Goal: Task Accomplishment & Management: Manage account settings

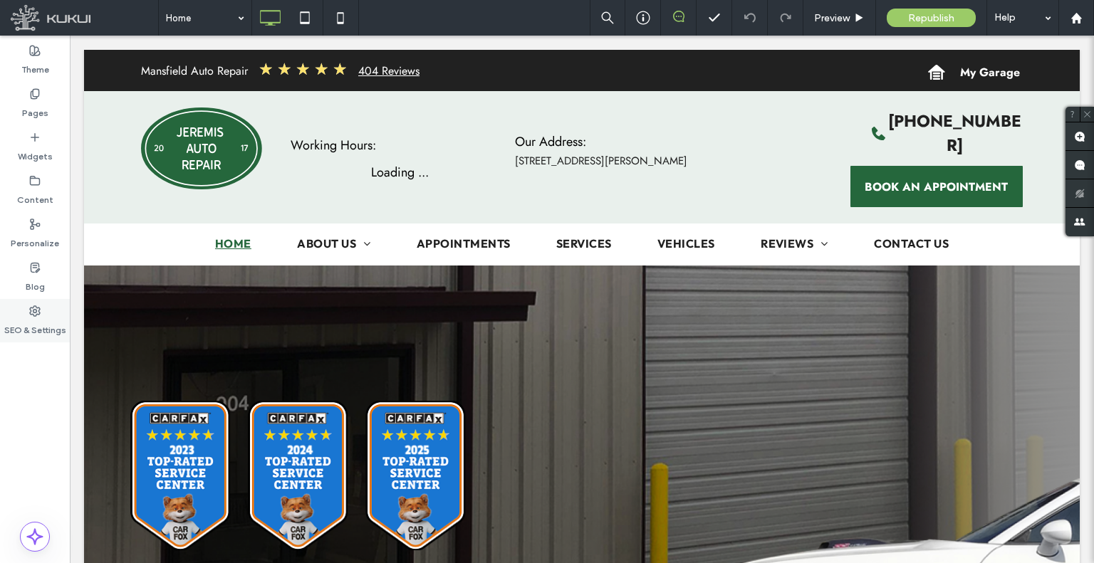
click at [6, 320] on label "SEO & Settings" at bounding box center [35, 327] width 62 height 20
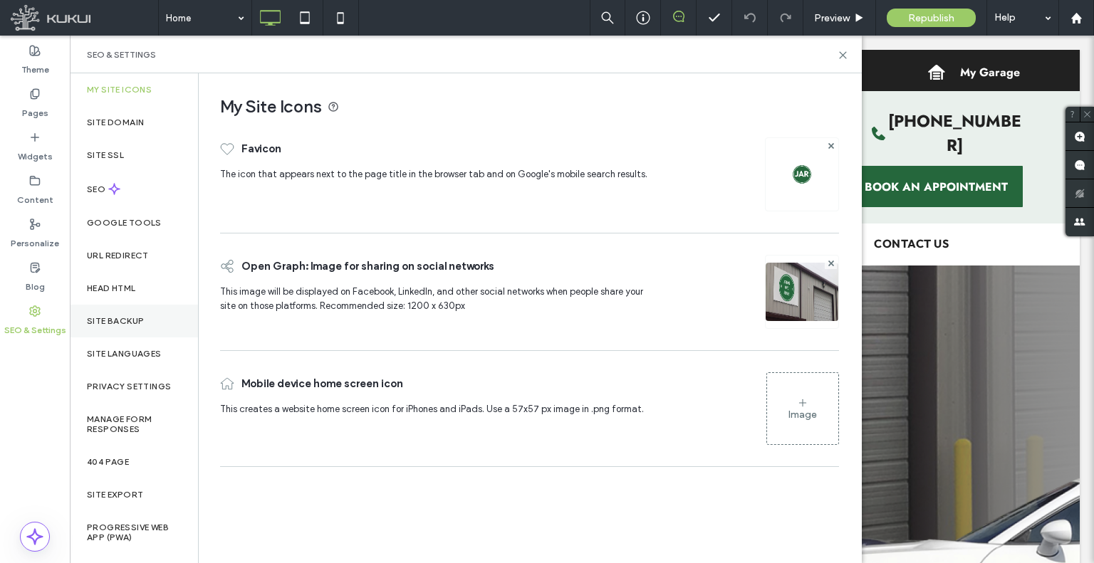
click at [92, 330] on div "Site Backup" at bounding box center [134, 321] width 128 height 33
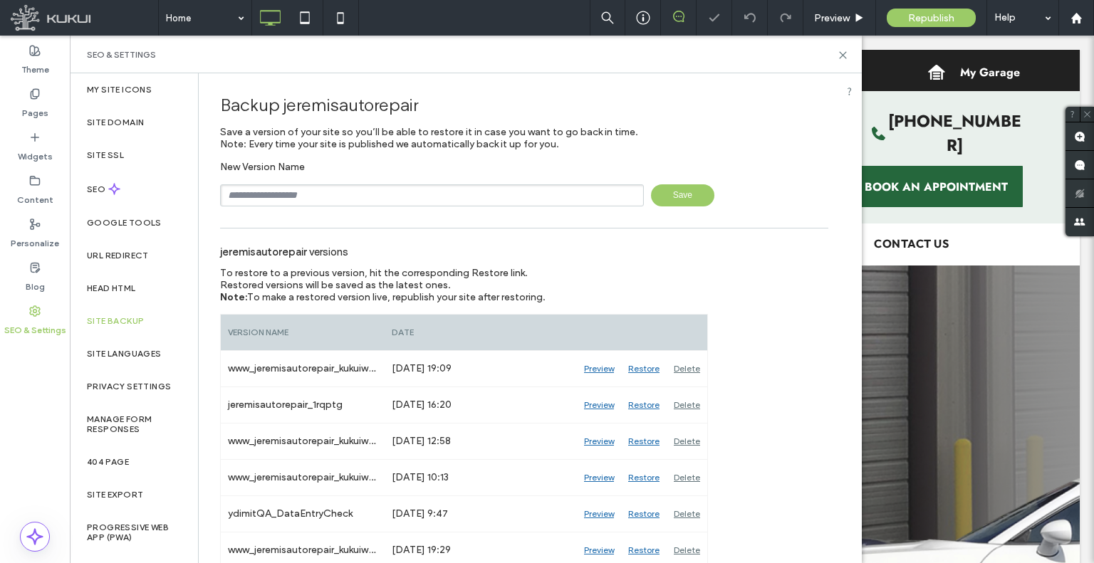
click at [336, 193] on input "text" at bounding box center [432, 195] width 424 height 22
type input "**********"
click at [683, 188] on span "Save" at bounding box center [682, 195] width 63 height 22
click at [41, 179] on div "Content" at bounding box center [35, 190] width 70 height 43
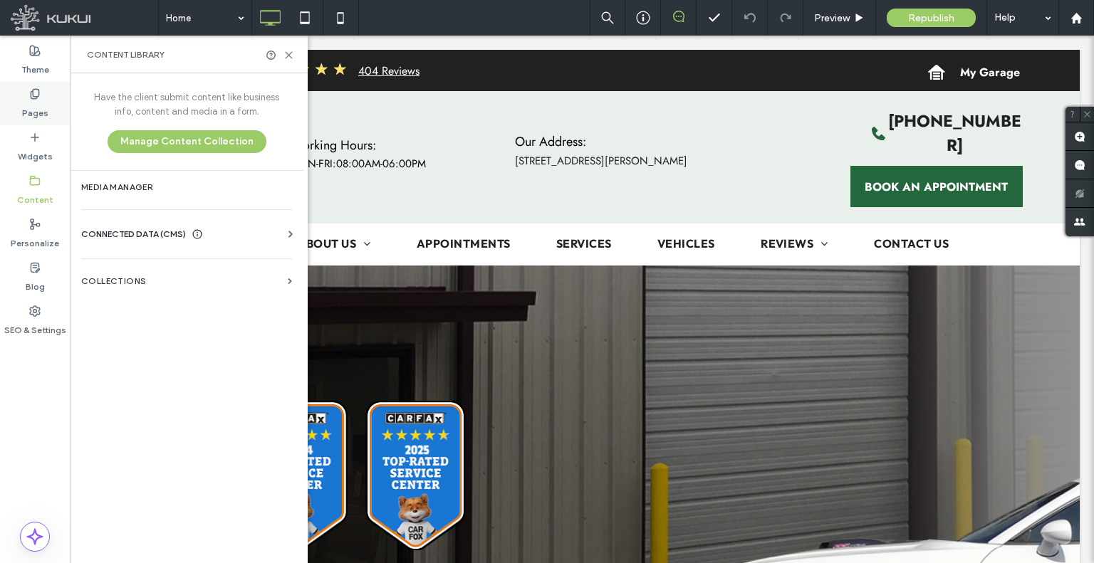
click at [53, 107] on div "Pages" at bounding box center [35, 103] width 70 height 43
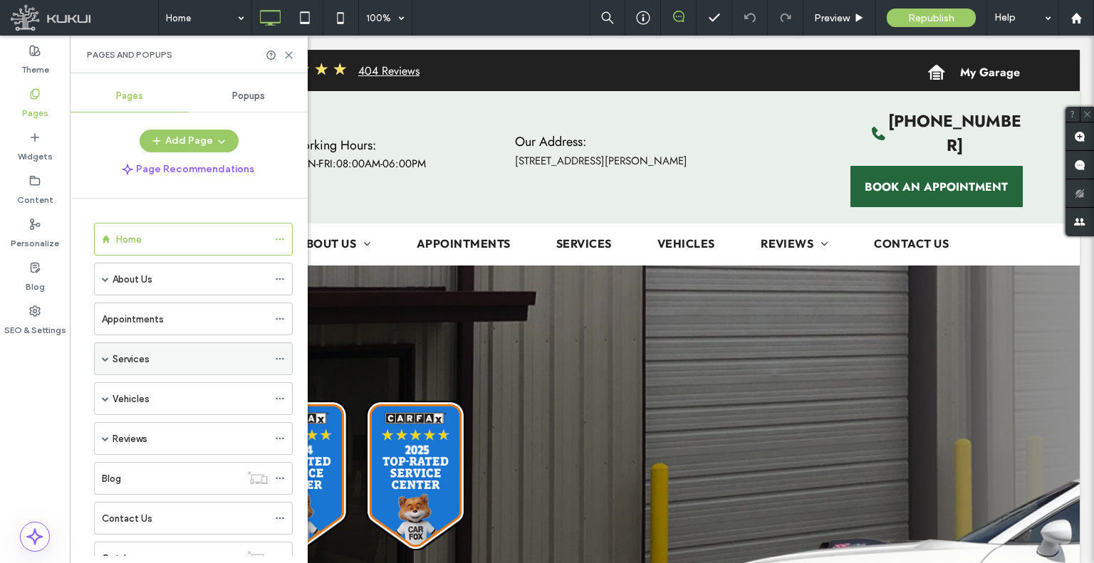
click at [108, 355] on div "Services" at bounding box center [193, 359] width 199 height 33
click at [106, 353] on span at bounding box center [105, 358] width 7 height 31
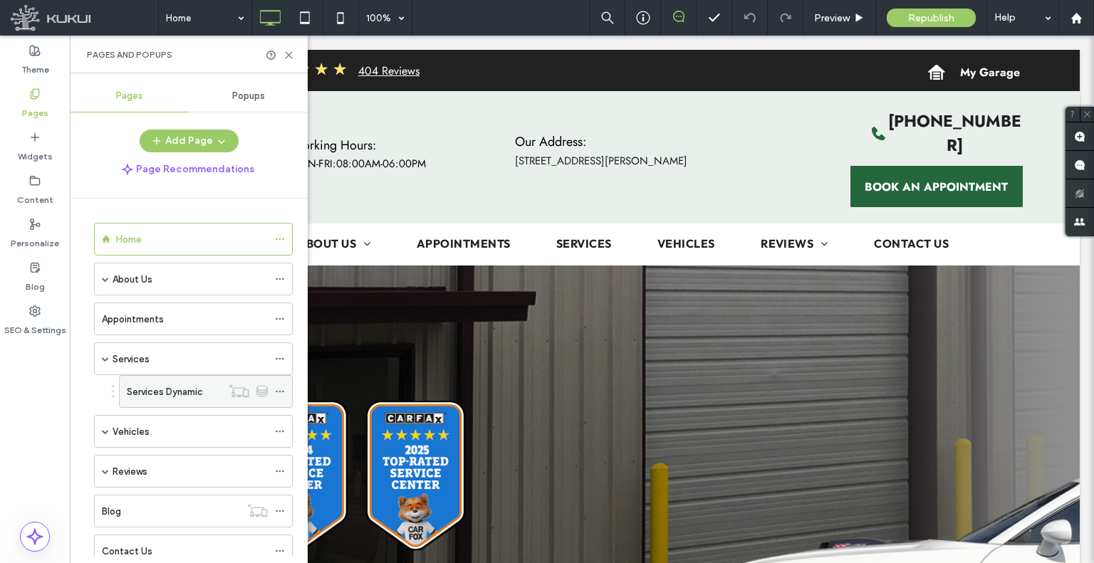
click at [147, 391] on label "Services Dynamic" at bounding box center [165, 392] width 76 height 25
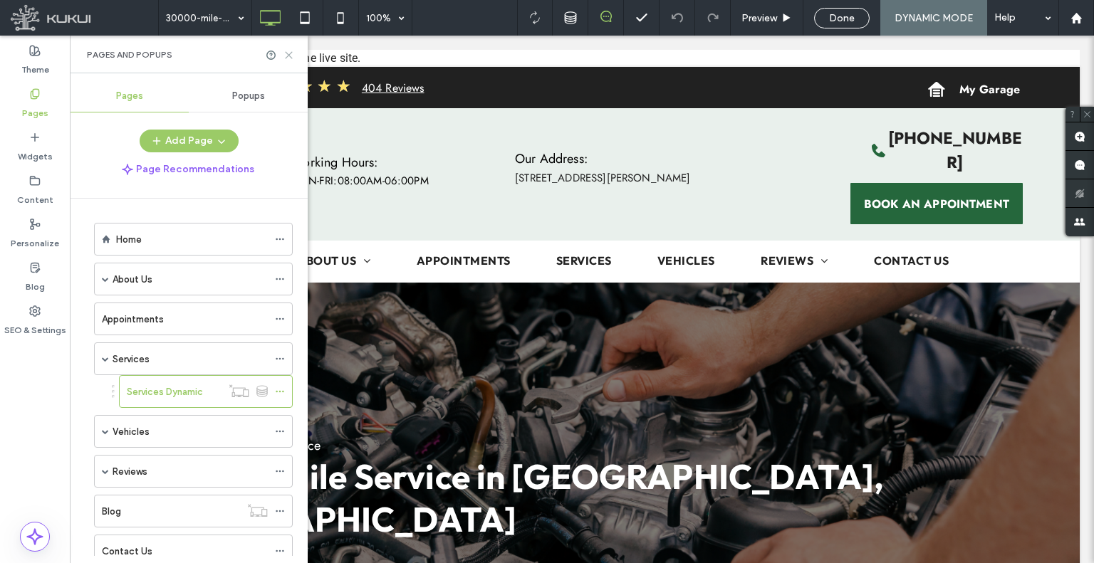
click at [290, 51] on icon at bounding box center [288, 55] width 11 height 11
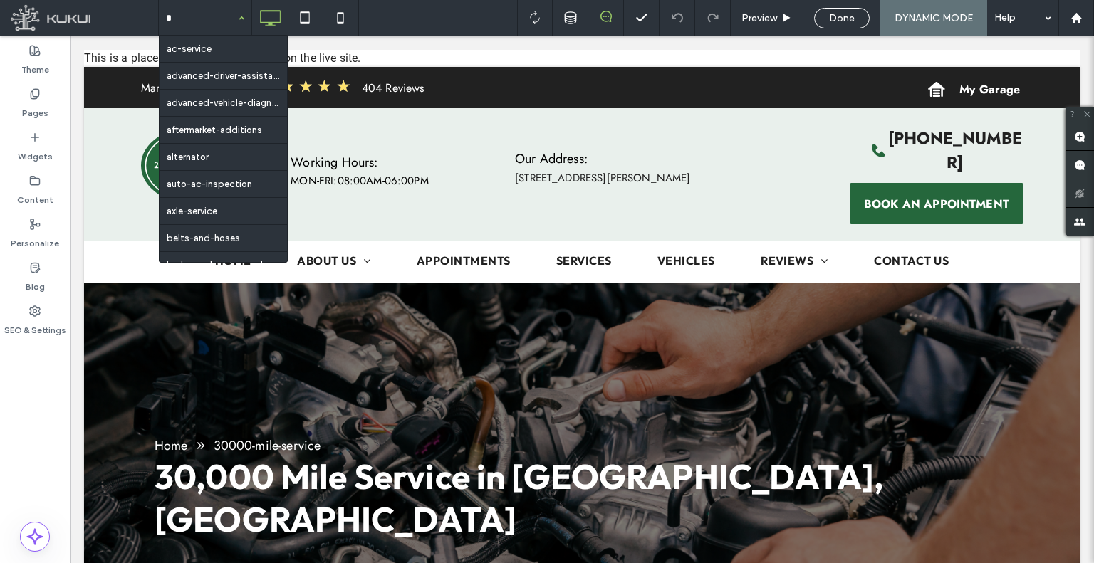
type input "**"
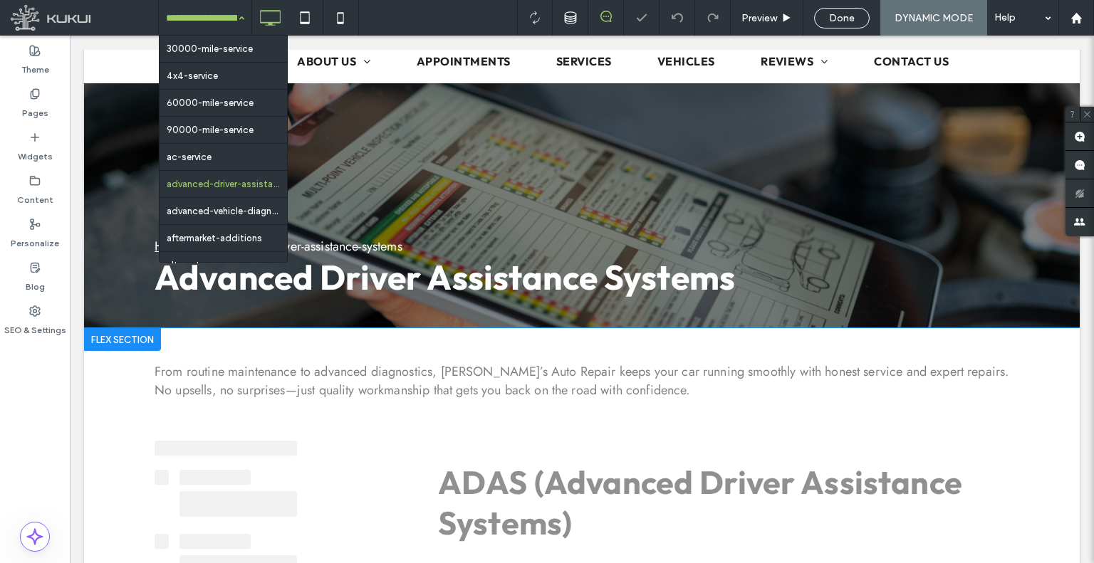
scroll to position [215, 0]
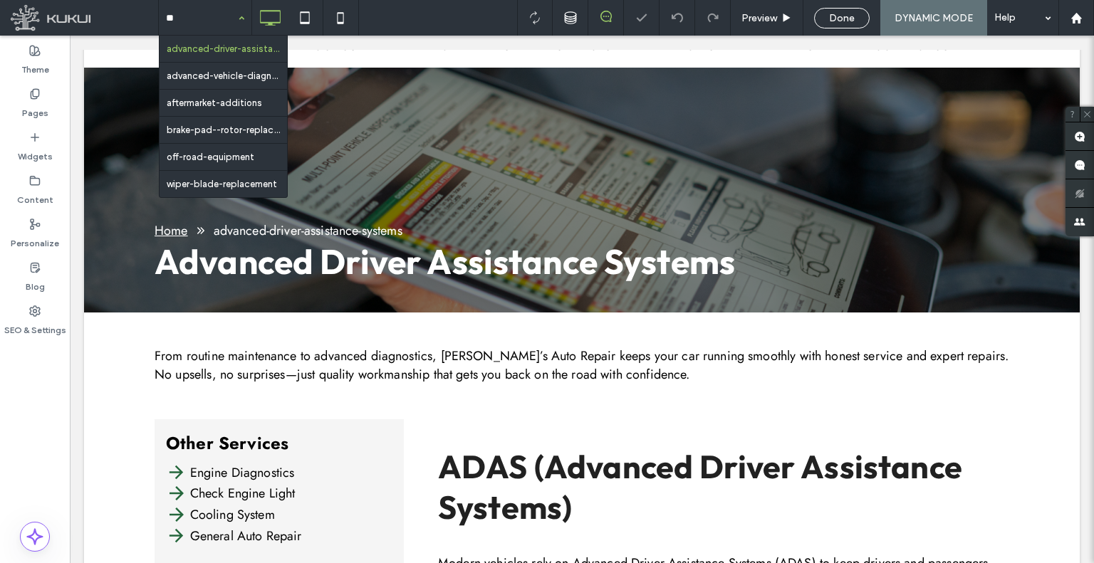
type input "***"
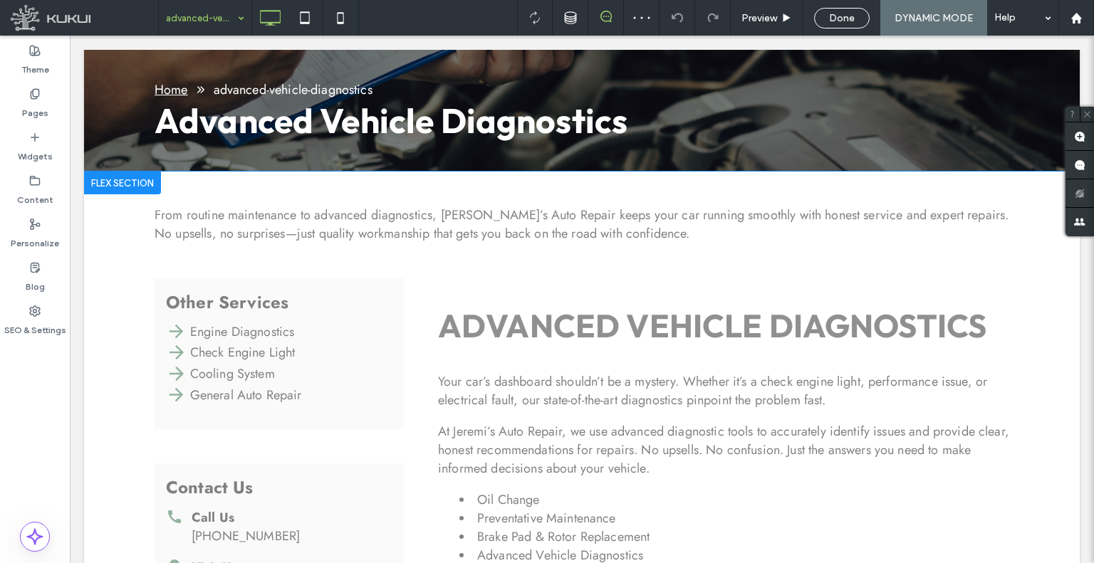
scroll to position [0, 0]
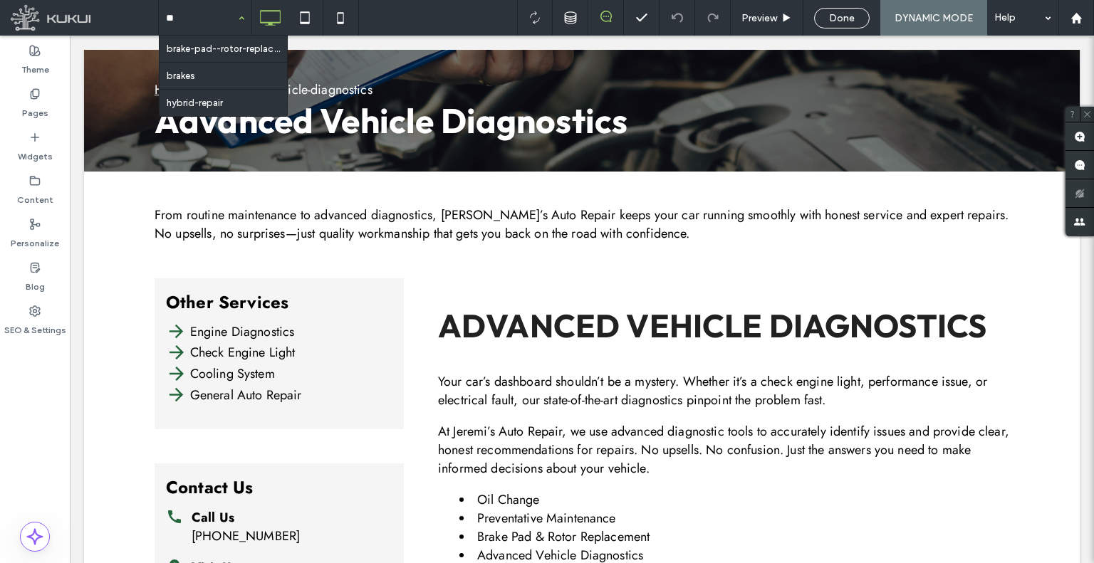
type input "***"
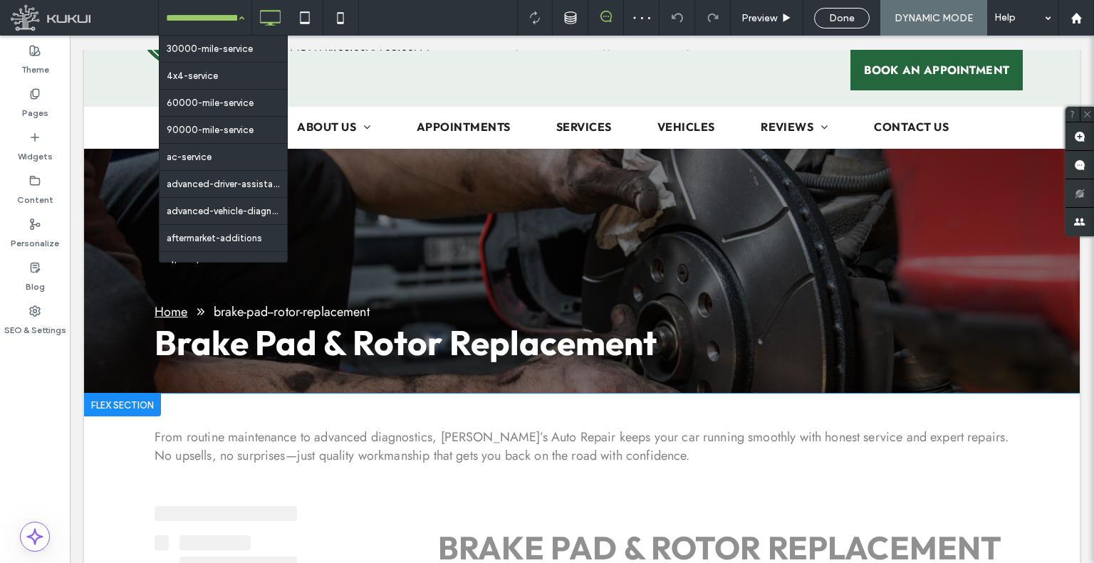
scroll to position [356, 0]
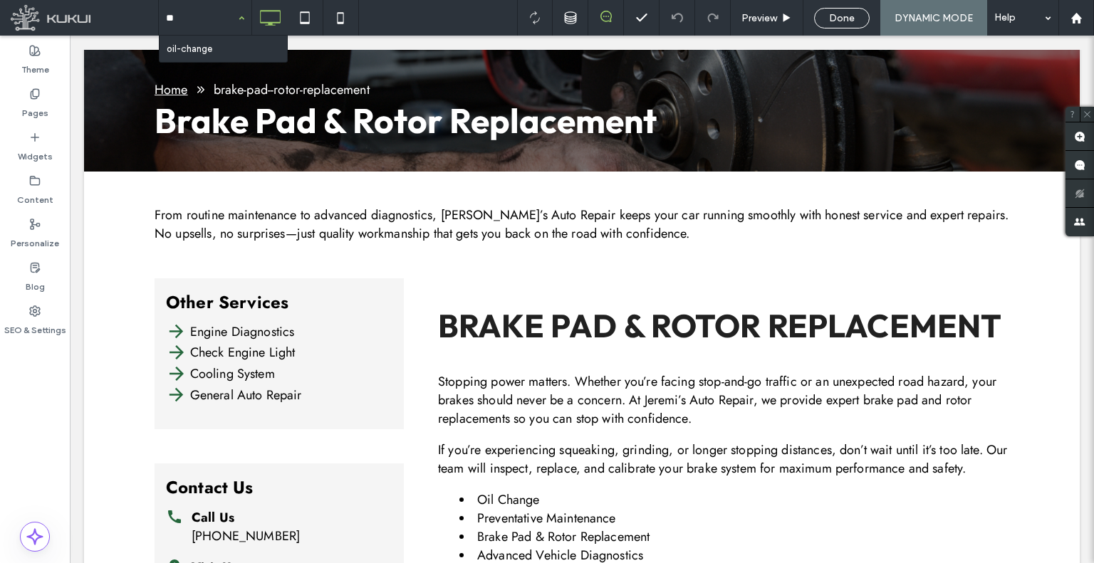
type input "***"
click at [204, 14] on div at bounding box center [547, 281] width 1094 height 563
click at [209, 25] on div at bounding box center [547, 281] width 1094 height 563
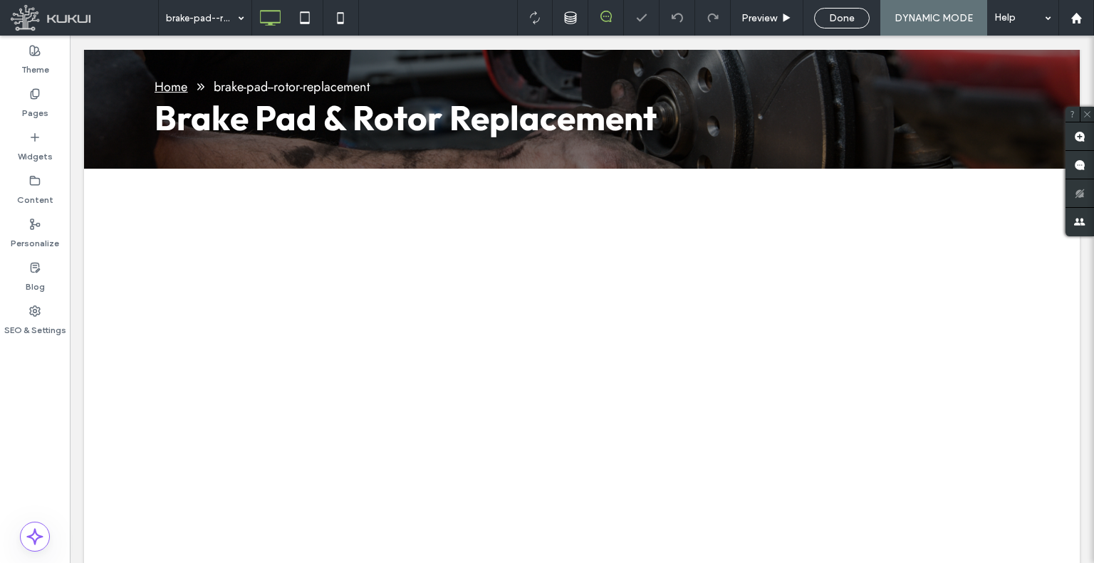
scroll to position [0, 0]
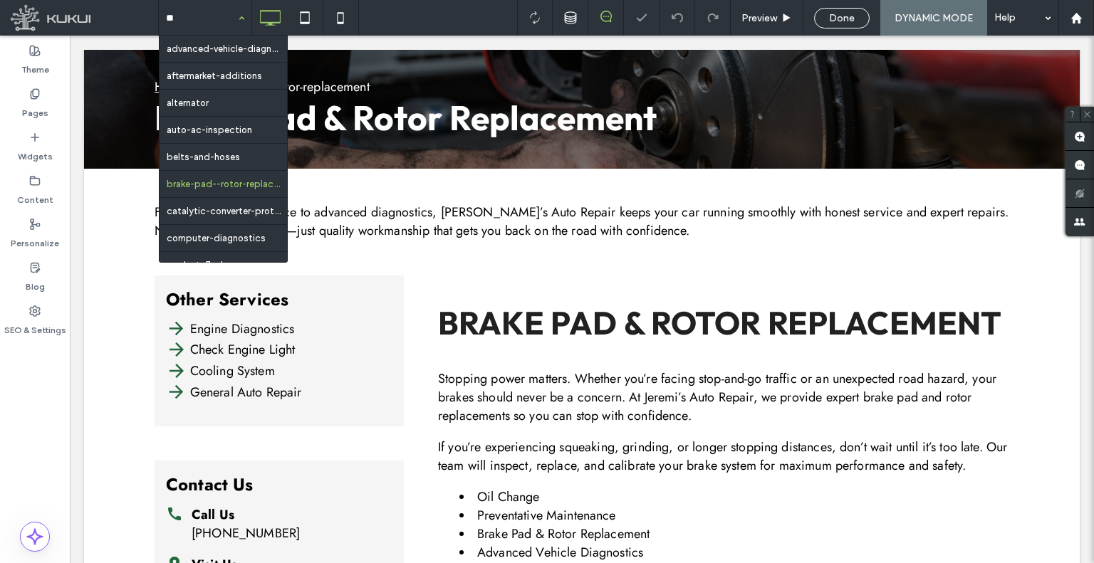
type input "***"
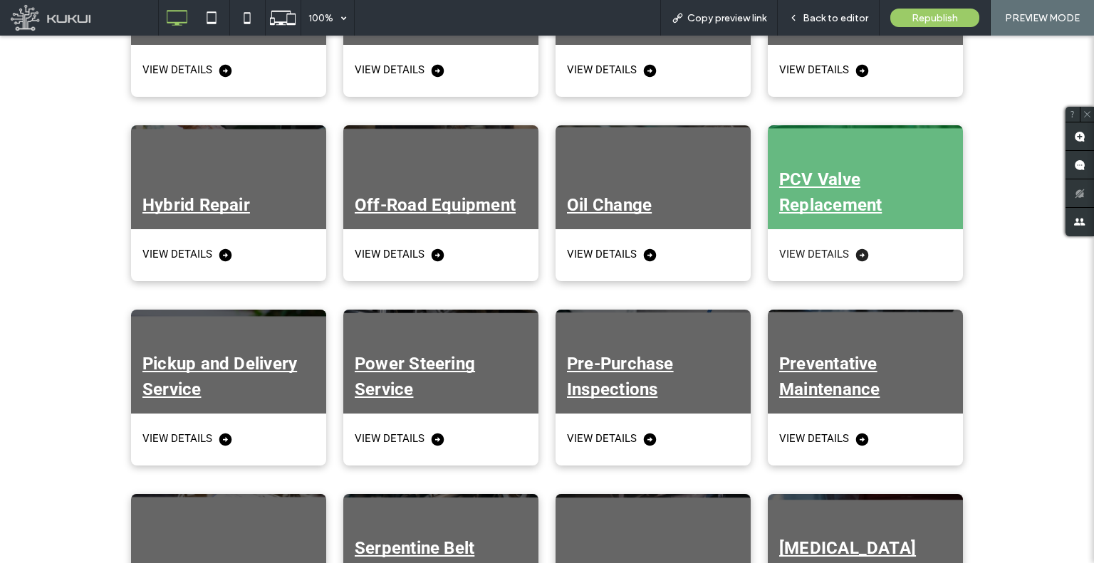
scroll to position [2350, 0]
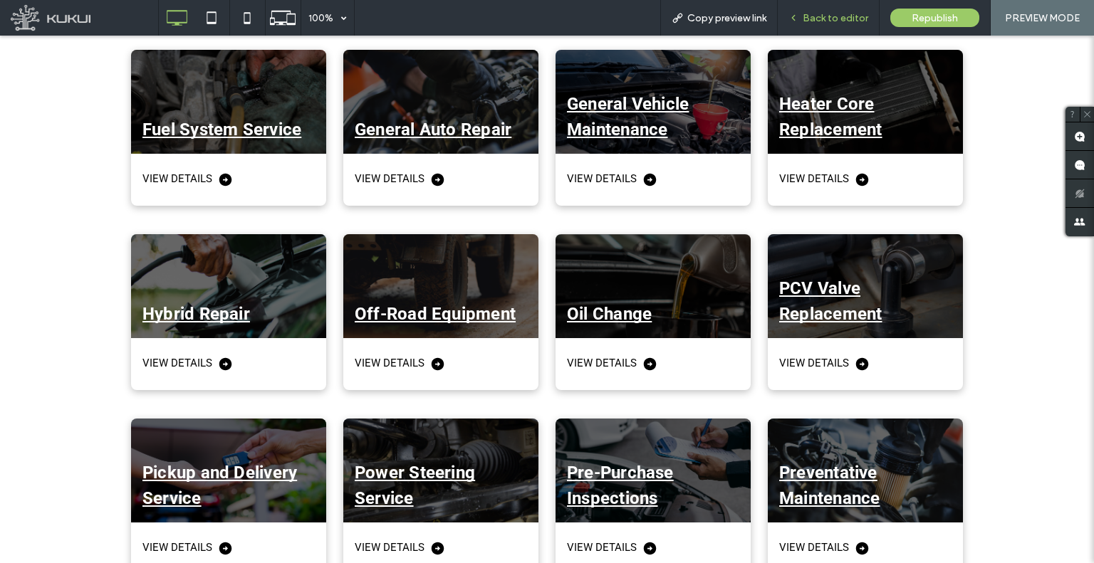
click at [806, 24] on div "Back to editor" at bounding box center [829, 18] width 102 height 36
click at [781, 22] on div "Back to editor" at bounding box center [828, 18] width 101 height 12
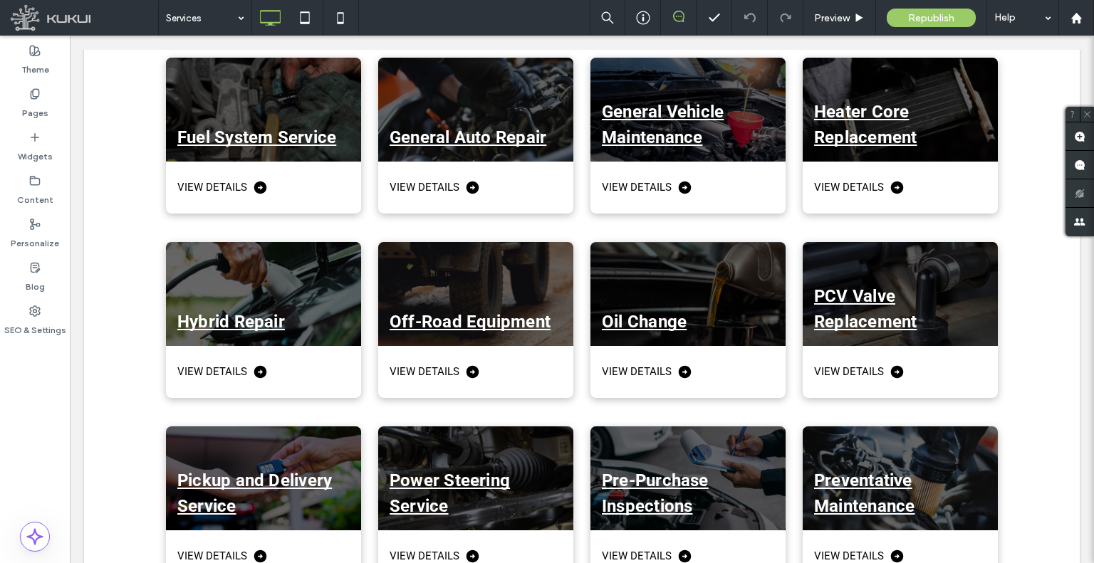
scroll to position [2351, 0]
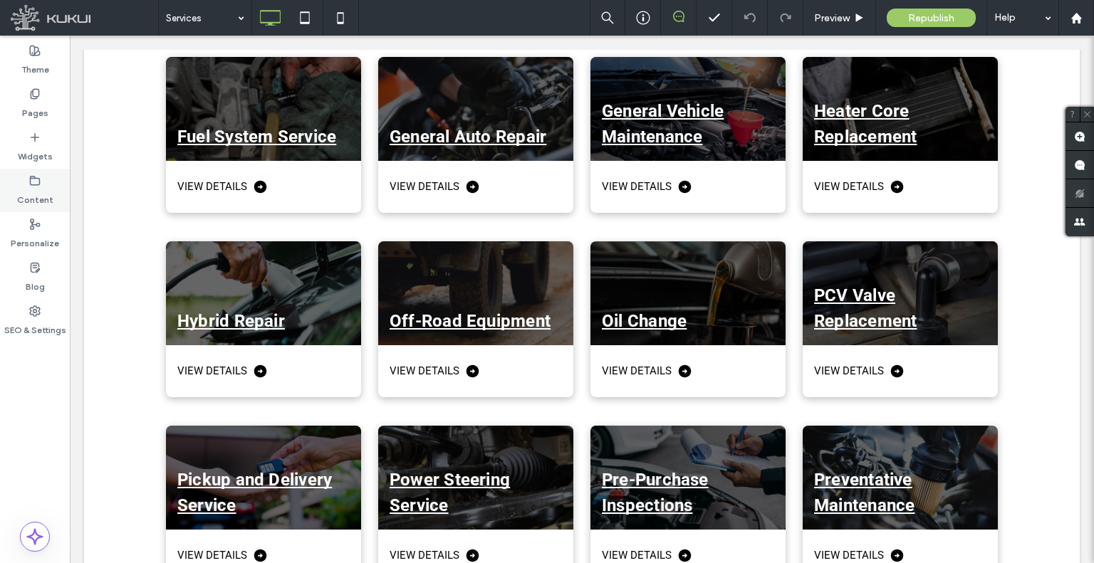
click at [17, 189] on div "Content" at bounding box center [35, 190] width 70 height 43
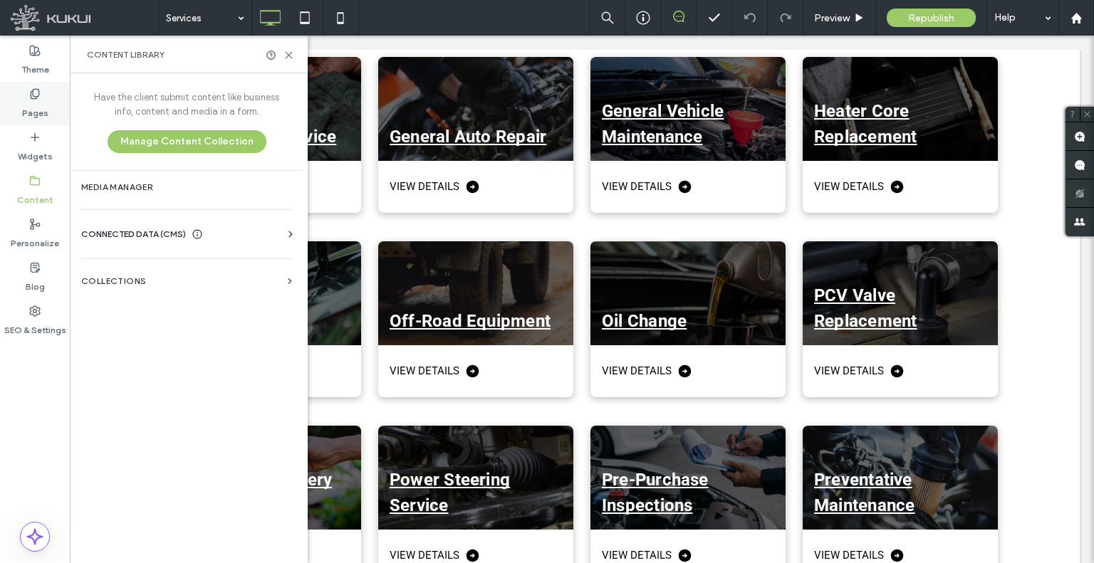
click at [38, 115] on label "Pages" at bounding box center [35, 110] width 26 height 20
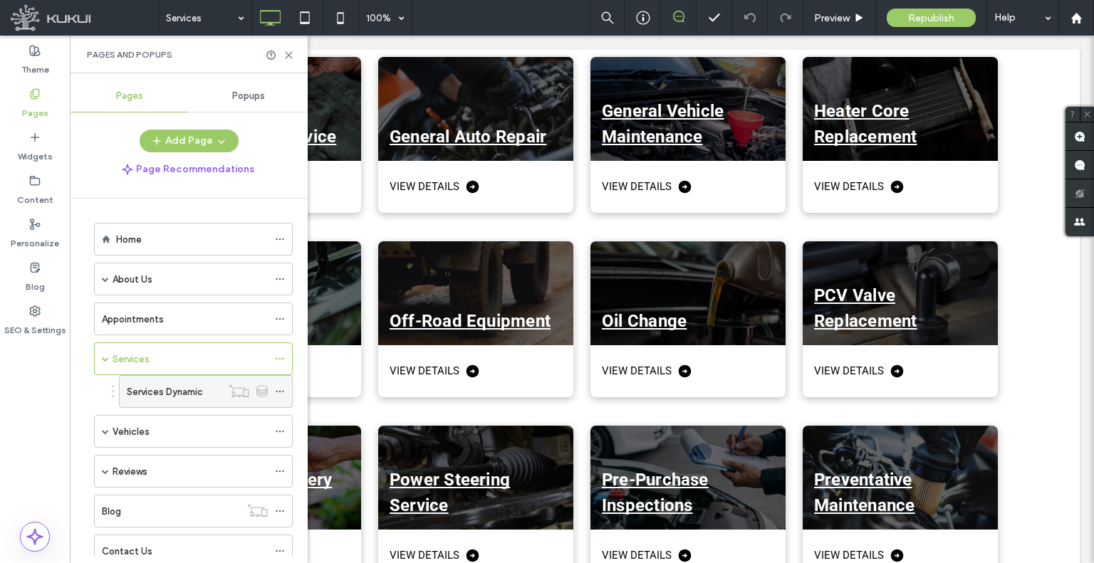
click at [175, 397] on div "Services Dynamic" at bounding box center [174, 391] width 95 height 31
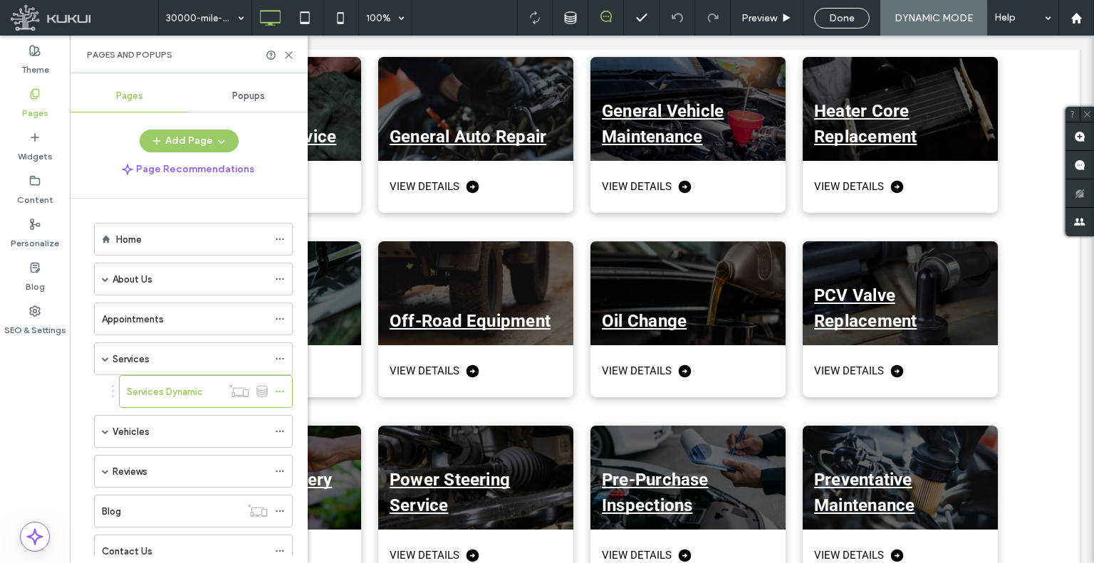
click at [288, 53] on div at bounding box center [547, 281] width 1094 height 563
click at [288, 54] on use at bounding box center [289, 55] width 6 height 6
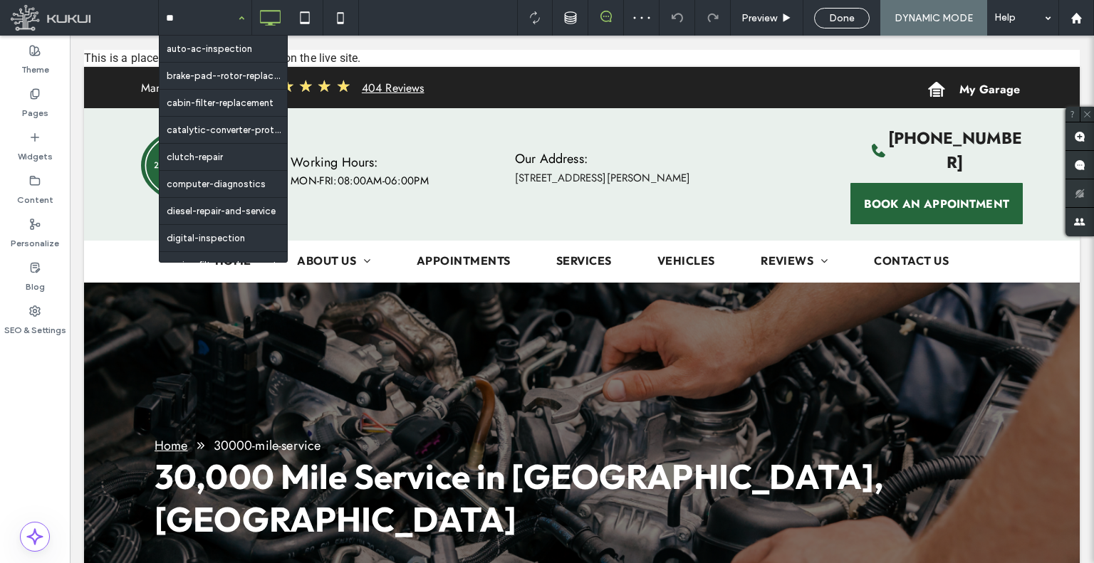
type input "***"
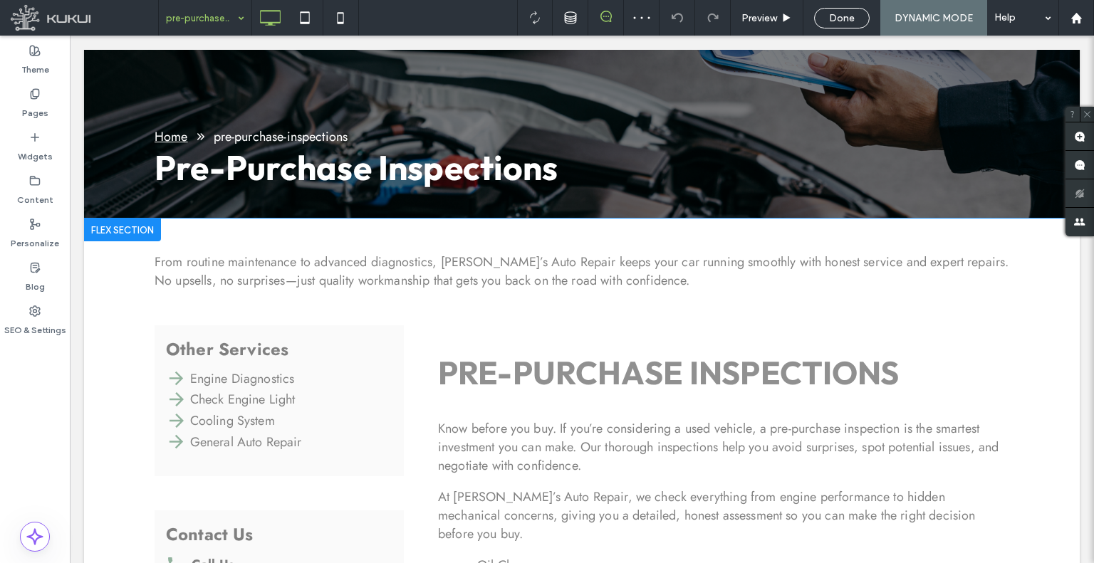
scroll to position [427, 0]
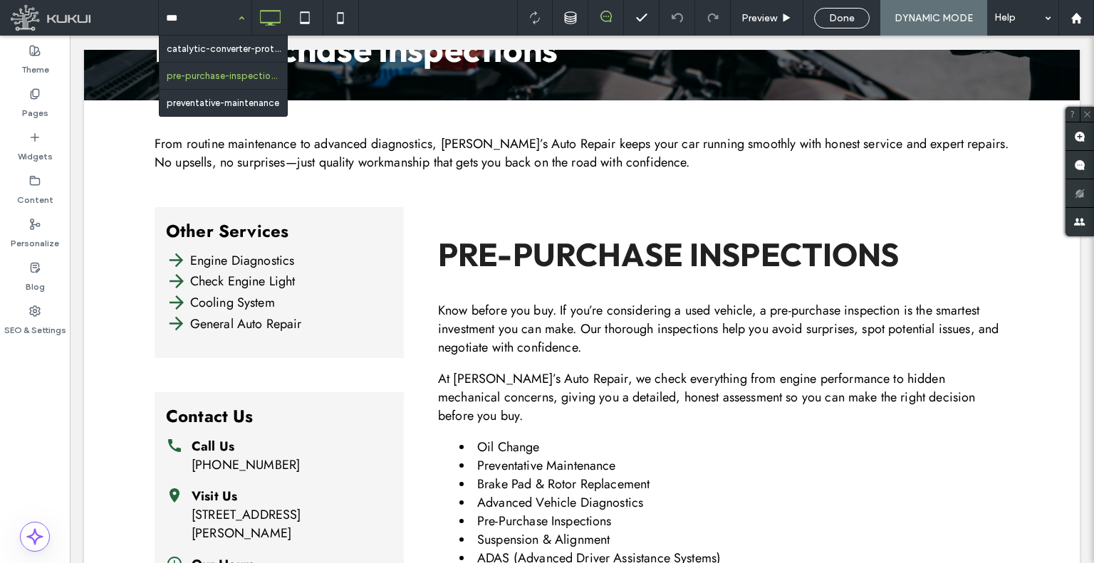
type input "****"
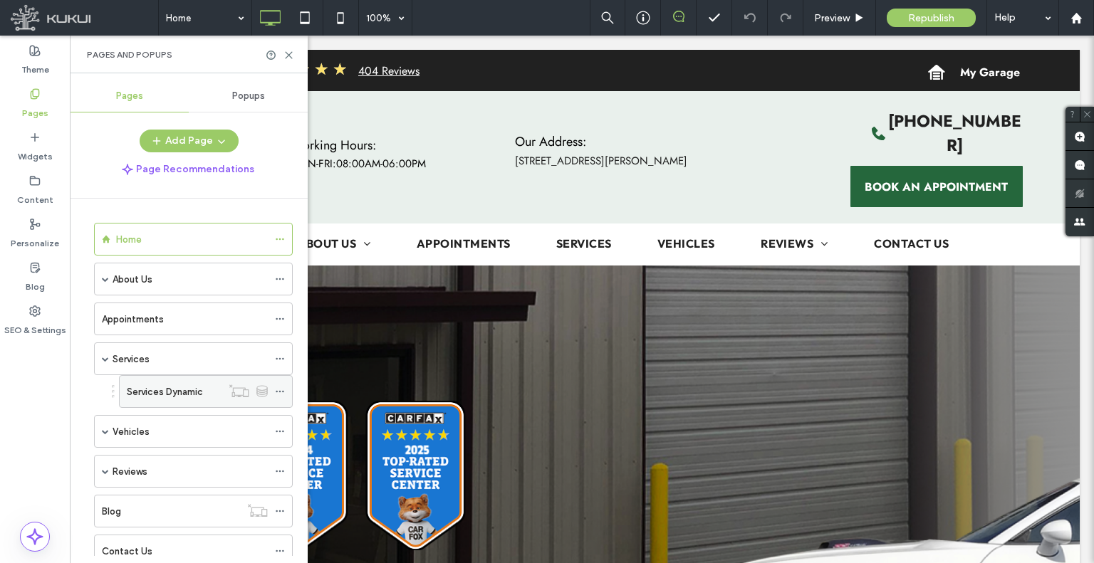
click at [162, 390] on label "Services Dynamic" at bounding box center [165, 392] width 76 height 25
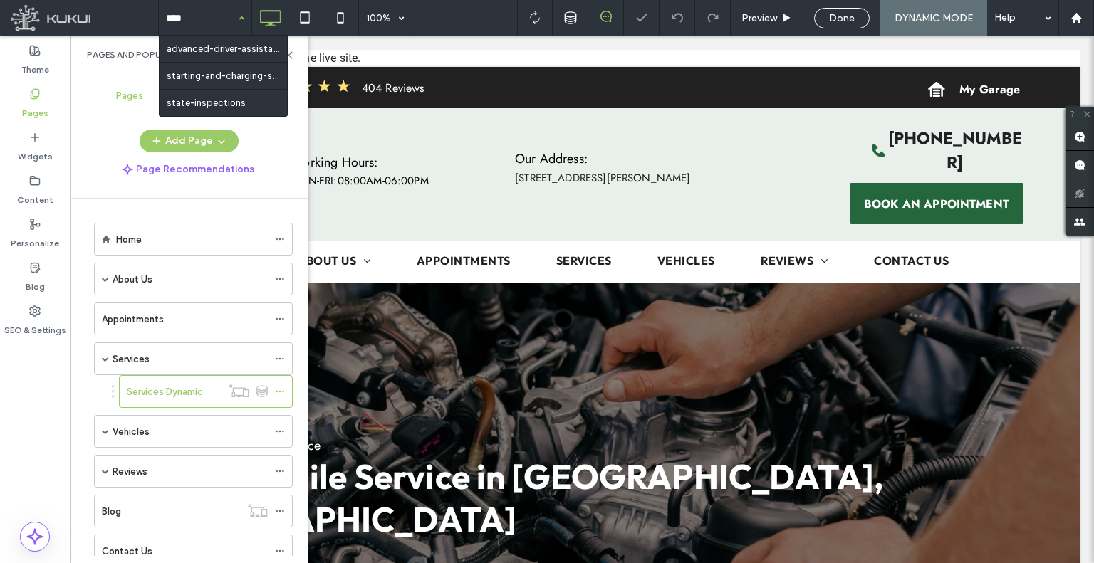
type input "*****"
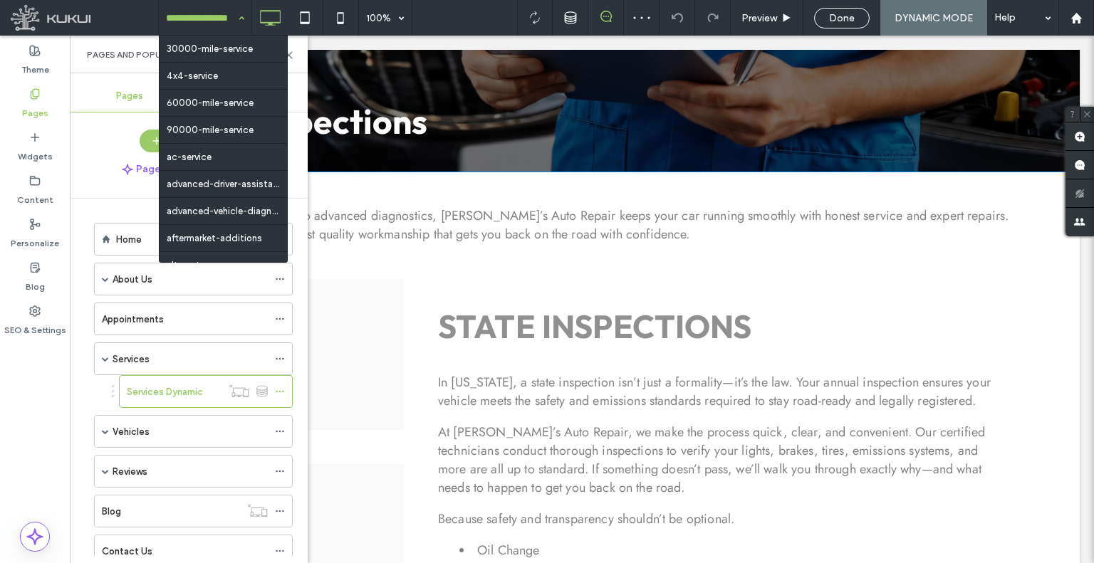
scroll to position [356, 0]
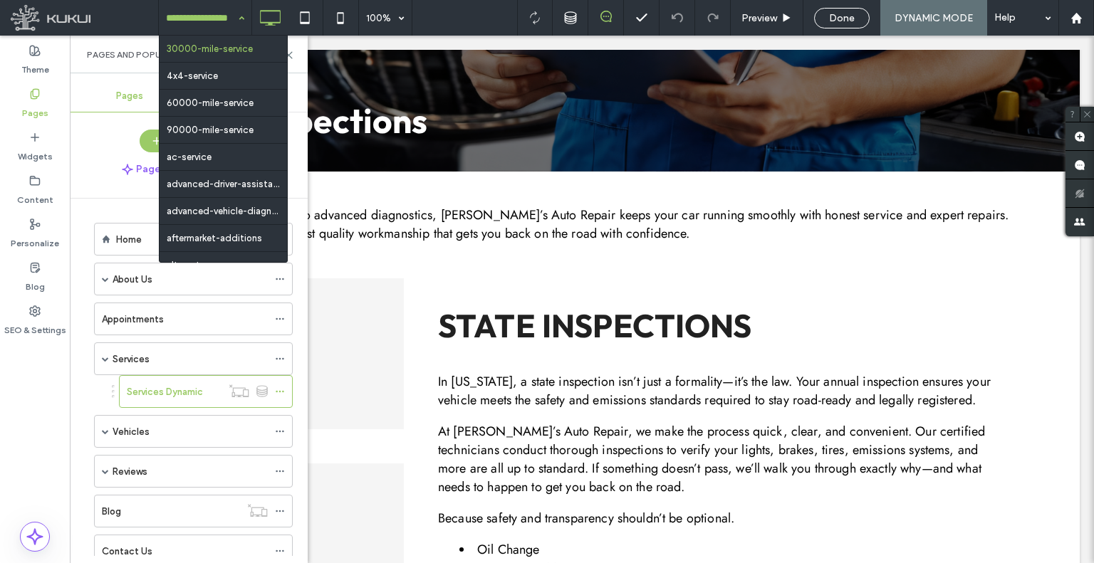
type input "*"
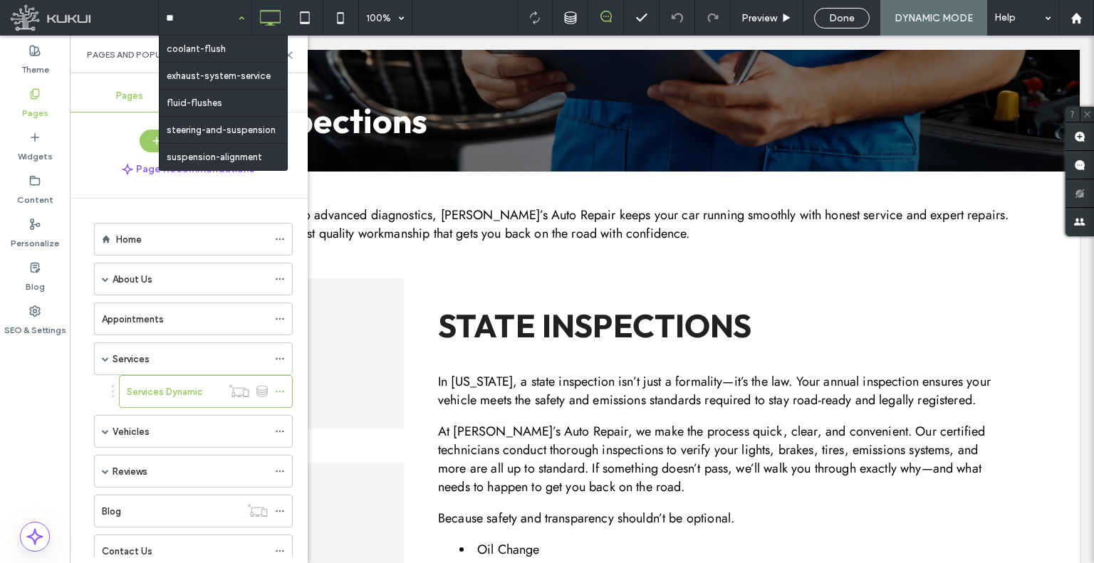
type input "*"
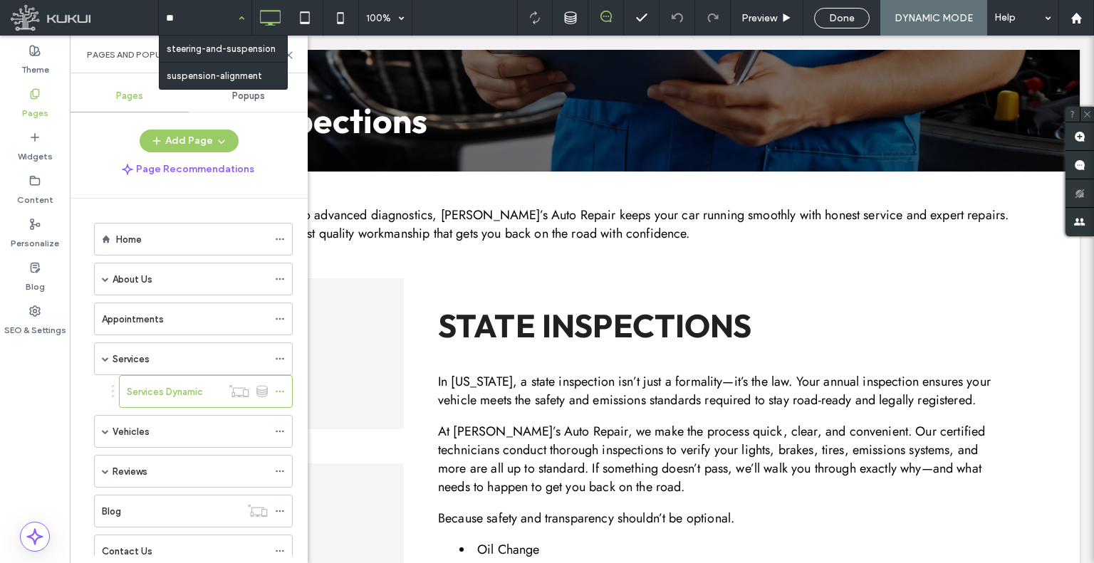
type input "***"
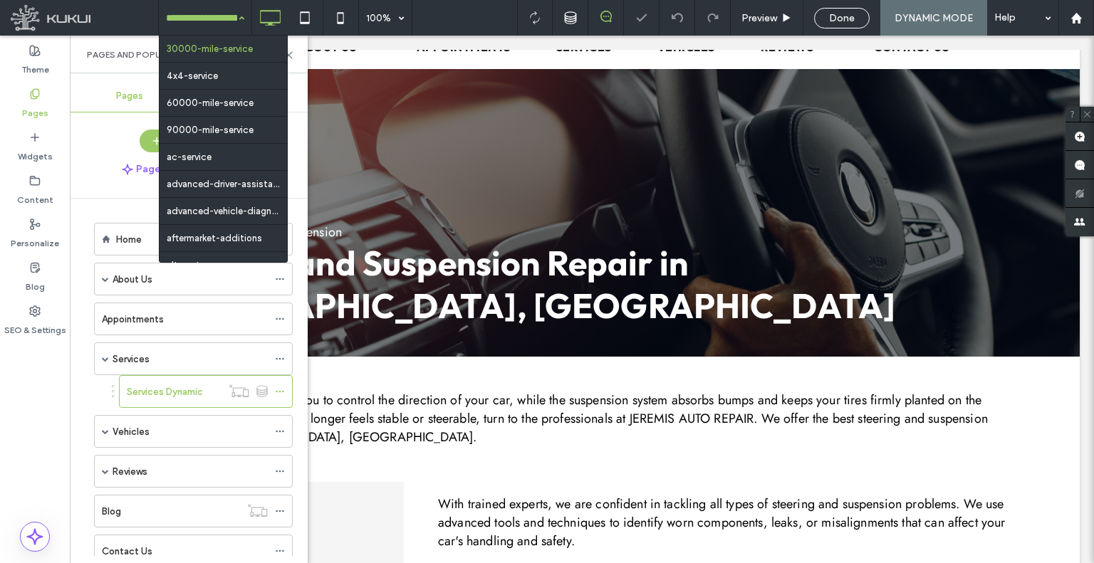
scroll to position [0, 0]
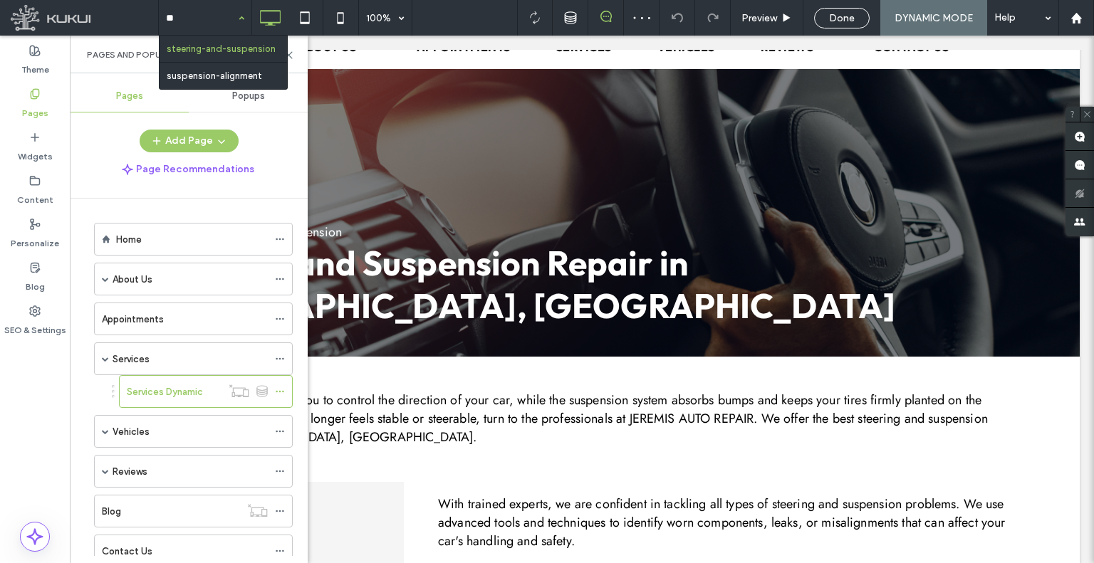
type input "***"
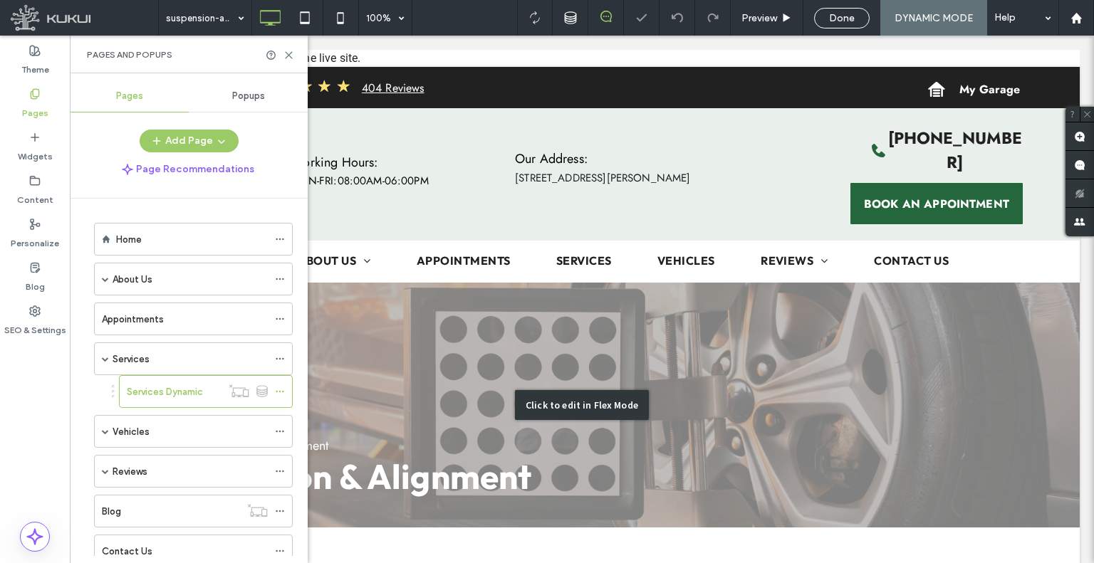
scroll to position [285, 0]
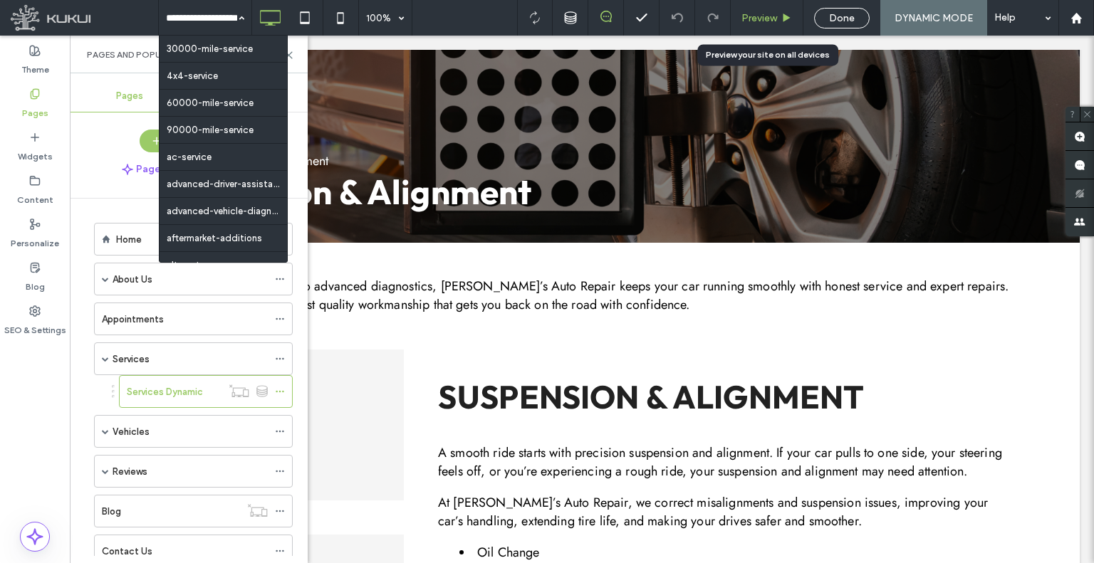
click at [786, 19] on use at bounding box center [786, 18] width 7 height 8
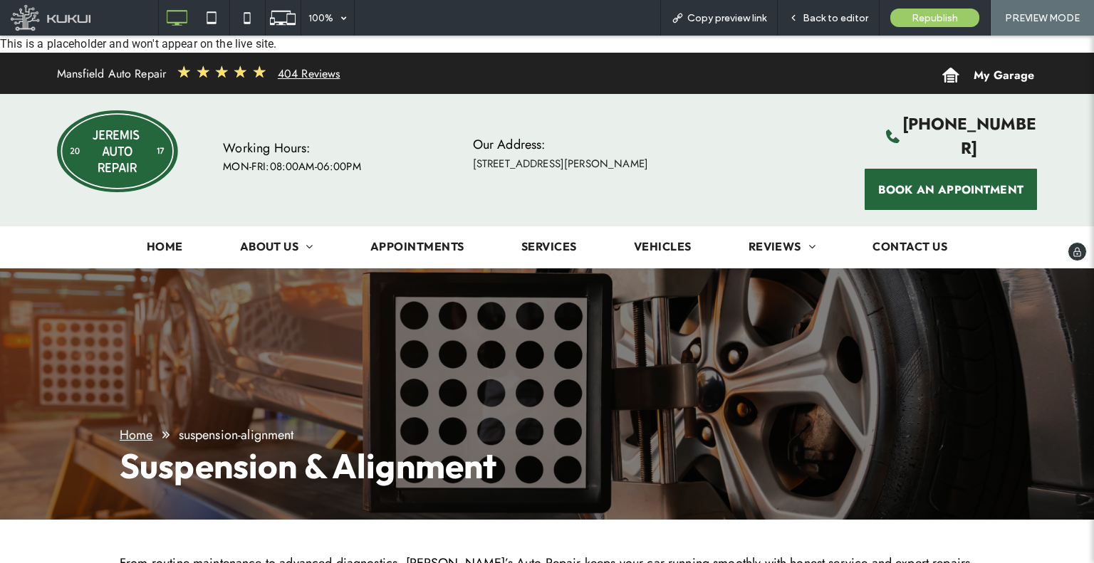
click at [154, 170] on img at bounding box center [117, 151] width 121 height 82
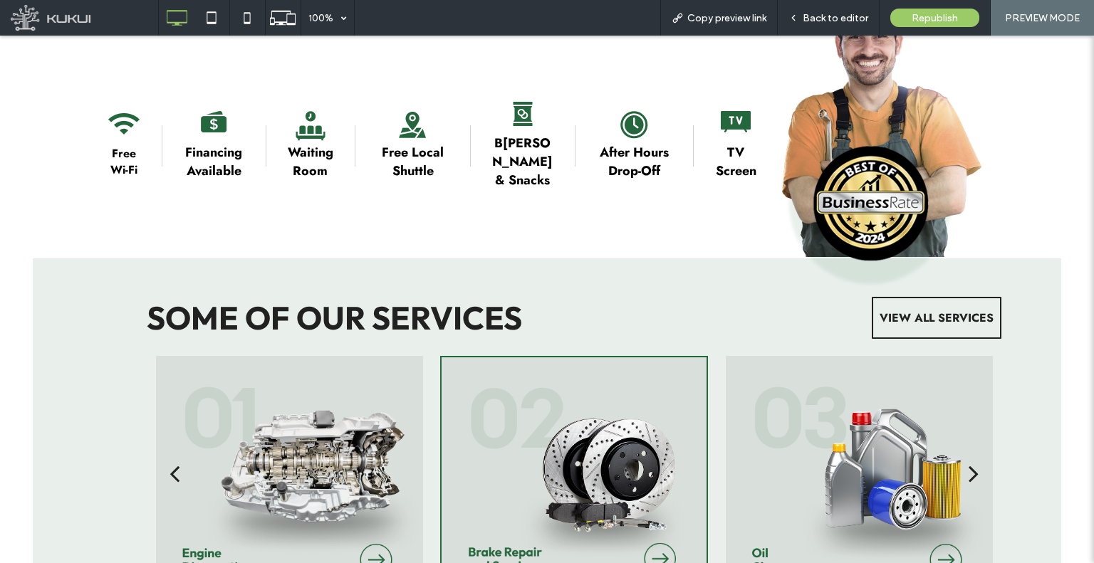
scroll to position [1424, 0]
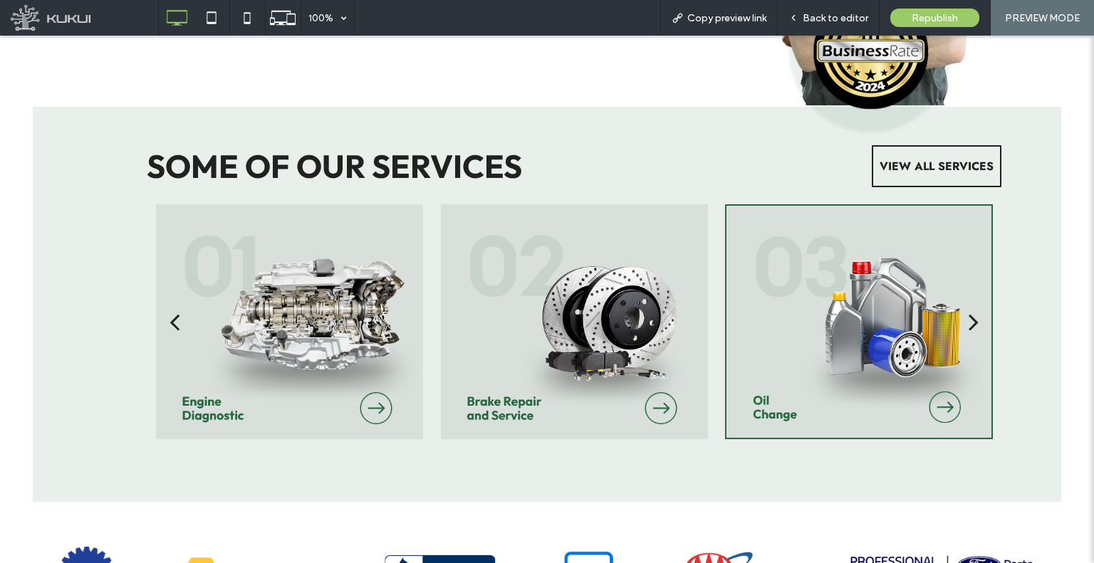
click at [835, 313] on div at bounding box center [858, 331] width 265 height 165
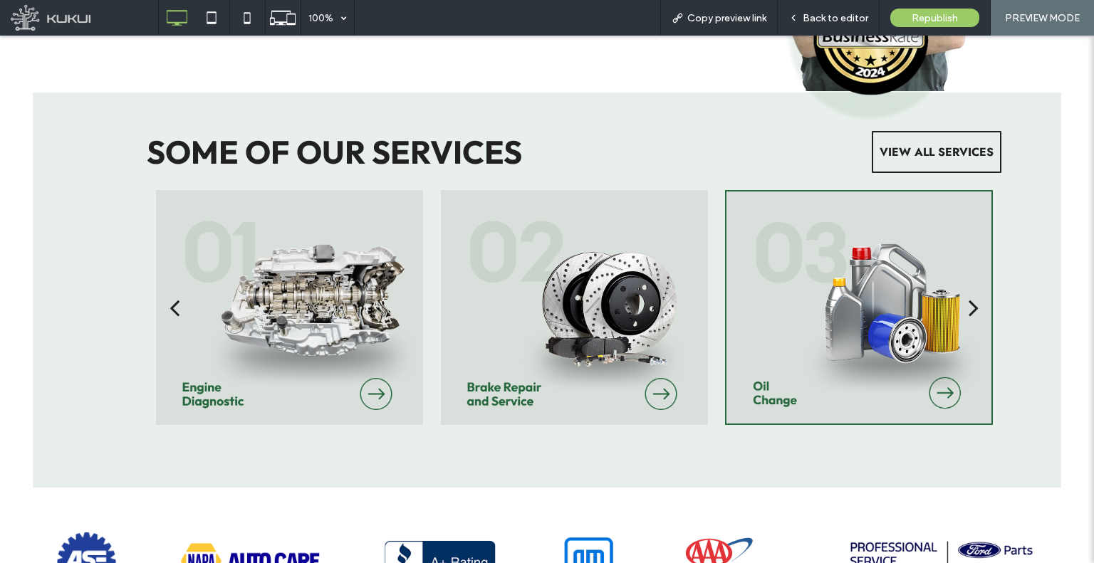
scroll to position [0, 0]
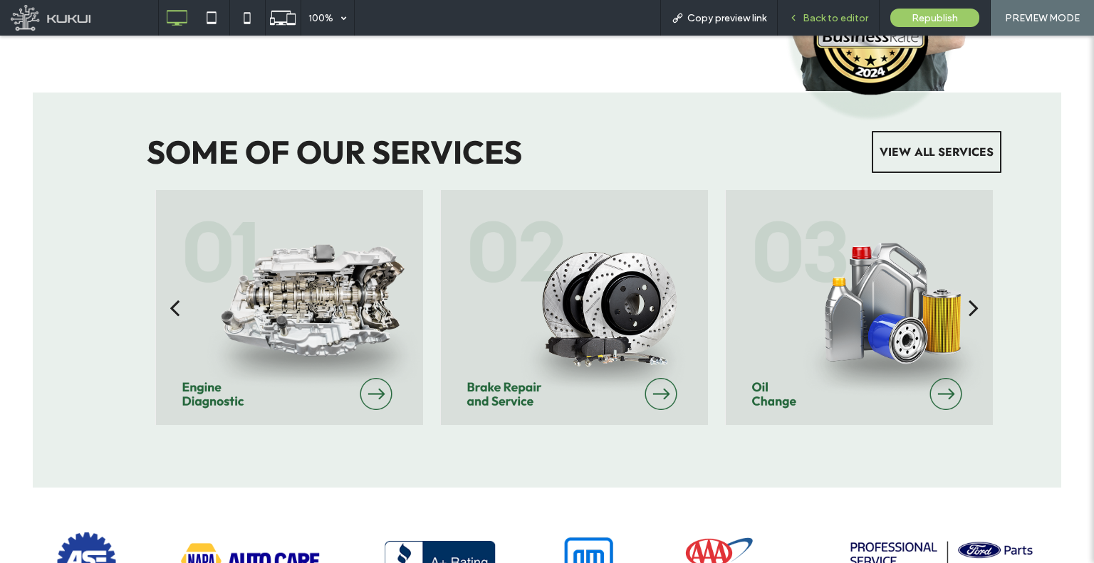
click at [798, 21] on icon at bounding box center [793, 18] width 10 height 10
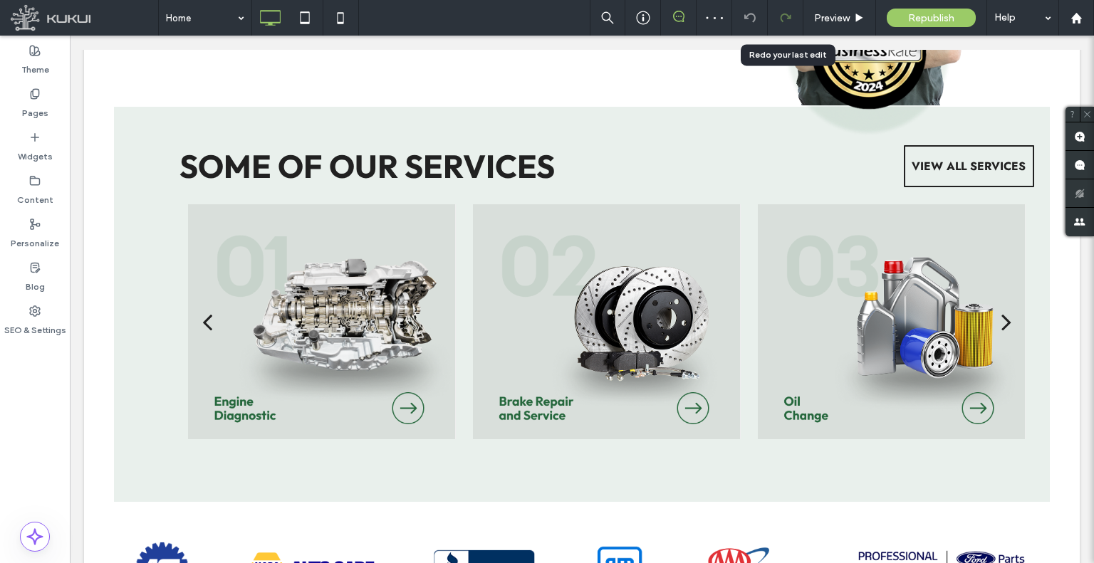
scroll to position [1442, 0]
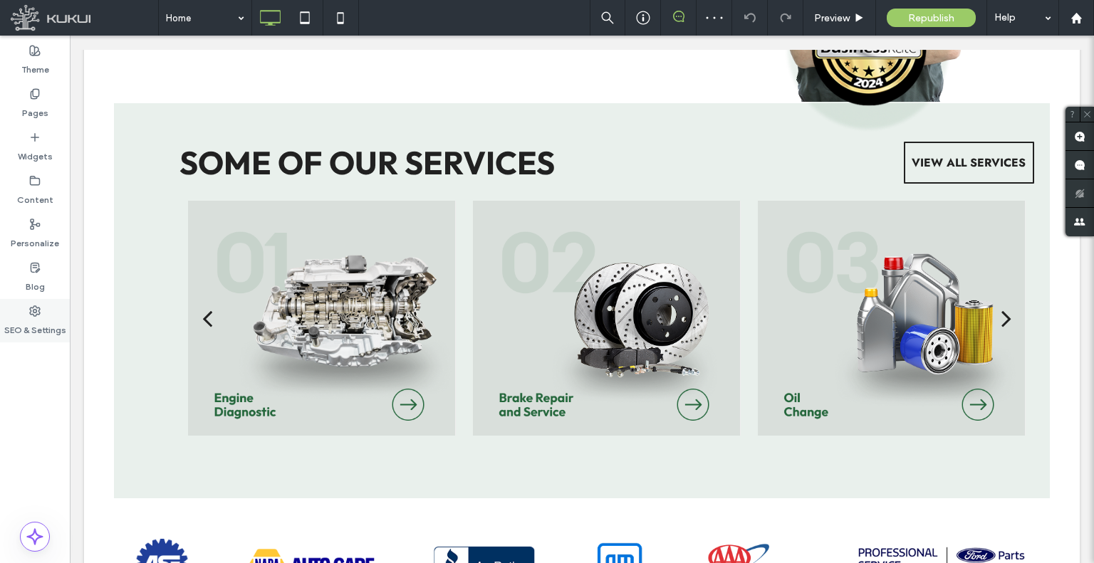
click at [30, 315] on icon at bounding box center [34, 311] width 11 height 11
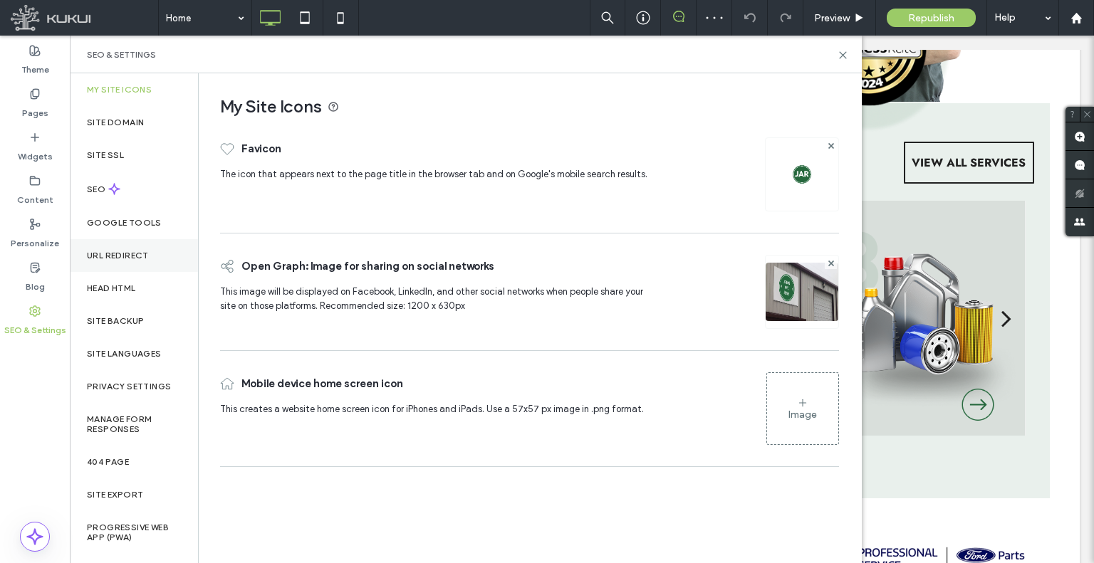
click at [150, 250] on div "URL Redirect" at bounding box center [134, 255] width 128 height 33
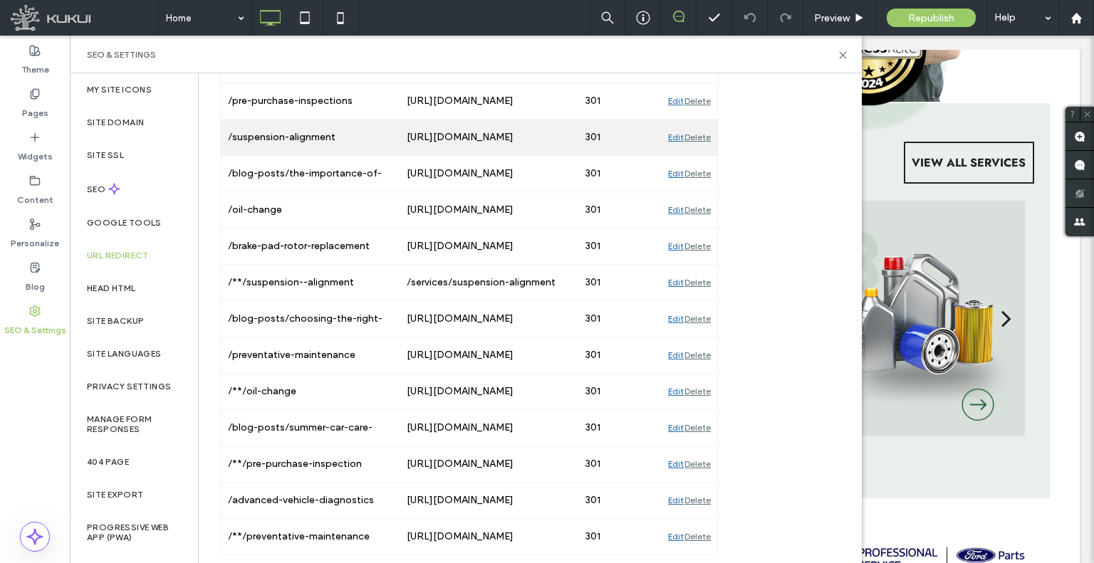
scroll to position [398, 0]
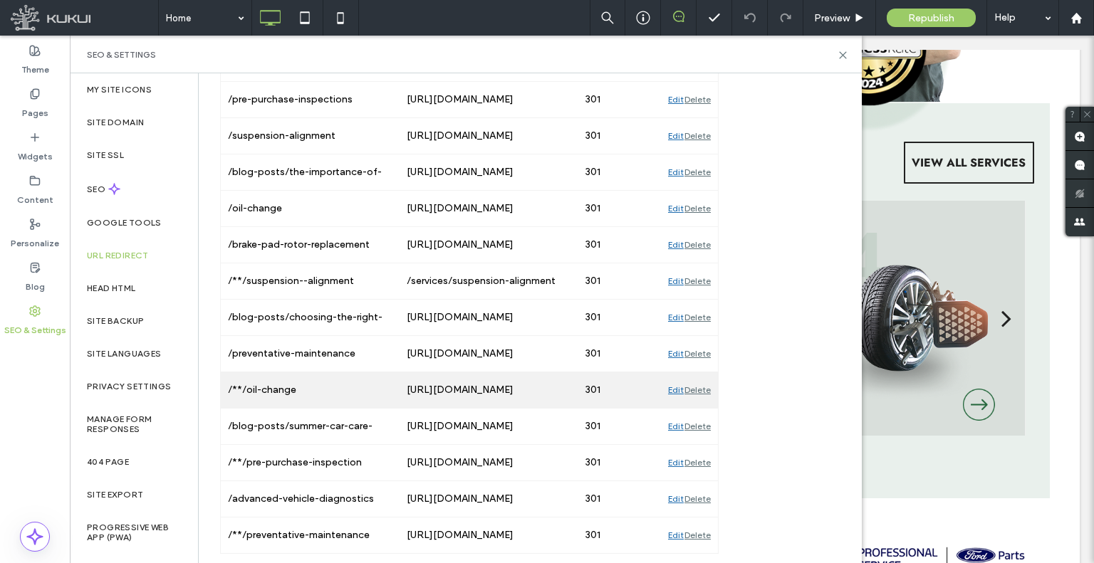
click at [672, 390] on div "Edit" at bounding box center [676, 390] width 16 height 36
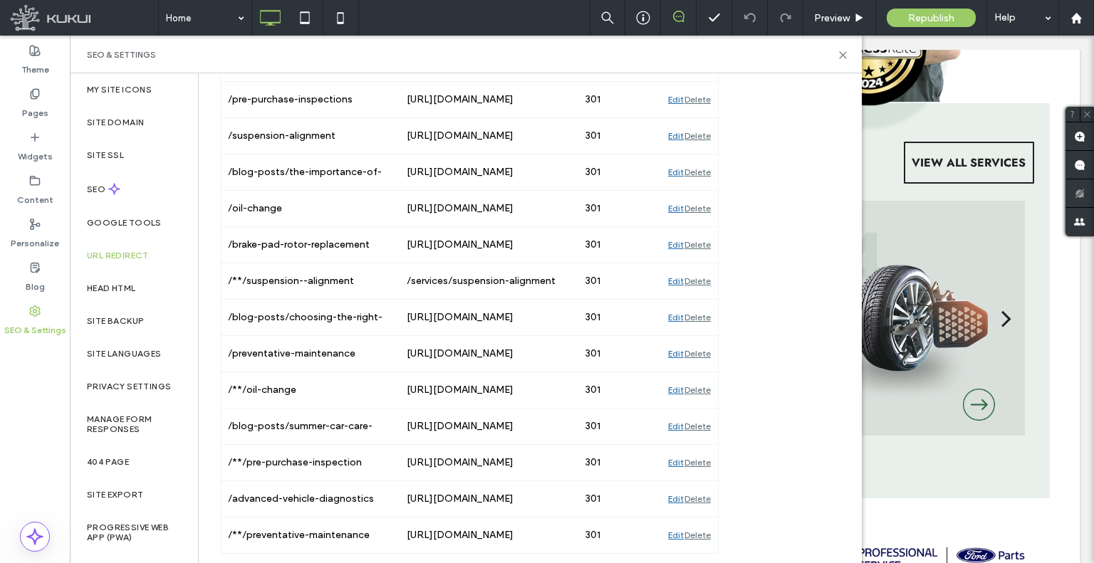
scroll to position [91, 0]
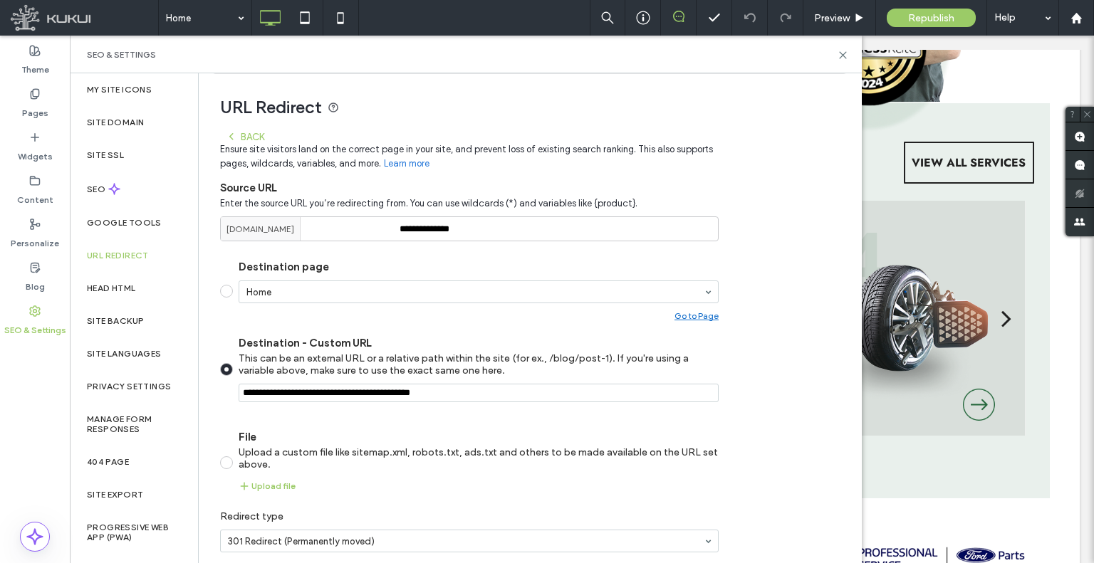
click at [234, 131] on icon at bounding box center [231, 136] width 11 height 11
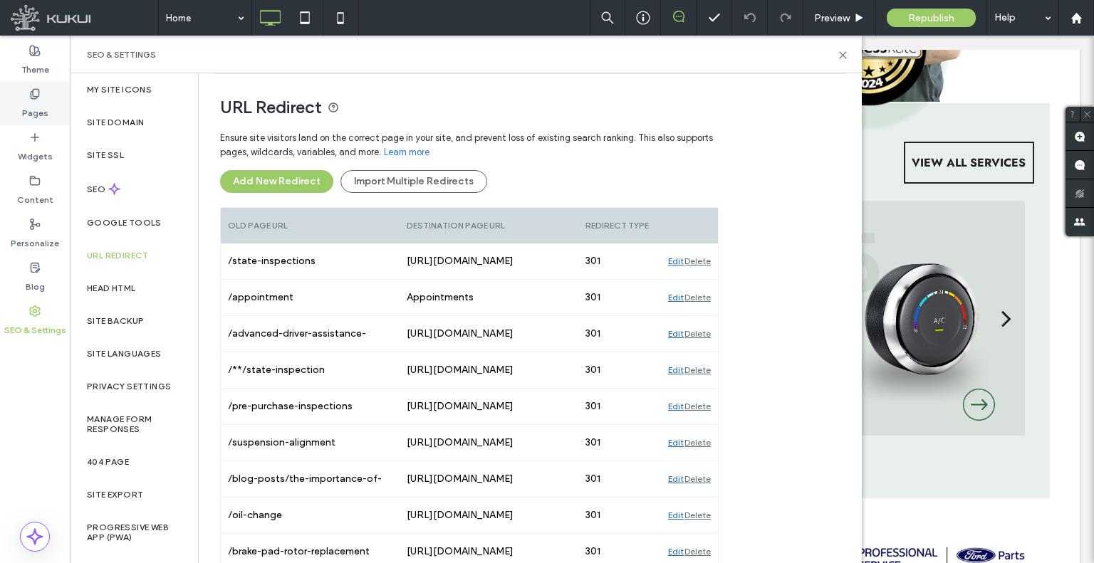
click at [36, 93] on icon at bounding box center [34, 93] width 11 height 11
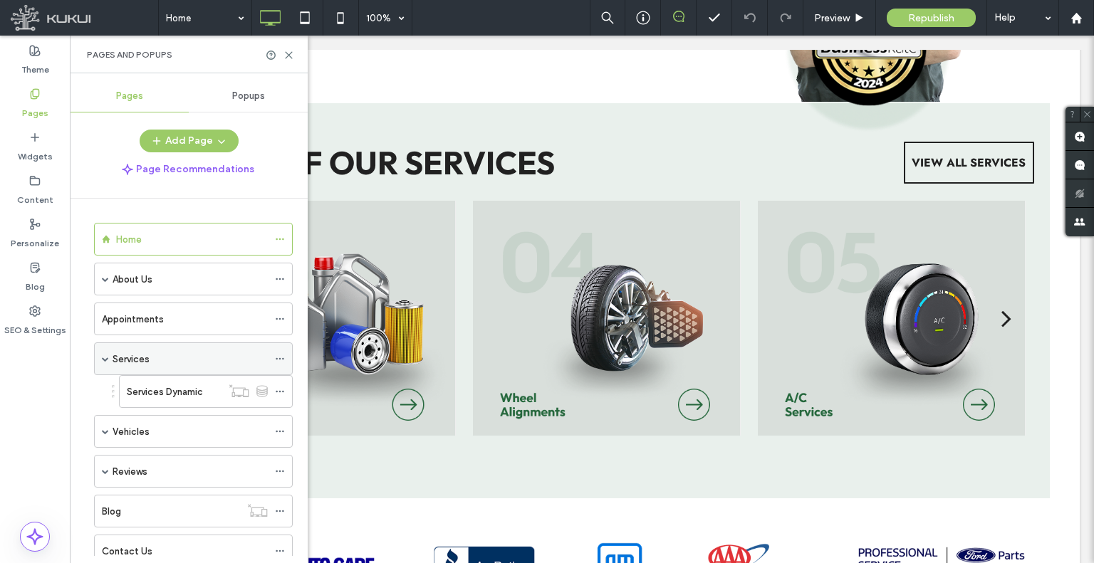
click at [278, 355] on icon at bounding box center [280, 359] width 10 height 10
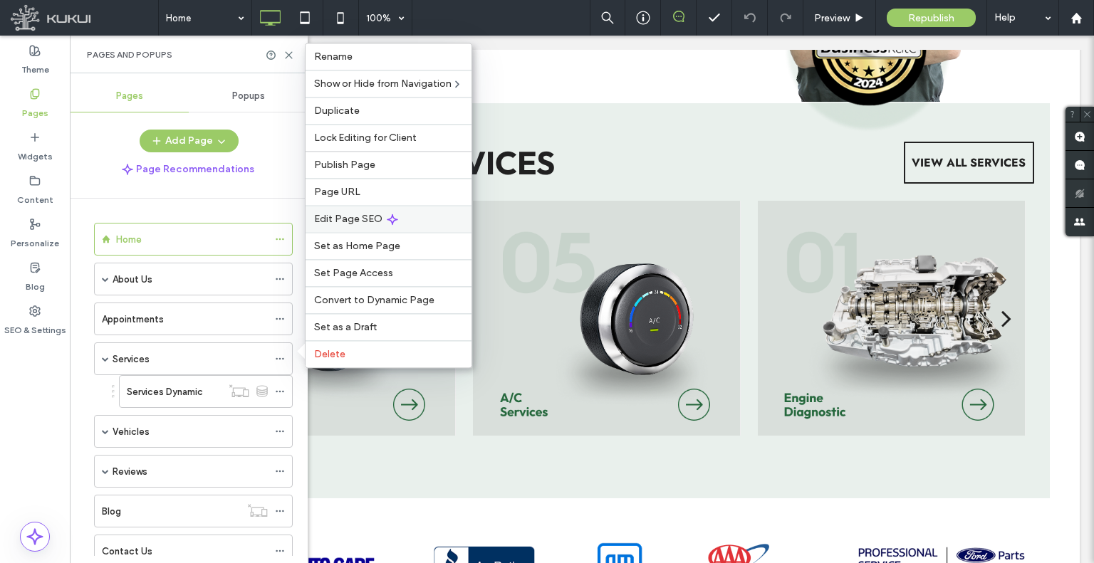
click at [362, 221] on span "Edit Page SEO" at bounding box center [348, 219] width 68 height 12
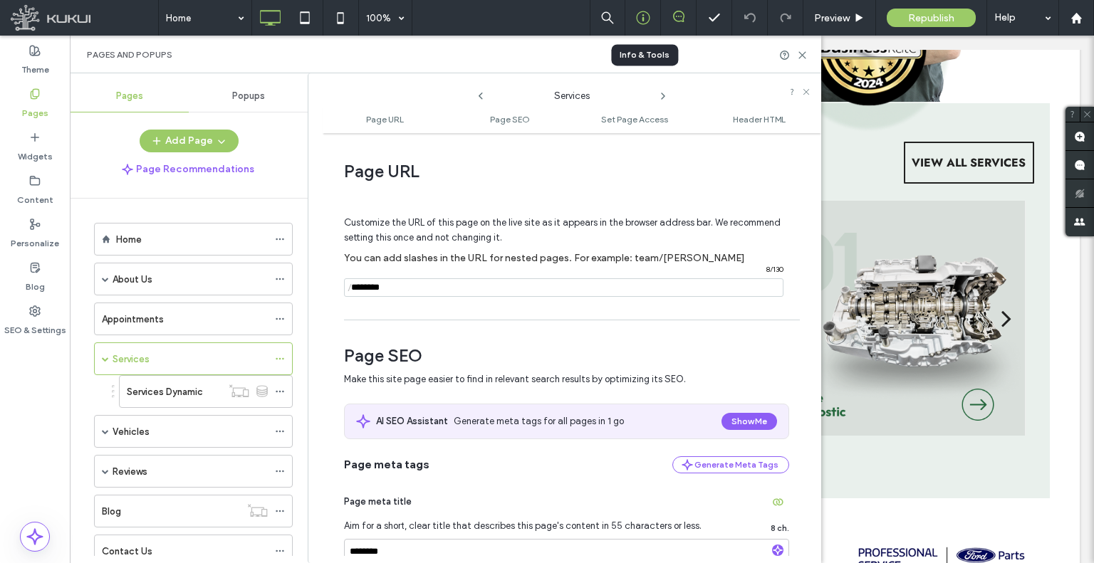
click at [645, 25] on div at bounding box center [643, 18] width 36 height 36
click at [646, 16] on icon at bounding box center [643, 18] width 14 height 14
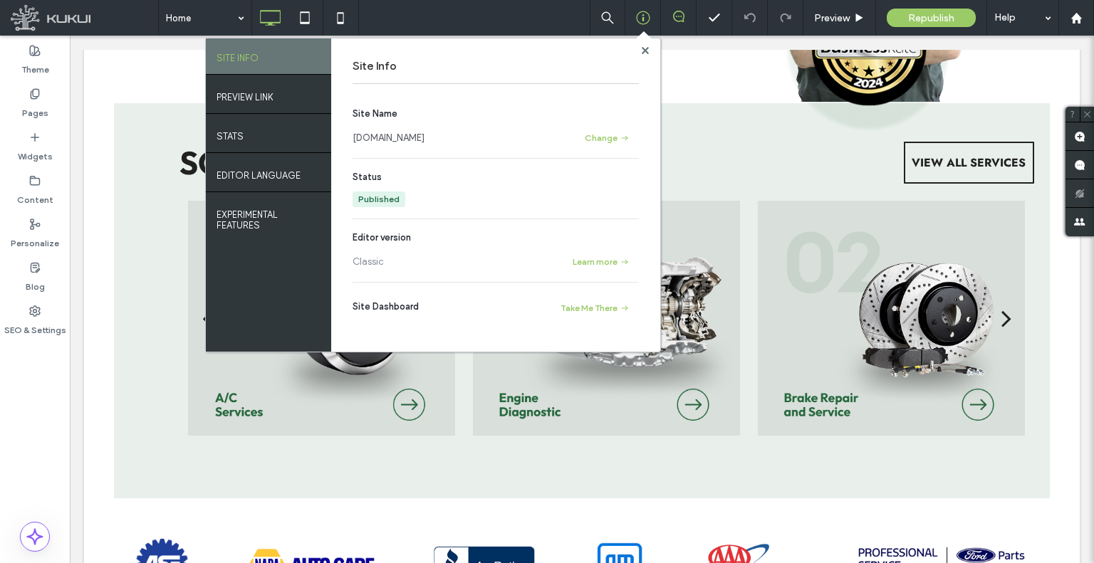
click at [424, 133] on link "www.jeremisautorepair.kukuiwebsite.com" at bounding box center [389, 138] width 72 height 14
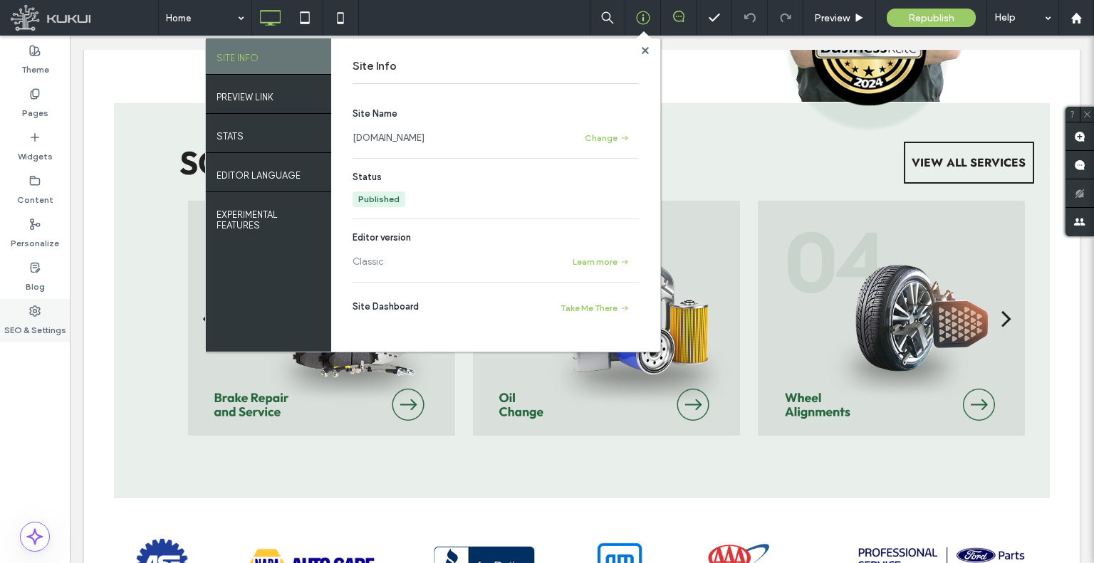
click at [40, 308] on icon at bounding box center [34, 311] width 11 height 11
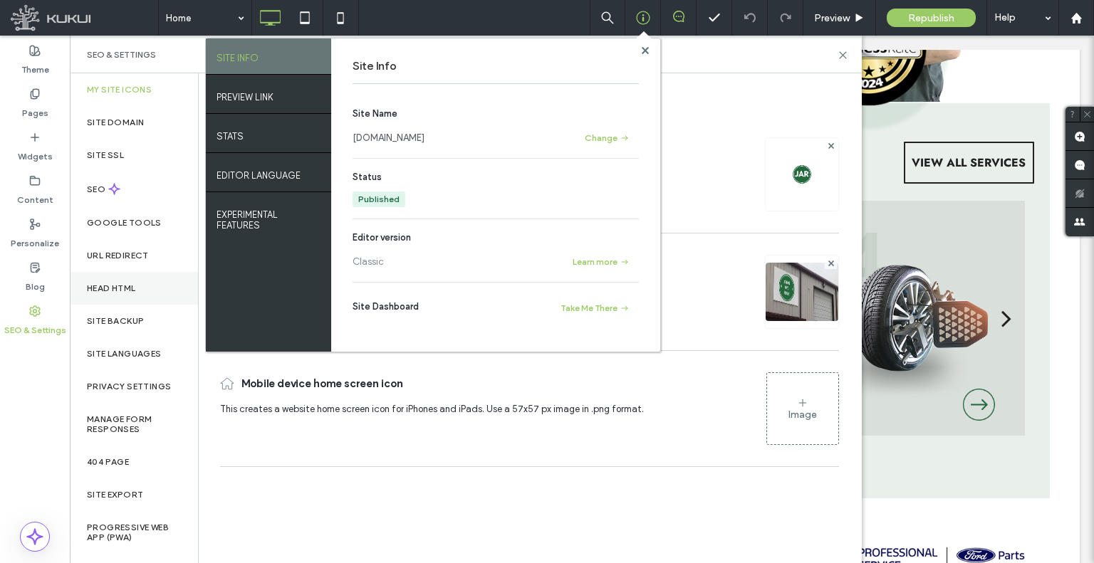
click at [123, 294] on div "Head HTML" at bounding box center [134, 288] width 128 height 33
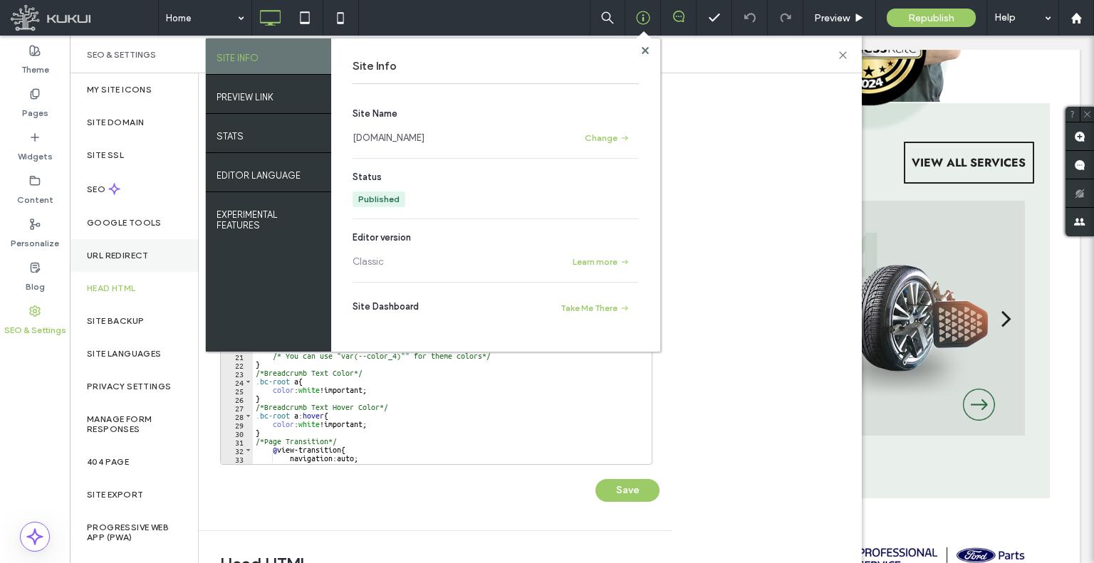
click at [150, 247] on div "URL Redirect" at bounding box center [134, 255] width 128 height 33
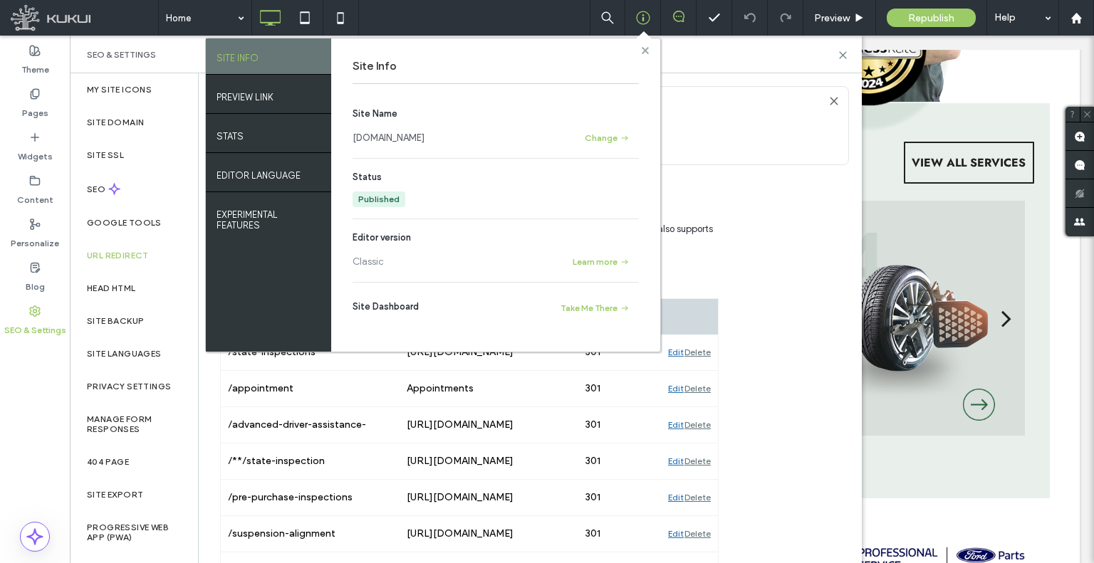
click at [646, 51] on use at bounding box center [644, 49] width 7 height 7
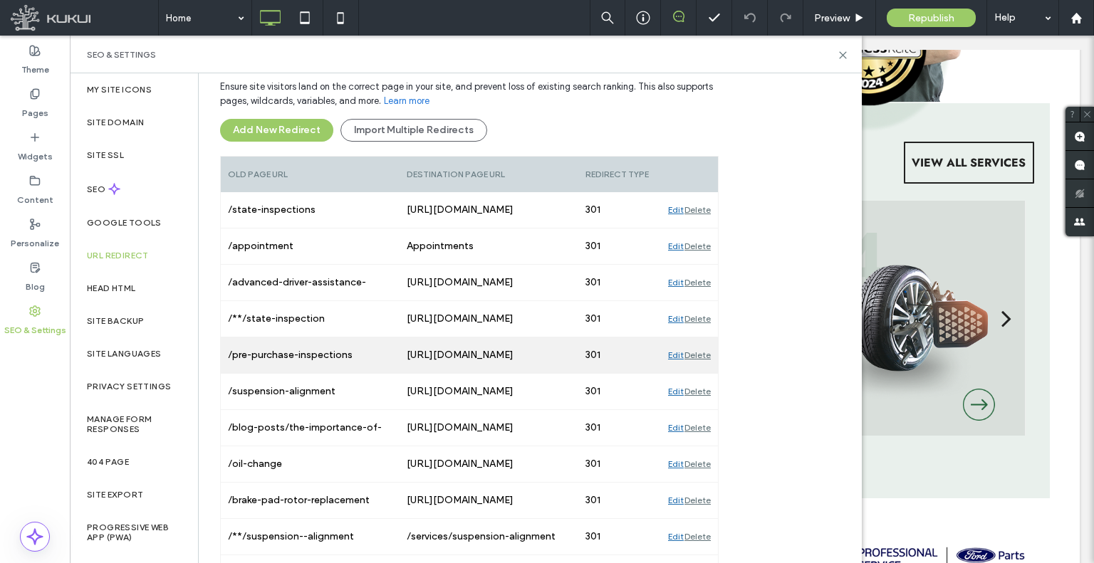
scroll to position [214, 0]
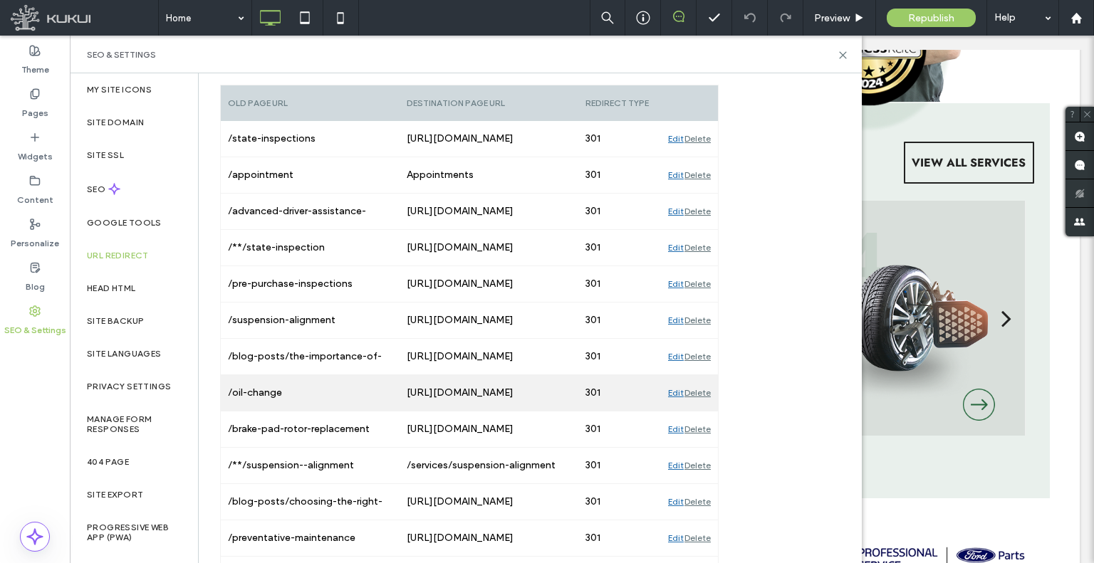
click at [669, 390] on div "Edit" at bounding box center [676, 393] width 16 height 36
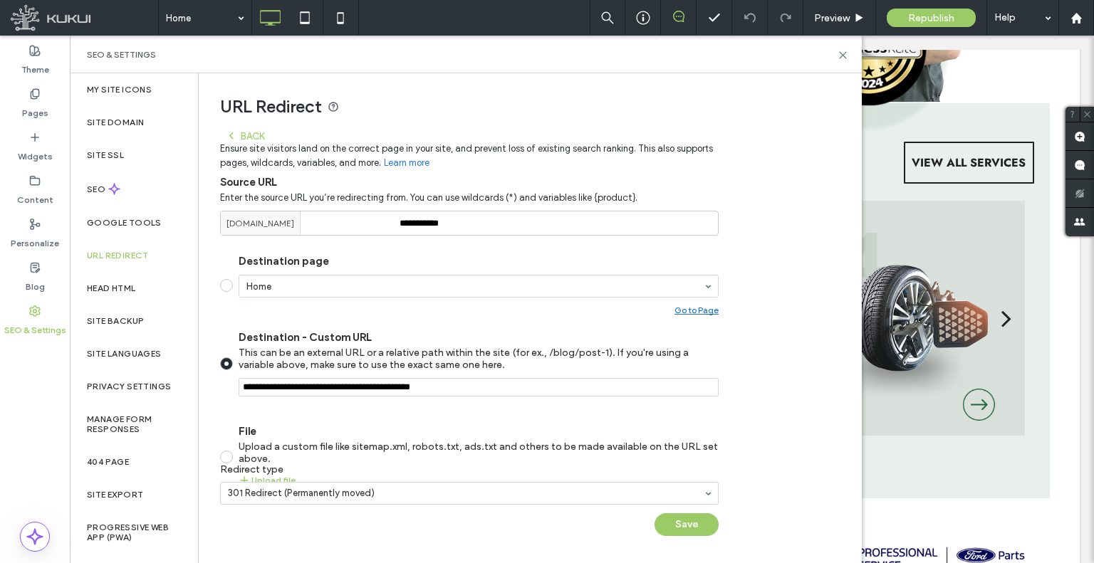
scroll to position [91, 0]
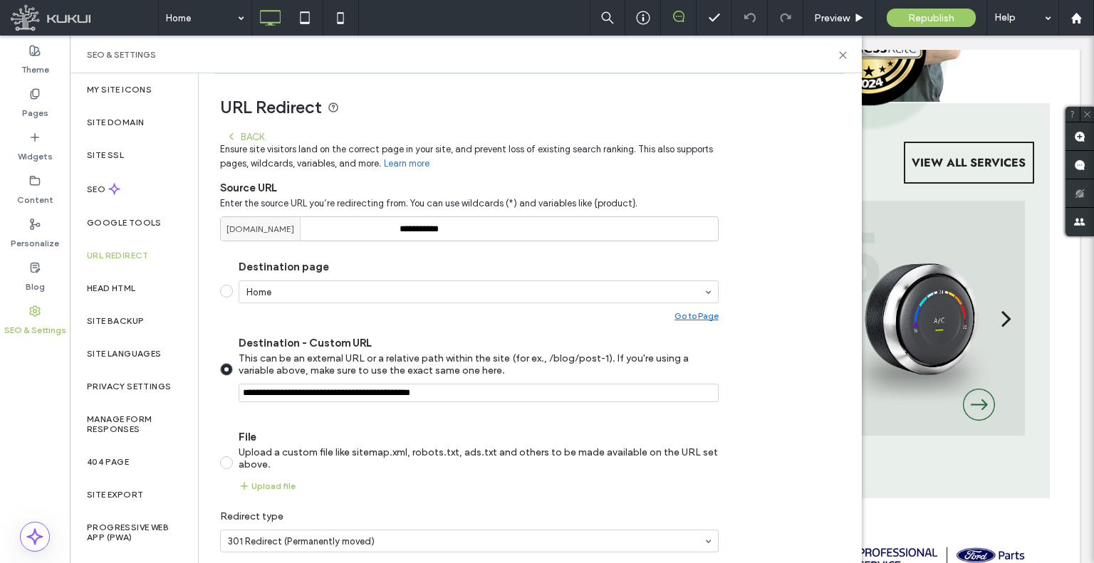
click at [234, 135] on icon at bounding box center [231, 136] width 11 height 11
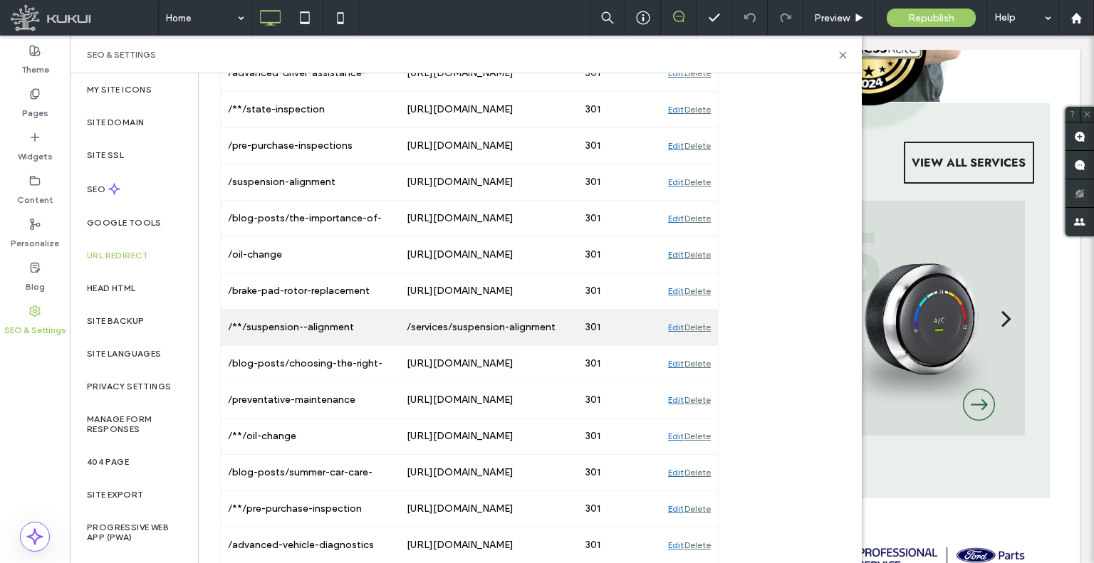
scroll to position [376, 0]
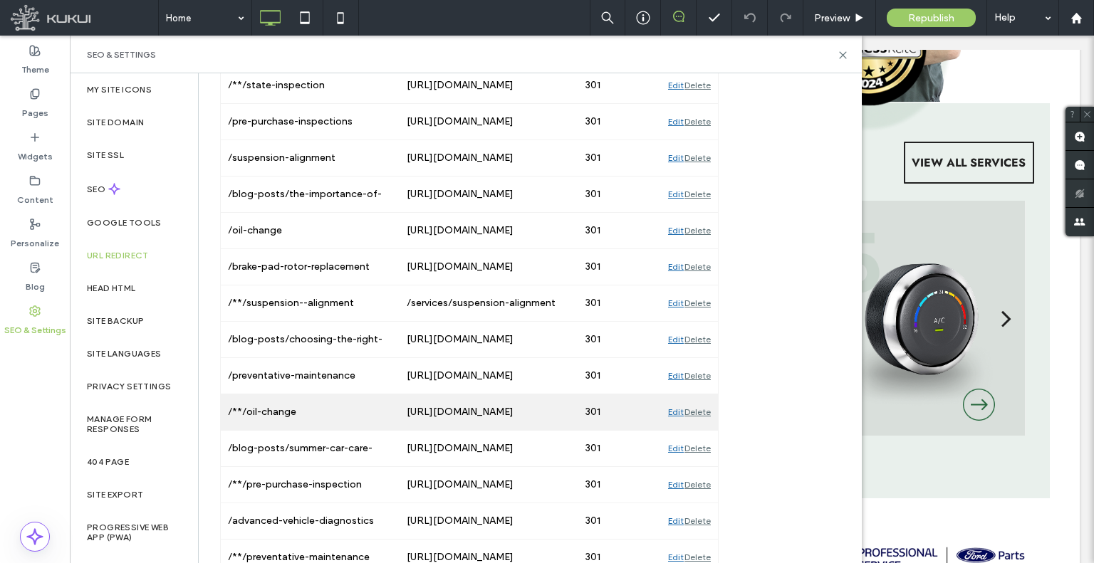
click at [669, 406] on div "Edit" at bounding box center [676, 413] width 16 height 36
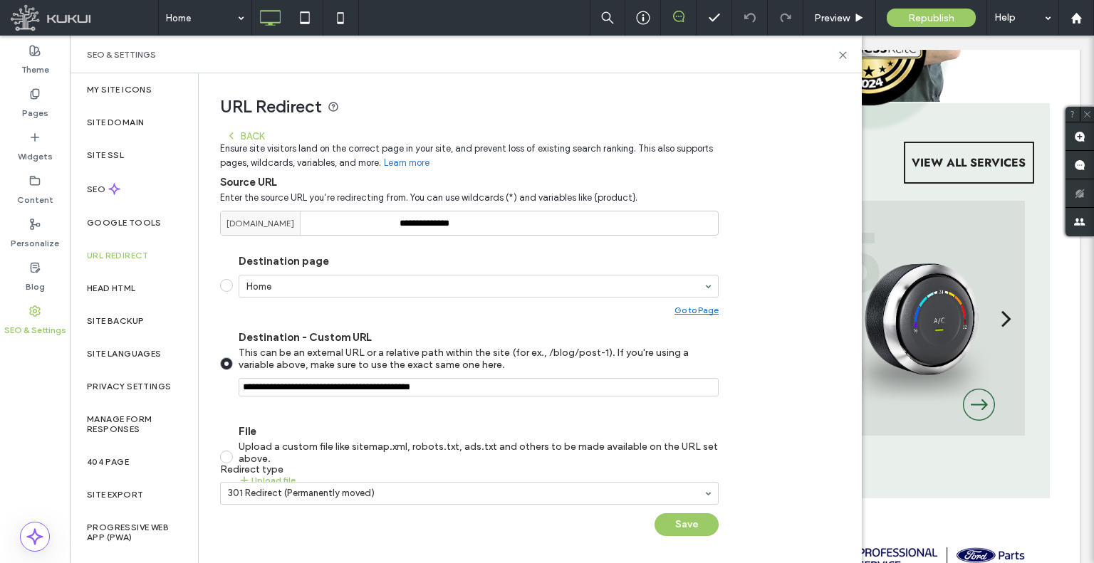
scroll to position [91, 0]
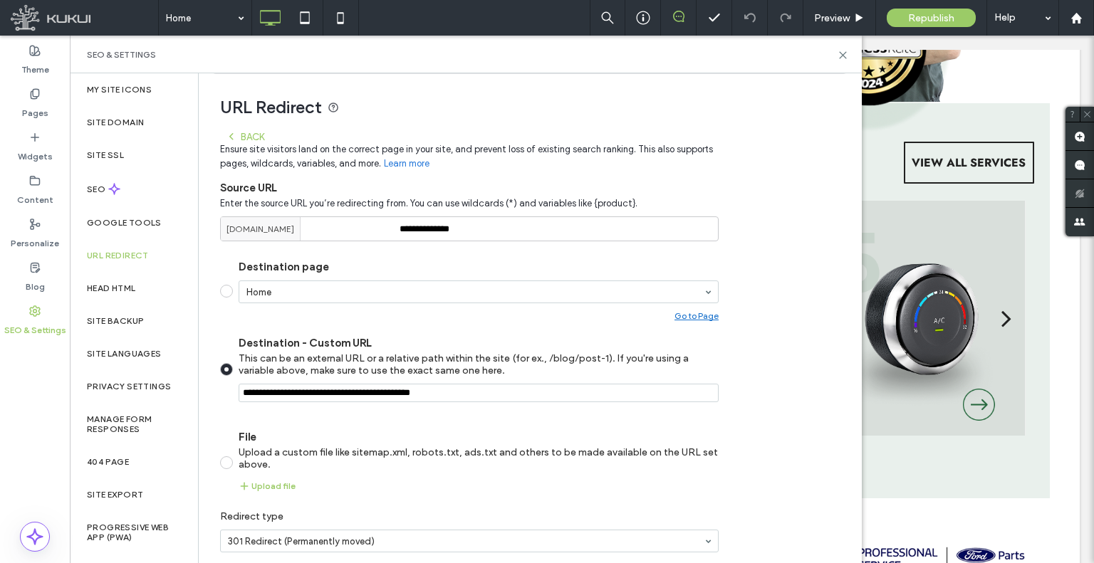
click at [233, 136] on icon at bounding box center [231, 136] width 11 height 11
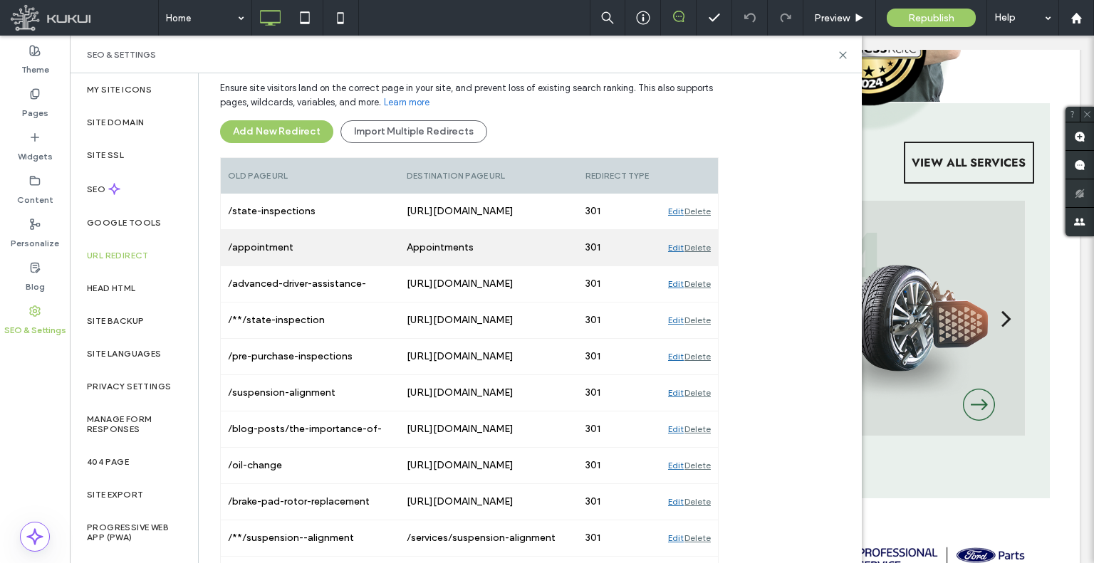
scroll to position [398, 0]
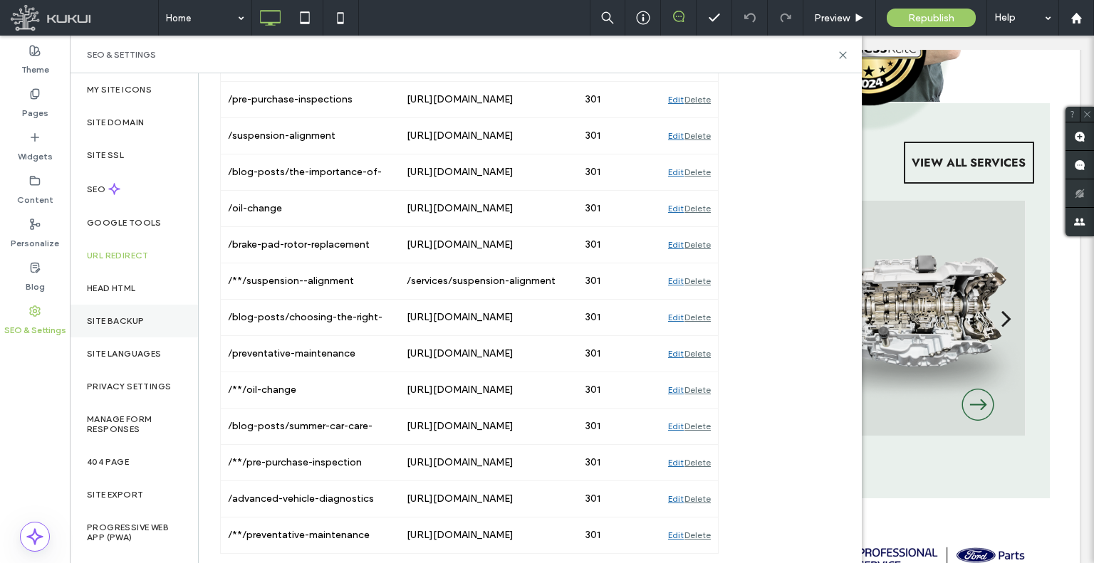
click at [134, 325] on label "Site Backup" at bounding box center [115, 321] width 57 height 10
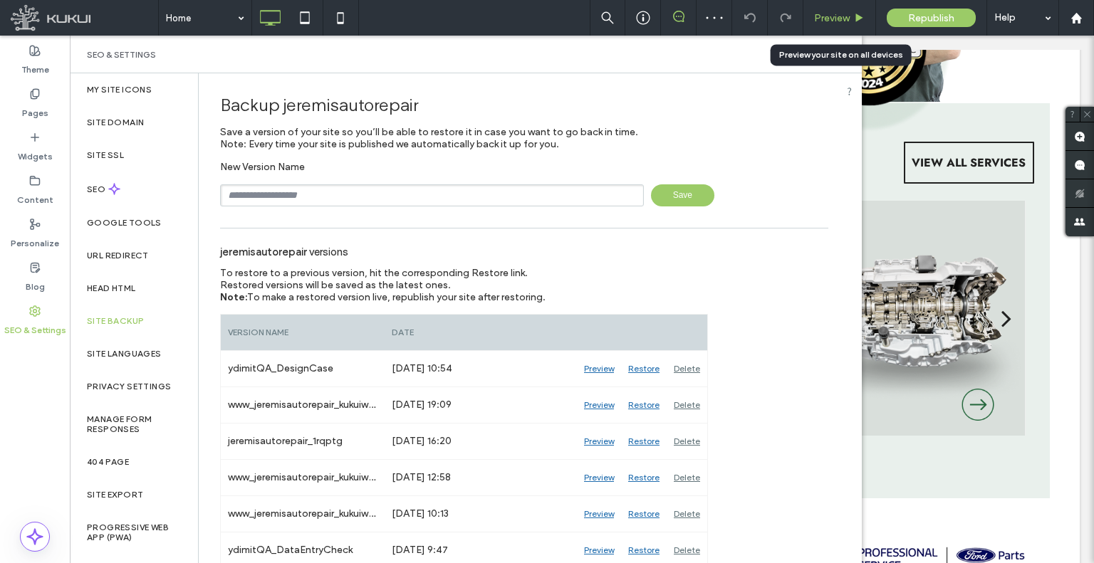
click at [830, 22] on span "Preview" at bounding box center [832, 18] width 36 height 12
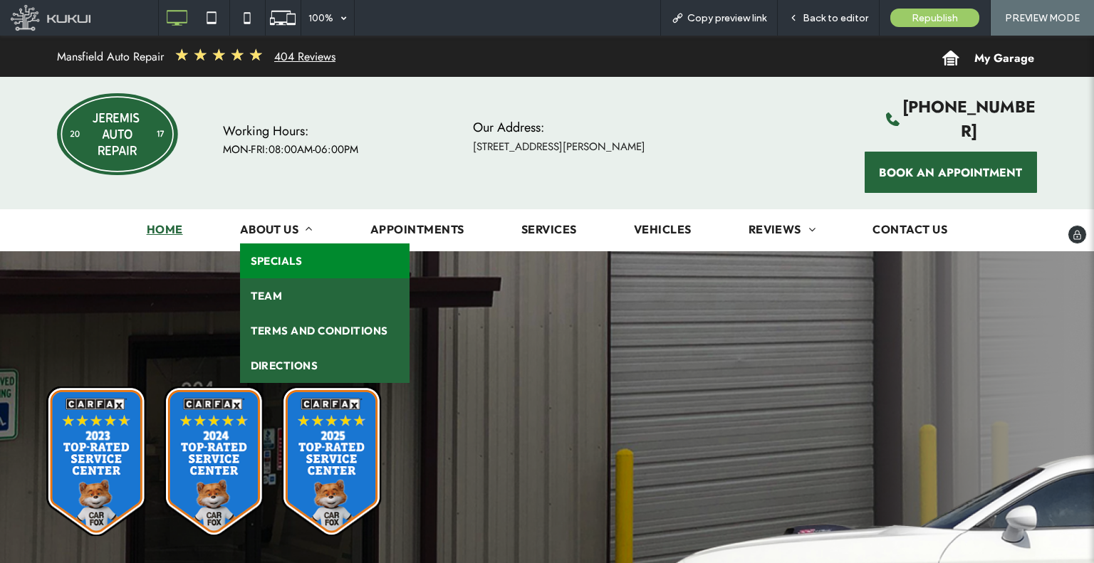
click at [305, 244] on link "Specials" at bounding box center [325, 261] width 170 height 35
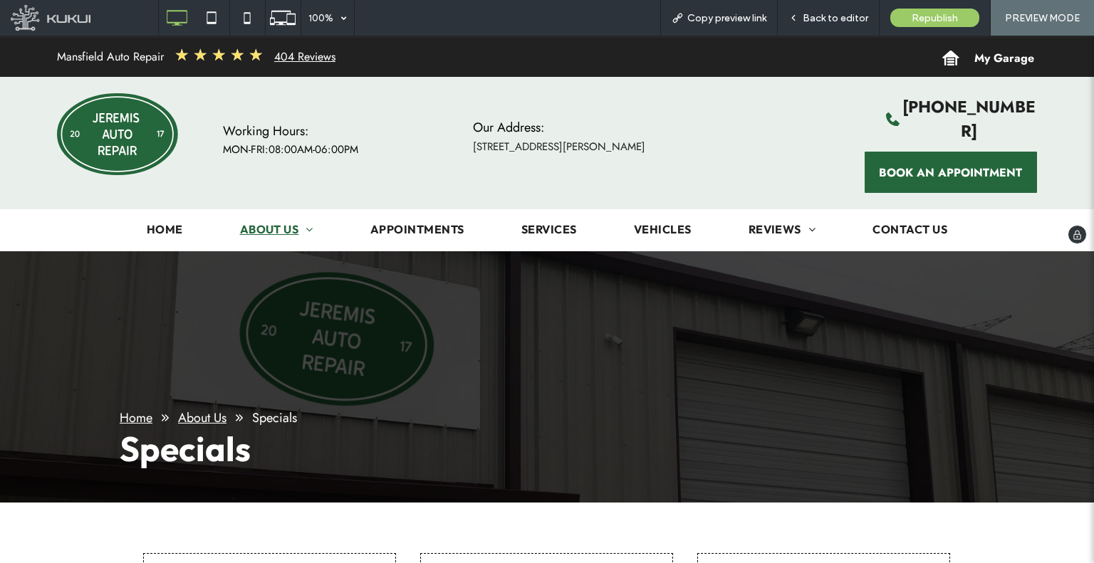
click at [145, 142] on img at bounding box center [117, 134] width 121 height 82
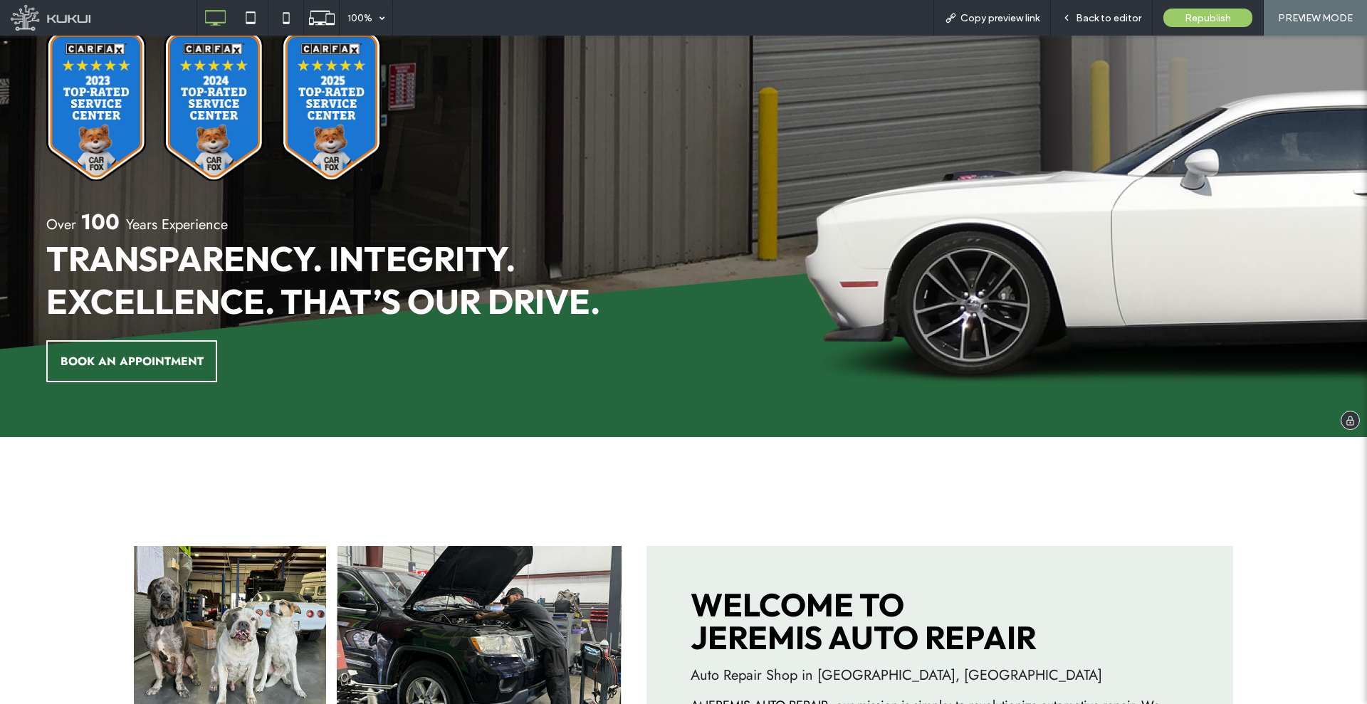
scroll to position [258, 0]
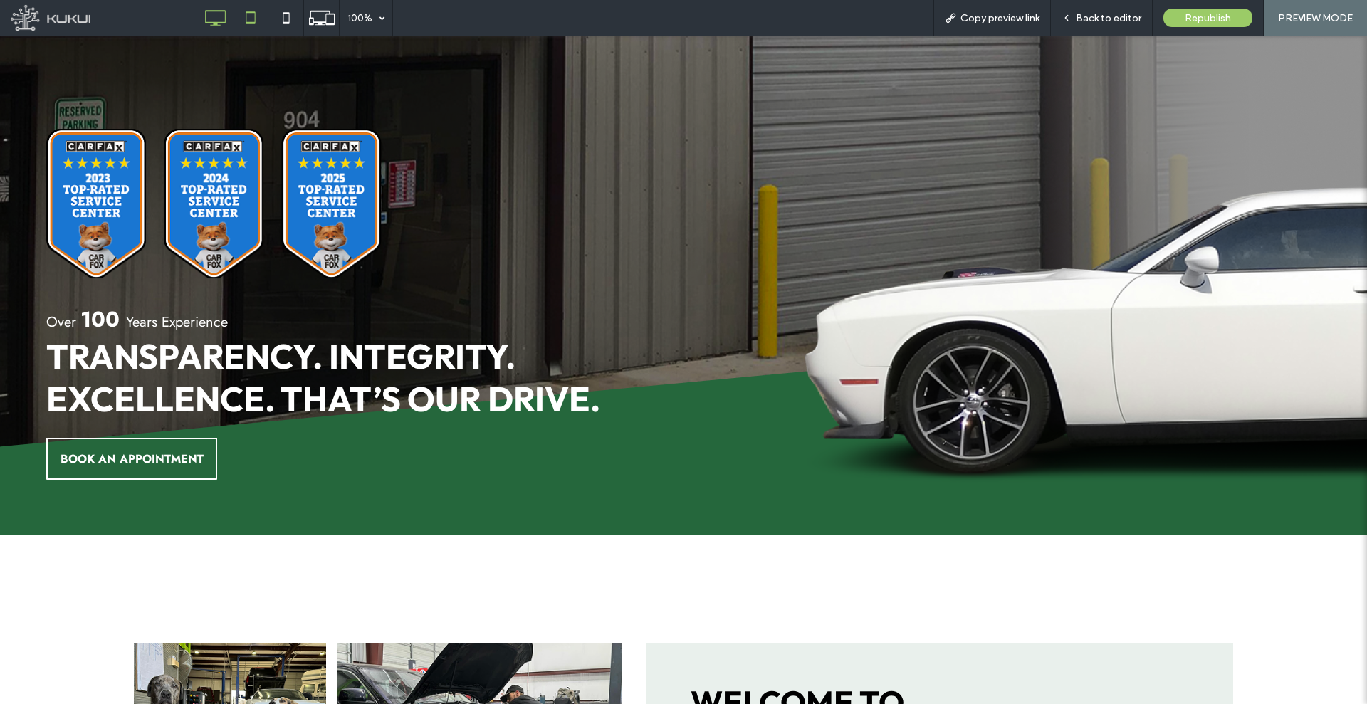
click at [262, 24] on icon at bounding box center [250, 18] width 28 height 28
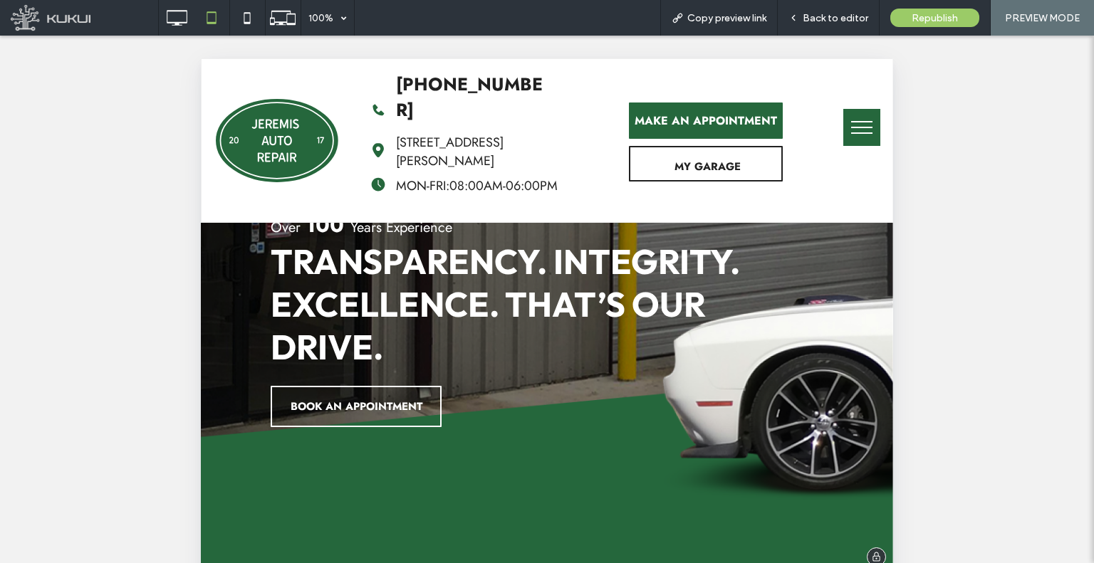
scroll to position [142, 0]
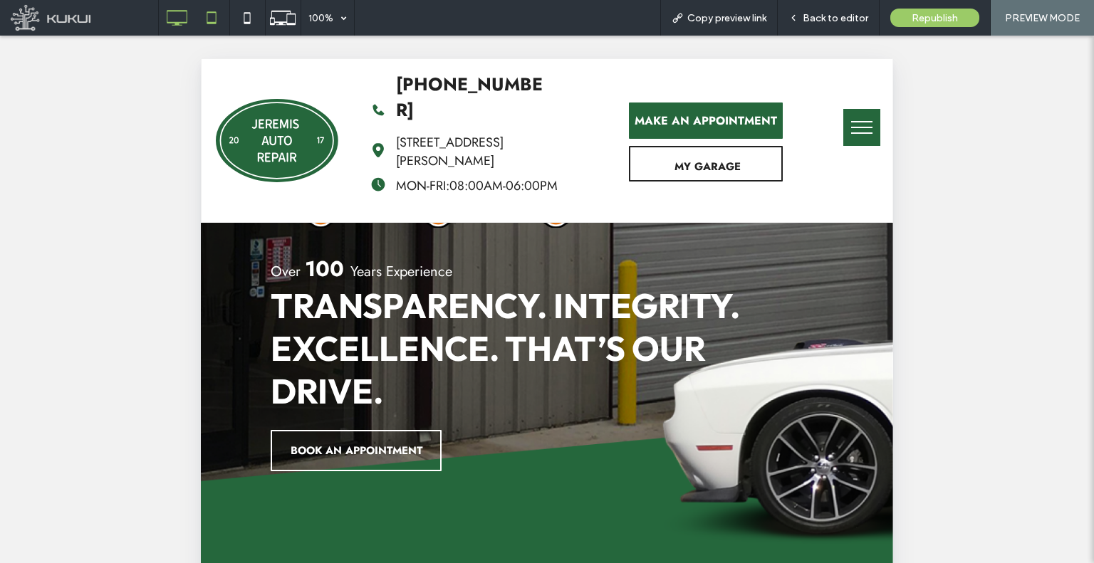
click at [173, 26] on icon at bounding box center [176, 18] width 28 height 28
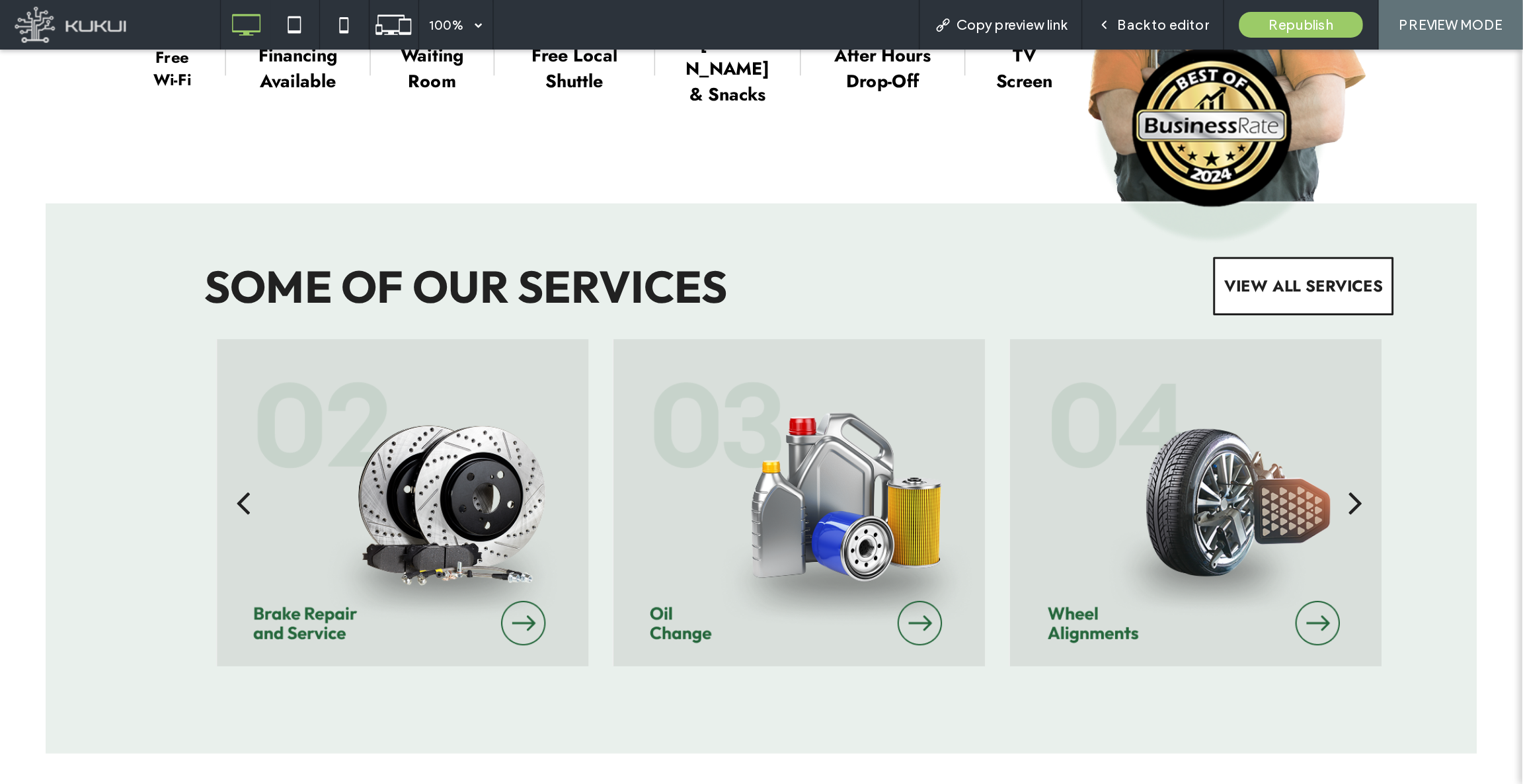
scroll to position [1255, 0]
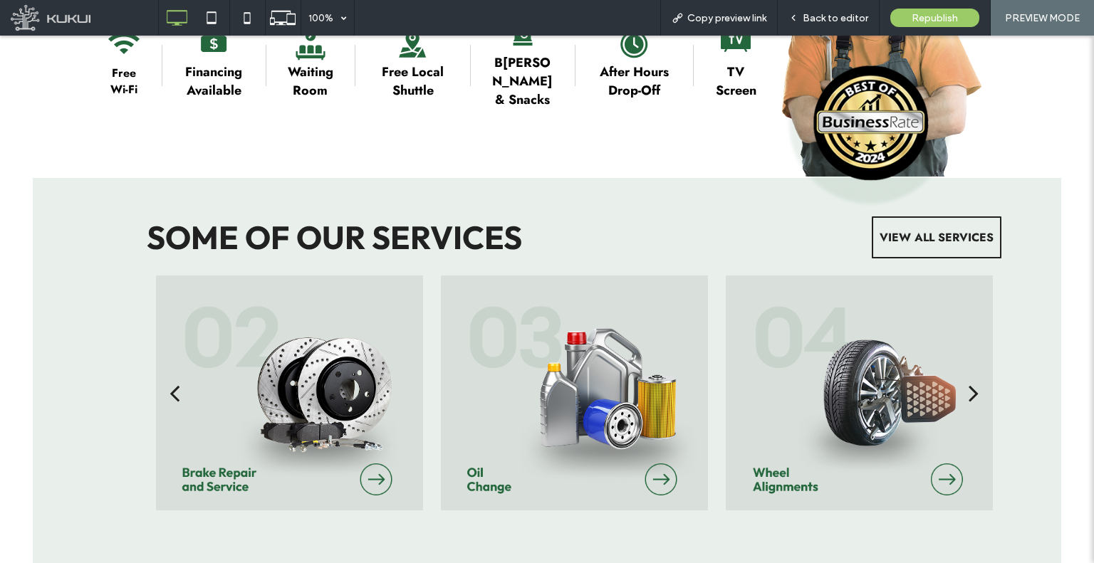
click at [975, 377] on button "next" at bounding box center [974, 393] width 56 height 74
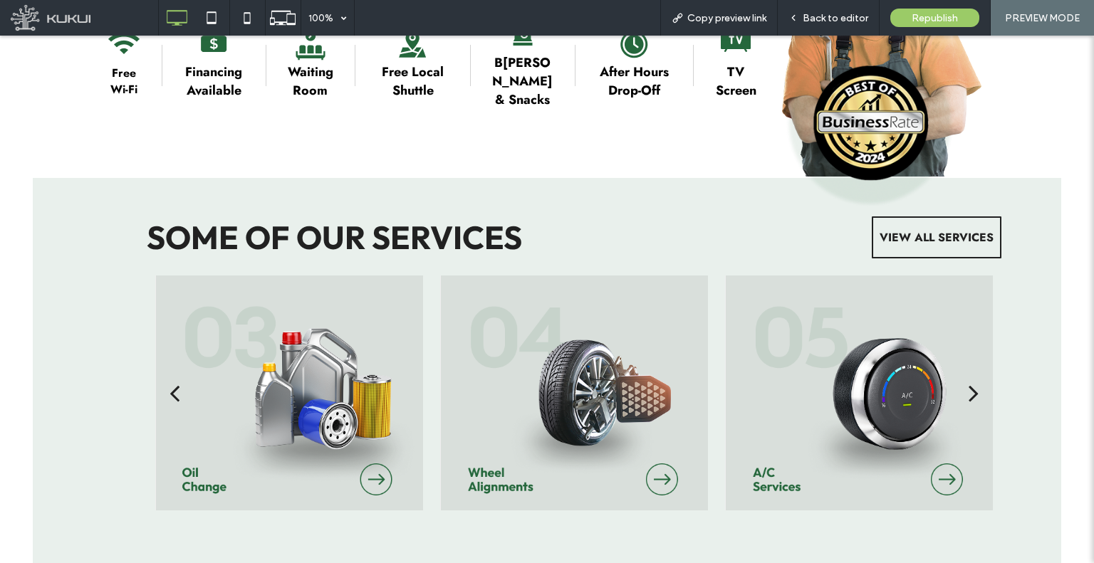
click at [974, 372] on button "Menu" at bounding box center [974, 393] width 56 height 74
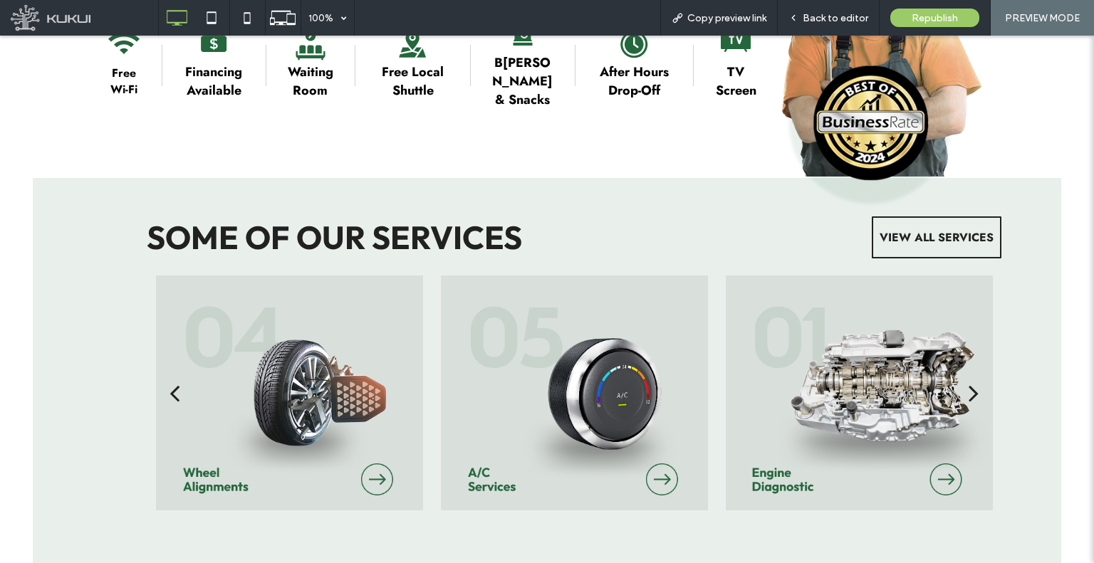
click at [974, 372] on button "Menu" at bounding box center [974, 393] width 56 height 74
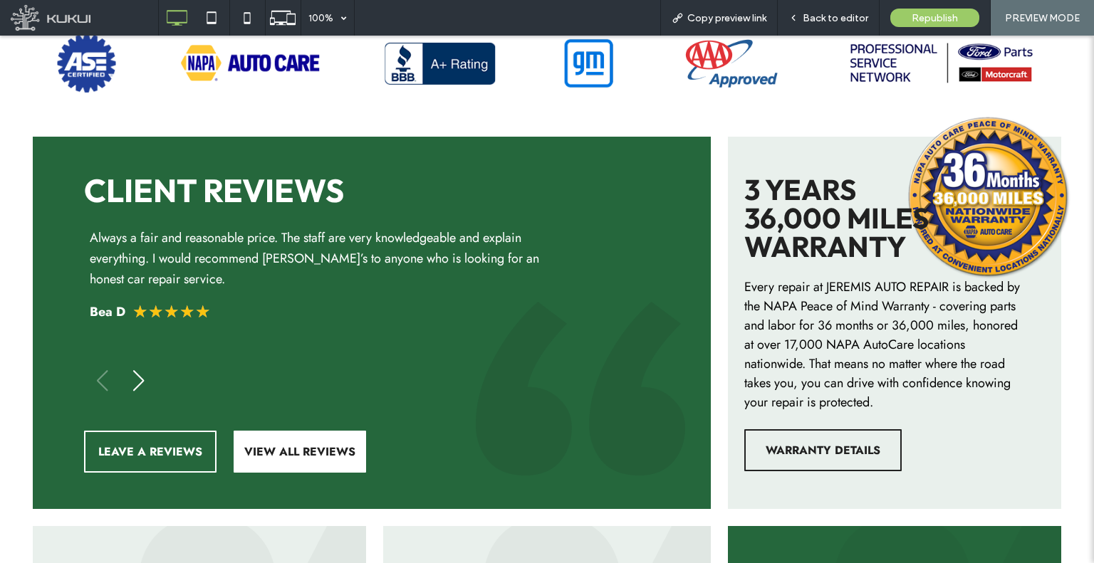
scroll to position [2065, 0]
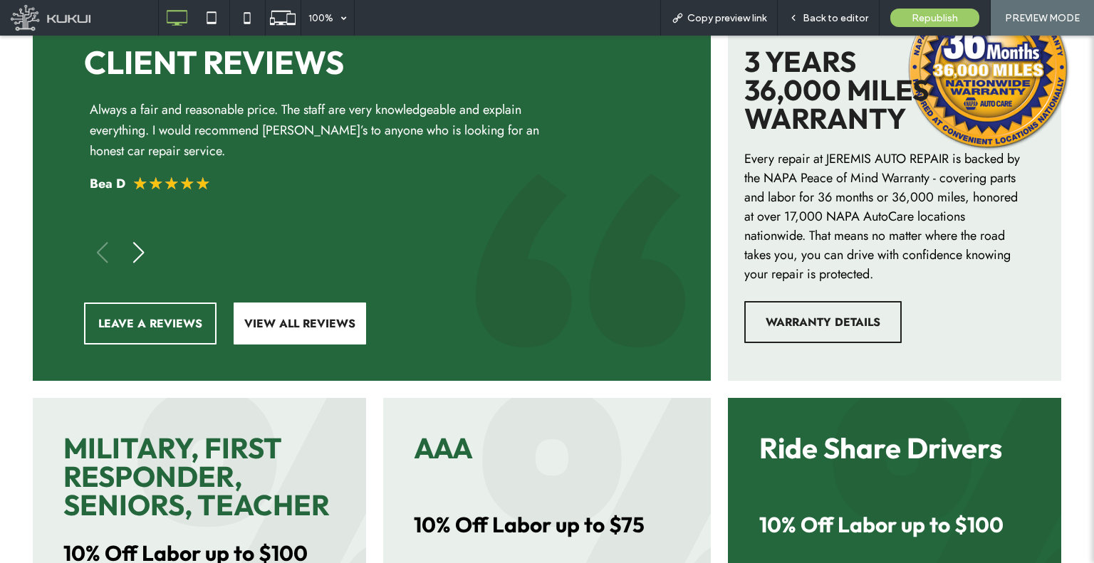
click at [195, 175] on span "★" at bounding box center [203, 183] width 16 height 17
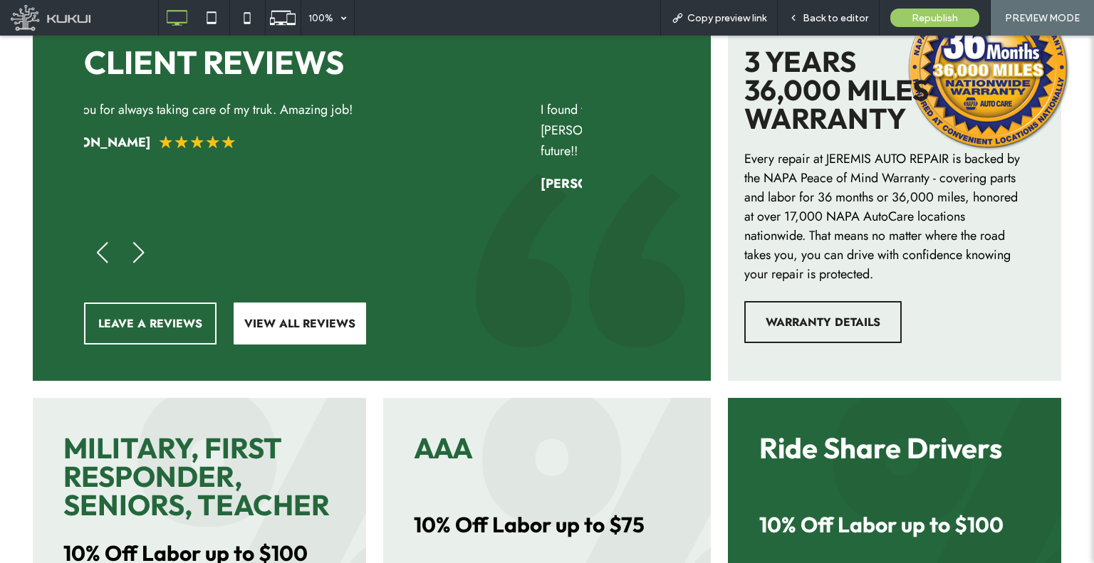
click at [245, 157] on div "Always a fair and reasonable price. The staff are very knowledgeable and explai…" at bounding box center [333, 184] width 498 height 169
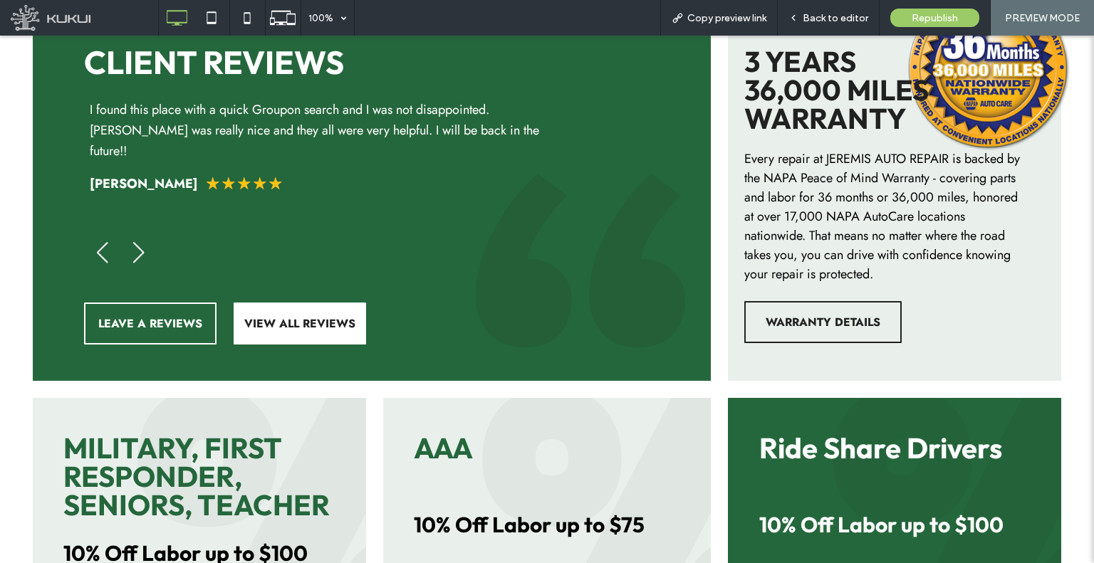
click at [278, 157] on div "Always a fair and reasonable price. The staff are very knowledgeable and explai…" at bounding box center [333, 184] width 498 height 169
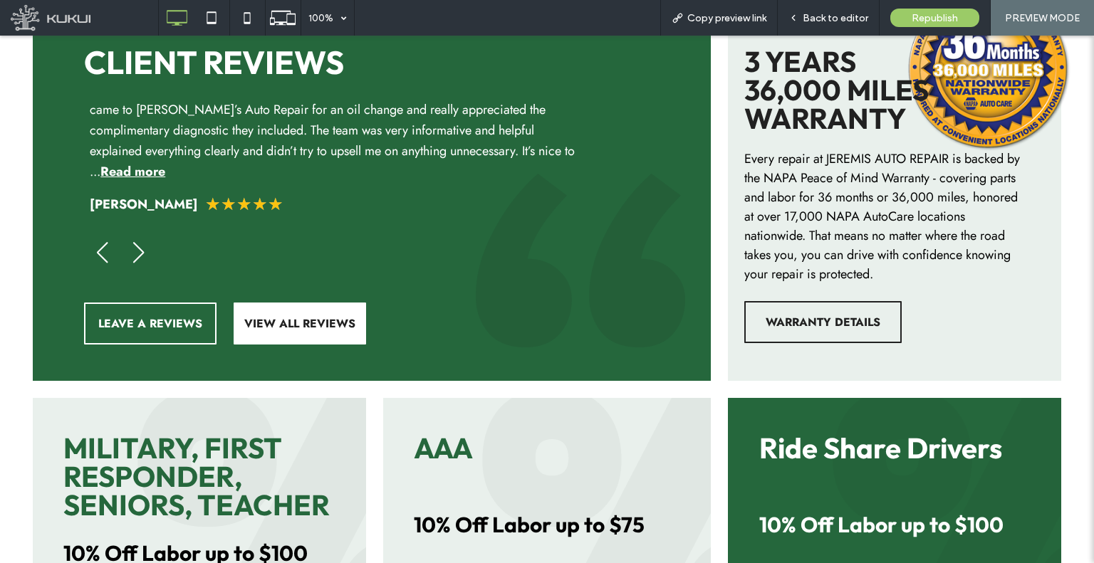
click at [496, 149] on div "came to Jeremi’s Auto Repair for an oil change and really appreciated the compl…" at bounding box center [333, 157] width 498 height 115
click at [165, 162] on strong "Read more" at bounding box center [132, 171] width 65 height 19
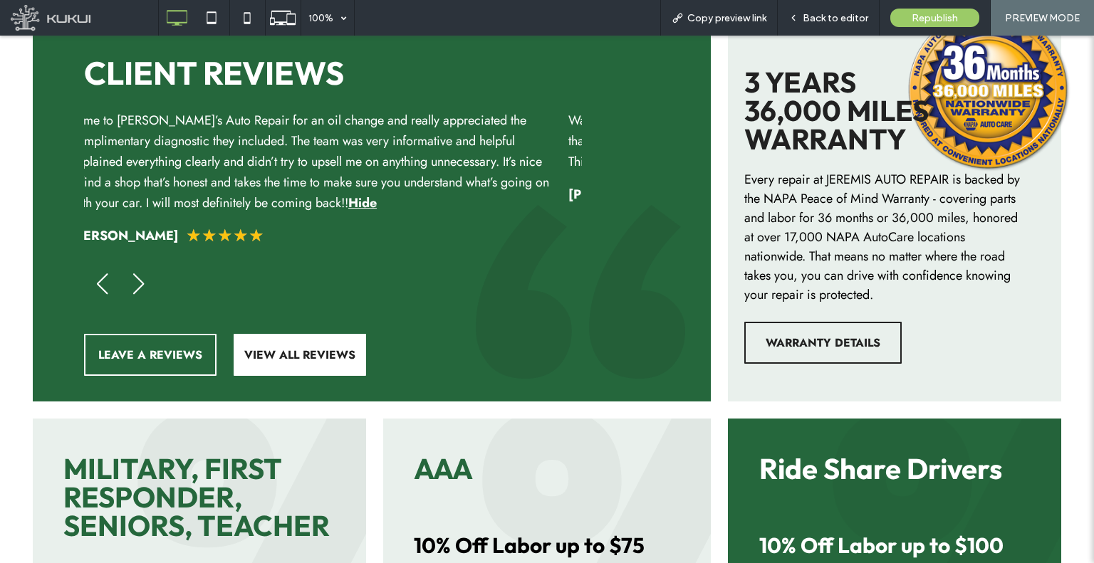
click at [256, 176] on span "find a shop that’s honest and takes the time to make sure you understand what’s…" at bounding box center [310, 192] width 479 height 39
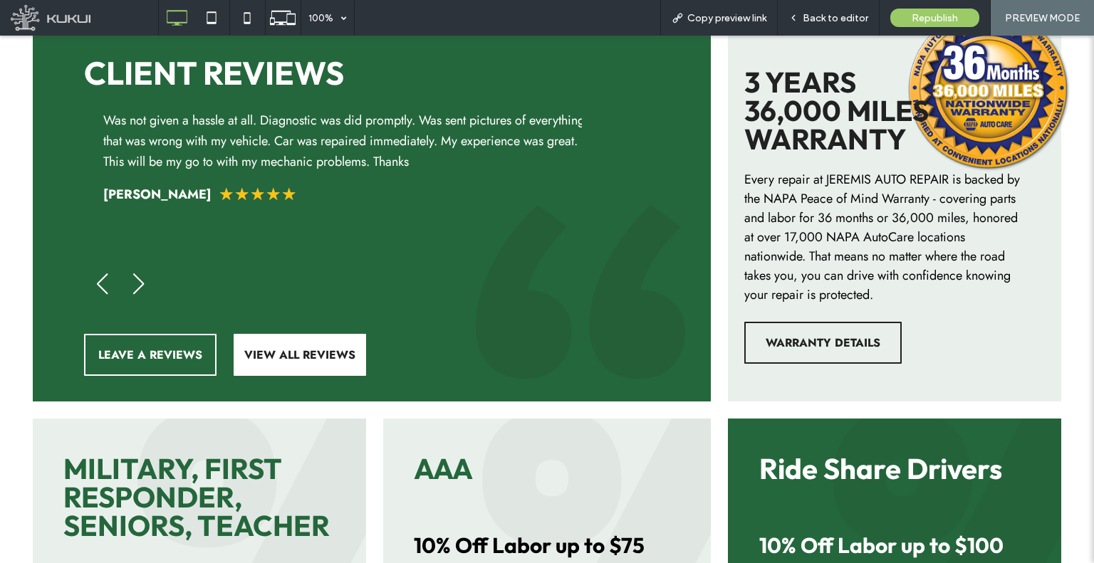
click at [200, 147] on div "Was not given a hassle at all. Diagnostic was did promptly. Was sent pictures o…" at bounding box center [347, 157] width 498 height 94
click at [301, 184] on div "Tressie Donnell ★ ★ ★ ★ ★" at bounding box center [333, 194] width 486 height 21
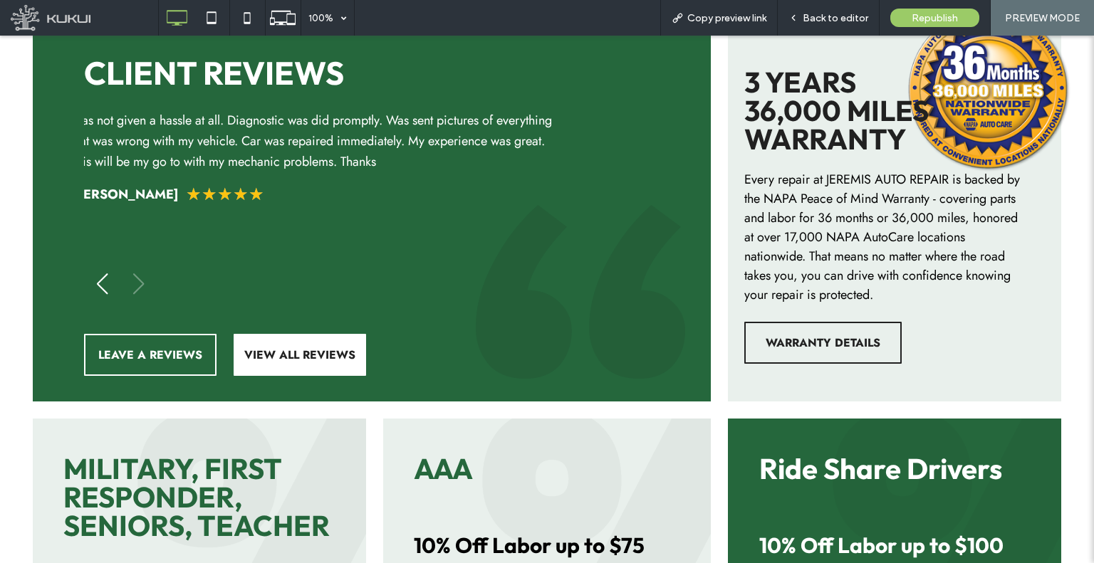
click at [271, 184] on div "Tressie Donnell ★ ★ ★ ★ ★" at bounding box center [314, 194] width 486 height 21
click at [389, 165] on div "Was not given a hassle at all. Diagnostic was did promptly. Was sent pictures o…" at bounding box center [333, 157] width 498 height 94
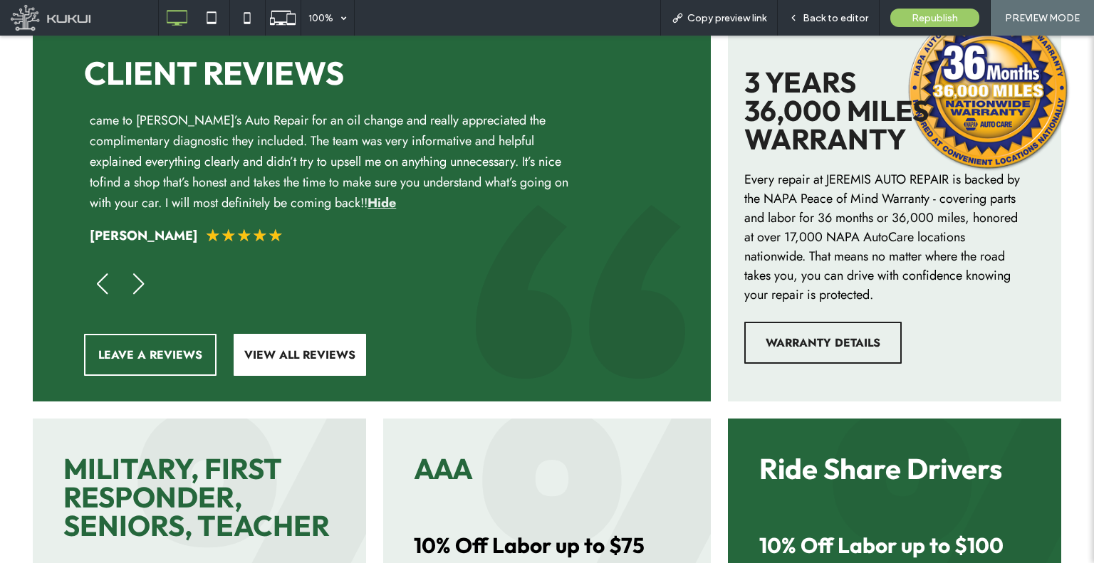
click at [368, 194] on strong "Hide" at bounding box center [382, 203] width 28 height 19
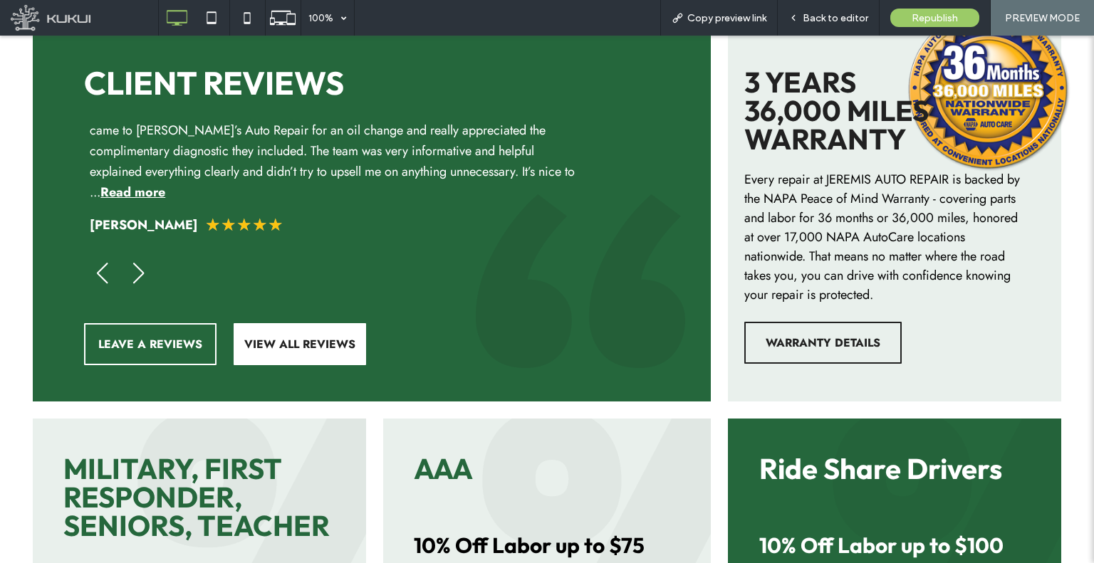
scroll to position [2065, 0]
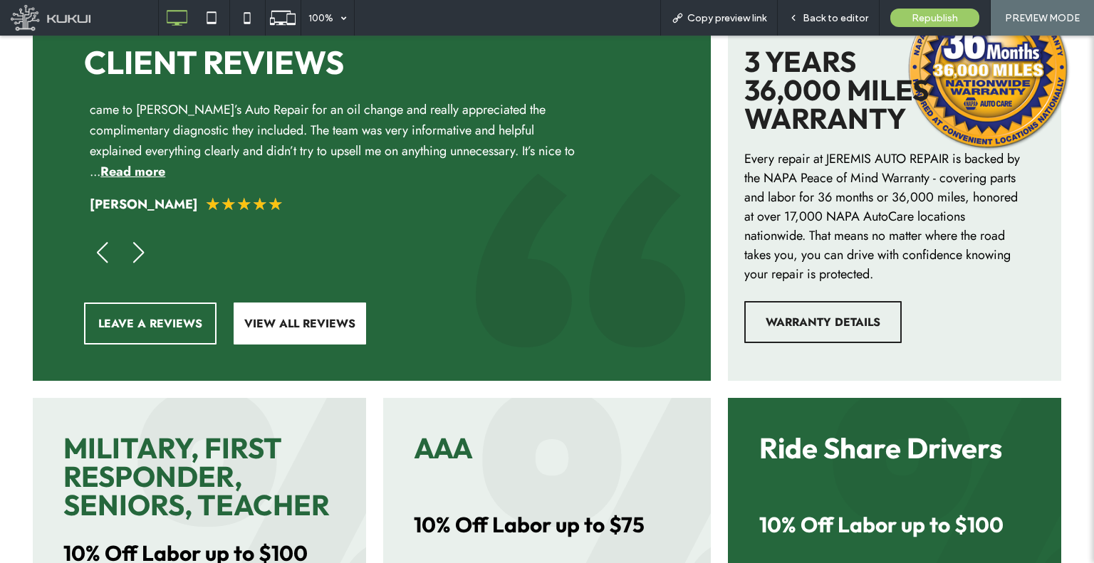
click at [433, 194] on div "Derrica Maria ★ ★ ★ ★ ★" at bounding box center [333, 204] width 486 height 21
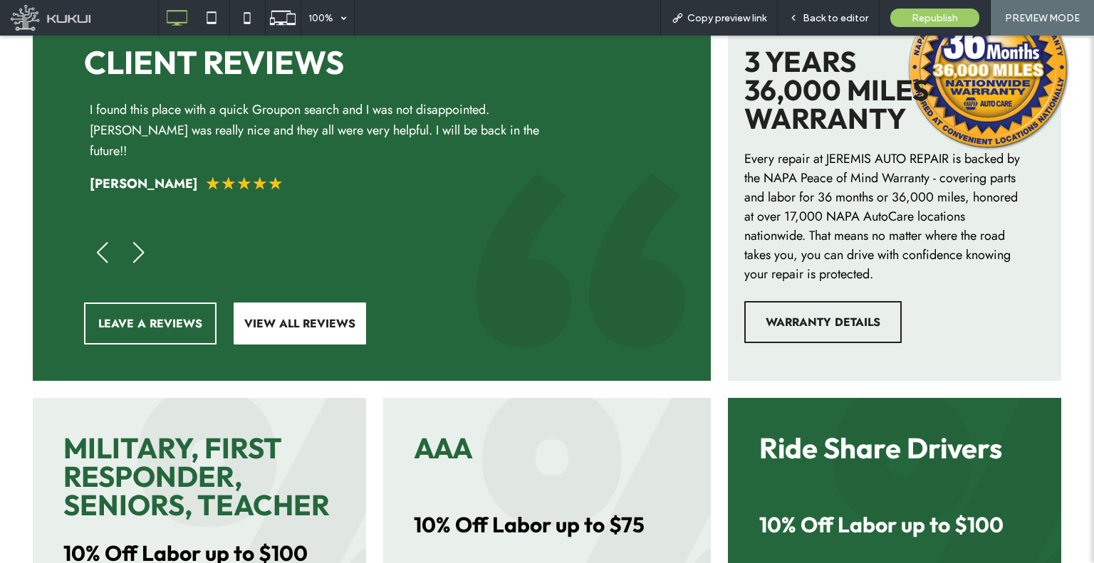
click at [425, 136] on div "I found this place with a quick Groupon search and I was not disappointed. Dani…" at bounding box center [333, 147] width 498 height 94
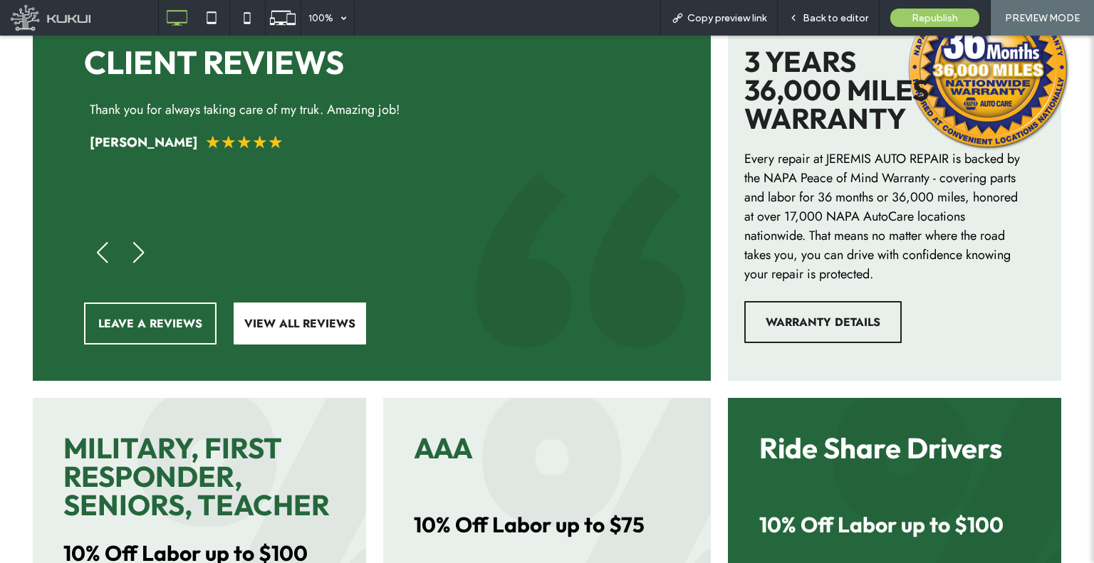
click at [427, 132] on div "Victor Feliciano ★ ★ ★ ★ ★" at bounding box center [333, 142] width 486 height 21
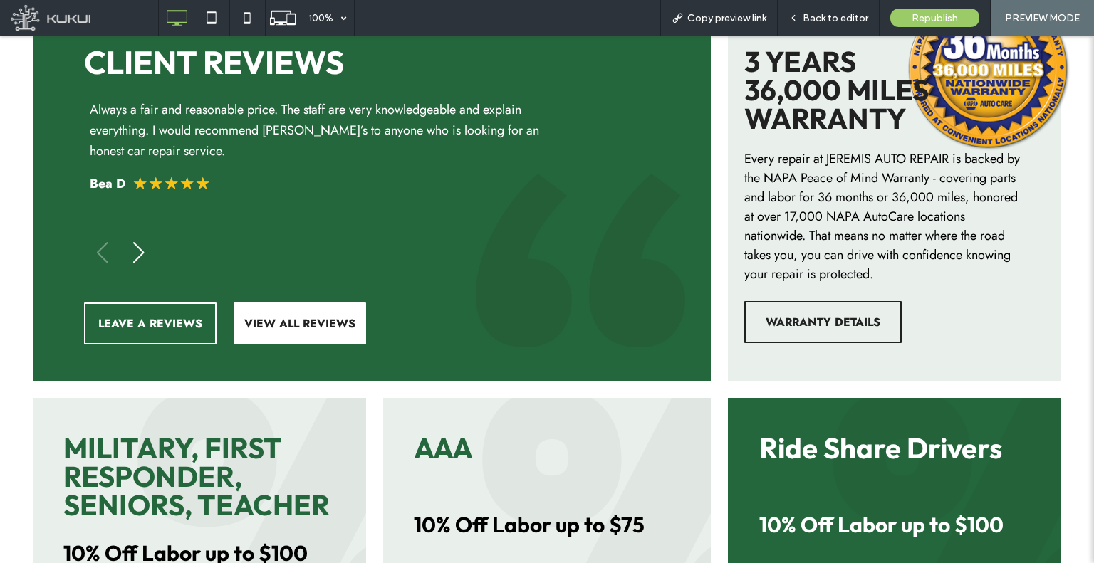
click at [406, 136] on div "Always a fair and reasonable price. The staff are very knowledgeable and explai…" at bounding box center [333, 131] width 486 height 62
click at [280, 136] on div "Always a fair and reasonable price. The staff are very knowledgeable and explai…" at bounding box center [329, 131] width 486 height 62
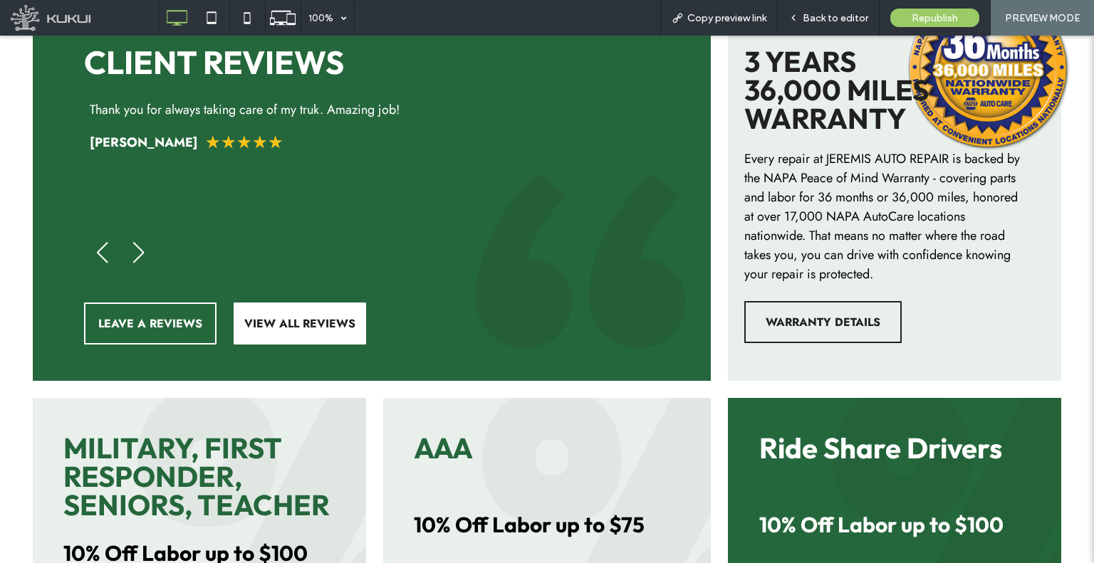
click at [310, 150] on div "Always a fair and reasonable price. The staff are very knowledgeable and explai…" at bounding box center [333, 184] width 498 height 169
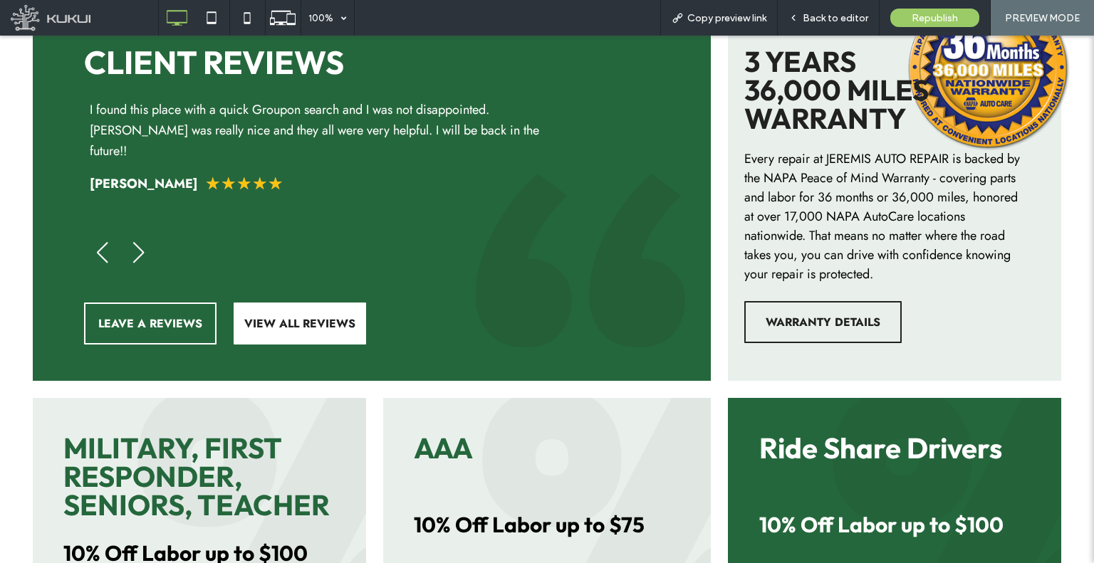
click at [365, 162] on div "Always a fair and reasonable price. The staff are very knowledgeable and explai…" at bounding box center [333, 184] width 498 height 169
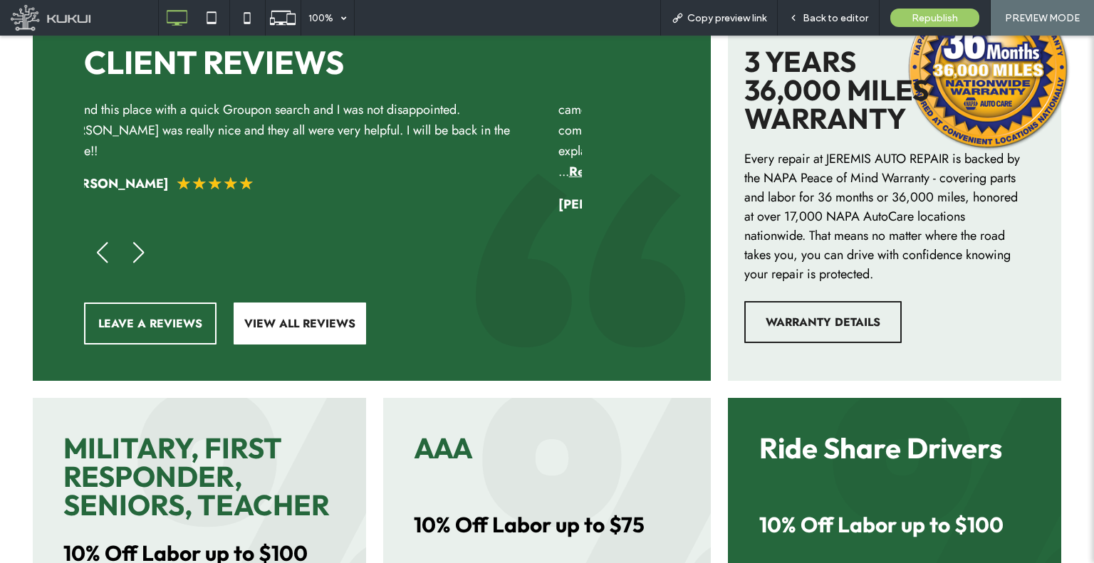
click at [353, 164] on div "Always a fair and reasonable price. The staff are very knowledgeable and explai…" at bounding box center [333, 184] width 498 height 169
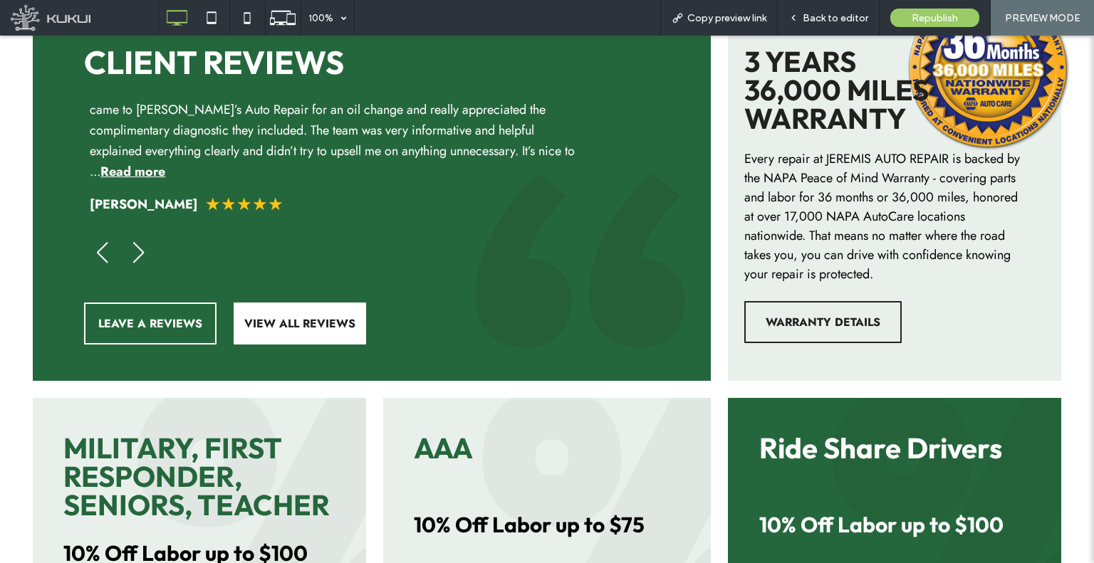
click at [318, 156] on div "came to Jeremi’s Auto Repair for an oil change and really appreciated the compl…" at bounding box center [333, 157] width 498 height 115
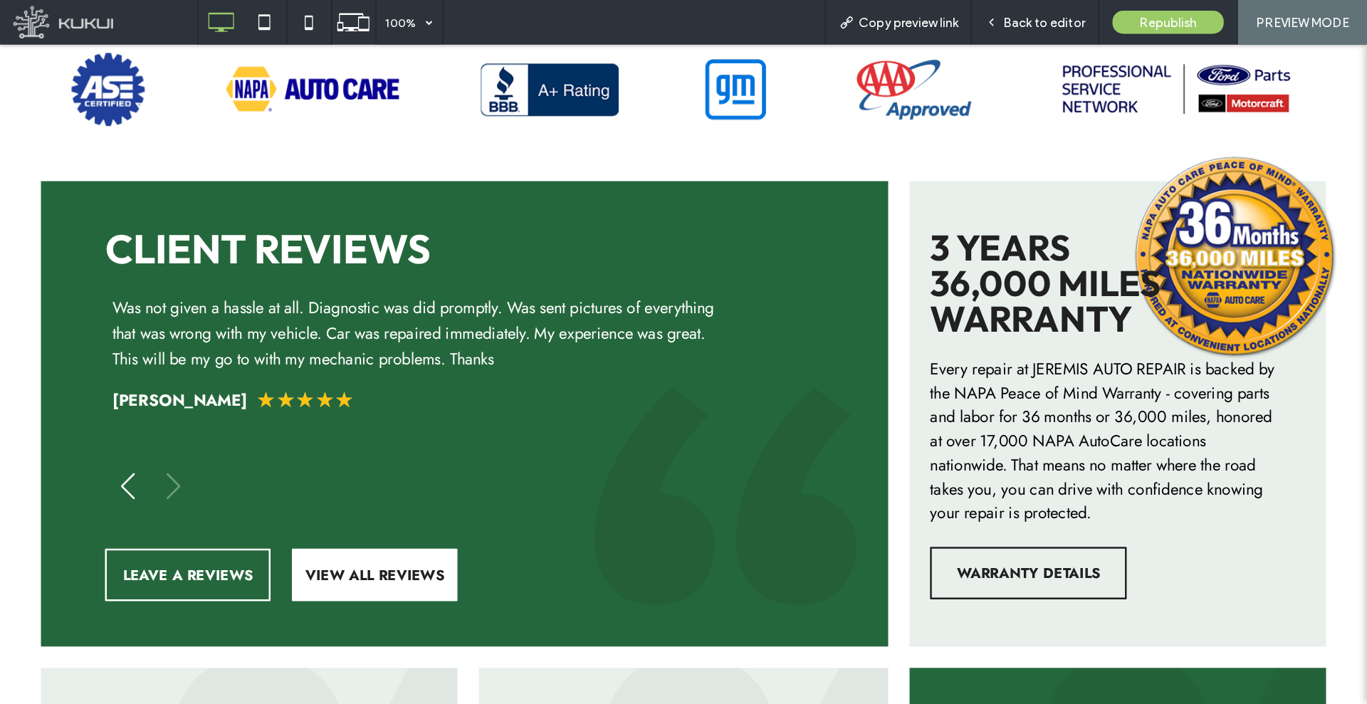
scroll to position [1923, 0]
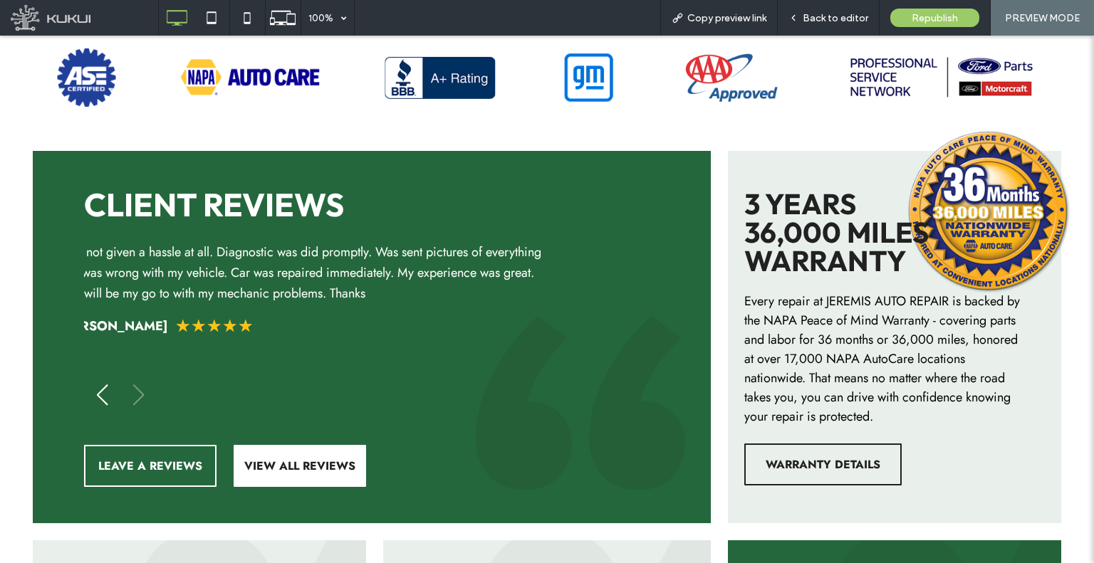
click at [405, 253] on div "Was not given a hassle at all. Diagnostic was did promptly. Was sent pictures o…" at bounding box center [303, 273] width 486 height 62
click at [516, 267] on div "Was not given a hassle at all. Diagnostic was did promptly. Was sent pictures o…" at bounding box center [333, 273] width 486 height 62
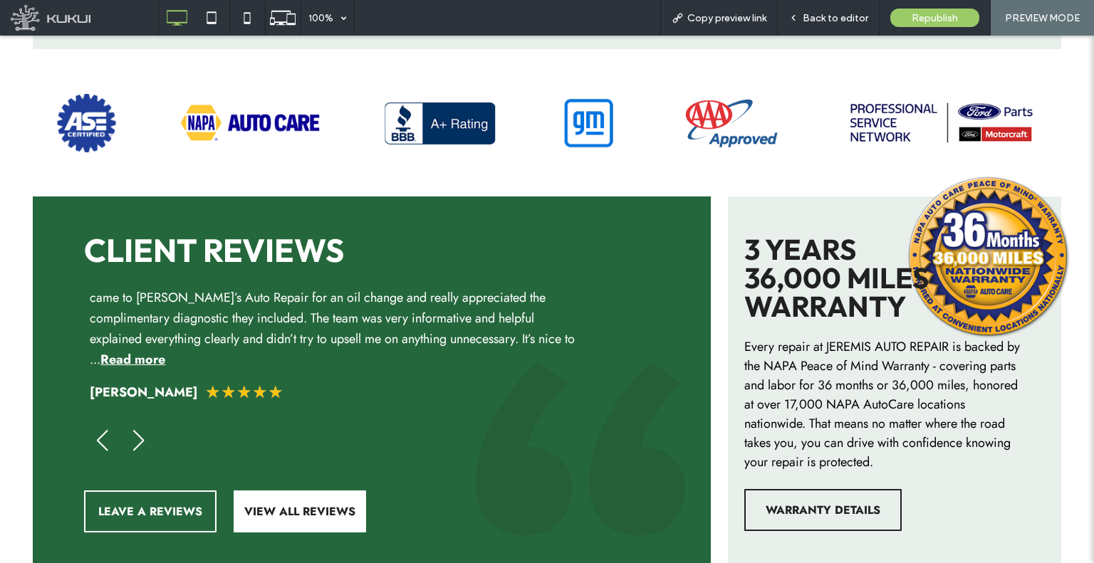
scroll to position [1852, 0]
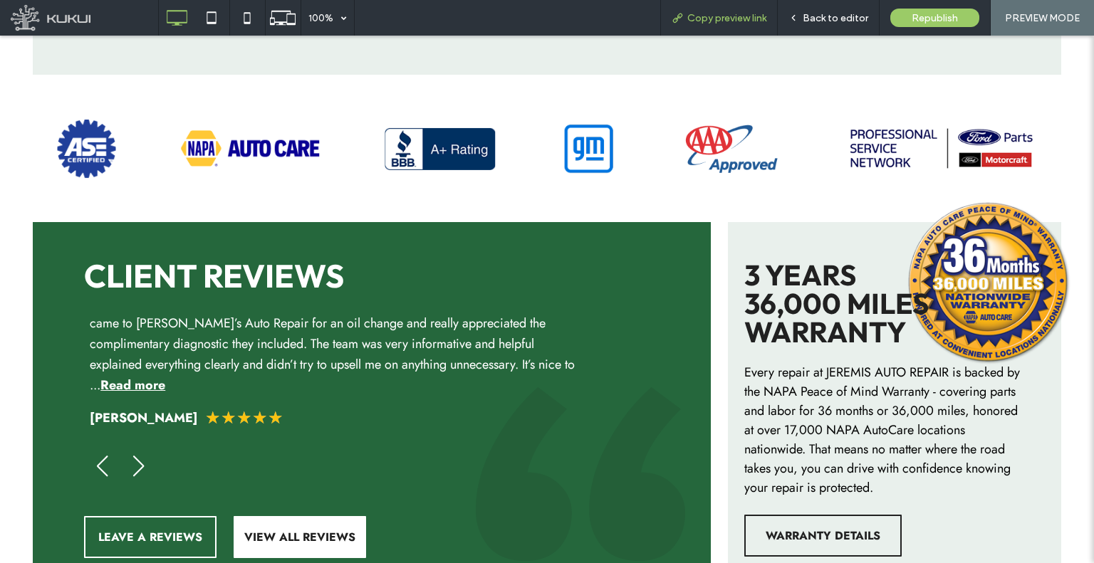
click at [741, 16] on span "Copy preview link" at bounding box center [726, 18] width 79 height 12
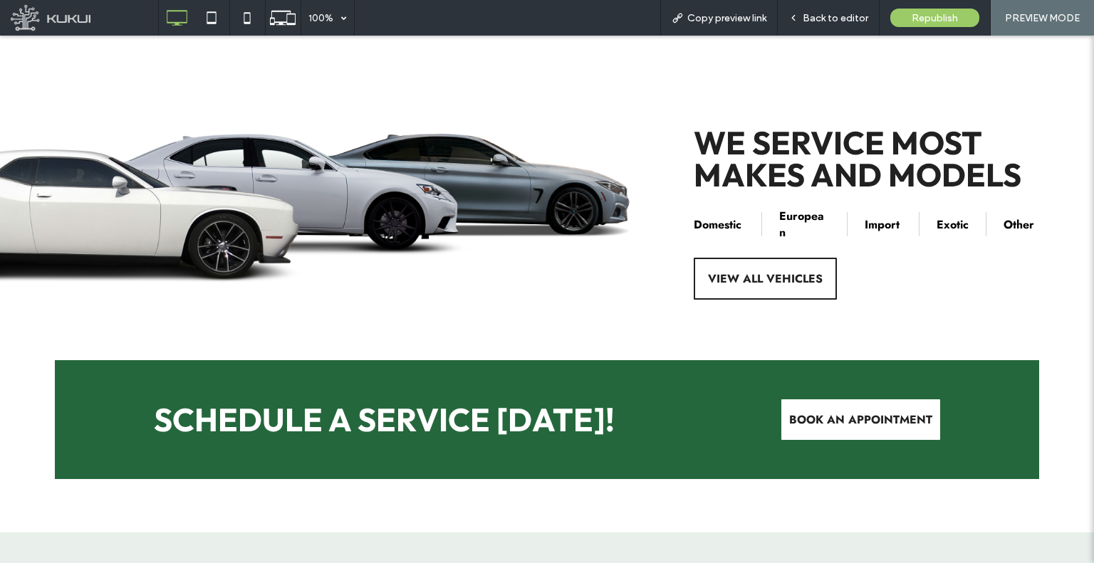
scroll to position [2983, 0]
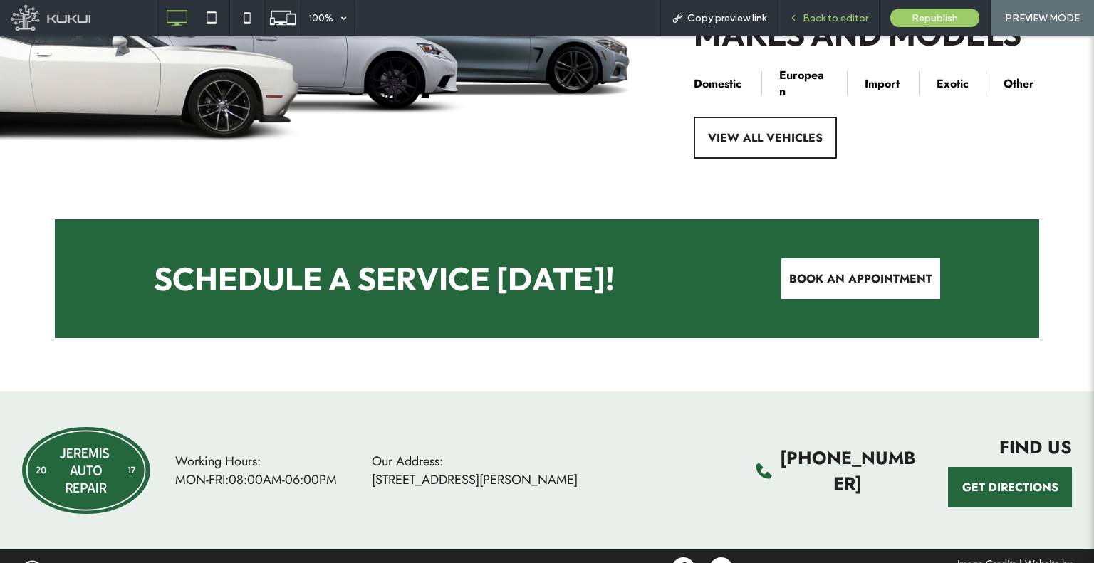
click at [792, 14] on icon at bounding box center [793, 18] width 10 height 10
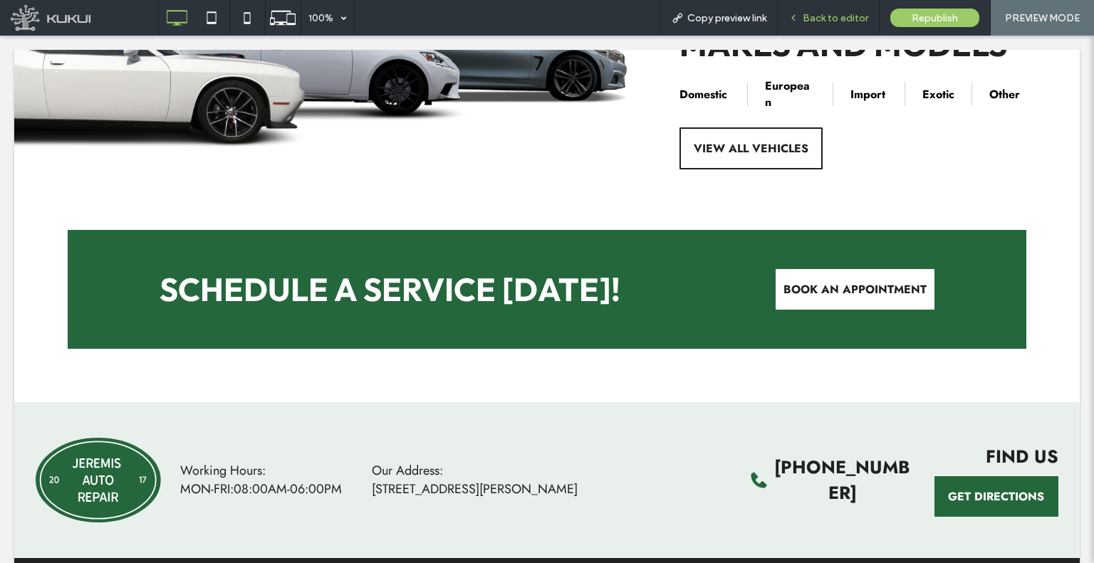
scroll to position [2979, 0]
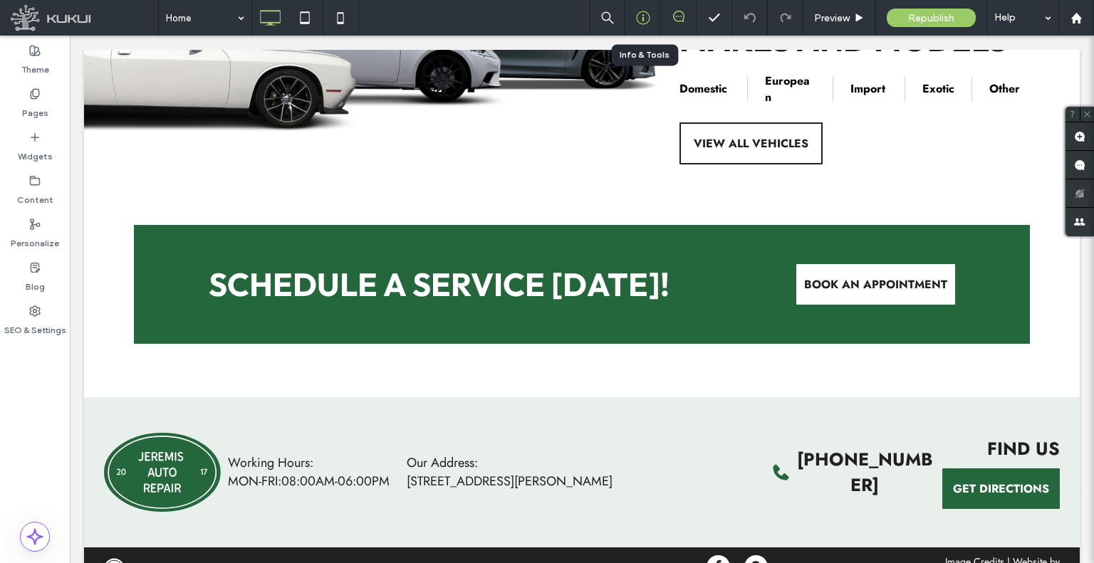
click at [650, 23] on icon at bounding box center [643, 18] width 14 height 14
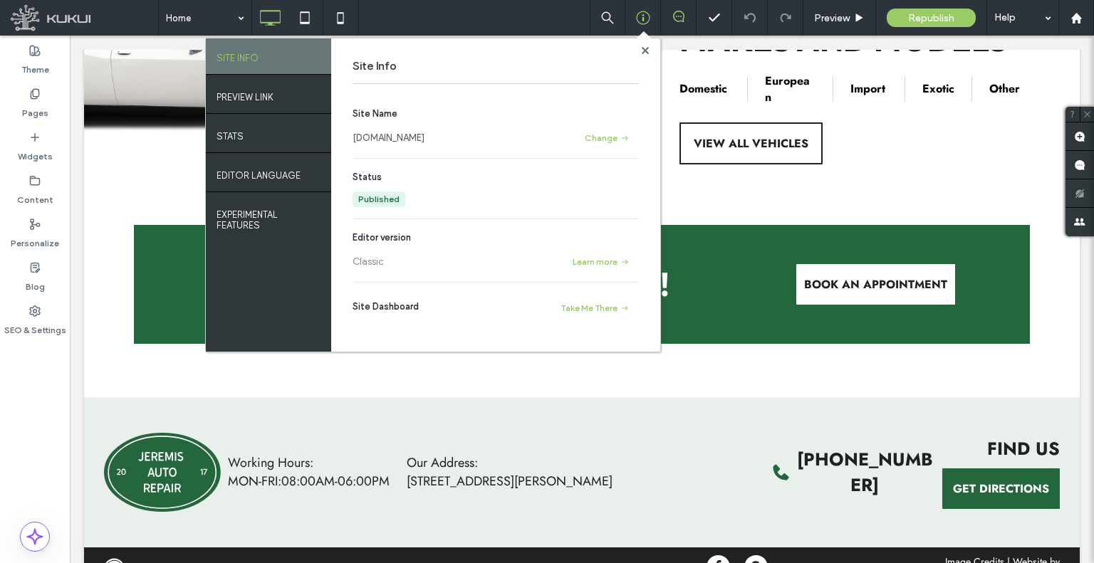
click at [424, 137] on link "www.jeremisautorepair.kukuiwebsite.com" at bounding box center [389, 138] width 72 height 14
click at [838, 14] on span "Preview" at bounding box center [832, 18] width 36 height 12
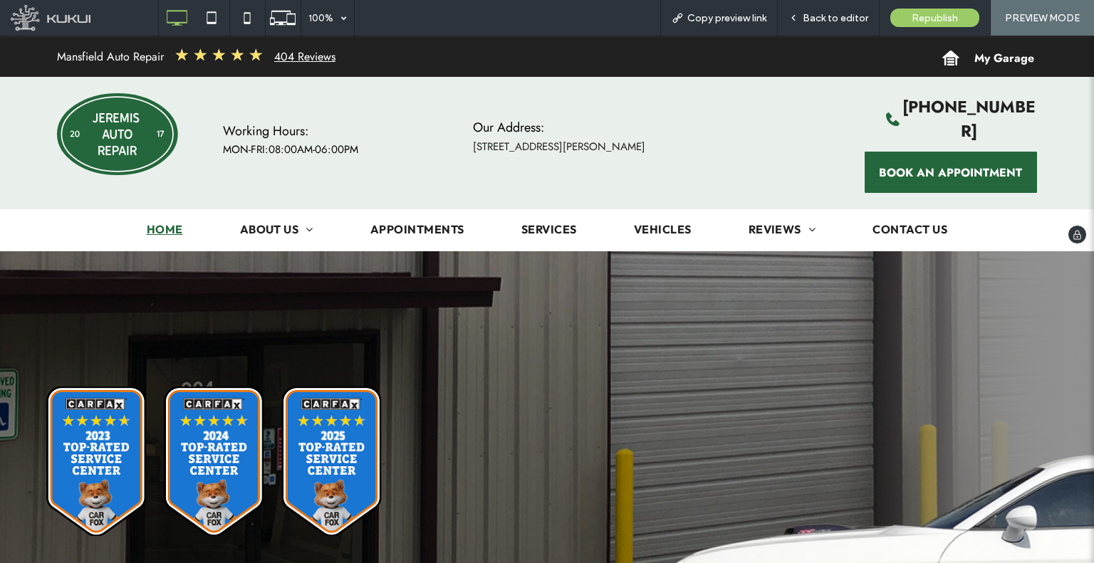
drag, startPoint x: 621, startPoint y: 272, endPoint x: 506, endPoint y: 36, distance: 262.5
click at [749, 20] on span "Copy preview link" at bounding box center [726, 18] width 79 height 12
click at [811, 25] on div "Back to editor" at bounding box center [829, 18] width 102 height 36
click at [798, 22] on icon at bounding box center [793, 18] width 10 height 10
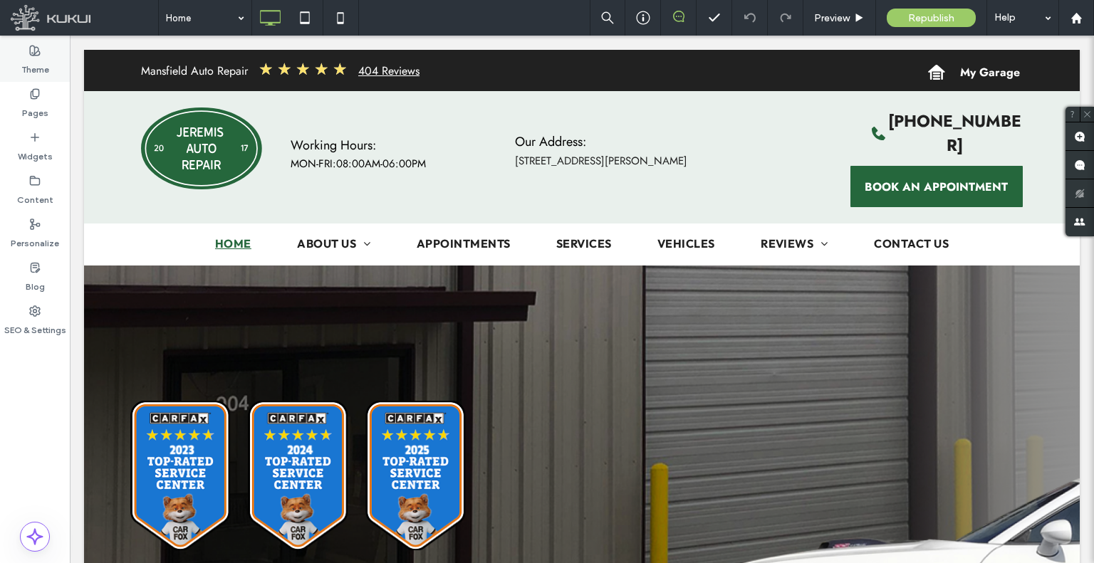
click at [0, 48] on div "Theme" at bounding box center [35, 59] width 70 height 43
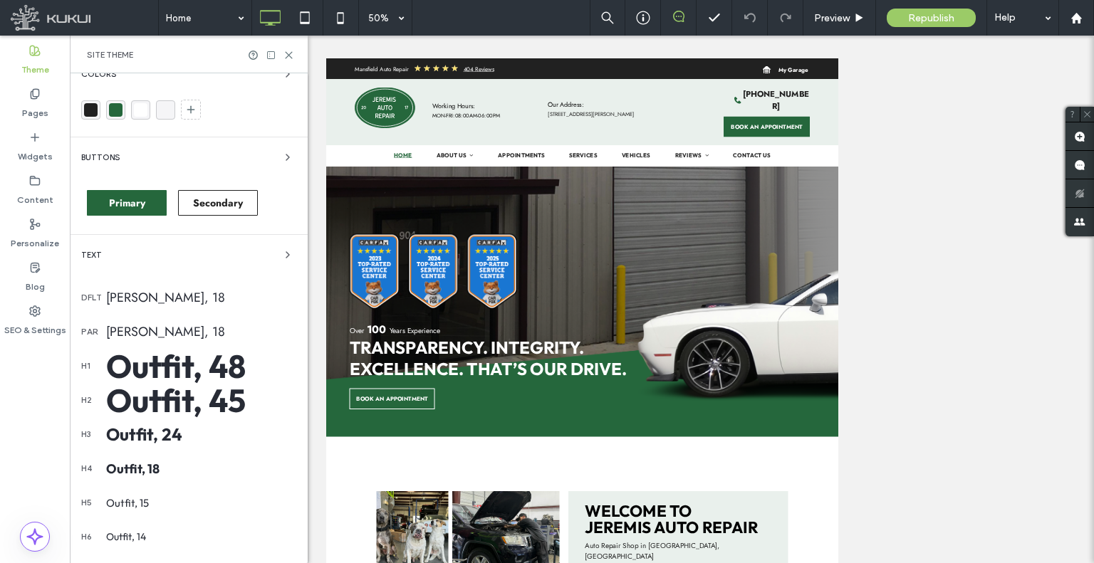
scroll to position [14, 0]
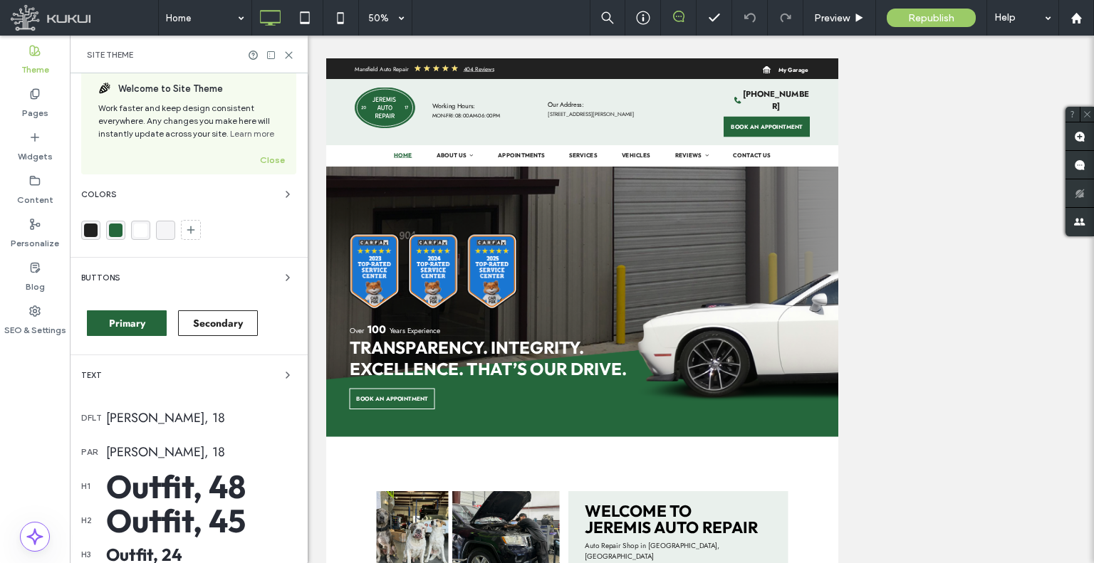
click at [170, 287] on div "Buttons Primary Secondary" at bounding box center [188, 306] width 215 height 74
click at [133, 273] on div "Buttons" at bounding box center [188, 277] width 215 height 17
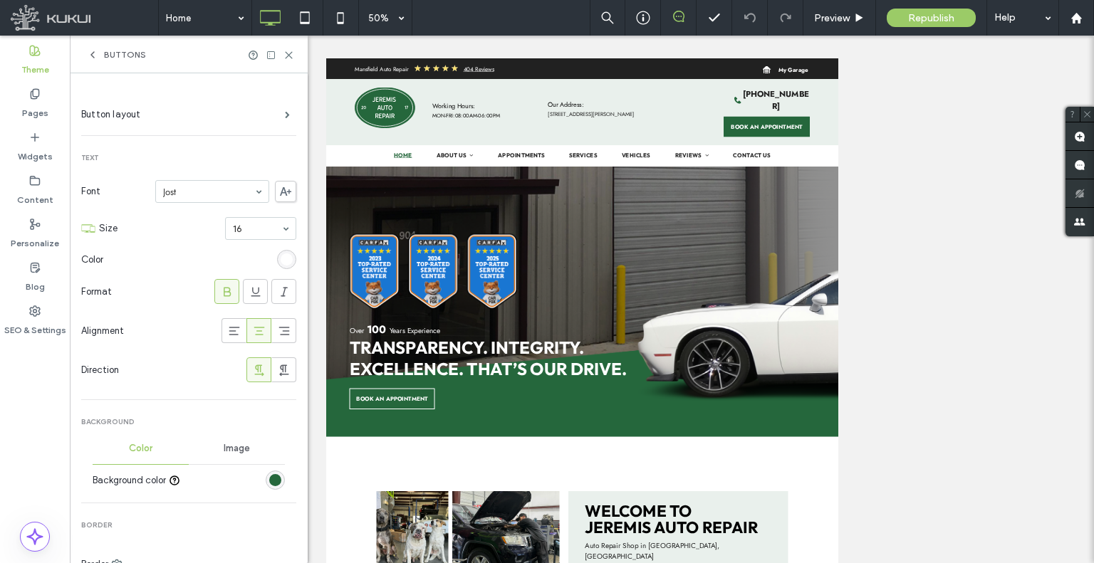
scroll to position [0, 0]
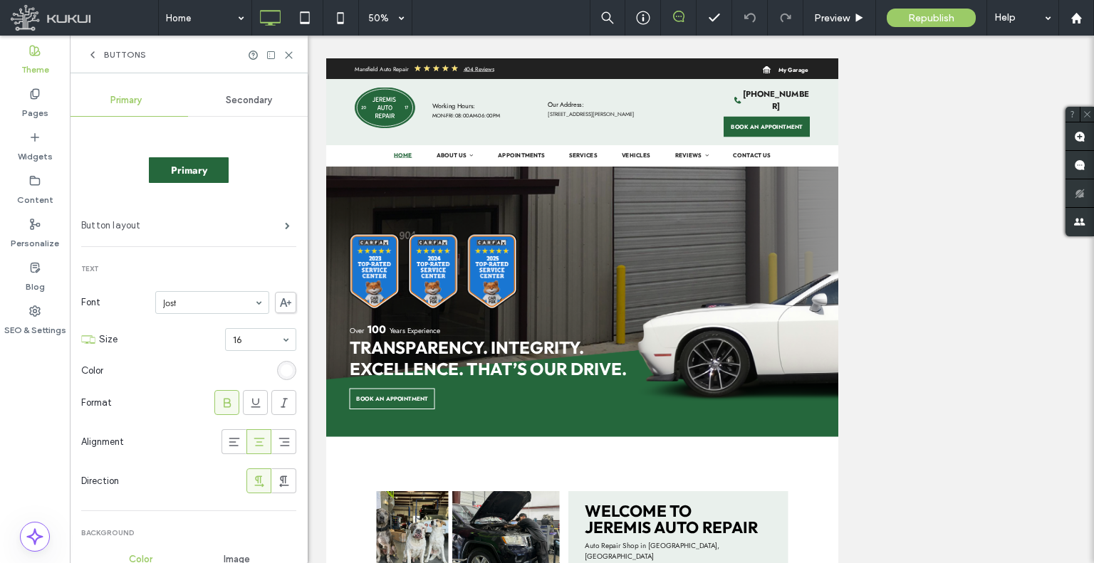
click at [185, 230] on label "Button layout" at bounding box center [183, 226] width 204 height 28
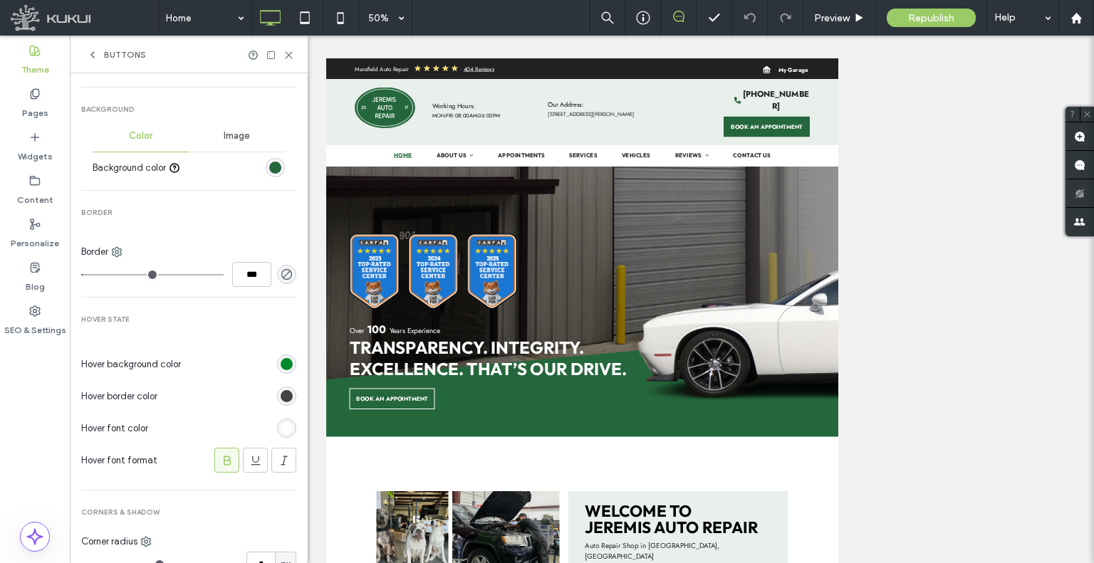
scroll to position [496, 0]
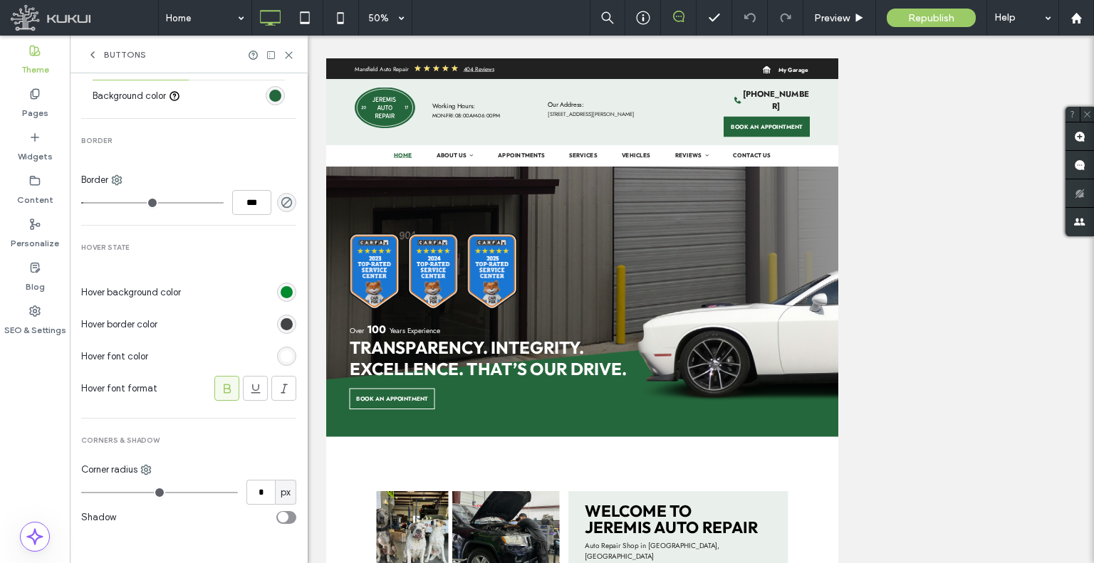
type input "*"
drag, startPoint x: 221, startPoint y: 21, endPoint x: 291, endPoint y: 56, distance: 79.0
click at [293, 55] on icon at bounding box center [288, 55] width 11 height 11
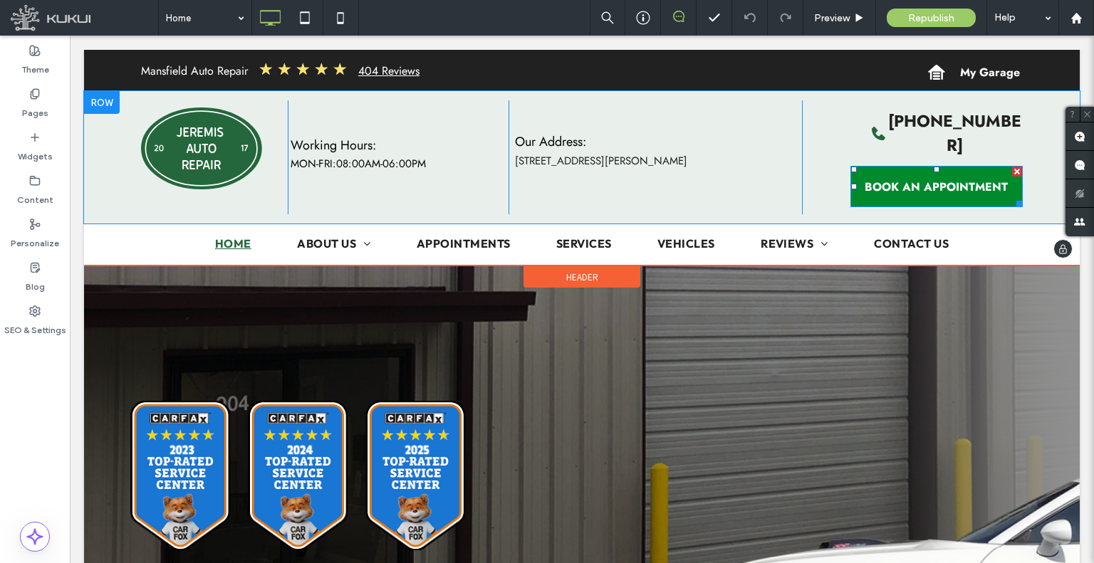
click at [880, 176] on link "BOOK AN APPOINTMENT" at bounding box center [936, 186] width 172 height 41
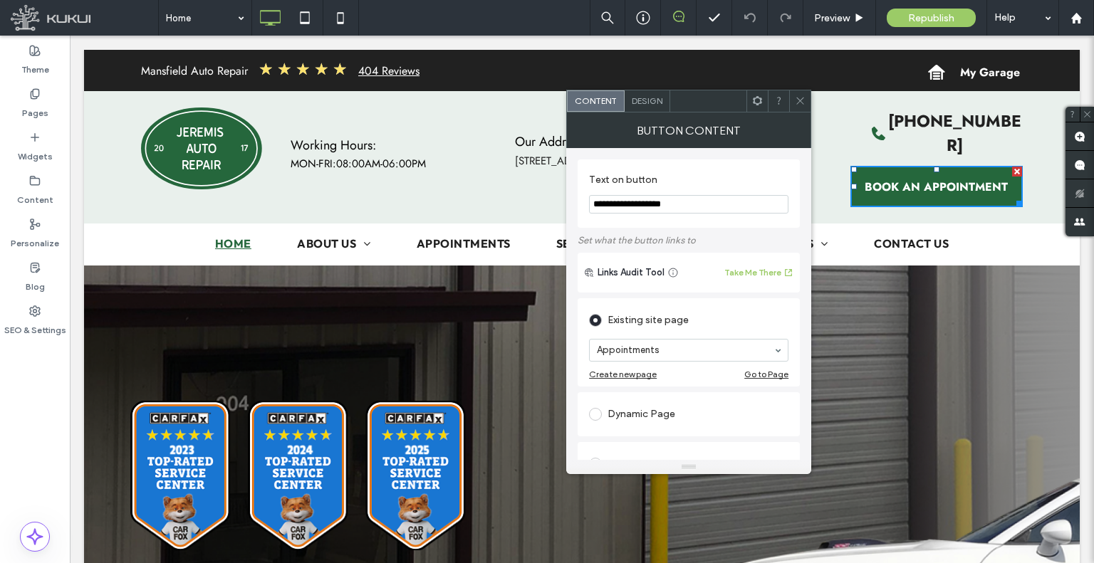
click at [652, 93] on div "Design" at bounding box center [648, 100] width 46 height 21
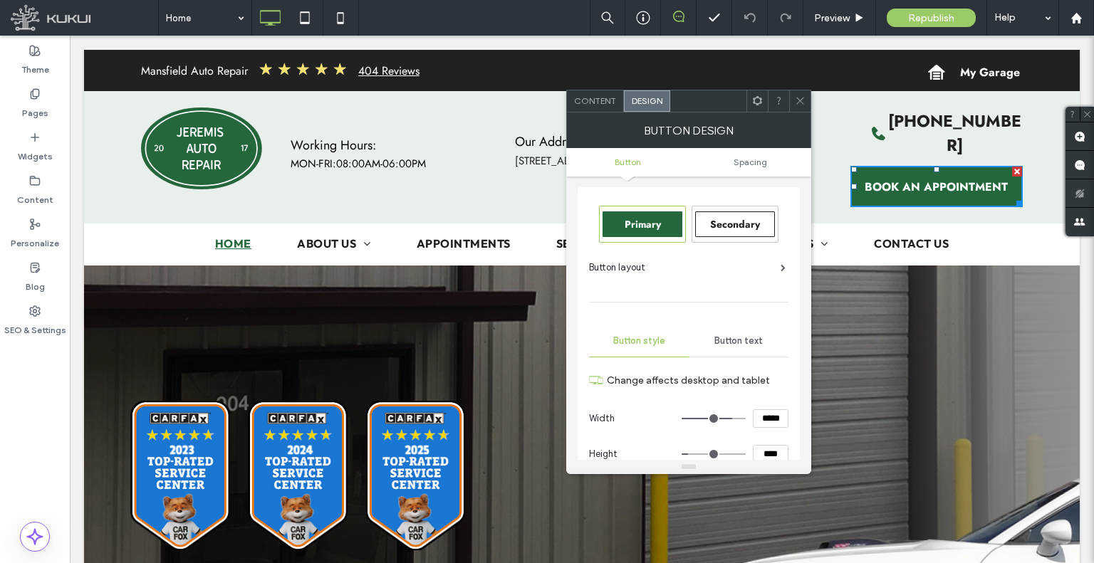
scroll to position [0, 0]
click at [744, 338] on span "Button text" at bounding box center [738, 341] width 48 height 11
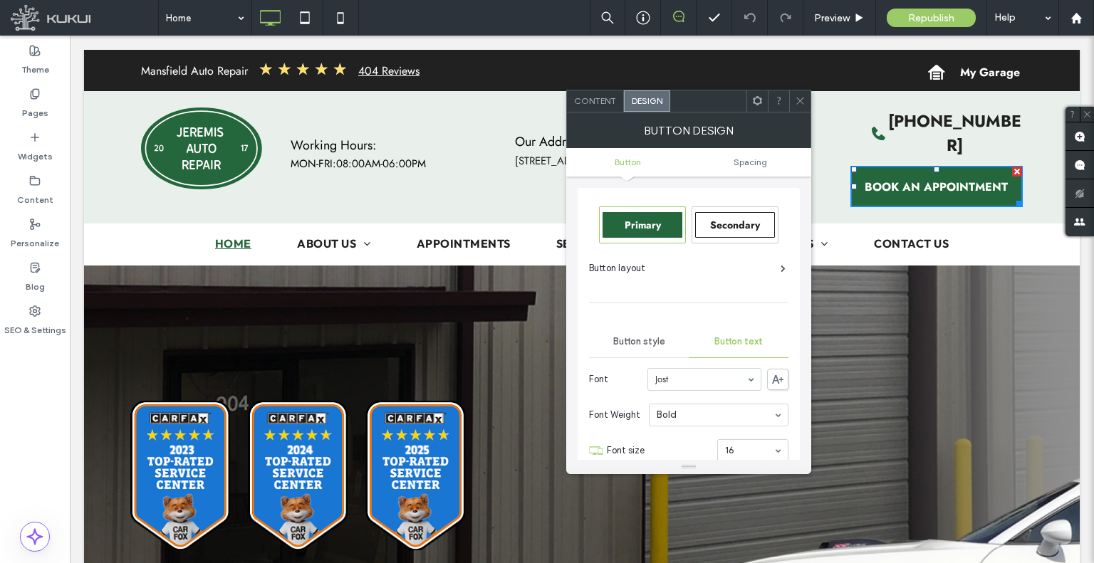
click at [655, 343] on span "Button style" at bounding box center [639, 341] width 52 height 11
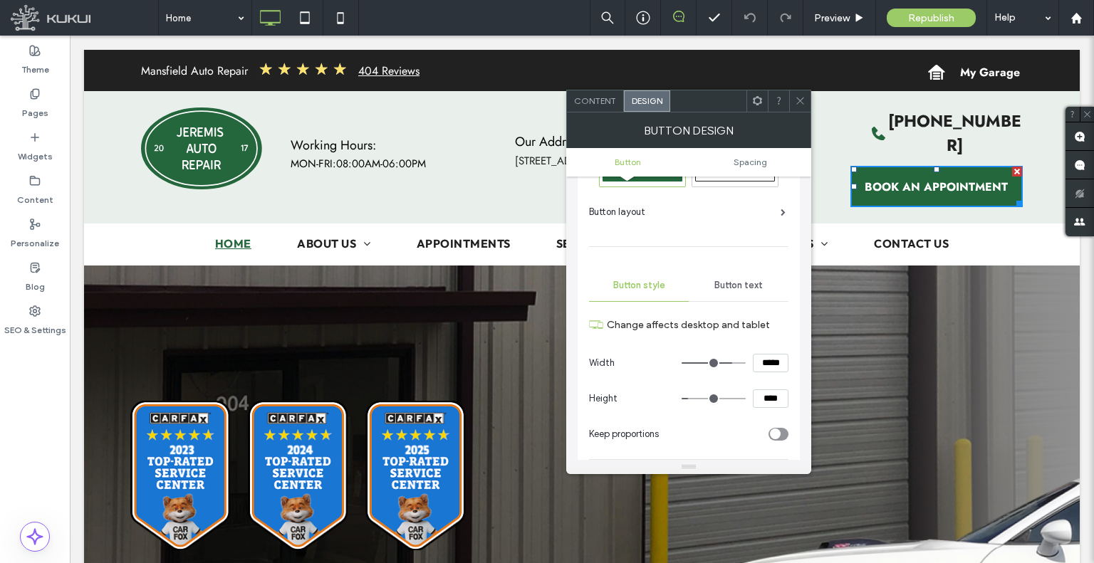
scroll to position [142, 0]
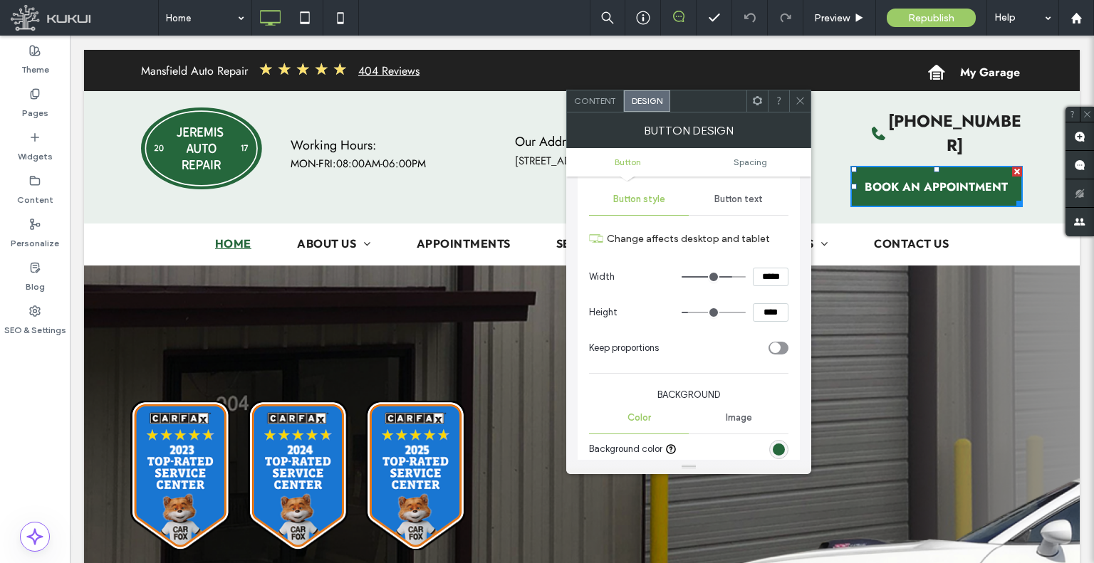
click at [798, 104] on icon at bounding box center [800, 100] width 11 height 11
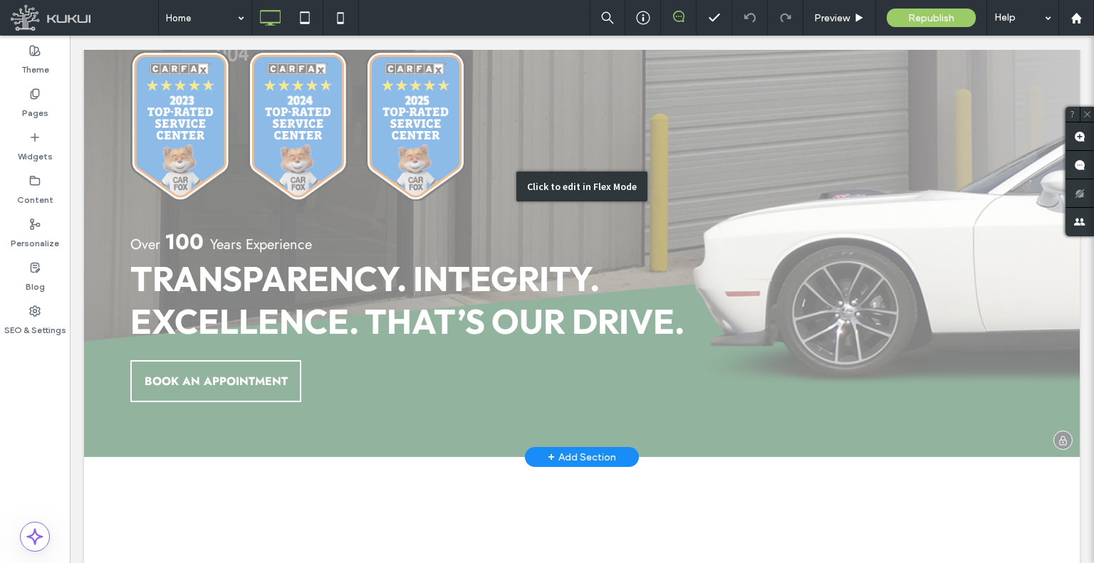
scroll to position [427, 0]
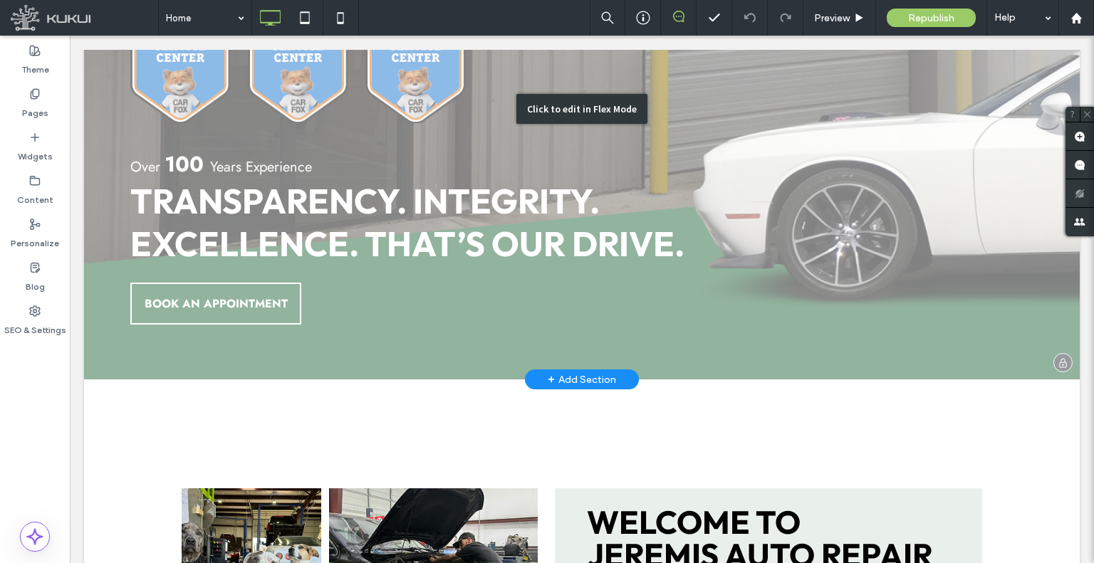
click at [236, 291] on div "Click to edit in Flex Mode" at bounding box center [582, 108] width 996 height 541
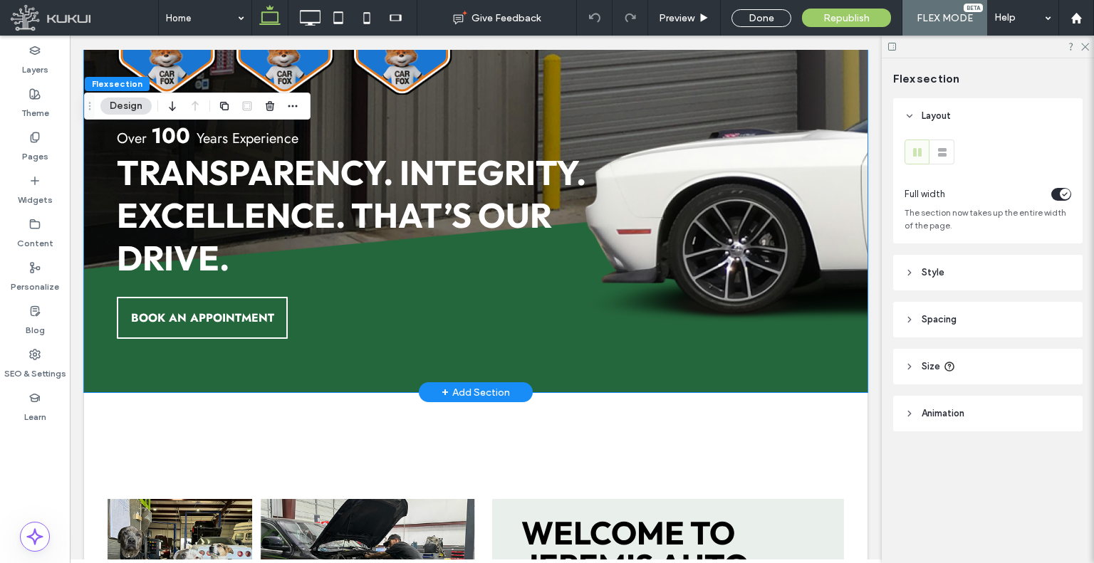
click at [236, 310] on span "BOOK AN APPOINTMENT" at bounding box center [202, 318] width 143 height 16
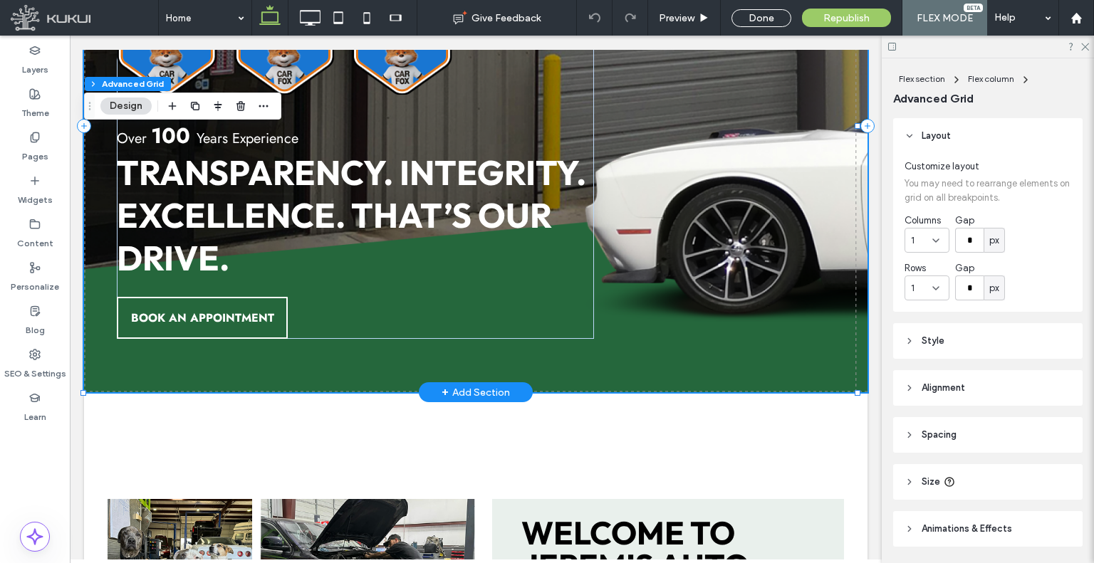
click at [236, 310] on span "BOOK AN APPOINTMENT" at bounding box center [202, 318] width 143 height 16
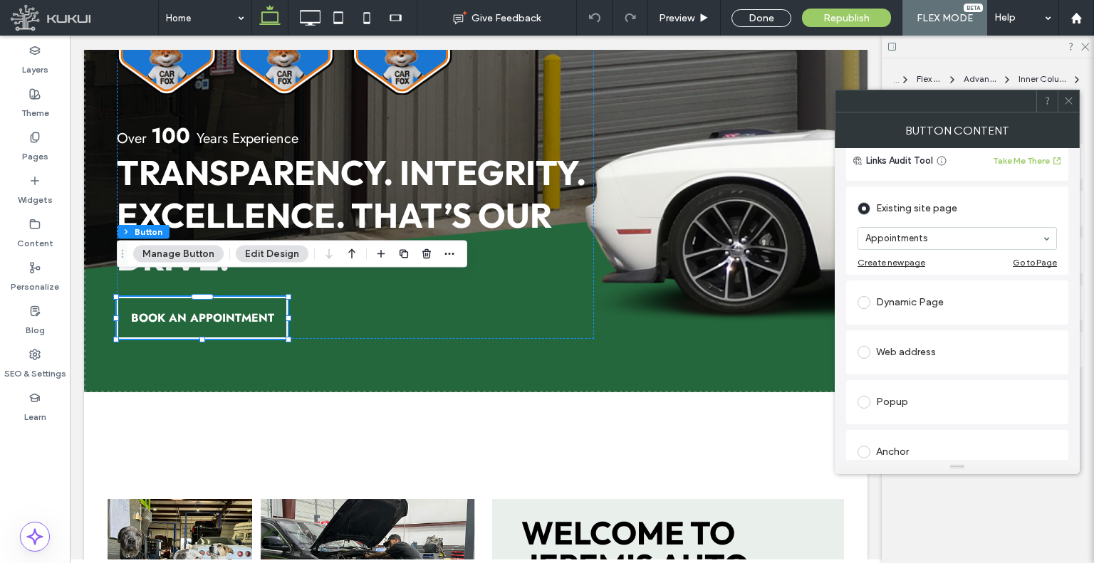
scroll to position [0, 0]
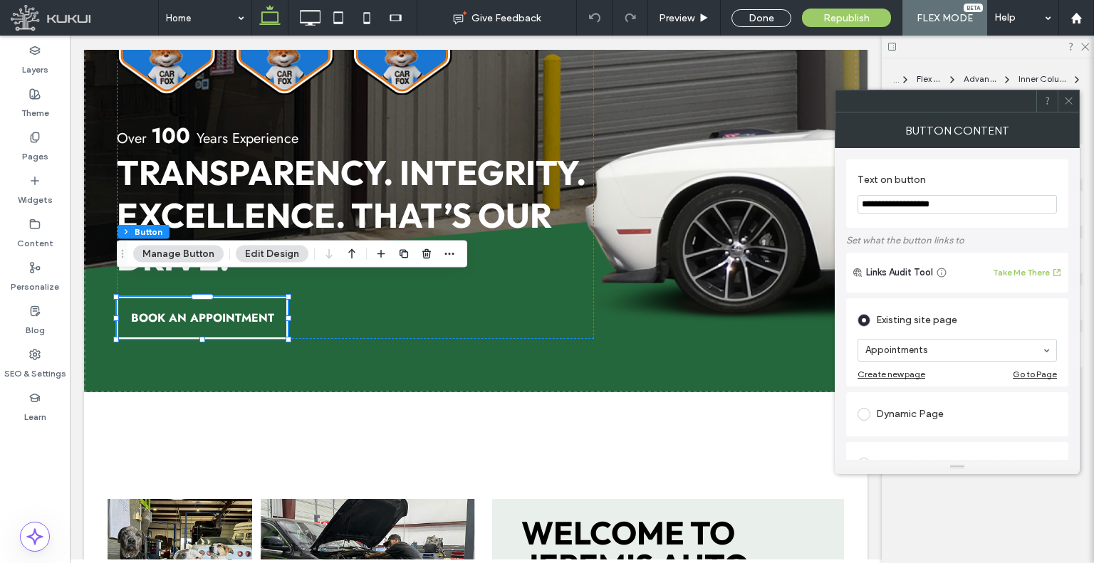
click at [1069, 99] on icon at bounding box center [1068, 100] width 11 height 11
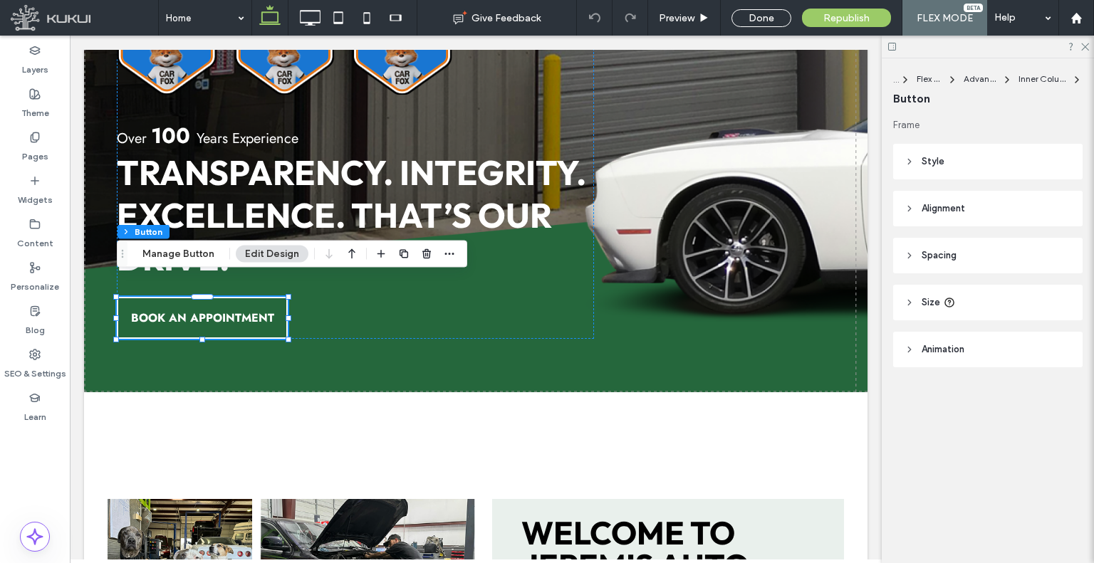
click at [926, 296] on span "Size" at bounding box center [931, 303] width 19 height 14
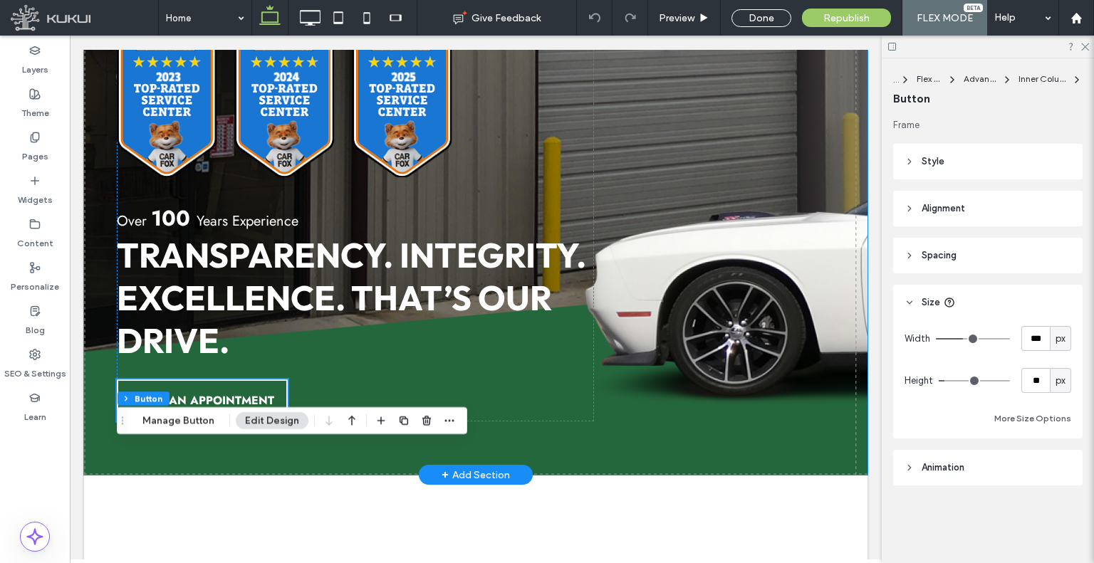
scroll to position [214, 0]
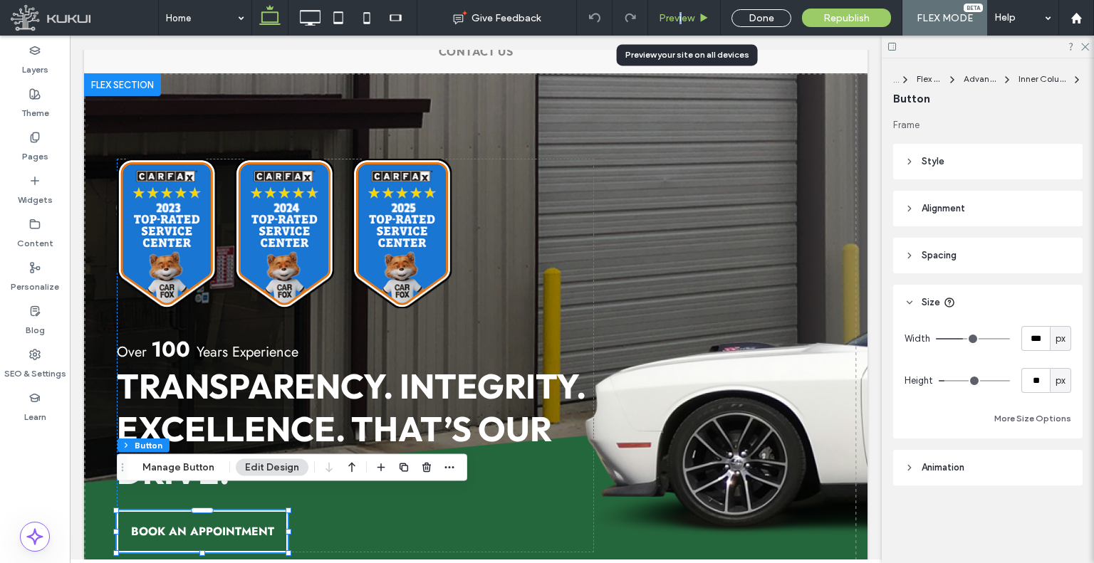
click at [680, 11] on div "Preview" at bounding box center [684, 18] width 73 height 36
drag, startPoint x: 682, startPoint y: 17, endPoint x: 610, endPoint y: 73, distance: 91.3
click at [682, 17] on span "Preview" at bounding box center [677, 18] width 36 height 12
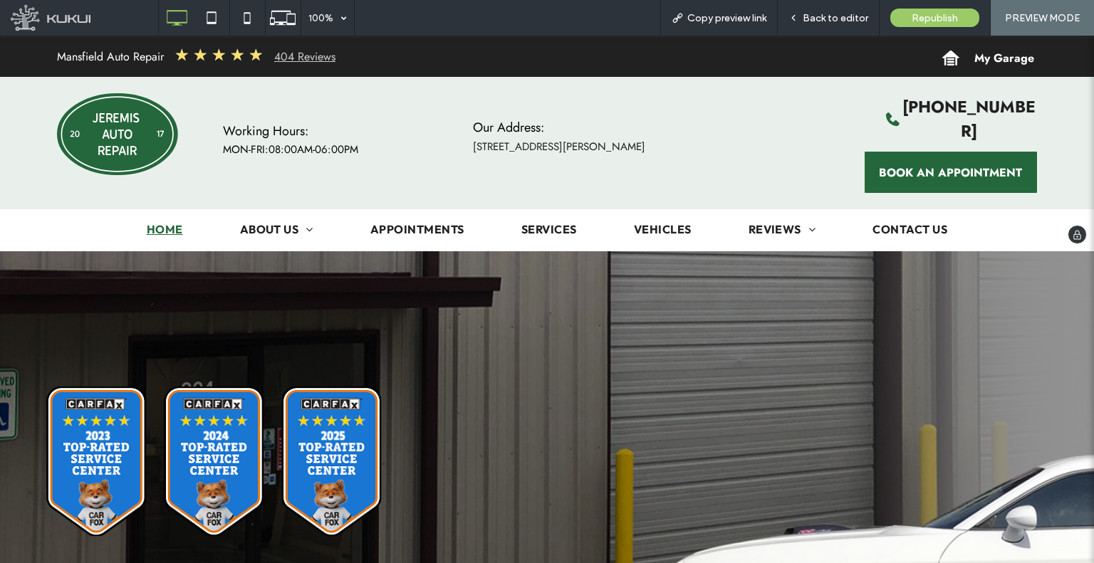
click at [301, 59] on link "404 Reviews" at bounding box center [304, 56] width 61 height 16
click at [219, 21] on icon at bounding box center [211, 18] width 28 height 28
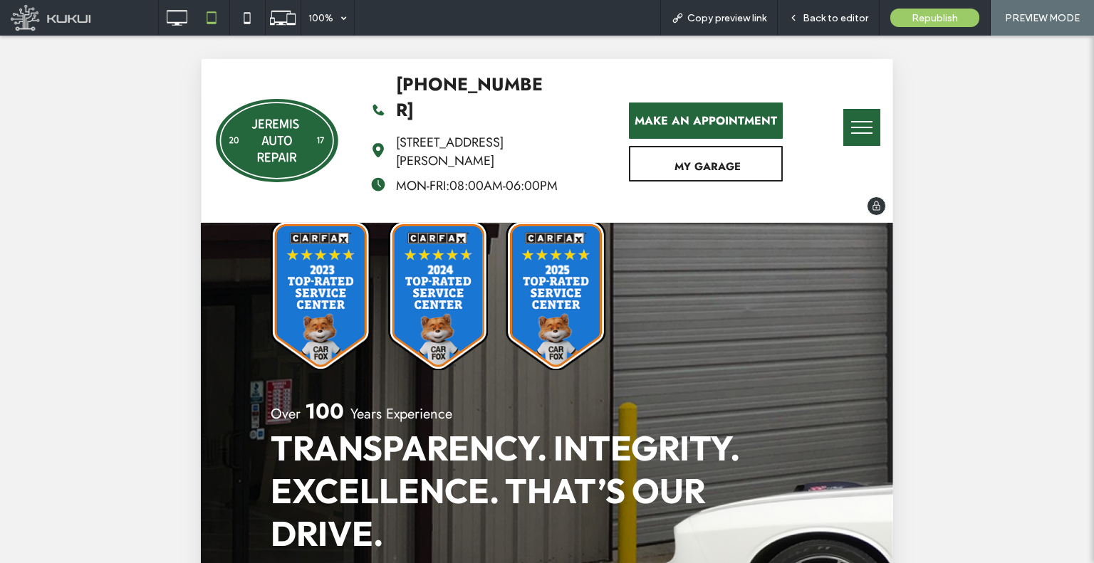
click at [664, 150] on div "MY GARAGE" at bounding box center [706, 164] width 154 height 36
click at [685, 152] on span "MY GARAGE" at bounding box center [707, 166] width 66 height 38
click at [703, 149] on span "MY GARAGE" at bounding box center [707, 166] width 66 height 38
click at [702, 113] on span "MAKE AN APPOINTMENT" at bounding box center [706, 121] width 142 height 16
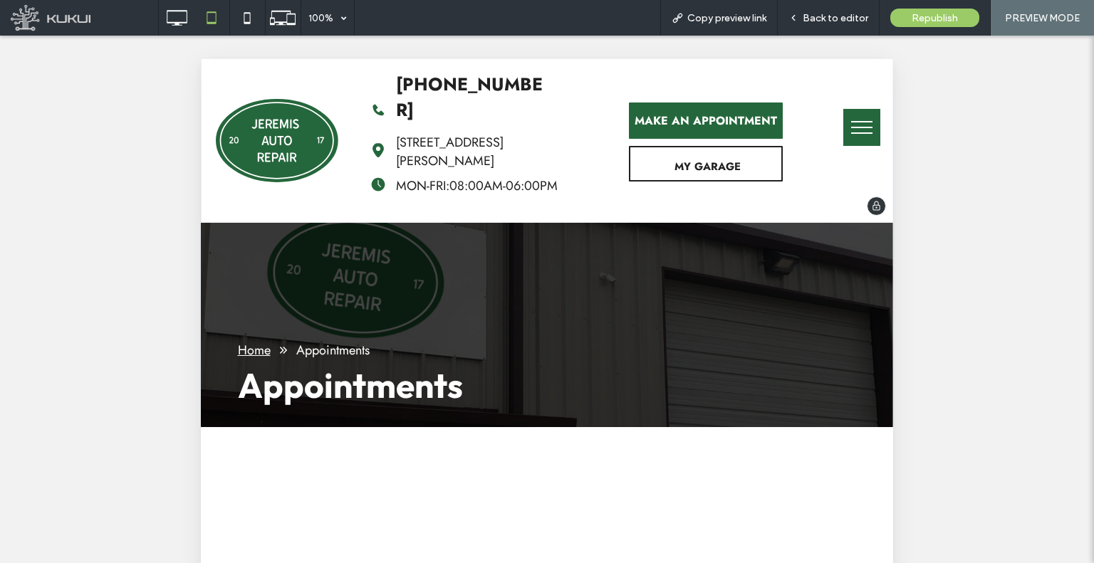
click at [657, 157] on div "MY GARAGE" at bounding box center [706, 164] width 154 height 36
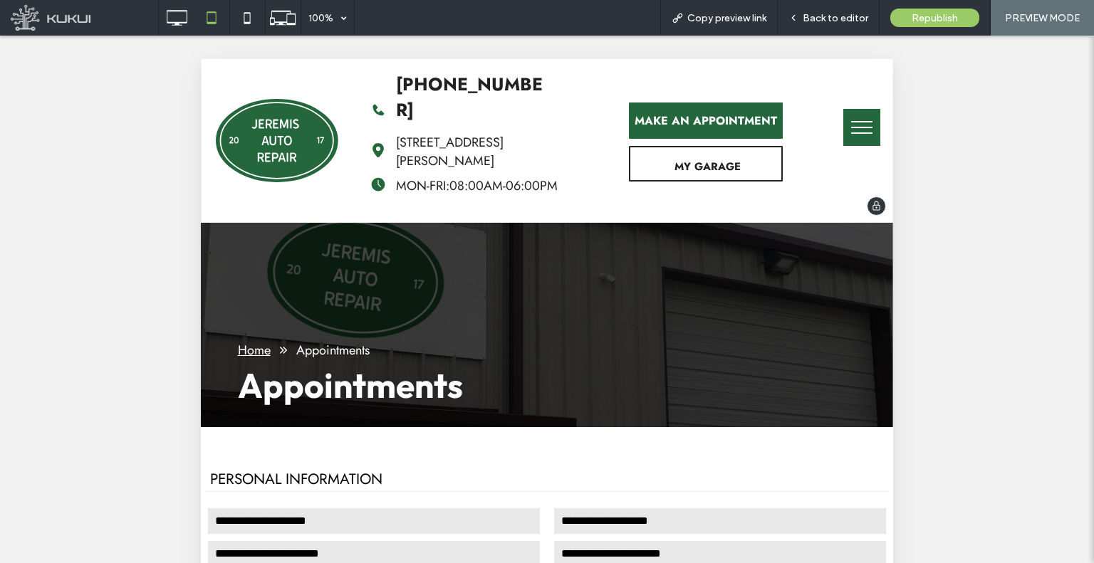
click at [683, 155] on span "MY GARAGE" at bounding box center [707, 166] width 66 height 38
click at [692, 150] on span "MY GARAGE" at bounding box center [707, 166] width 66 height 38
click at [720, 153] on span "MY GARAGE" at bounding box center [707, 166] width 66 height 38
click at [177, 22] on use at bounding box center [177, 18] width 21 height 16
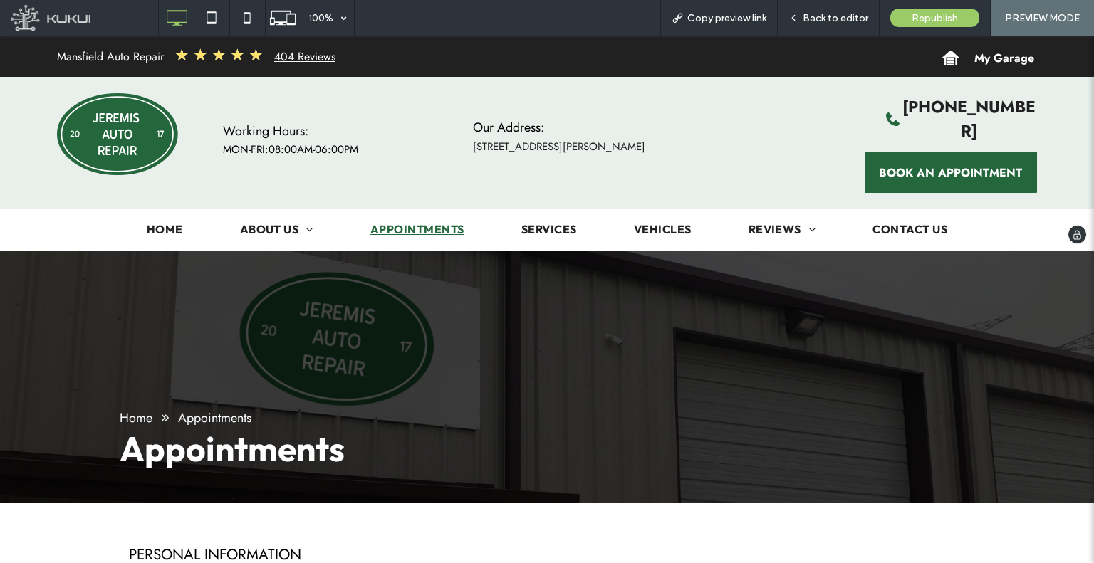
click at [974, 76] on span "My Garage" at bounding box center [1004, 57] width 60 height 39
click at [977, 53] on span "My Garage" at bounding box center [1004, 57] width 60 height 39
click at [132, 127] on img at bounding box center [117, 134] width 121 height 82
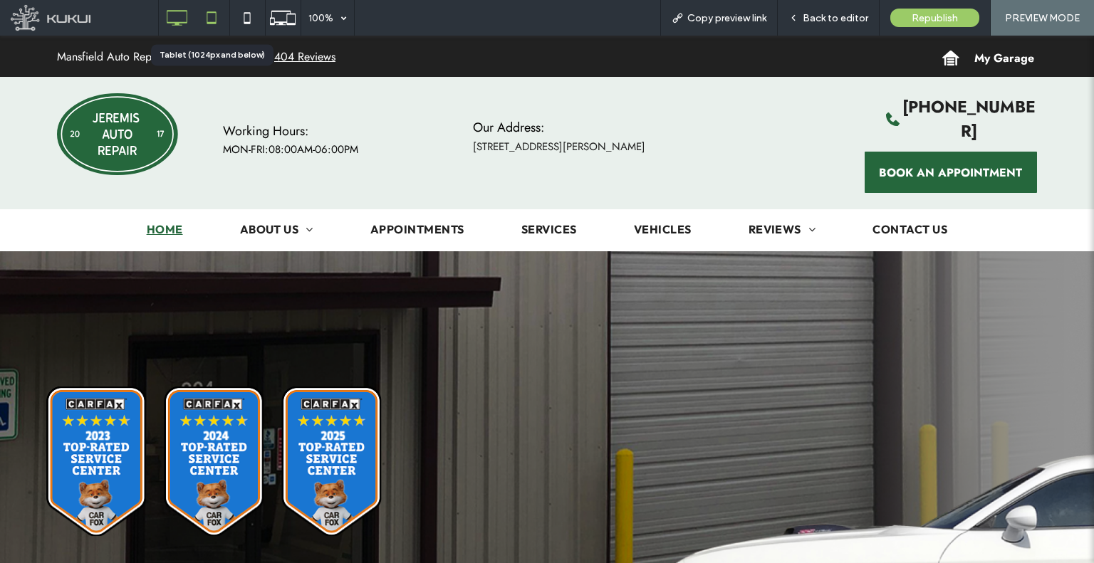
click at [219, 16] on icon at bounding box center [211, 18] width 28 height 28
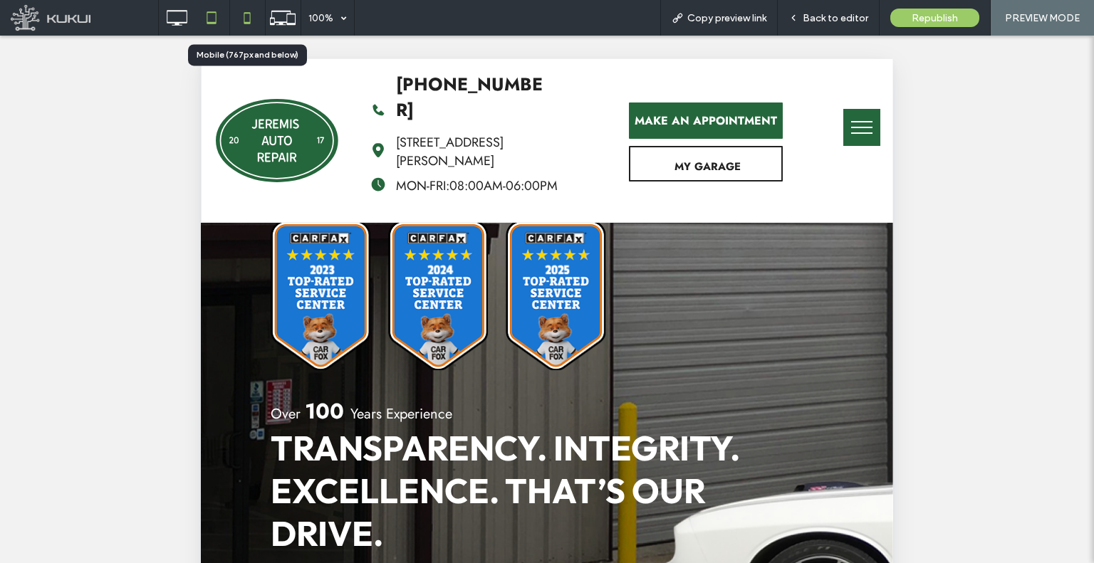
click at [246, 11] on icon at bounding box center [247, 18] width 28 height 28
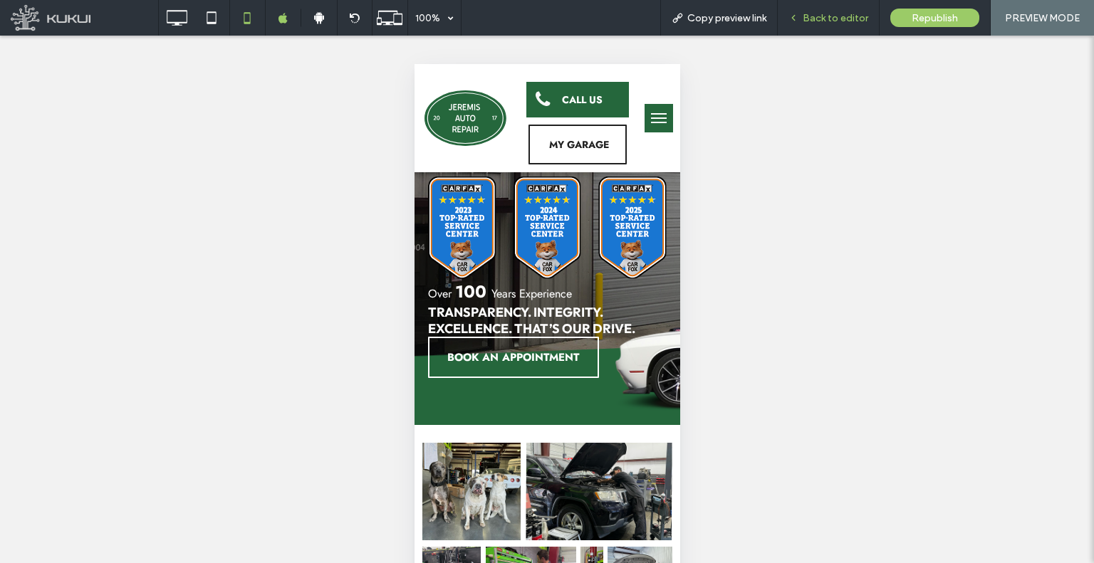
click at [821, 18] on span "Back to editor" at bounding box center [836, 18] width 66 height 12
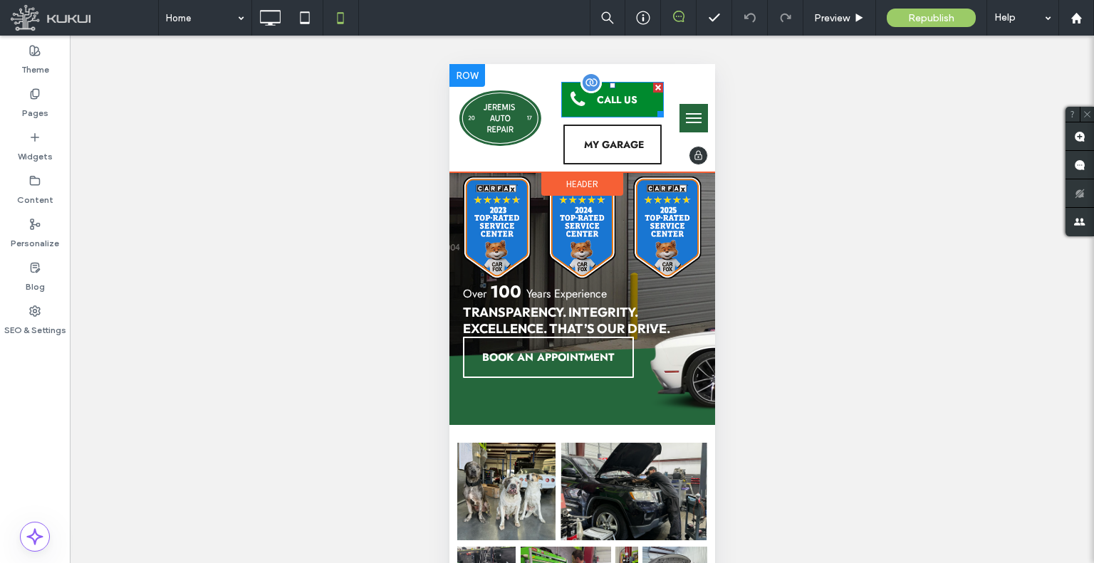
click at [618, 100] on span "CALL US" at bounding box center [616, 100] width 41 height 14
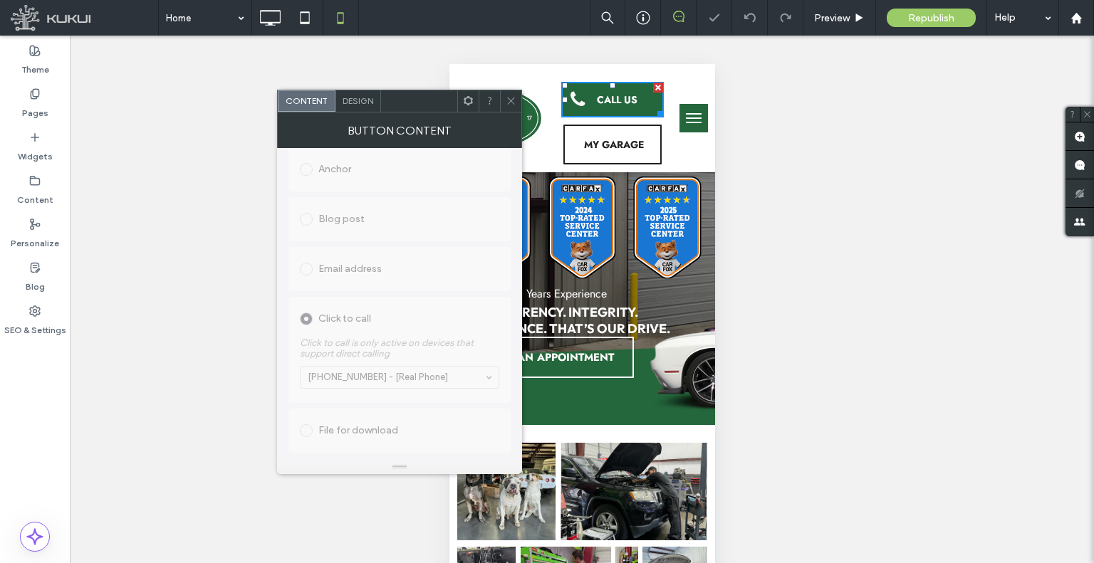
scroll to position [418, 0]
click at [507, 102] on icon at bounding box center [511, 100] width 11 height 11
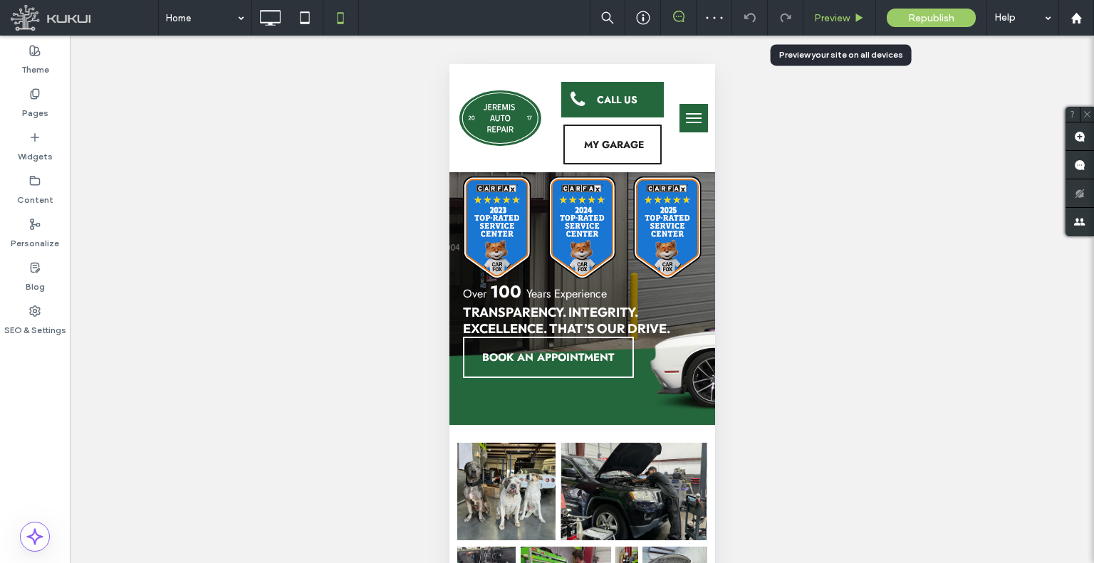
click at [857, 24] on div "Preview" at bounding box center [839, 18] width 73 height 36
click at [830, 24] on div "Preview" at bounding box center [839, 18] width 73 height 36
click at [833, 16] on span "Preview" at bounding box center [832, 18] width 36 height 12
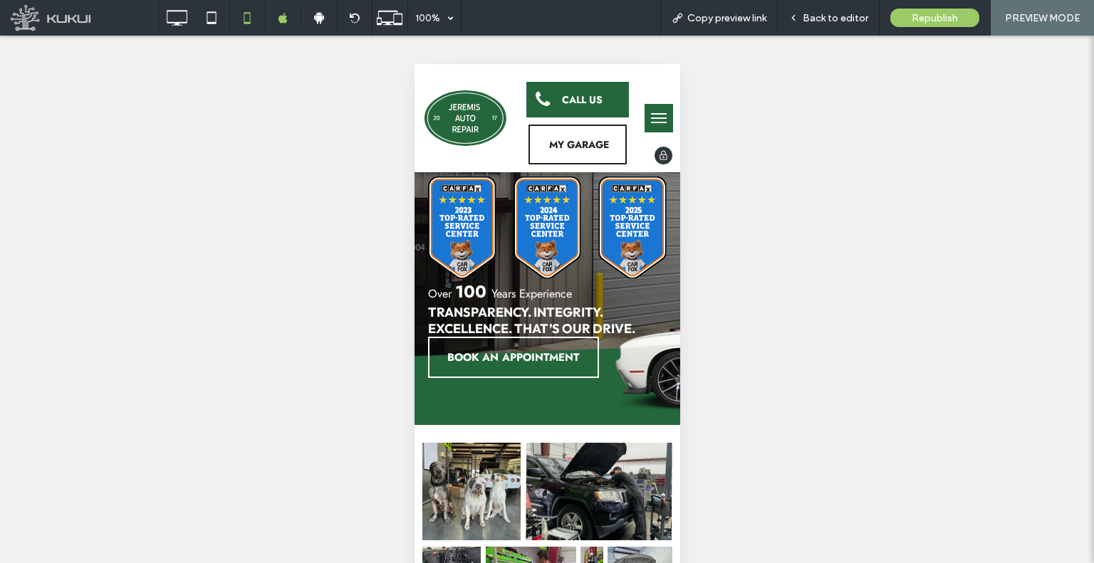
click at [598, 130] on span "MY GARAGE" at bounding box center [578, 144] width 60 height 37
click at [585, 140] on span "MY GARAGE" at bounding box center [578, 144] width 60 height 37
click at [572, 152] on span "MY GARAGE" at bounding box center [578, 144] width 60 height 37
click at [187, 22] on icon at bounding box center [176, 18] width 28 height 28
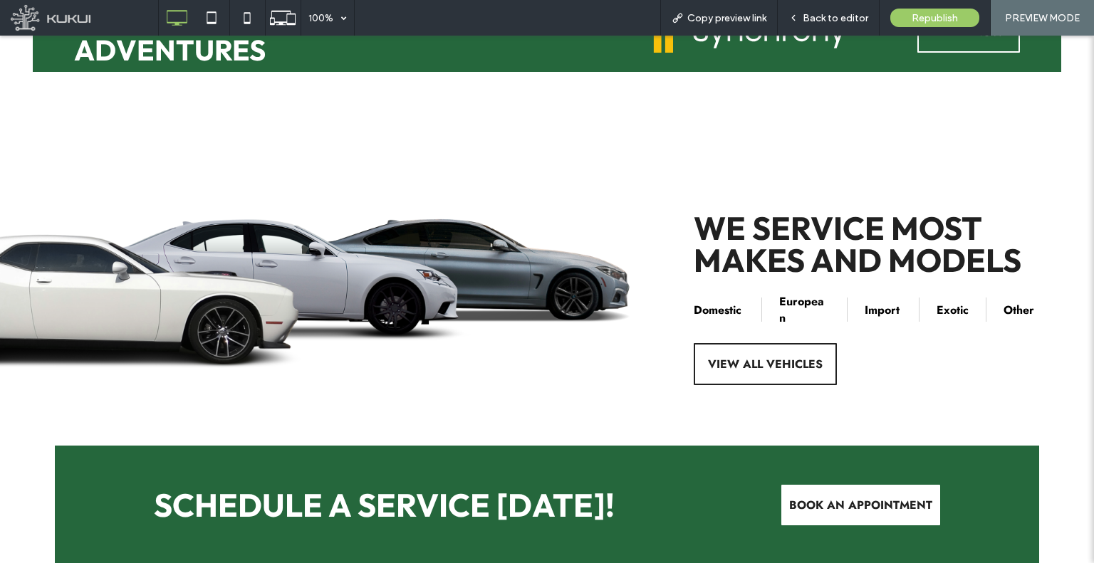
scroll to position [2983, 0]
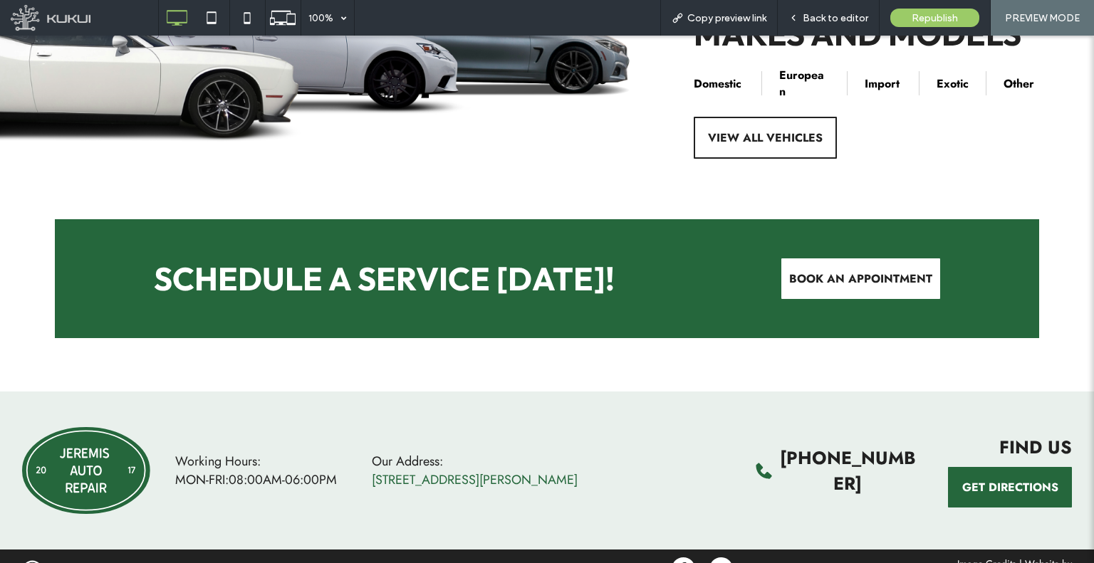
drag, startPoint x: 573, startPoint y: 304, endPoint x: 573, endPoint y: 461, distance: 156.7
click at [842, 13] on span "Back to editor" at bounding box center [836, 18] width 66 height 12
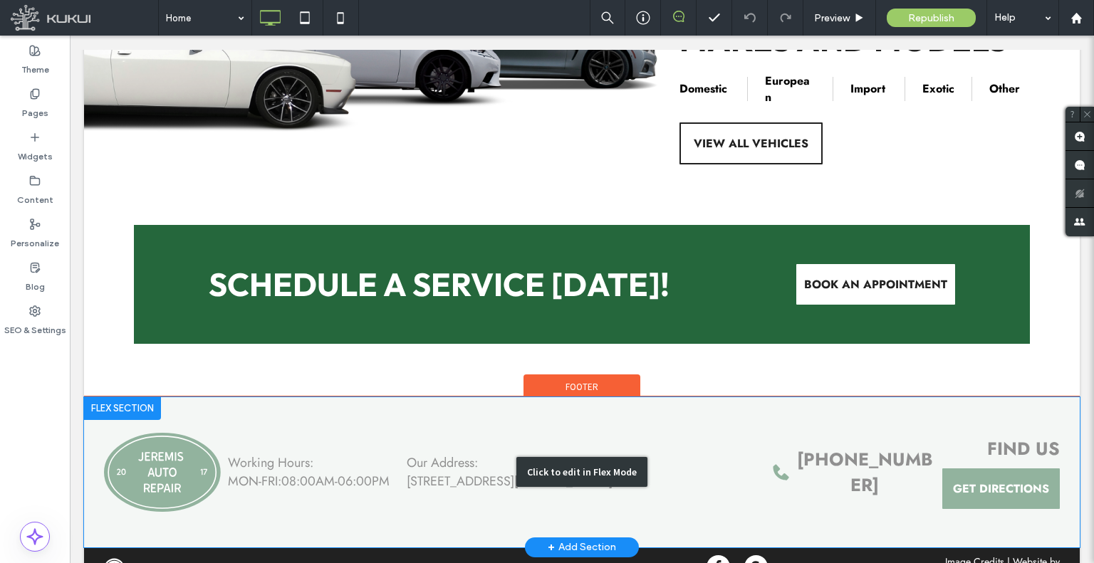
click at [877, 451] on div "Click to edit in Flex Mode" at bounding box center [582, 472] width 996 height 150
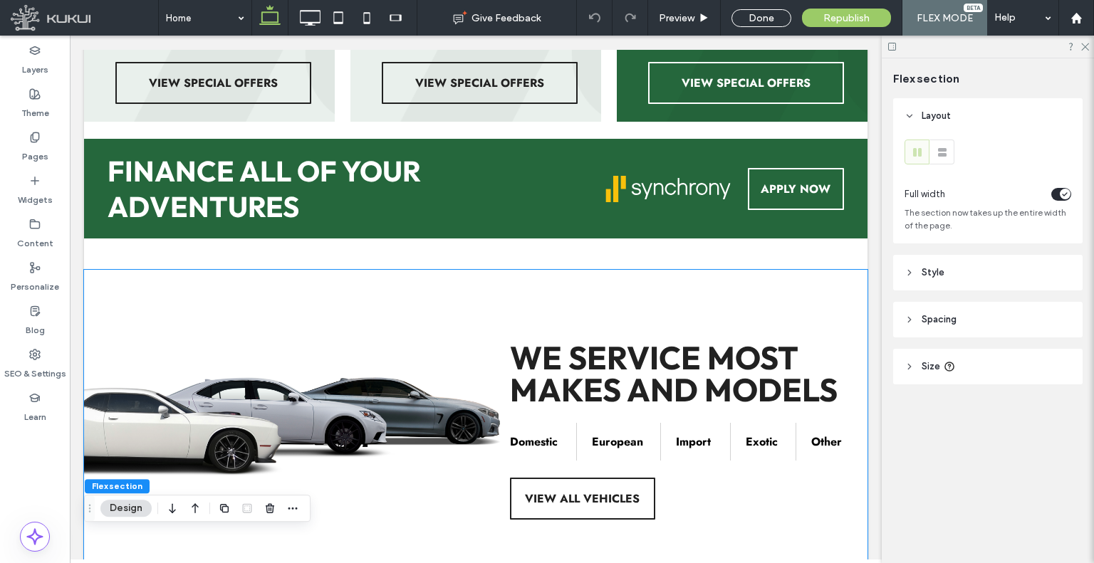
scroll to position [3105, 0]
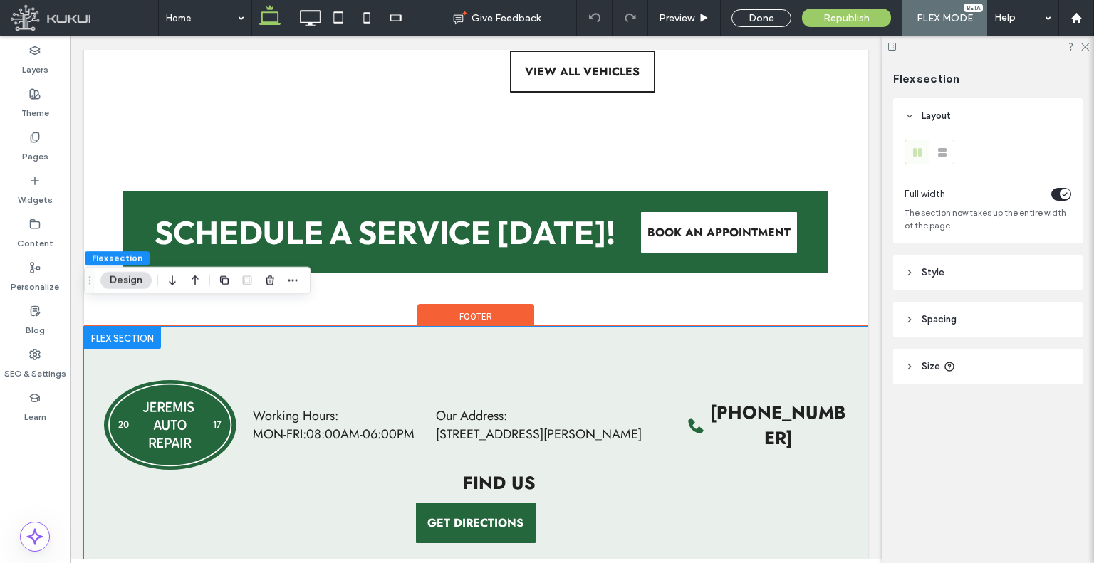
click at [757, 415] on div "Working Hours: Loading ... Missing business hours data / Error occurred while g…" at bounding box center [475, 462] width 783 height 199
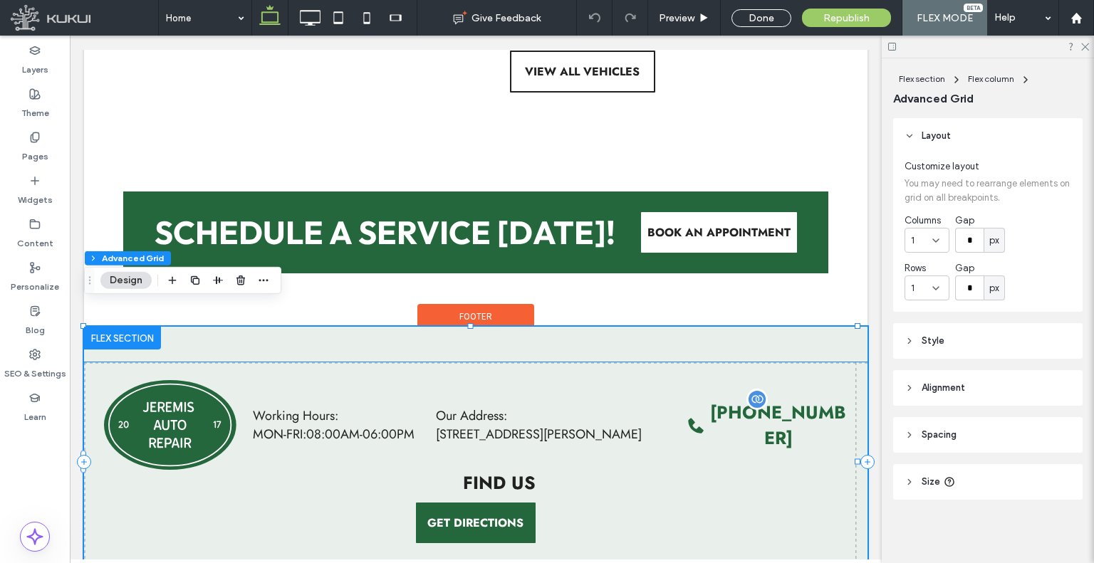
click at [765, 409] on span "(817) 903-2036" at bounding box center [778, 425] width 136 height 51
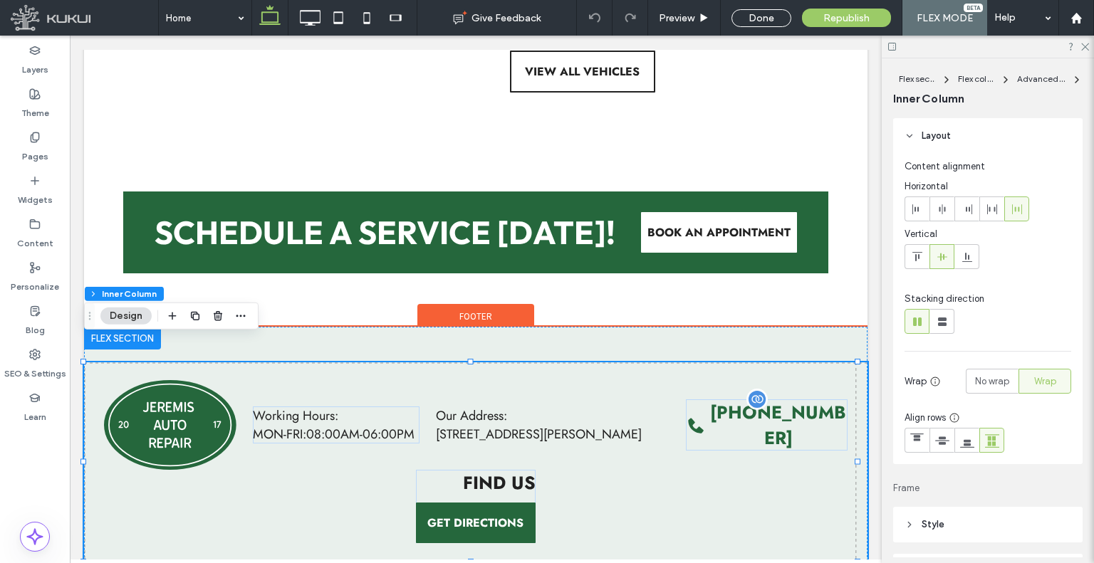
click at [765, 409] on span "(817) 903-2036" at bounding box center [778, 425] width 136 height 51
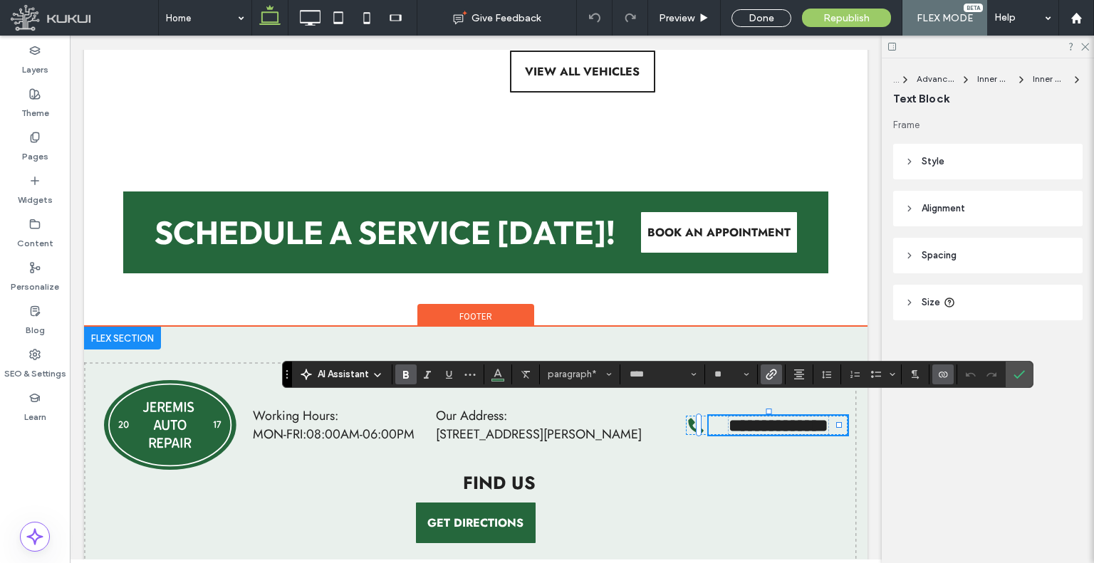
click at [771, 375] on icon "Link" at bounding box center [771, 374] width 11 height 11
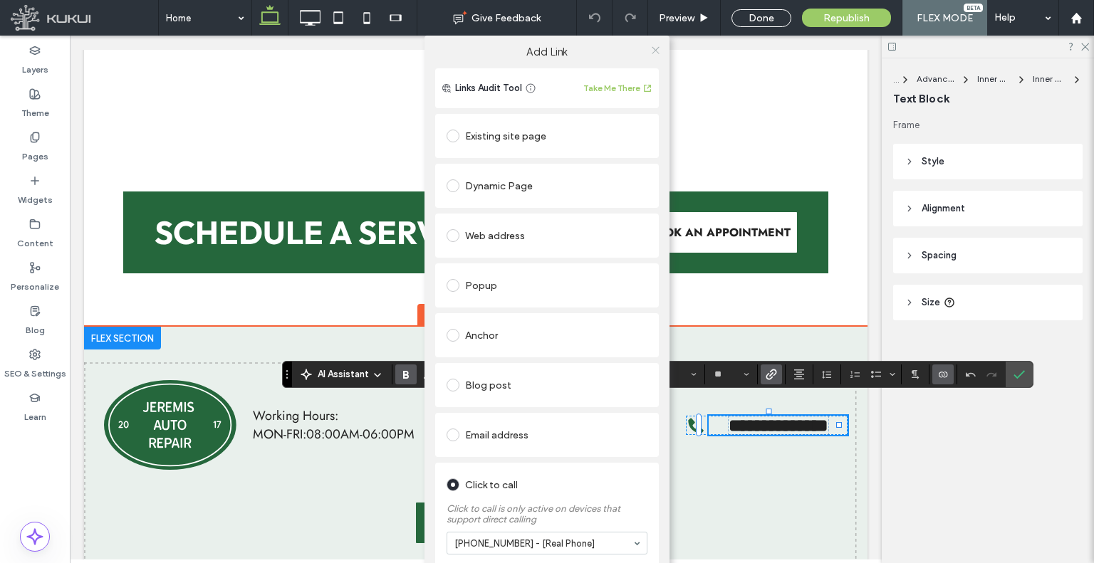
click at [651, 47] on icon at bounding box center [655, 50] width 11 height 11
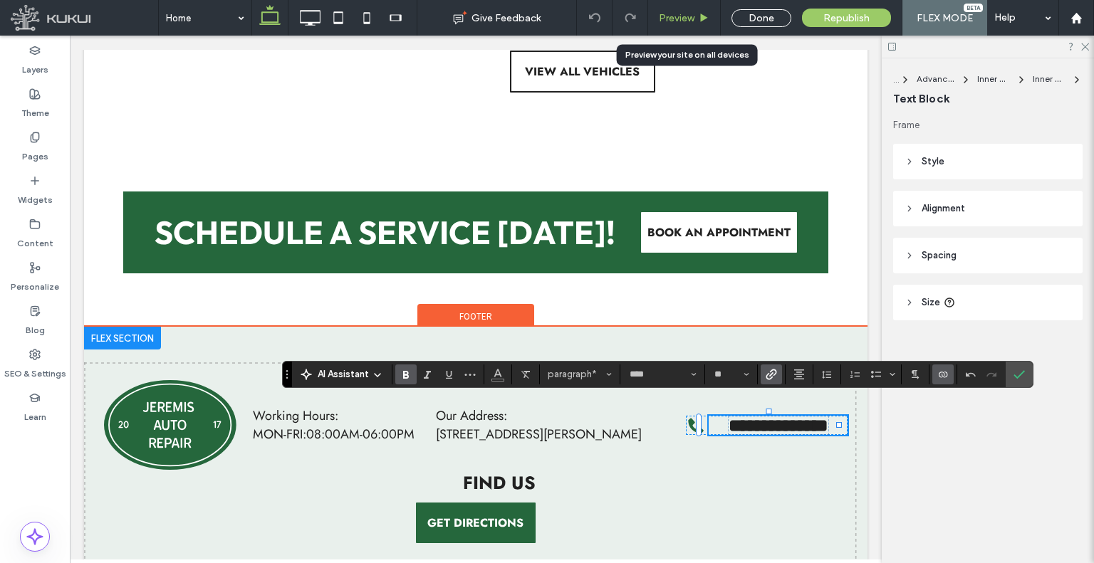
drag, startPoint x: 669, startPoint y: 17, endPoint x: 621, endPoint y: 369, distance: 355.1
click at [669, 17] on span "Preview" at bounding box center [677, 18] width 36 height 12
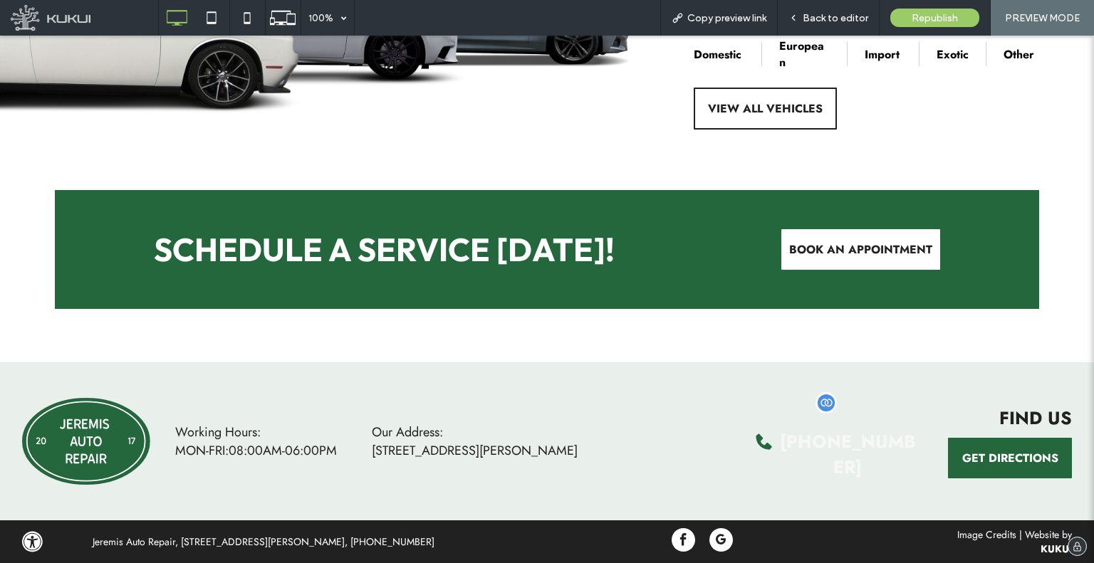
scroll to position [2978, 0]
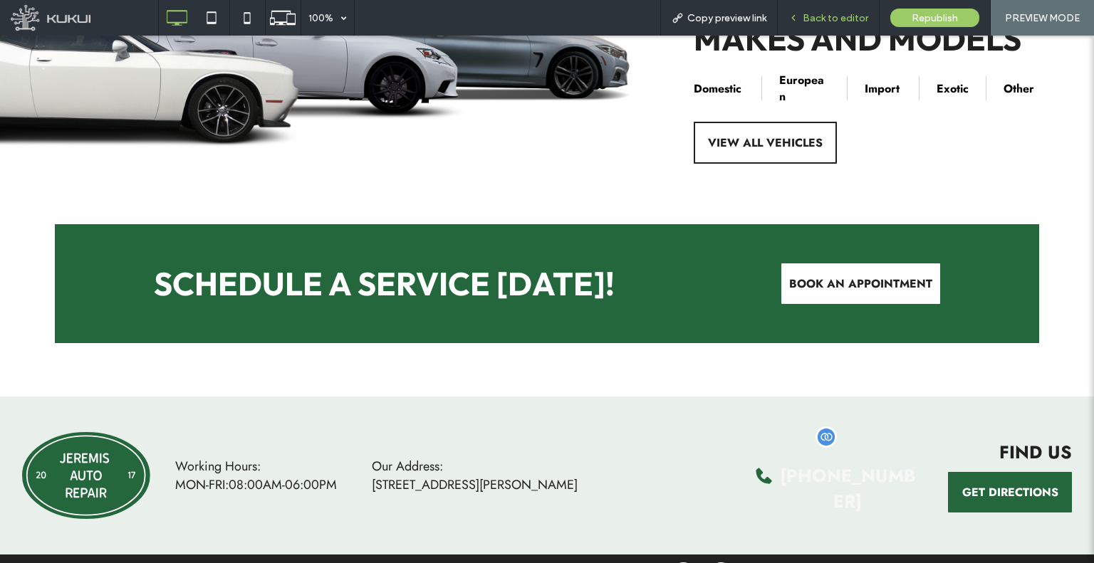
click at [795, 20] on use at bounding box center [793, 18] width 3 height 5
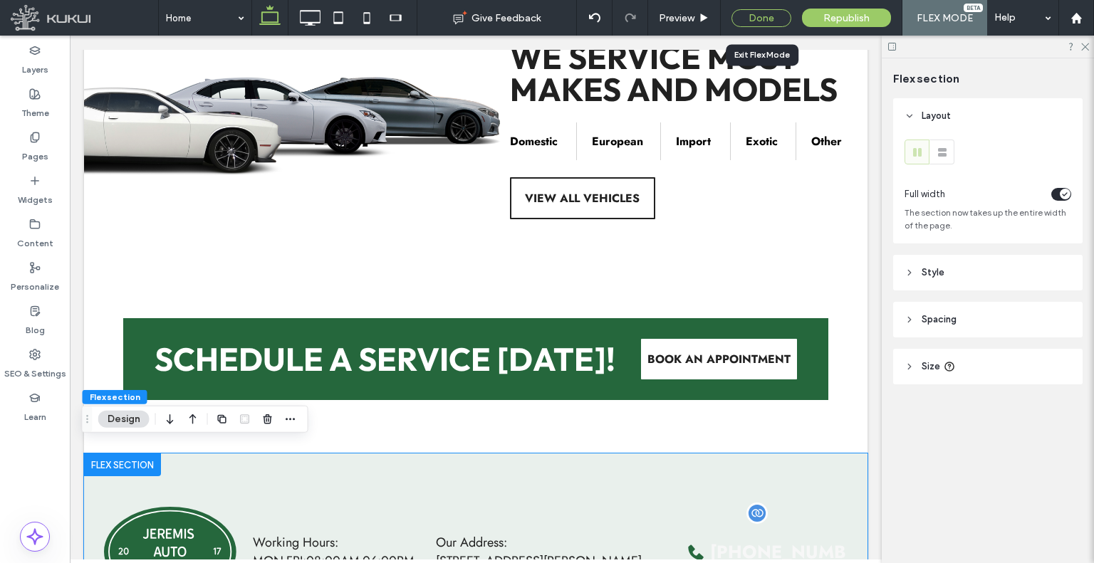
scroll to position [2967, 0]
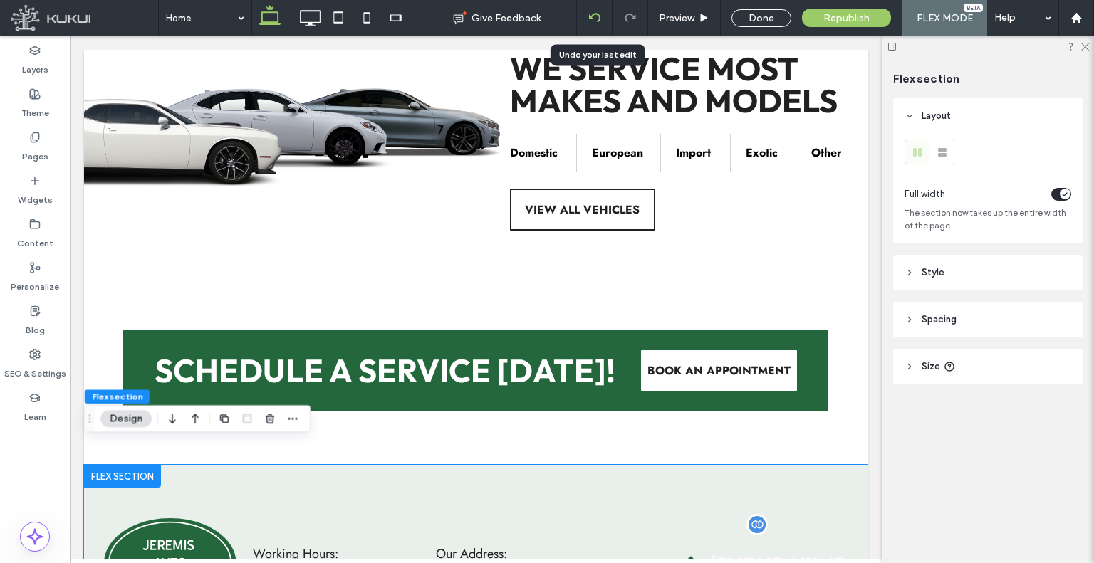
click at [601, 19] on div at bounding box center [594, 17] width 35 height 11
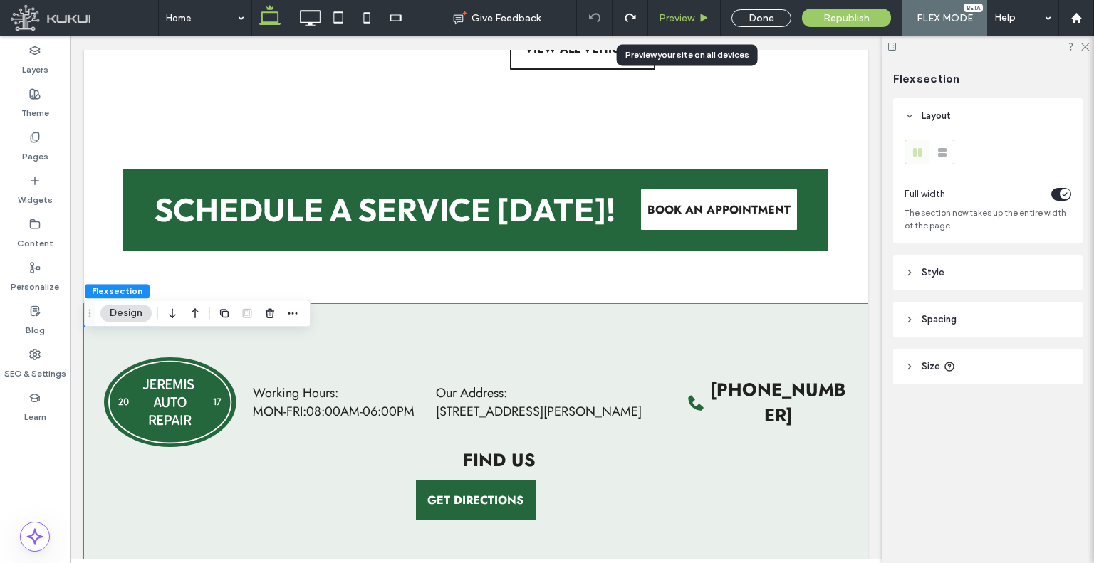
scroll to position [3161, 0]
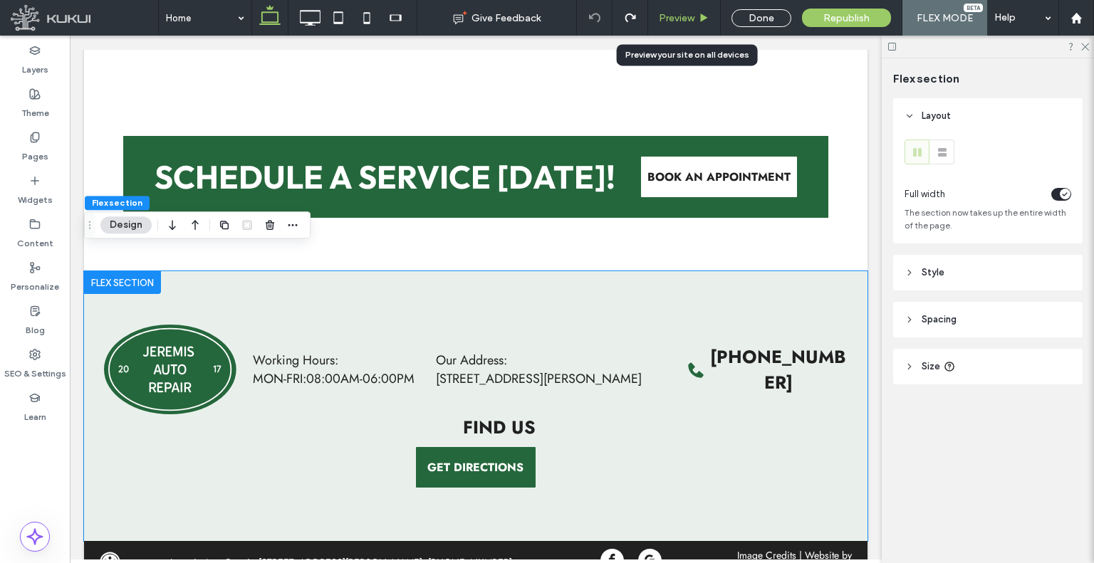
click at [662, 17] on span "Preview" at bounding box center [677, 18] width 36 height 12
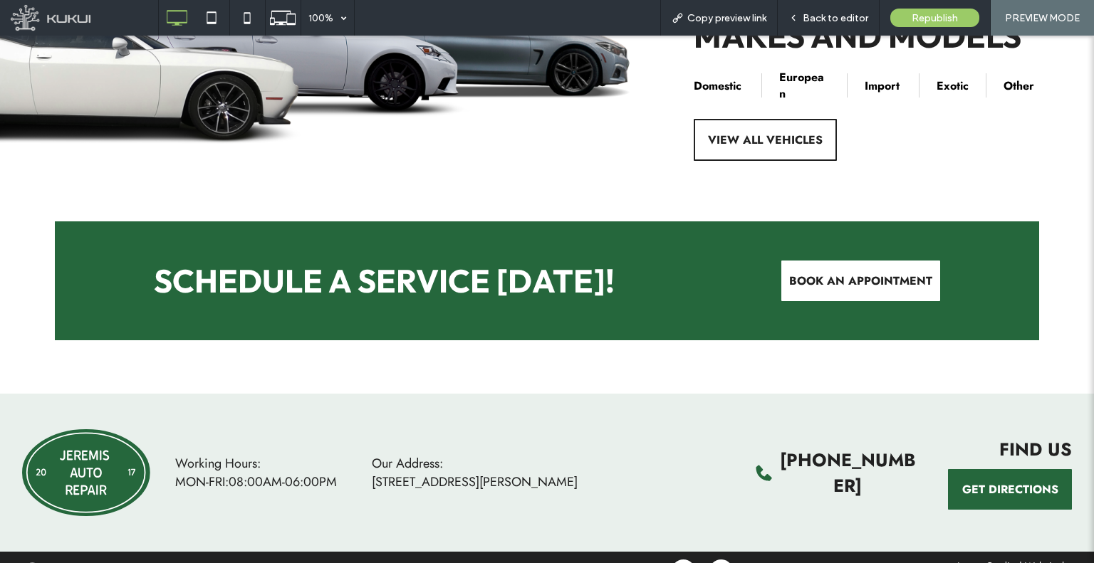
scroll to position [2983, 0]
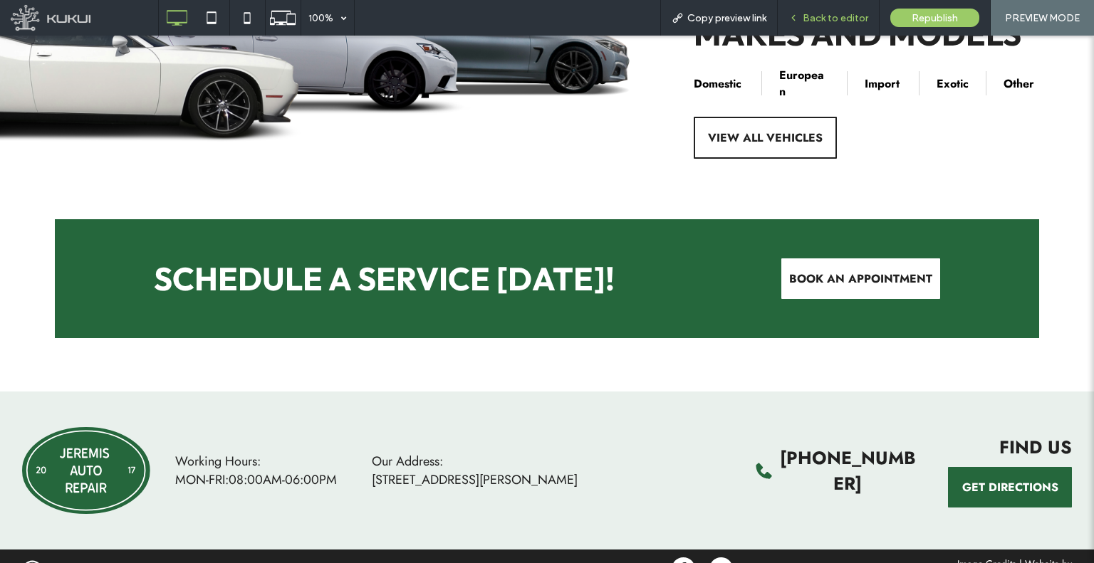
click at [816, 28] on div "Back to editor" at bounding box center [829, 18] width 102 height 36
click at [798, 18] on icon at bounding box center [793, 18] width 10 height 10
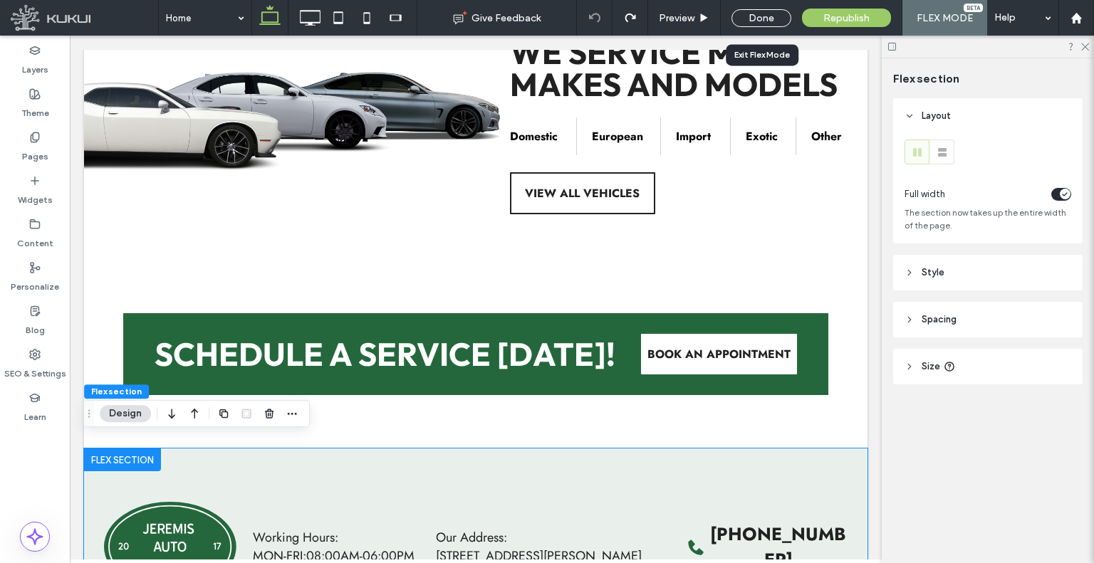
scroll to position [2972, 0]
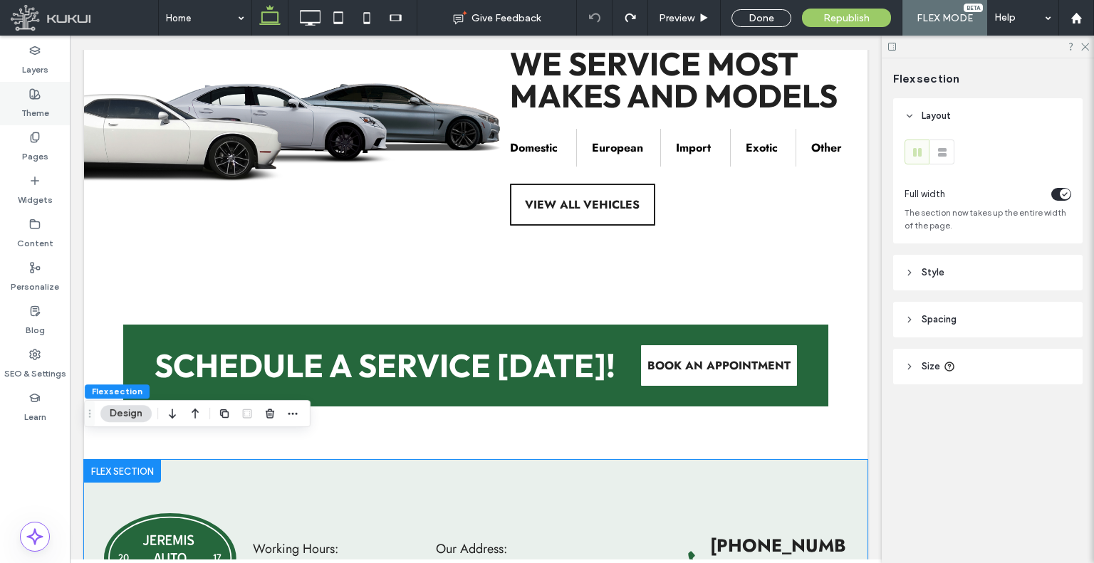
click at [42, 88] on div "Theme" at bounding box center [35, 103] width 70 height 43
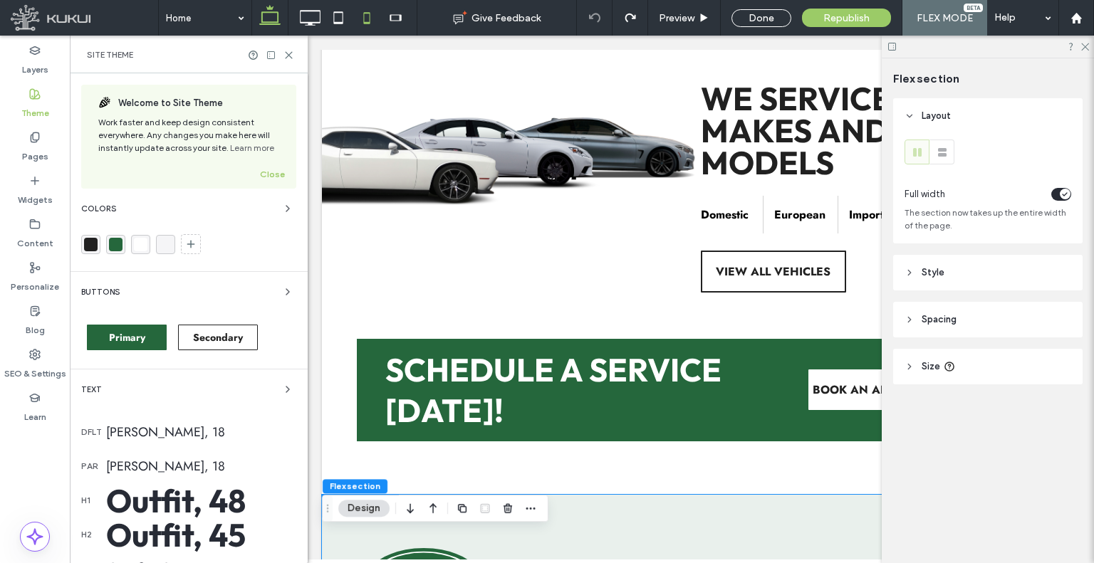
click at [360, 19] on icon at bounding box center [367, 18] width 28 height 28
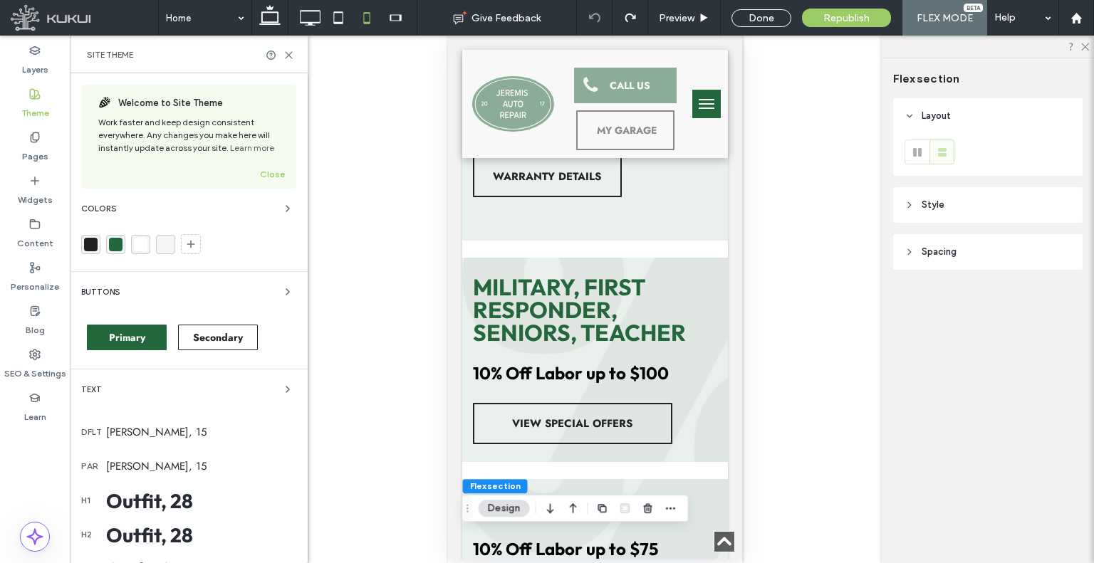
scroll to position [3701, 0]
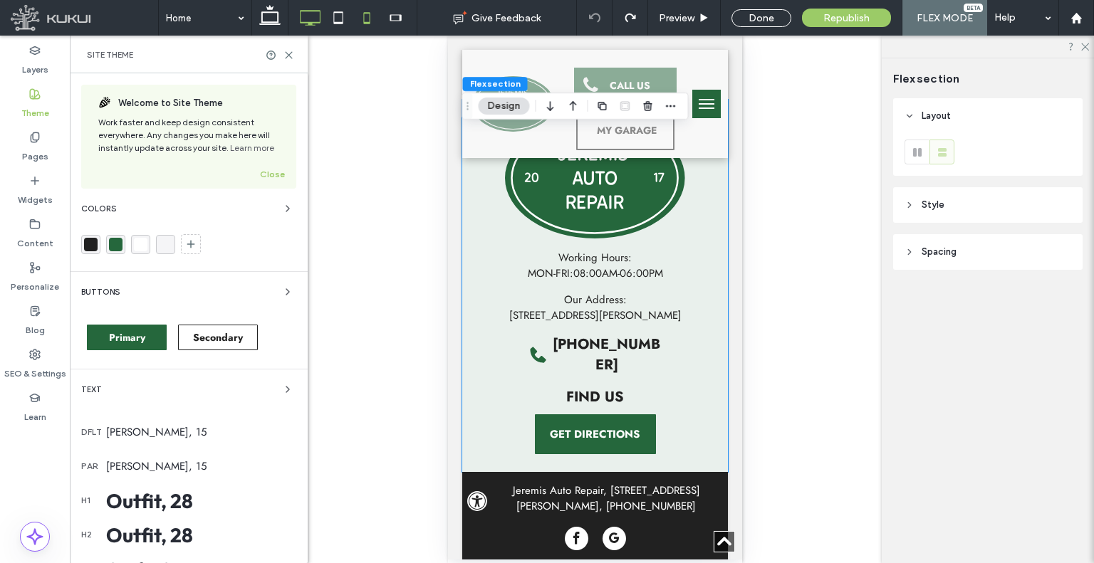
click at [316, 5] on icon at bounding box center [310, 18] width 28 height 28
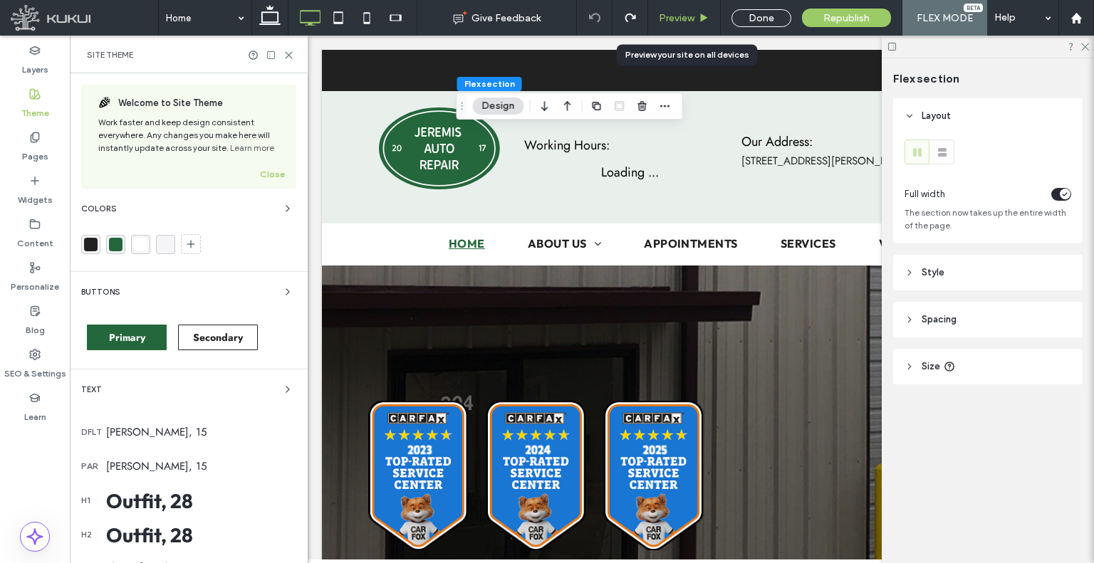
click at [681, 24] on div "Preview" at bounding box center [684, 18] width 73 height 36
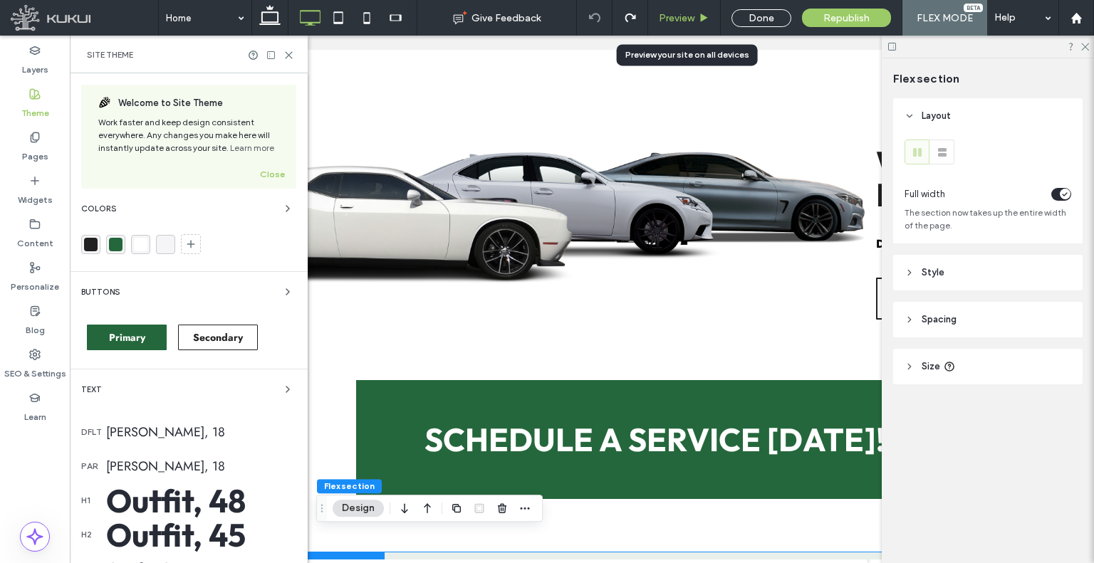
scroll to position [2916, 0]
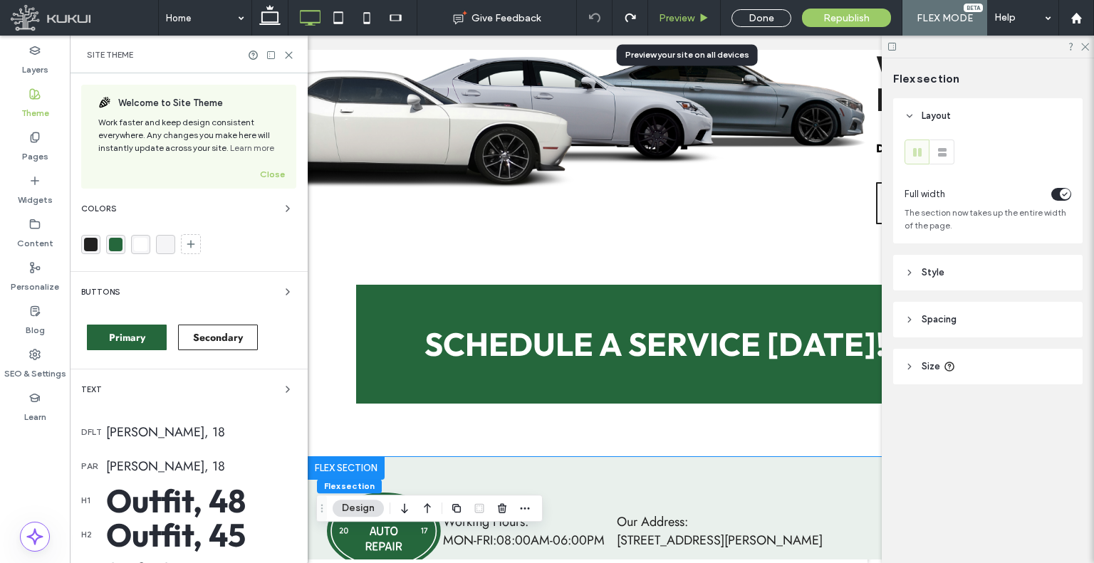
click at [670, 13] on span "Preview" at bounding box center [677, 18] width 36 height 12
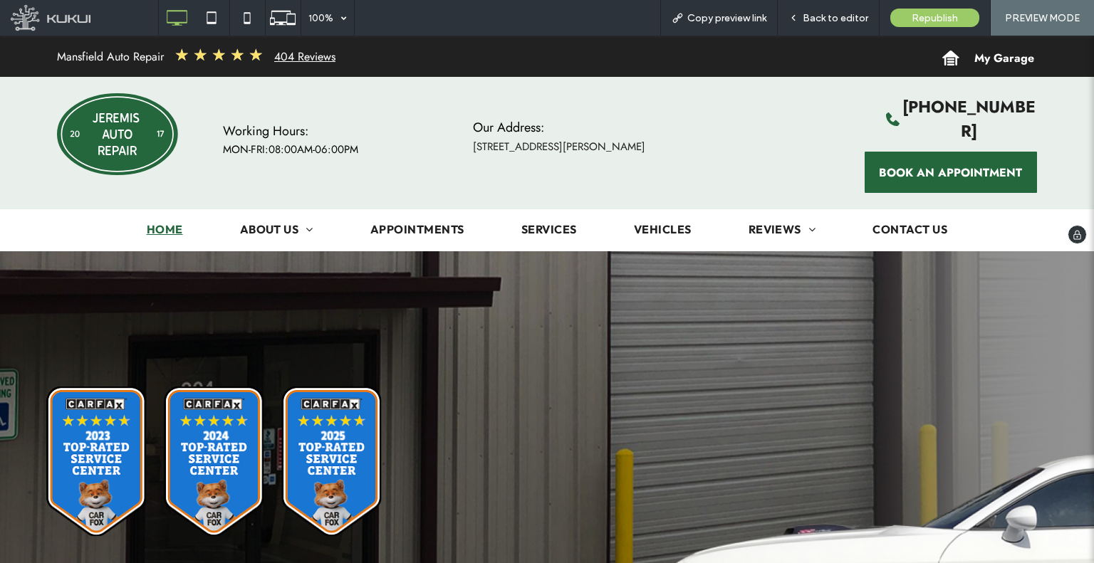
drag, startPoint x: 537, startPoint y: 182, endPoint x: 356, endPoint y: 134, distance: 187.1
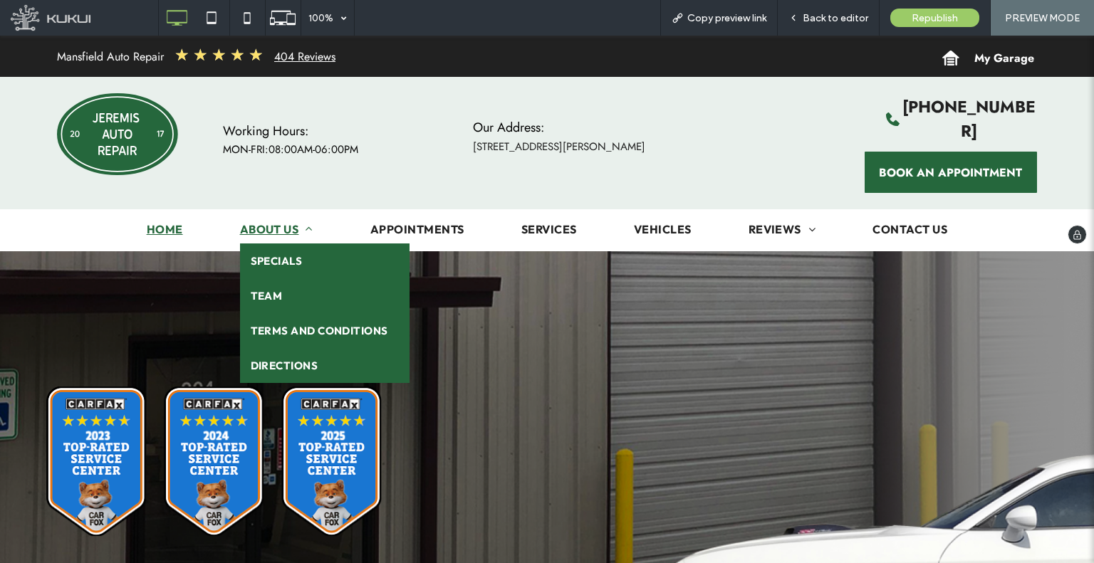
click at [262, 222] on span "About Us" at bounding box center [276, 229] width 73 height 14
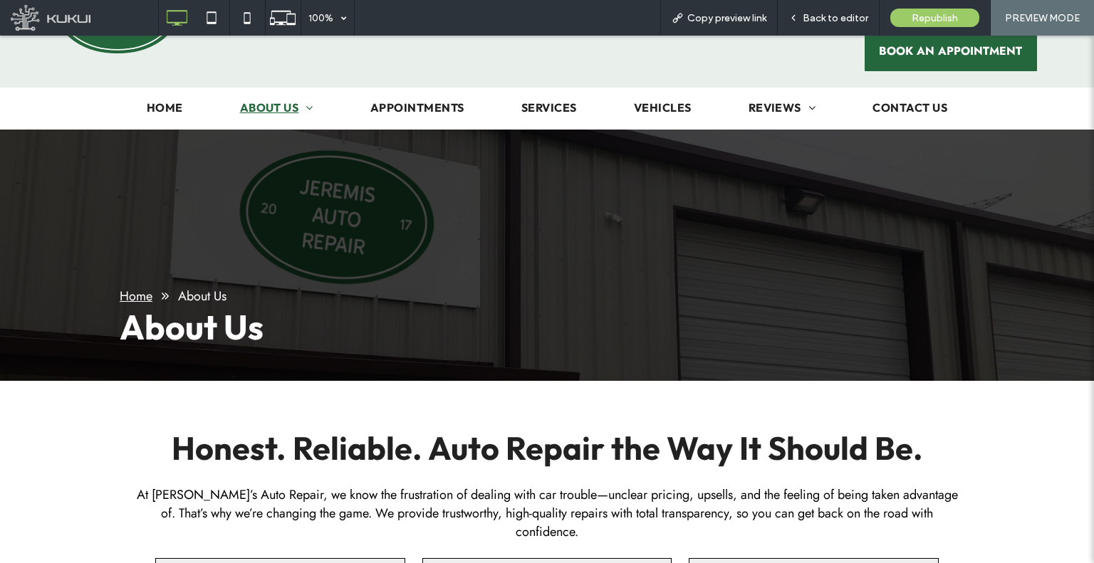
scroll to position [285, 0]
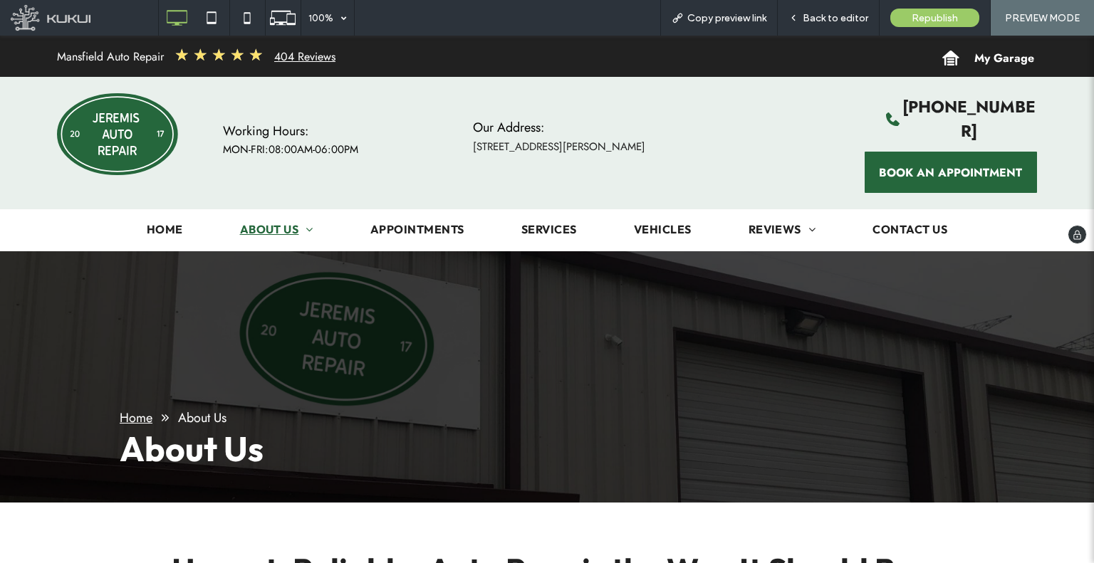
drag, startPoint x: 580, startPoint y: 328, endPoint x: 447, endPoint y: 82, distance: 280.1
click at [222, 18] on icon at bounding box center [211, 18] width 28 height 28
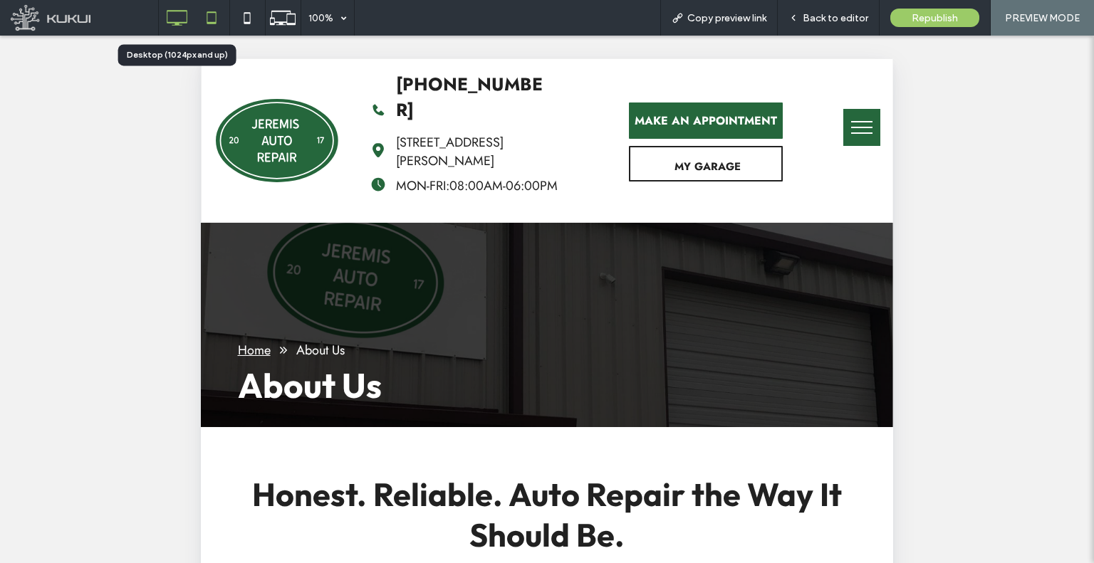
click at [179, 12] on icon at bounding box center [176, 18] width 28 height 28
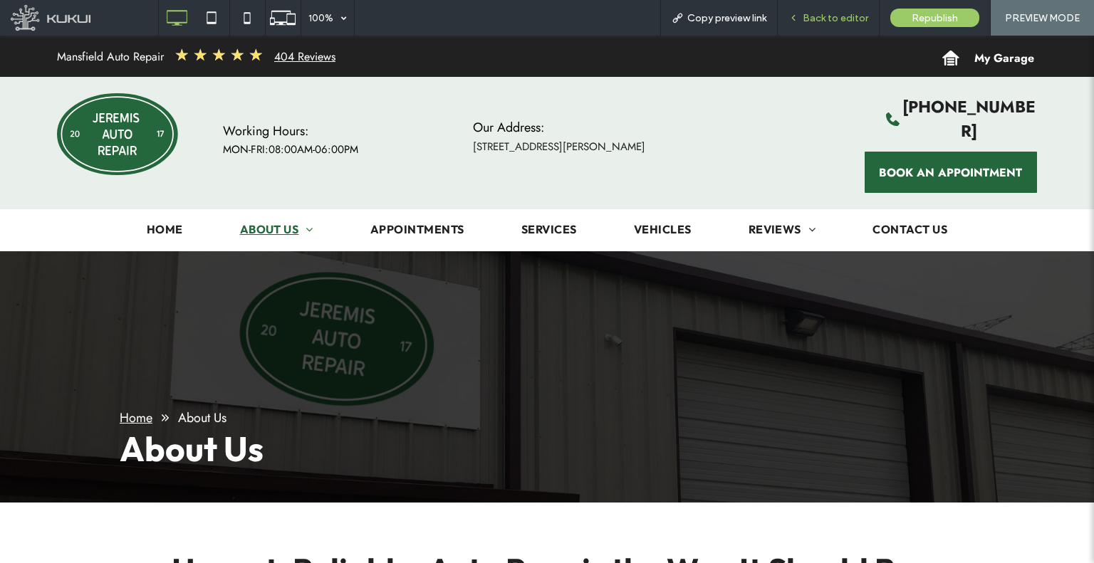
click at [803, 26] on div "Back to editor" at bounding box center [829, 18] width 102 height 36
click at [813, 10] on div "Back to editor" at bounding box center [829, 18] width 102 height 36
click at [808, 16] on span "Back to editor" at bounding box center [836, 18] width 66 height 12
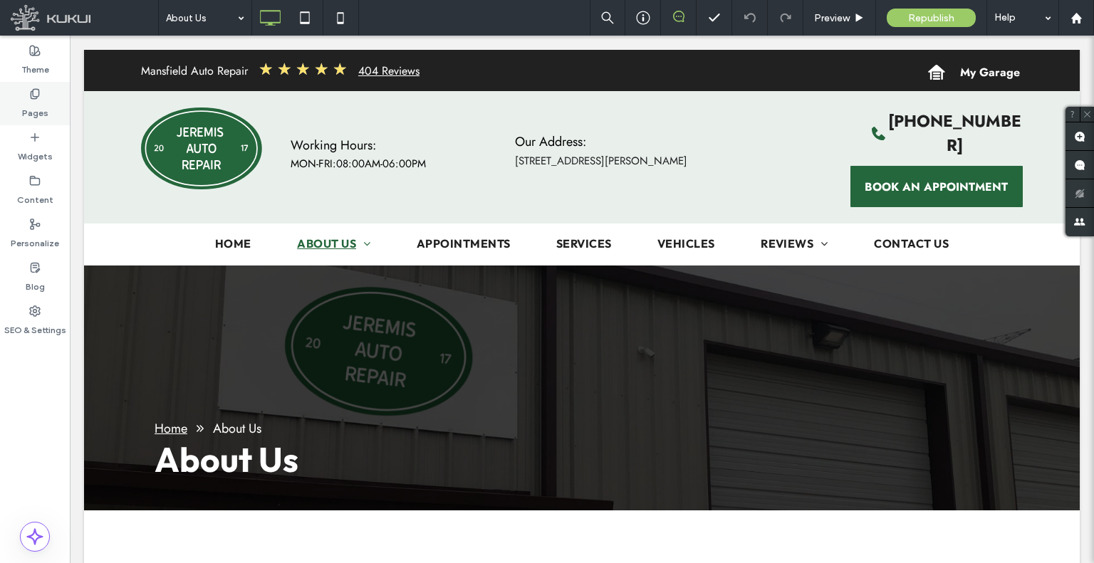
click at [37, 110] on label "Pages" at bounding box center [35, 110] width 26 height 20
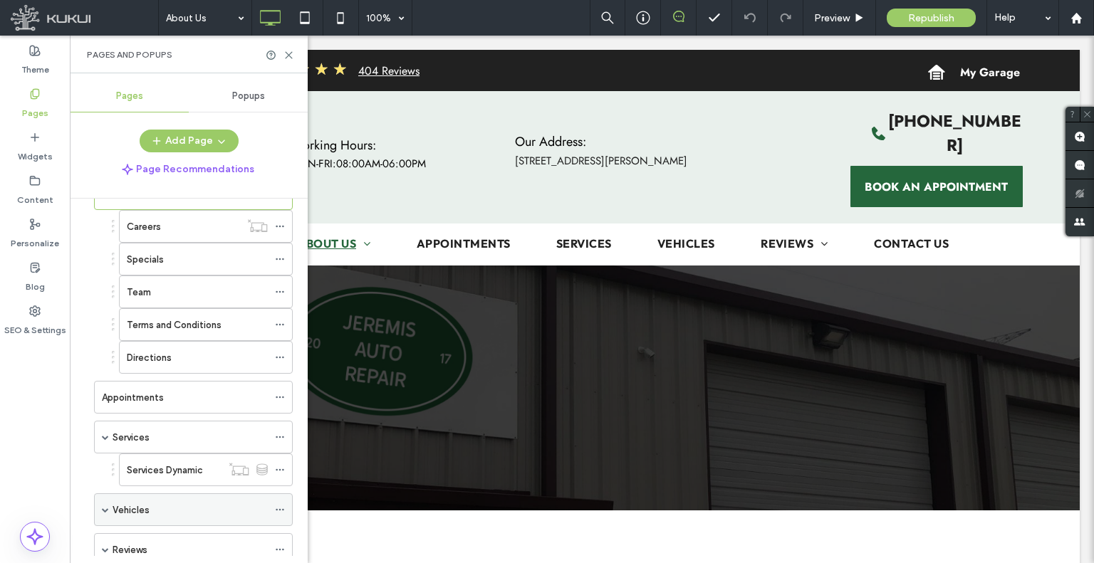
scroll to position [214, 0]
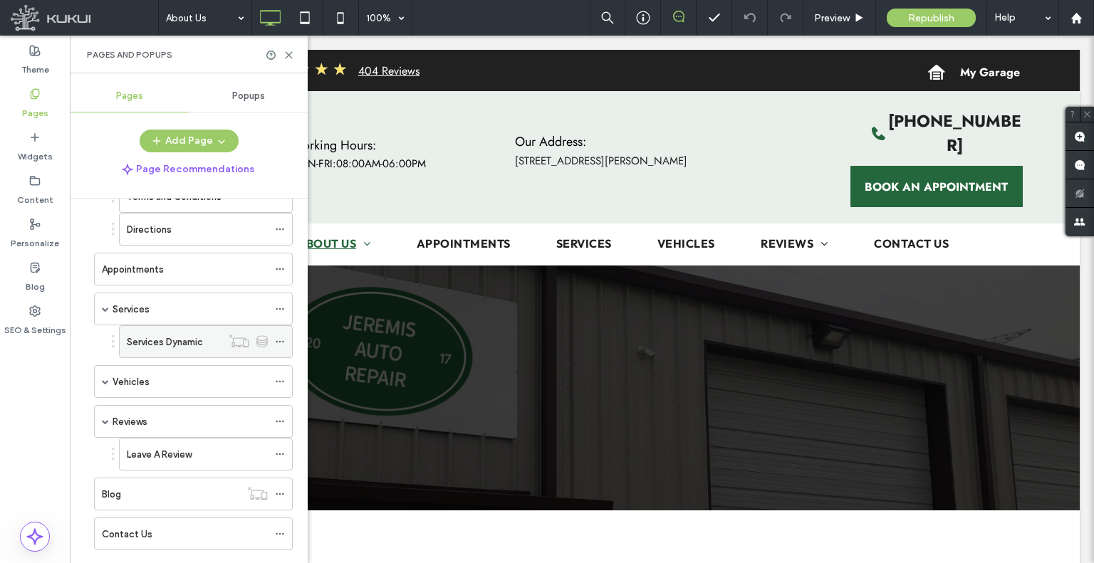
click at [177, 335] on label "Services Dynamic" at bounding box center [165, 342] width 76 height 25
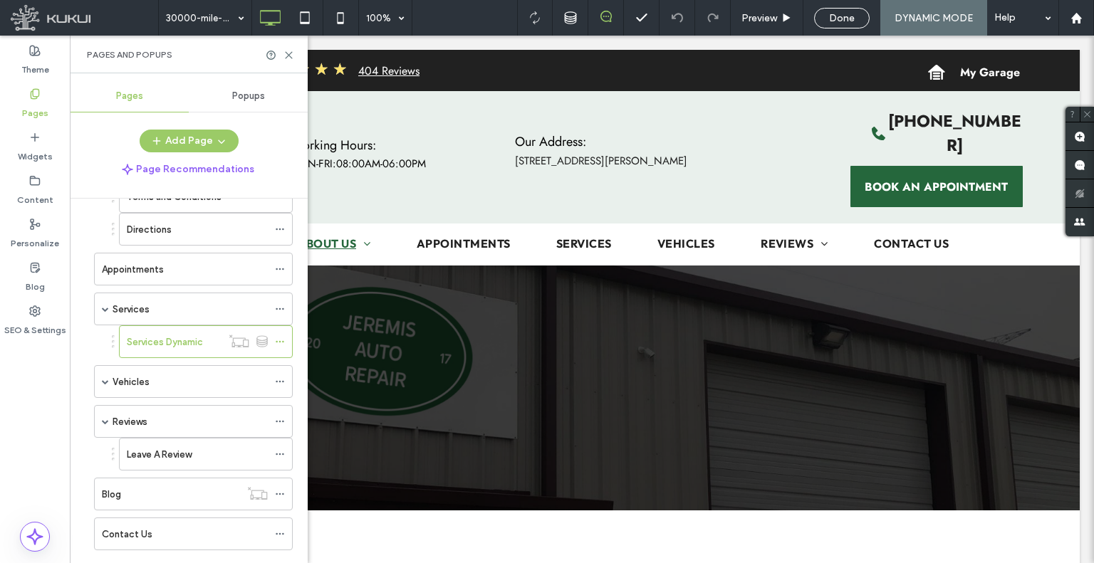
click at [288, 48] on div "Pages and Popups" at bounding box center [189, 55] width 238 height 38
click at [286, 53] on use at bounding box center [289, 55] width 6 height 6
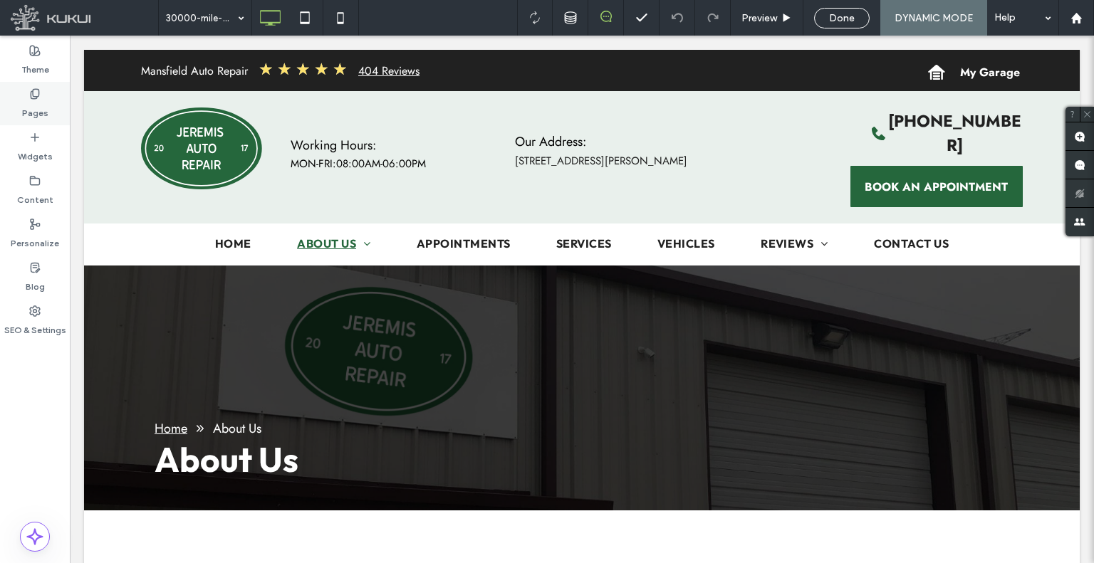
click at [45, 119] on label "Pages" at bounding box center [35, 110] width 26 height 20
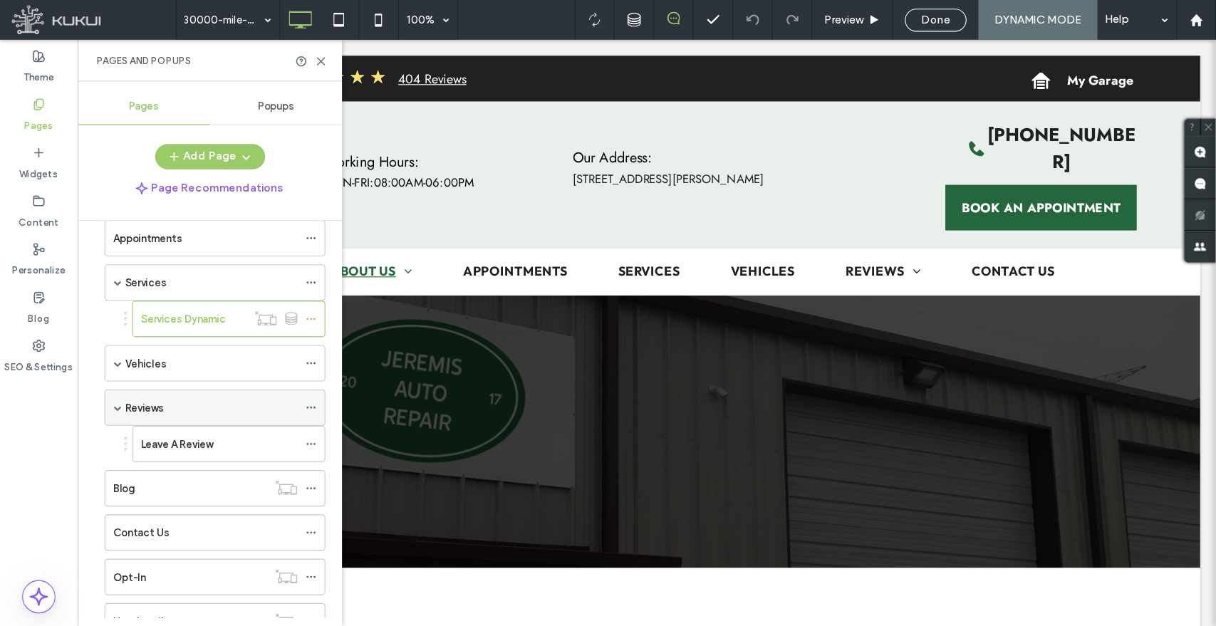
scroll to position [285, 0]
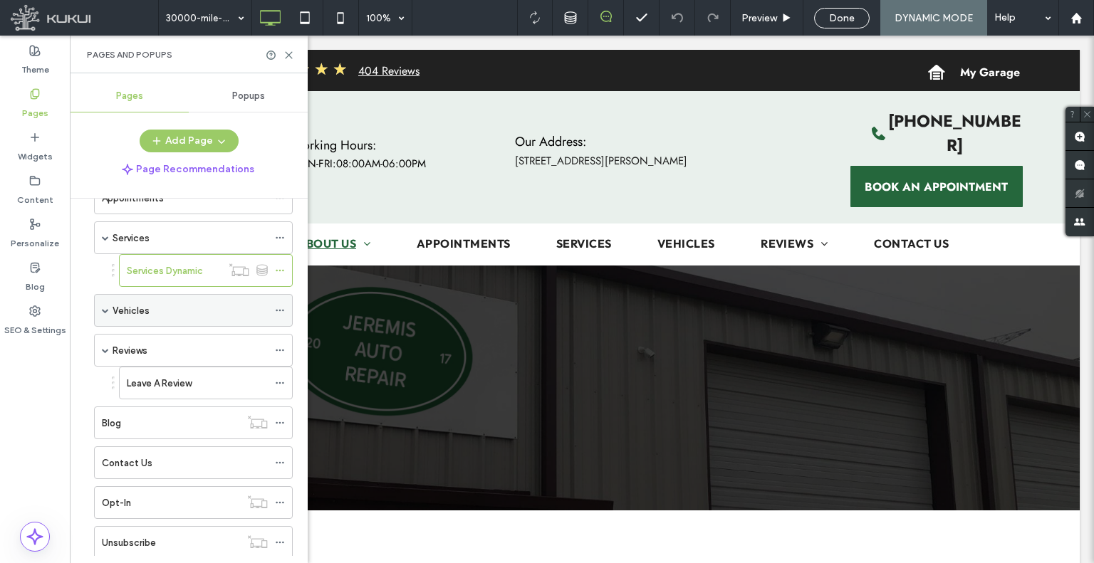
click at [103, 301] on span at bounding box center [105, 310] width 7 height 31
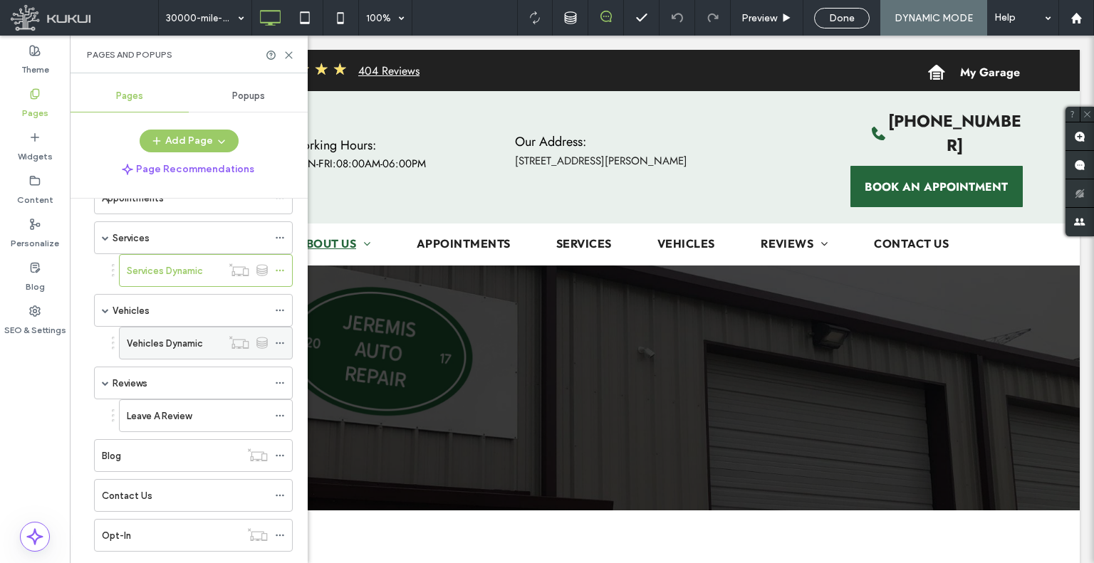
click at [156, 342] on label "Vehicles Dynamic" at bounding box center [165, 343] width 76 height 25
click at [289, 56] on use at bounding box center [289, 55] width 6 height 6
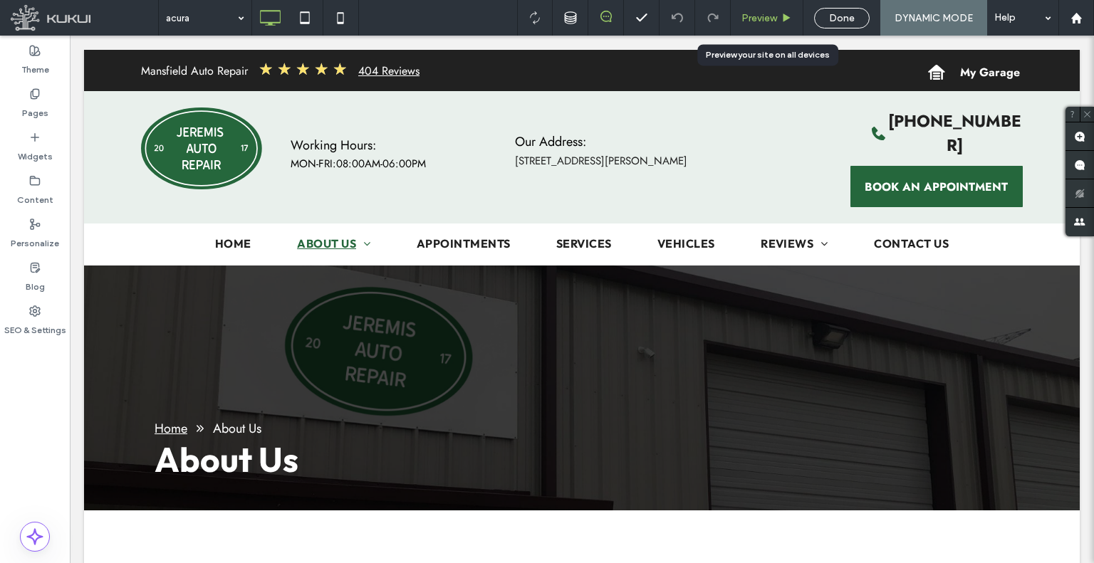
click at [751, 11] on div "Preview" at bounding box center [767, 18] width 73 height 36
click at [759, 12] on span "Preview" at bounding box center [759, 18] width 36 height 12
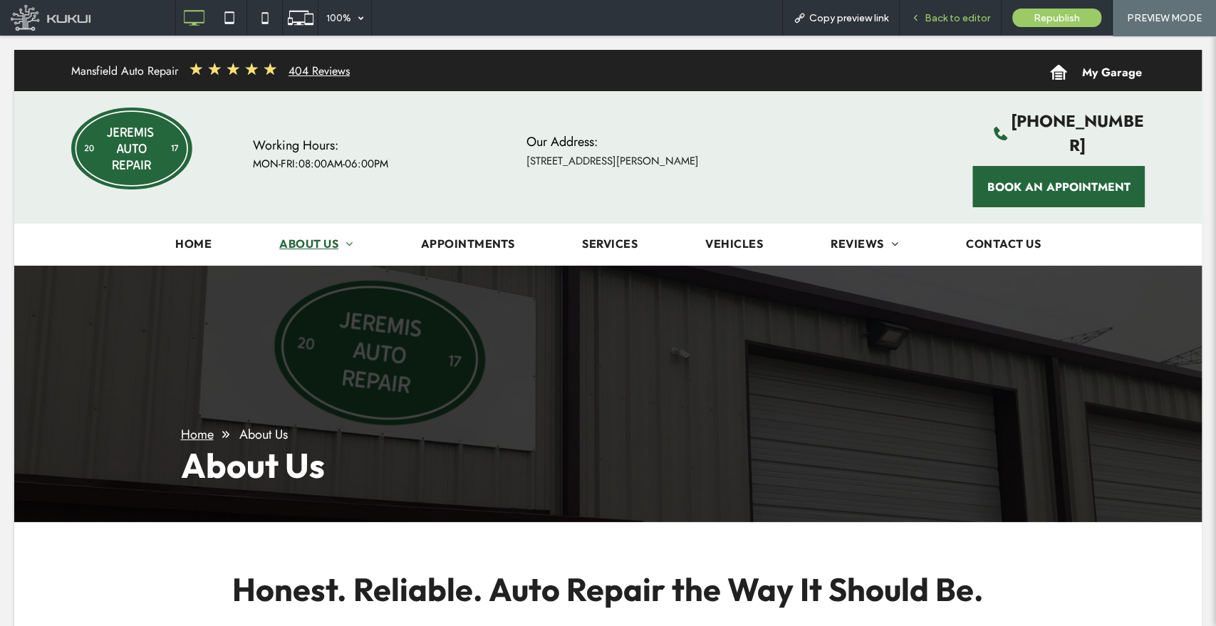
click at [932, 18] on span "Back to editor" at bounding box center [957, 18] width 66 height 12
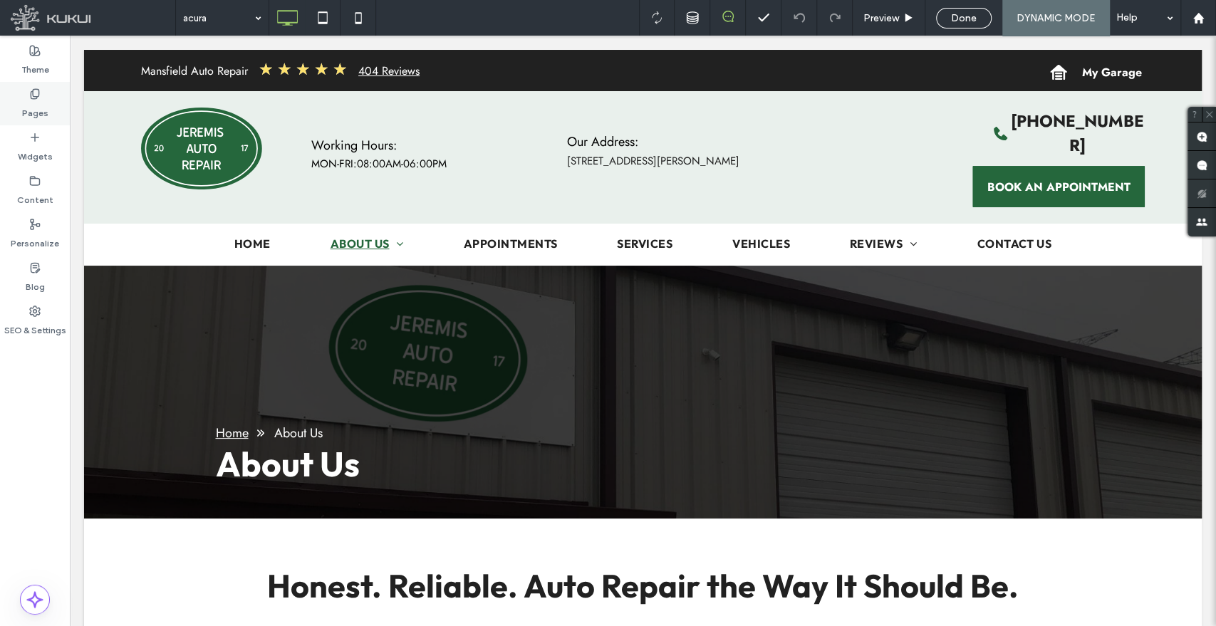
click at [41, 124] on div "Pages" at bounding box center [35, 103] width 70 height 43
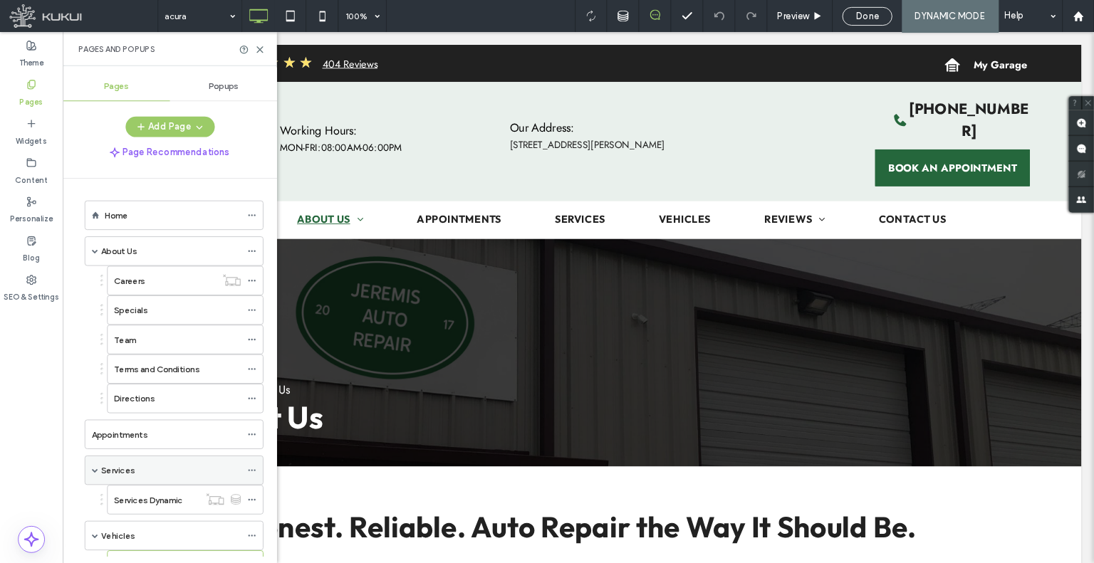
scroll to position [79, 0]
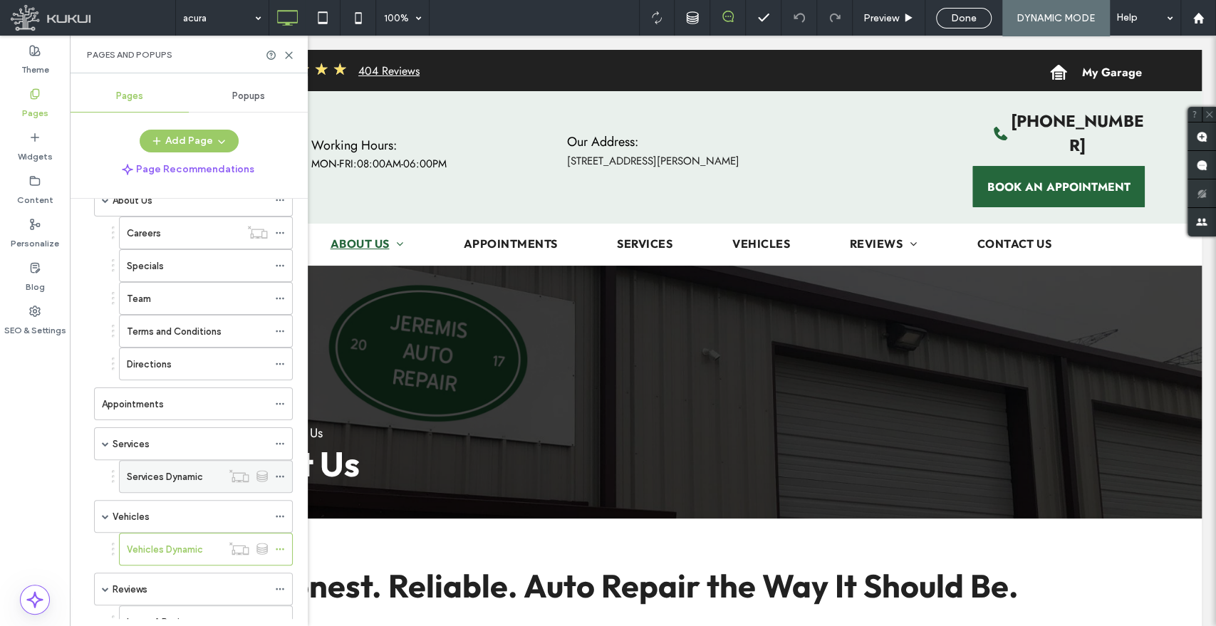
click at [158, 478] on label "Services Dynamic" at bounding box center [165, 476] width 76 height 25
click at [288, 50] on icon at bounding box center [288, 55] width 11 height 11
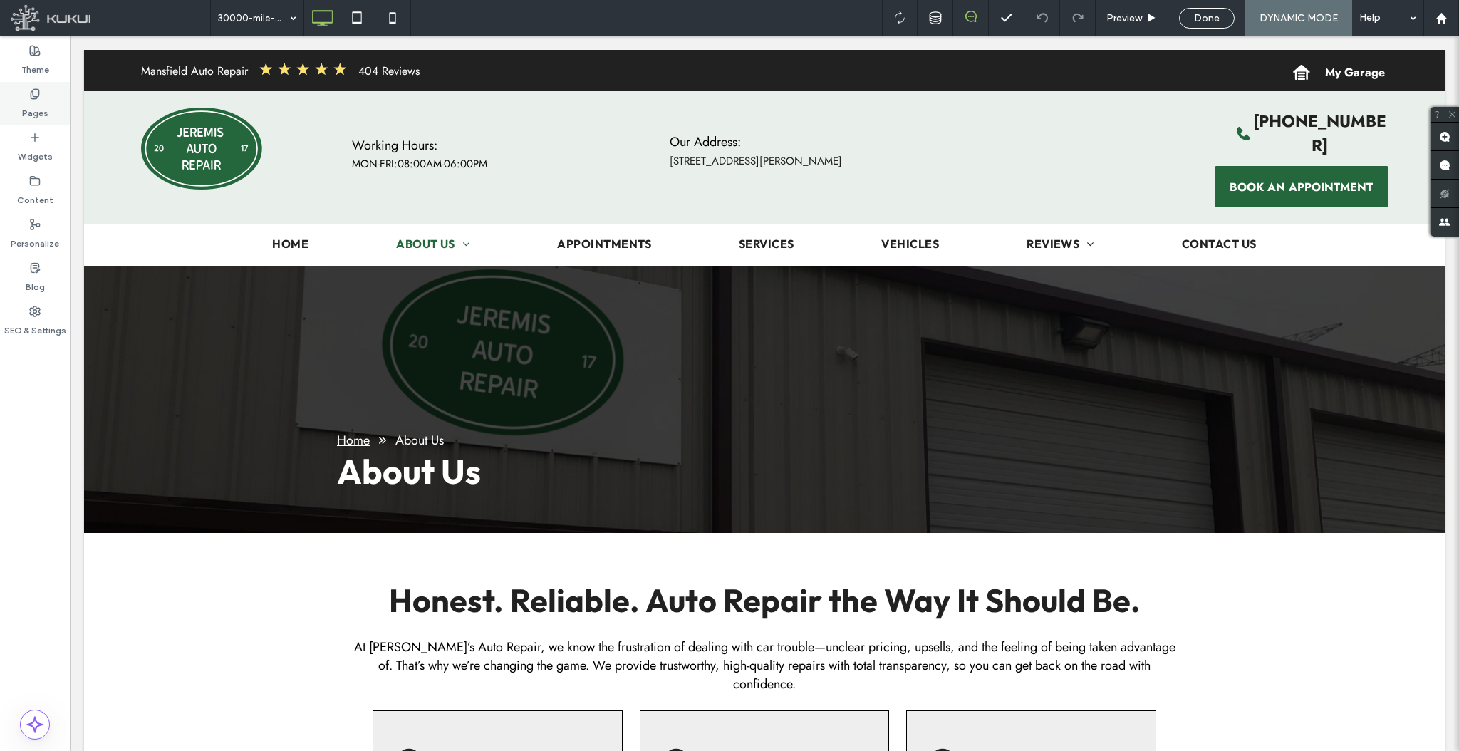
click at [47, 100] on div "Pages" at bounding box center [35, 103] width 70 height 43
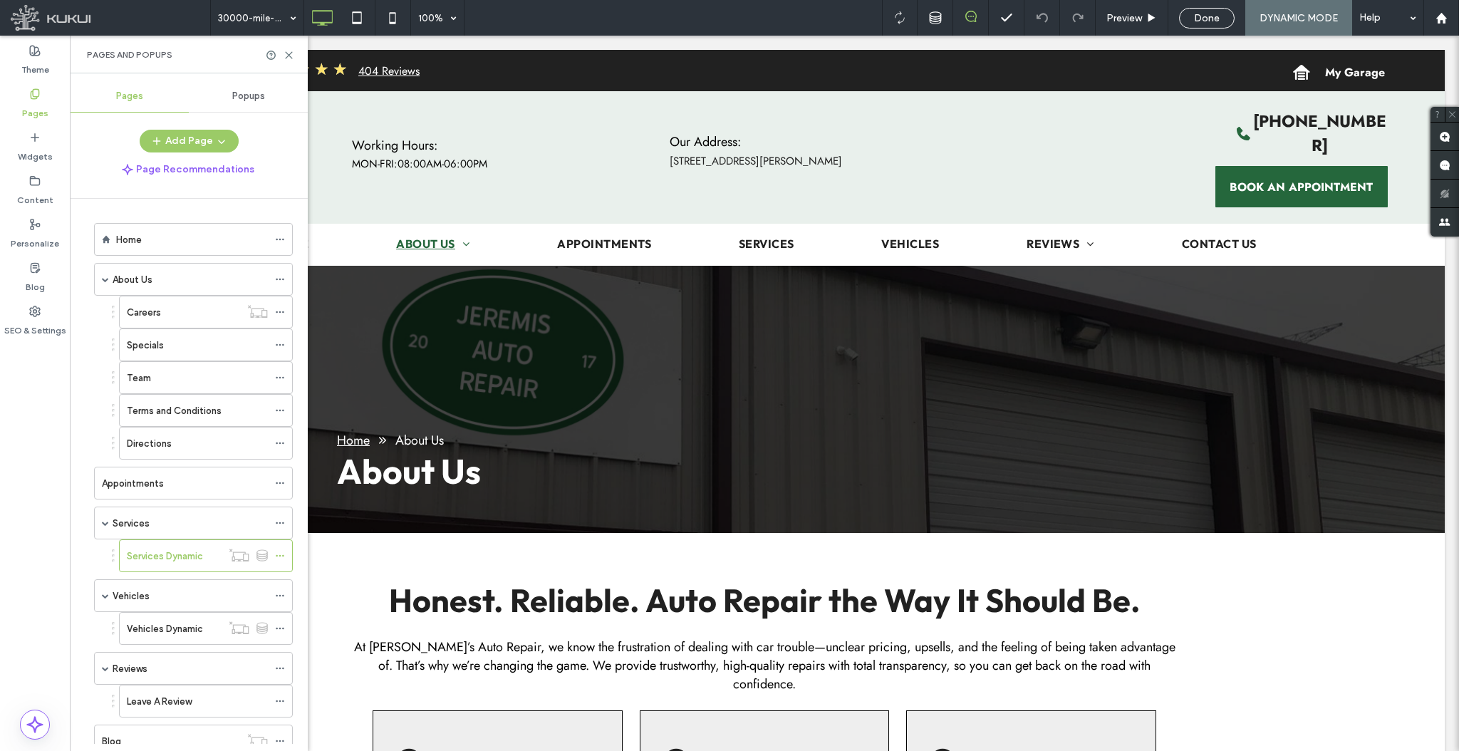
click at [198, 563] on label "Vehicles Dynamic" at bounding box center [165, 628] width 76 height 25
click at [288, 56] on icon at bounding box center [288, 55] width 11 height 11
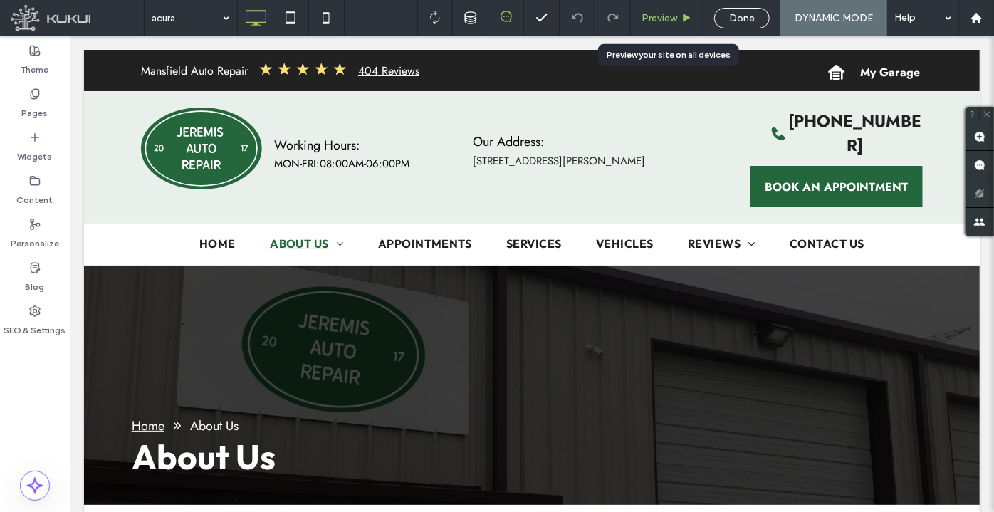
click at [673, 19] on span "Preview" at bounding box center [660, 18] width 36 height 12
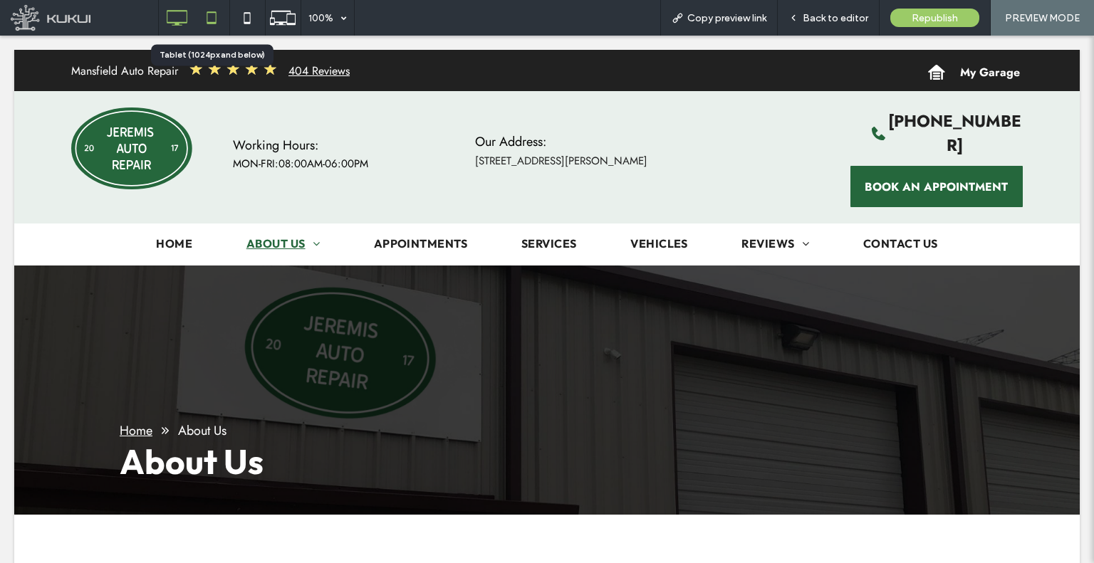
click at [214, 16] on icon at bounding box center [211, 18] width 28 height 28
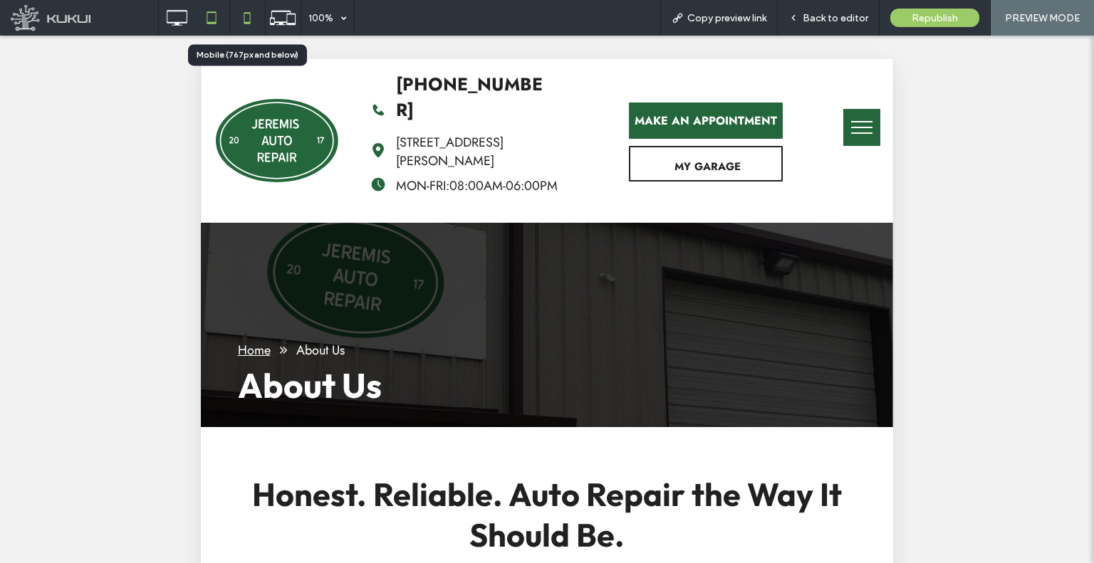
click at [249, 21] on icon at bounding box center [247, 18] width 28 height 28
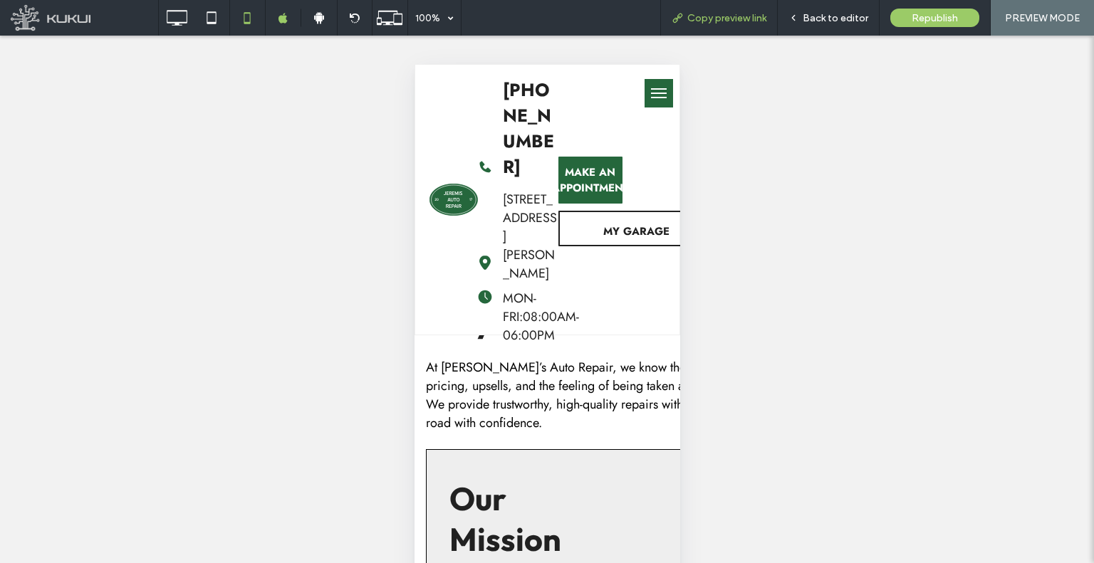
click at [727, 8] on div "Copy preview link" at bounding box center [719, 18] width 118 height 36
click at [726, 18] on span "Copy preview link" at bounding box center [726, 18] width 79 height 12
click at [792, 22] on icon at bounding box center [793, 18] width 10 height 10
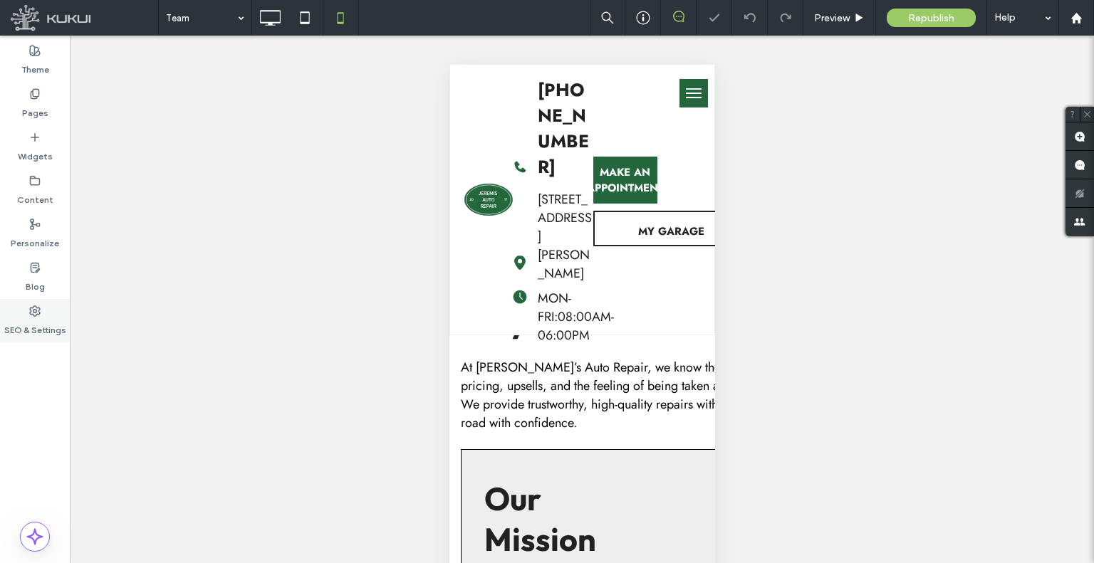
click at [46, 306] on div "SEO & Settings" at bounding box center [35, 320] width 70 height 43
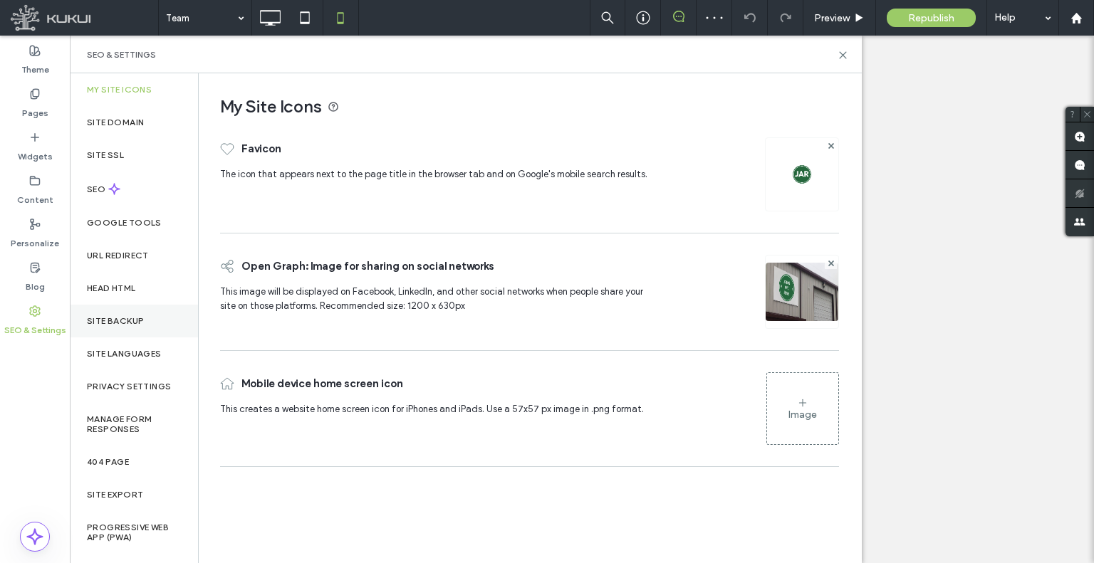
click at [157, 321] on div "Site Backup" at bounding box center [134, 321] width 128 height 33
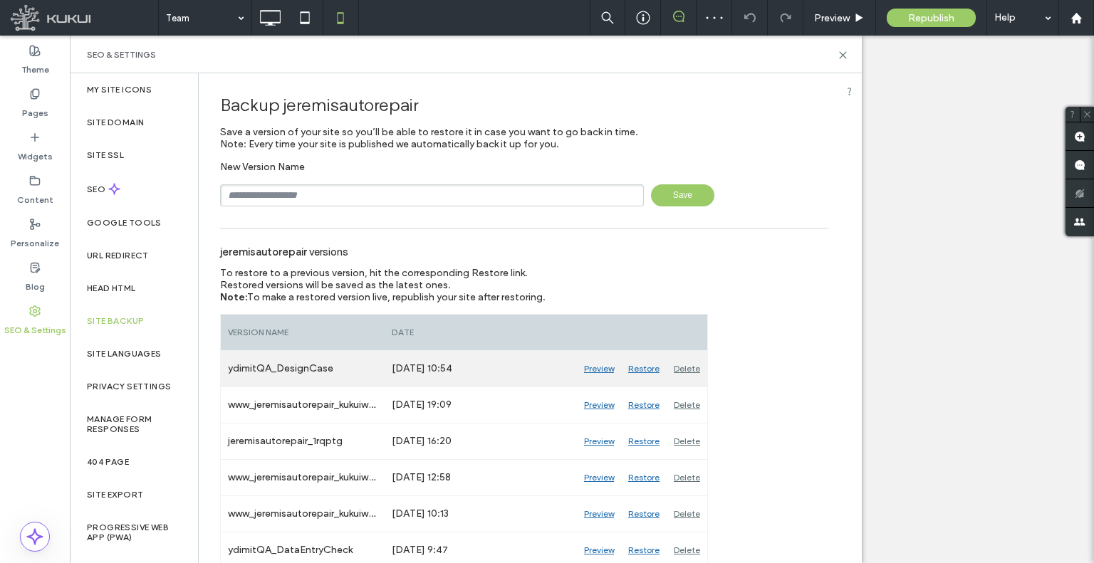
click at [648, 368] on div "Restore" at bounding box center [644, 369] width 46 height 36
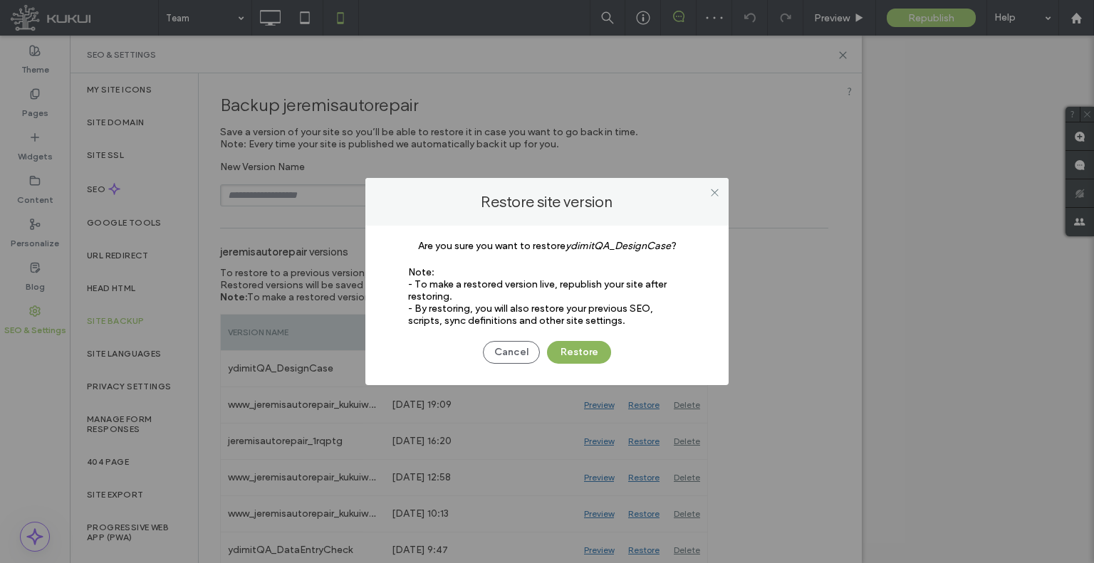
click at [577, 356] on button "Restore" at bounding box center [579, 352] width 64 height 23
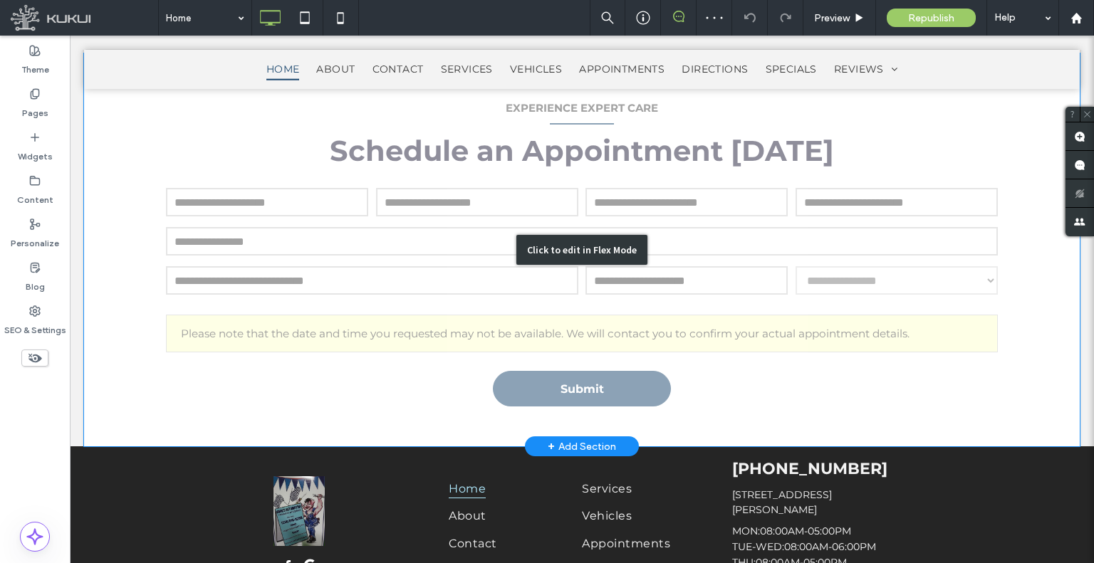
scroll to position [2595, 0]
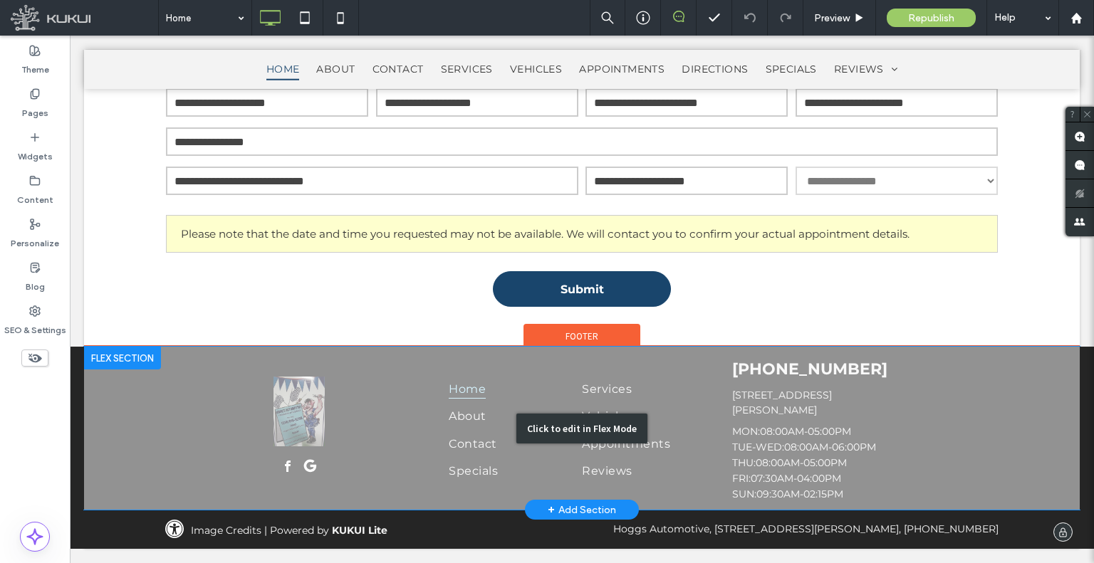
click at [743, 419] on div "Click to edit in Flex Mode" at bounding box center [582, 428] width 996 height 163
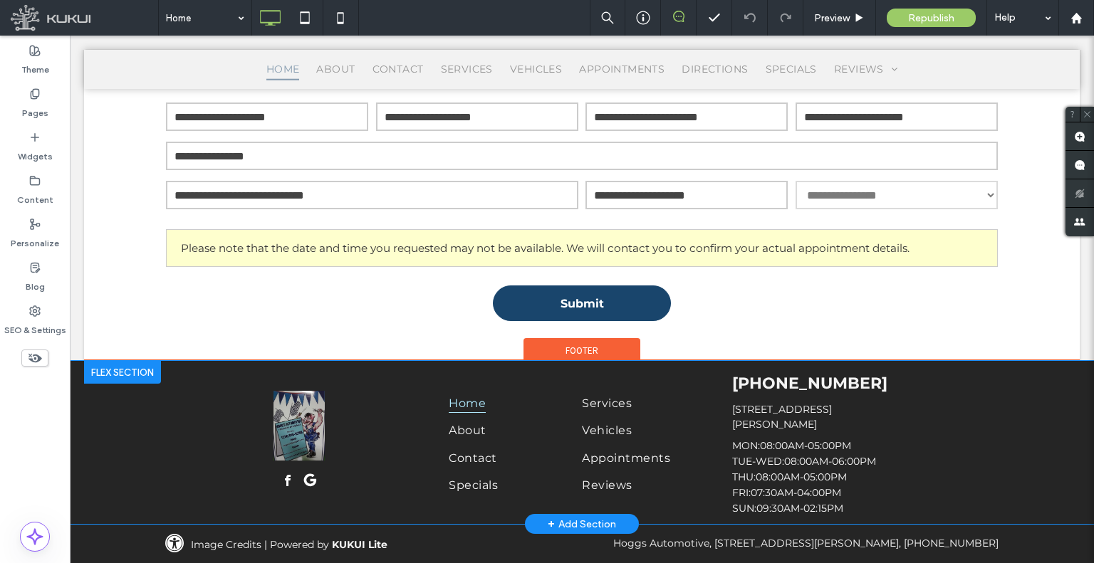
scroll to position [2580, 0]
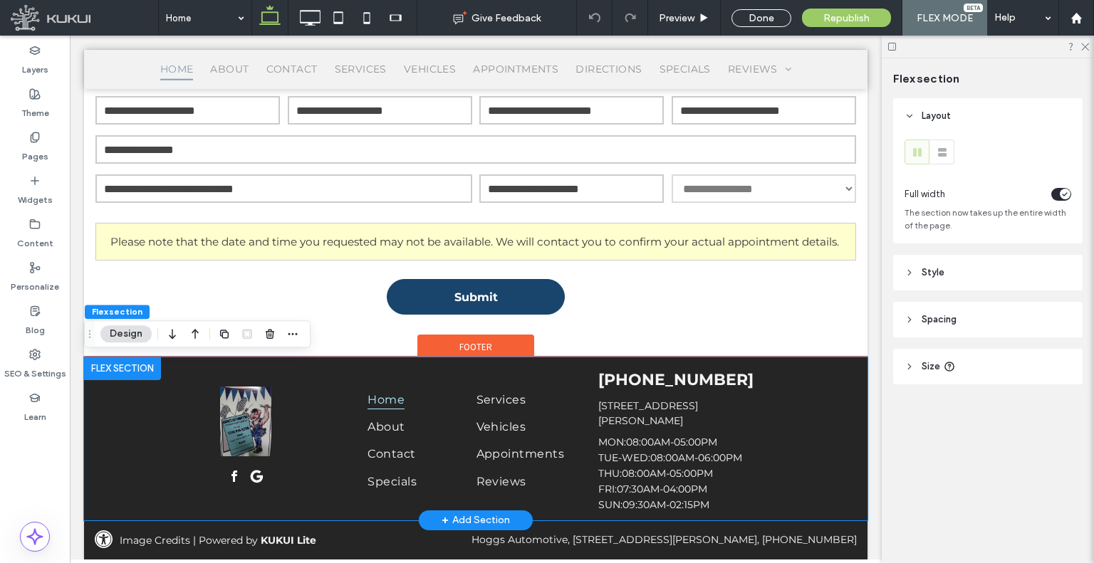
click at [645, 471] on span "08:00AM-05:00PM" at bounding box center [667, 473] width 91 height 13
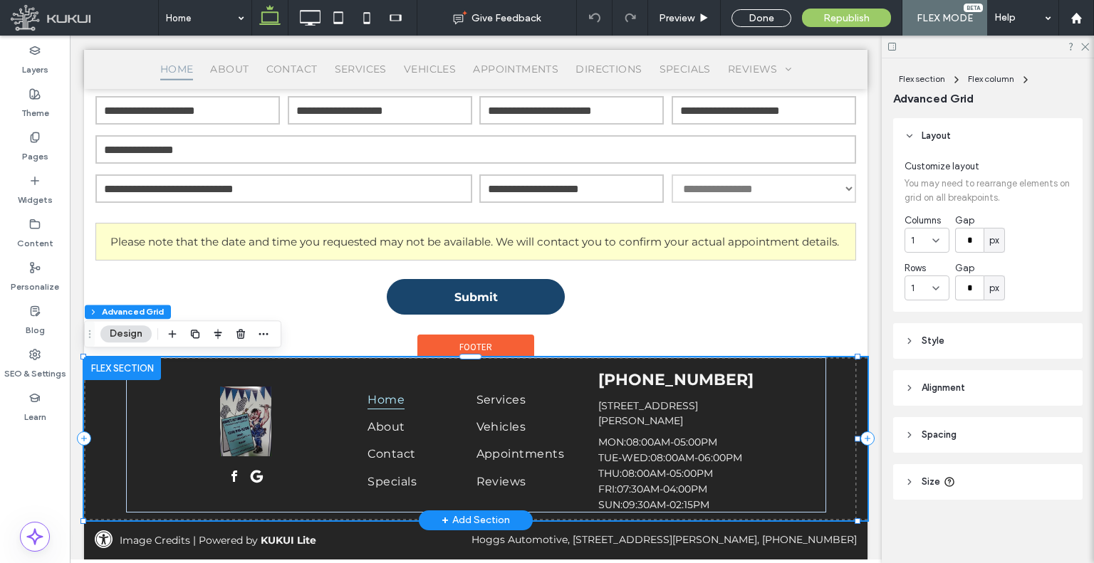
click at [645, 471] on span "08:00AM-05:00PM" at bounding box center [667, 473] width 91 height 13
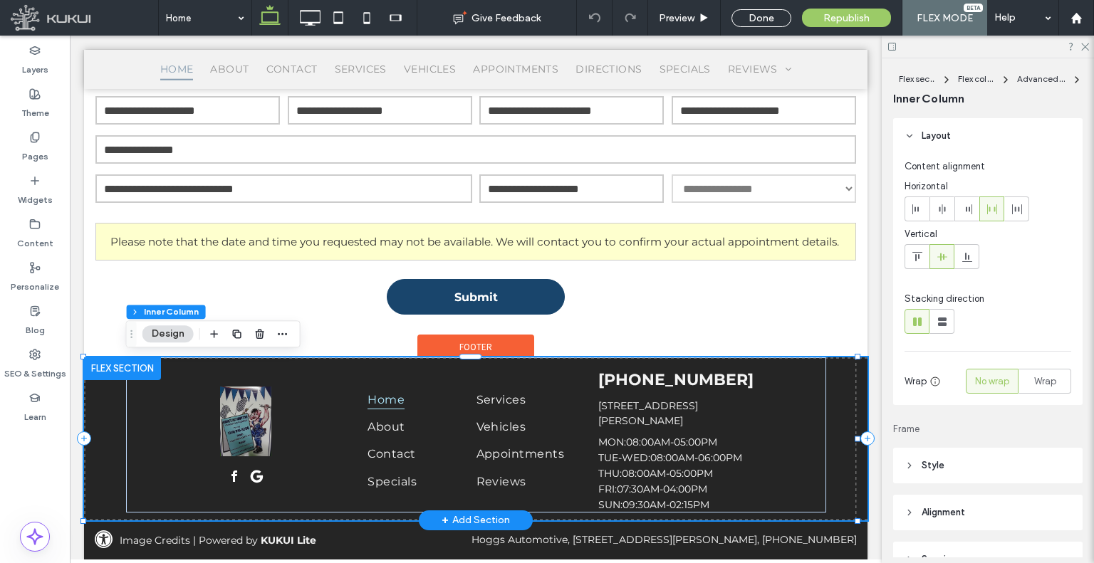
click at [645, 471] on span "08:00AM-05:00PM" at bounding box center [667, 473] width 91 height 13
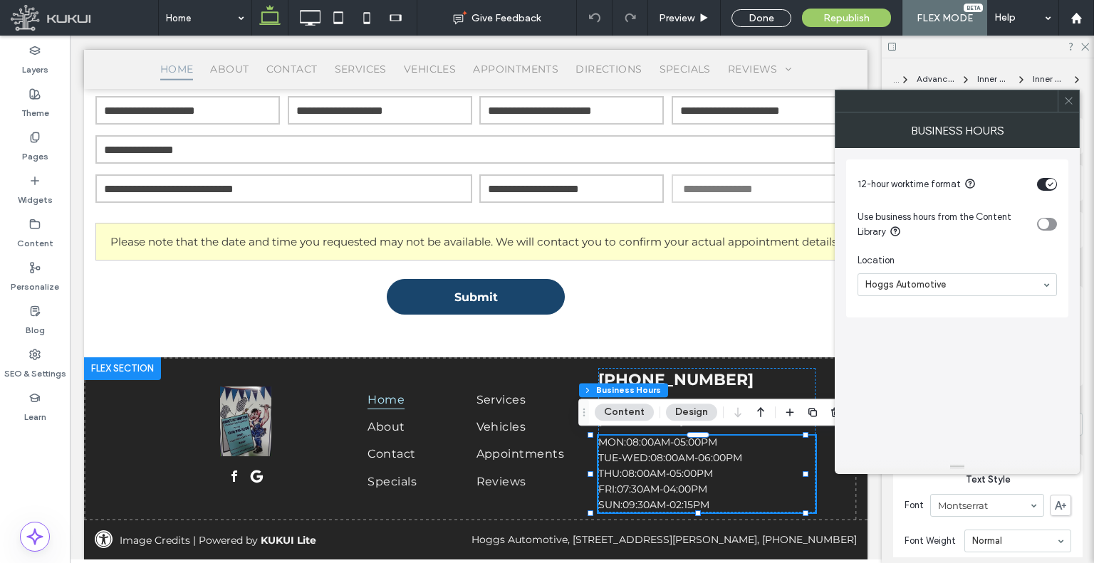
click at [1068, 99] on icon at bounding box center [1068, 100] width 11 height 11
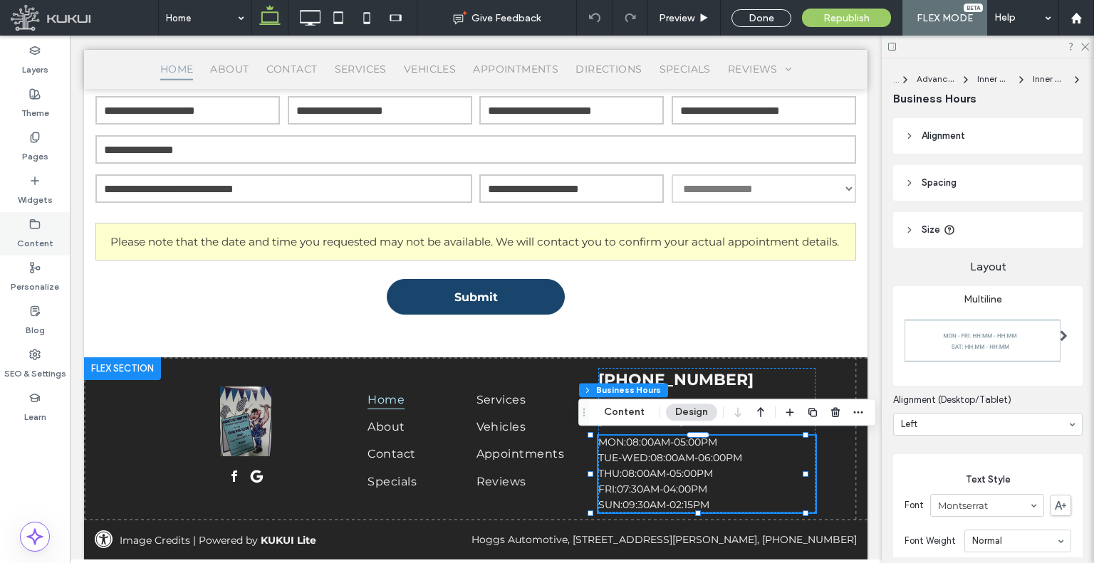
click at [31, 239] on label "Content" at bounding box center [35, 240] width 36 height 20
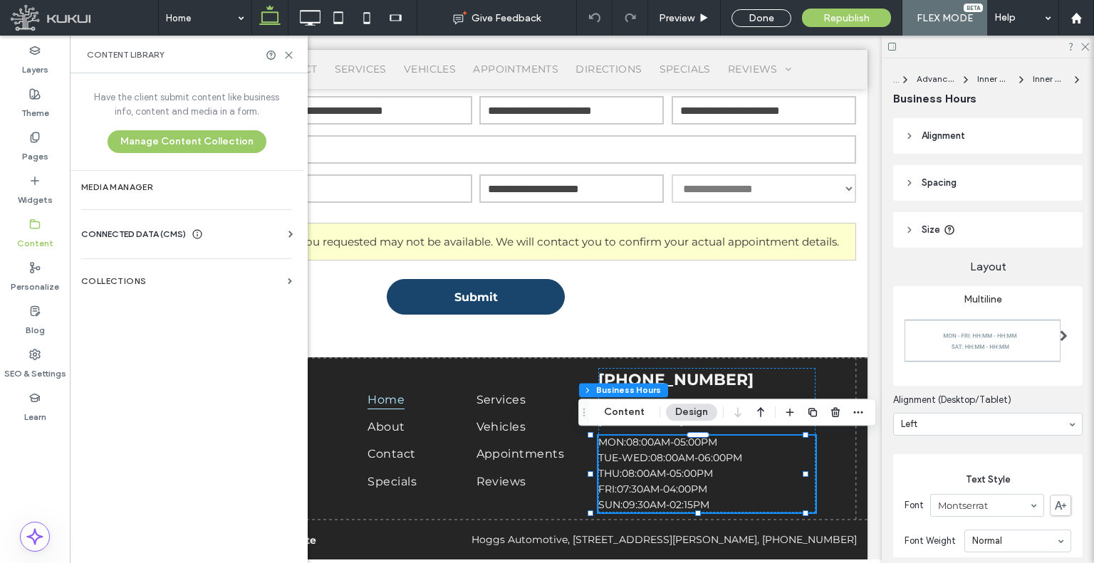
click at [125, 233] on span "CONNECTED DATA (CMS)" at bounding box center [133, 234] width 105 height 14
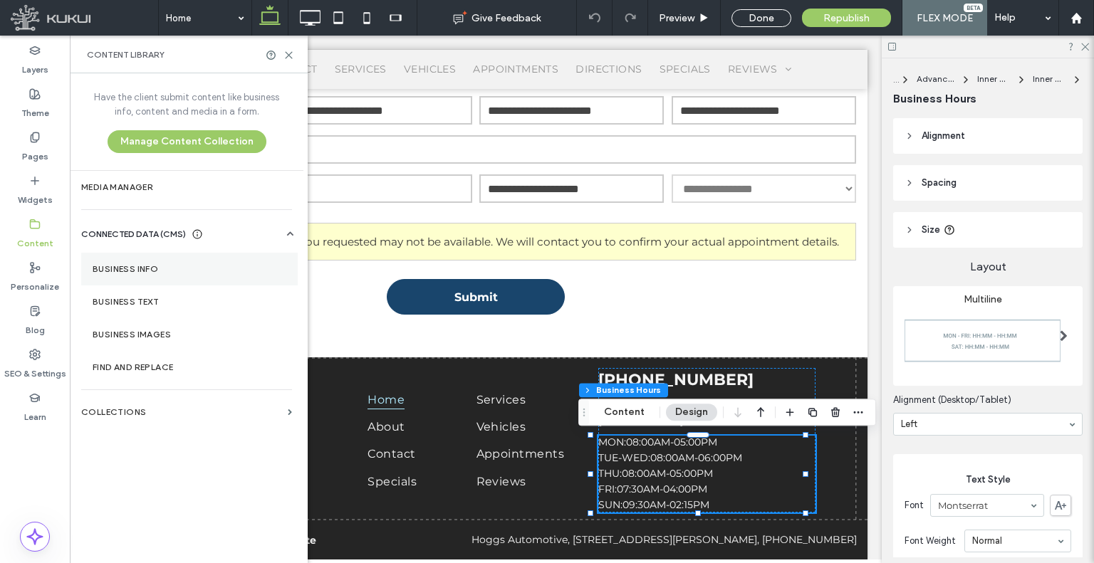
click at [138, 269] on label "Business Info" at bounding box center [190, 269] width 194 height 10
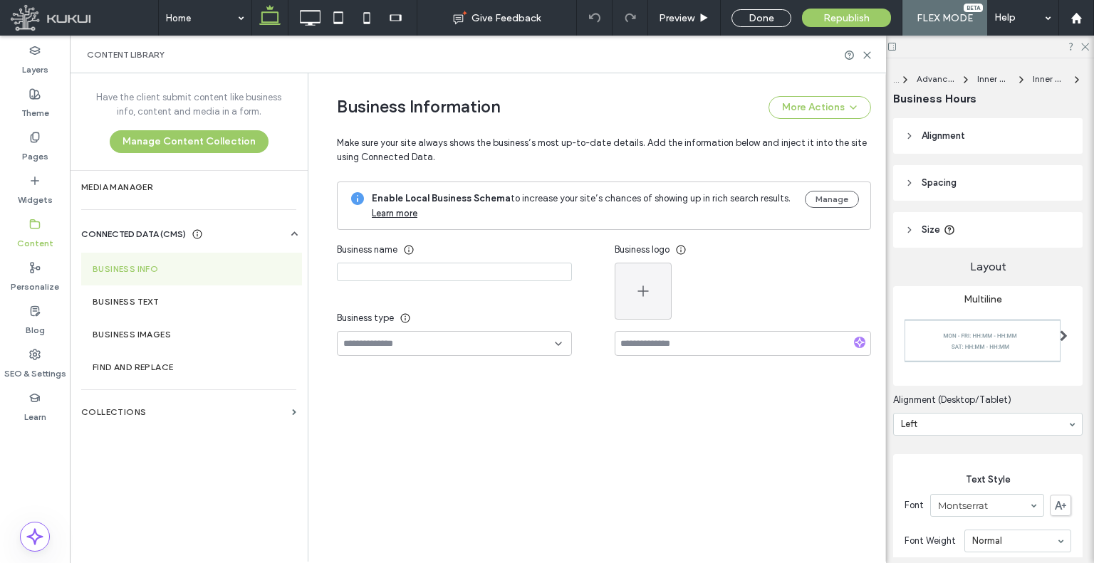
type input "**********"
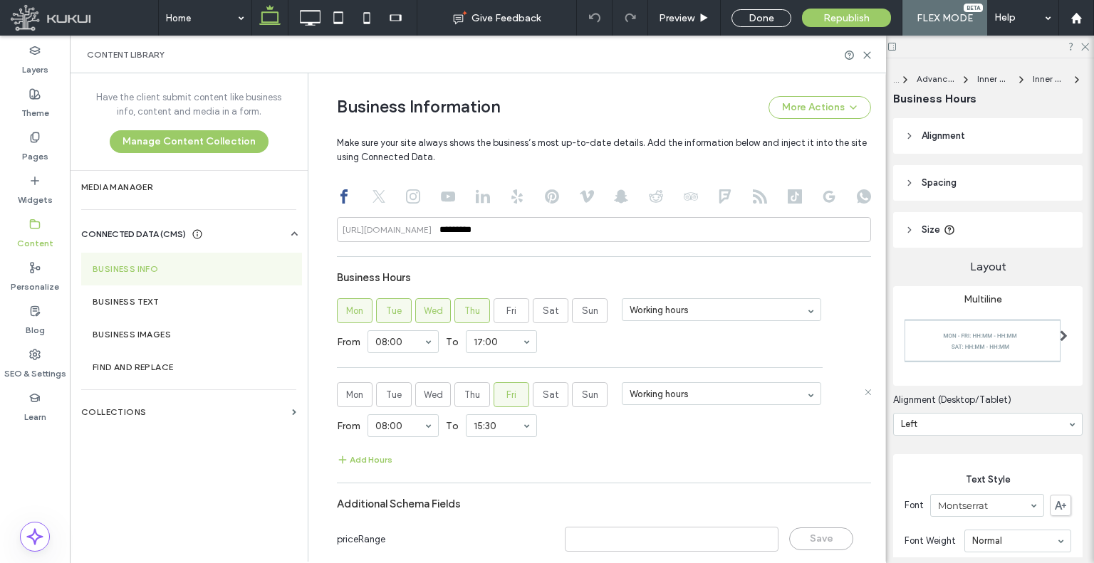
scroll to position [858, 0]
